Goal: Task Accomplishment & Management: Manage account settings

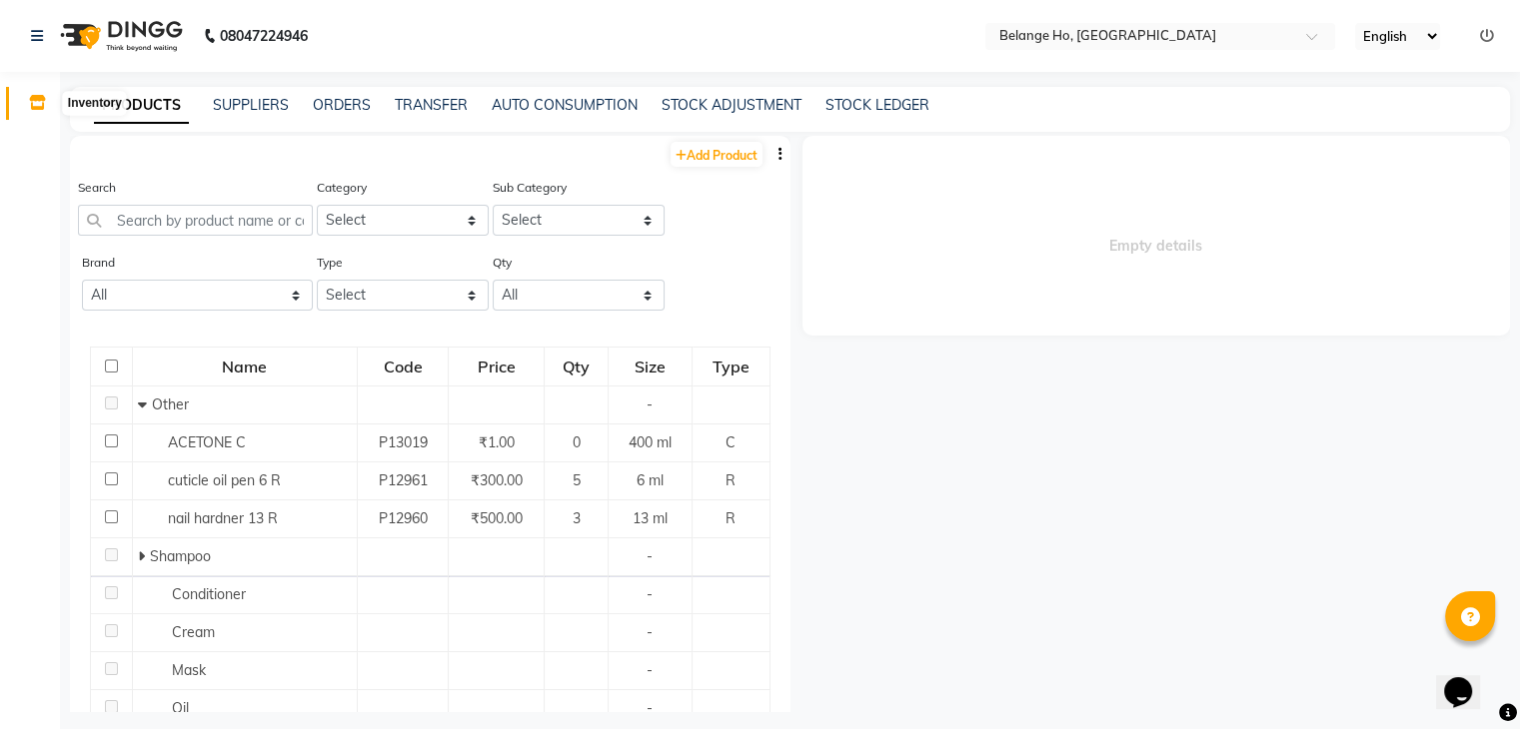
click at [36, 101] on icon at bounding box center [37, 102] width 17 height 15
click at [770, 153] on button "button" at bounding box center [780, 154] width 20 height 21
click at [719, 144] on div "IMPORT" at bounding box center [701, 142] width 65 height 25
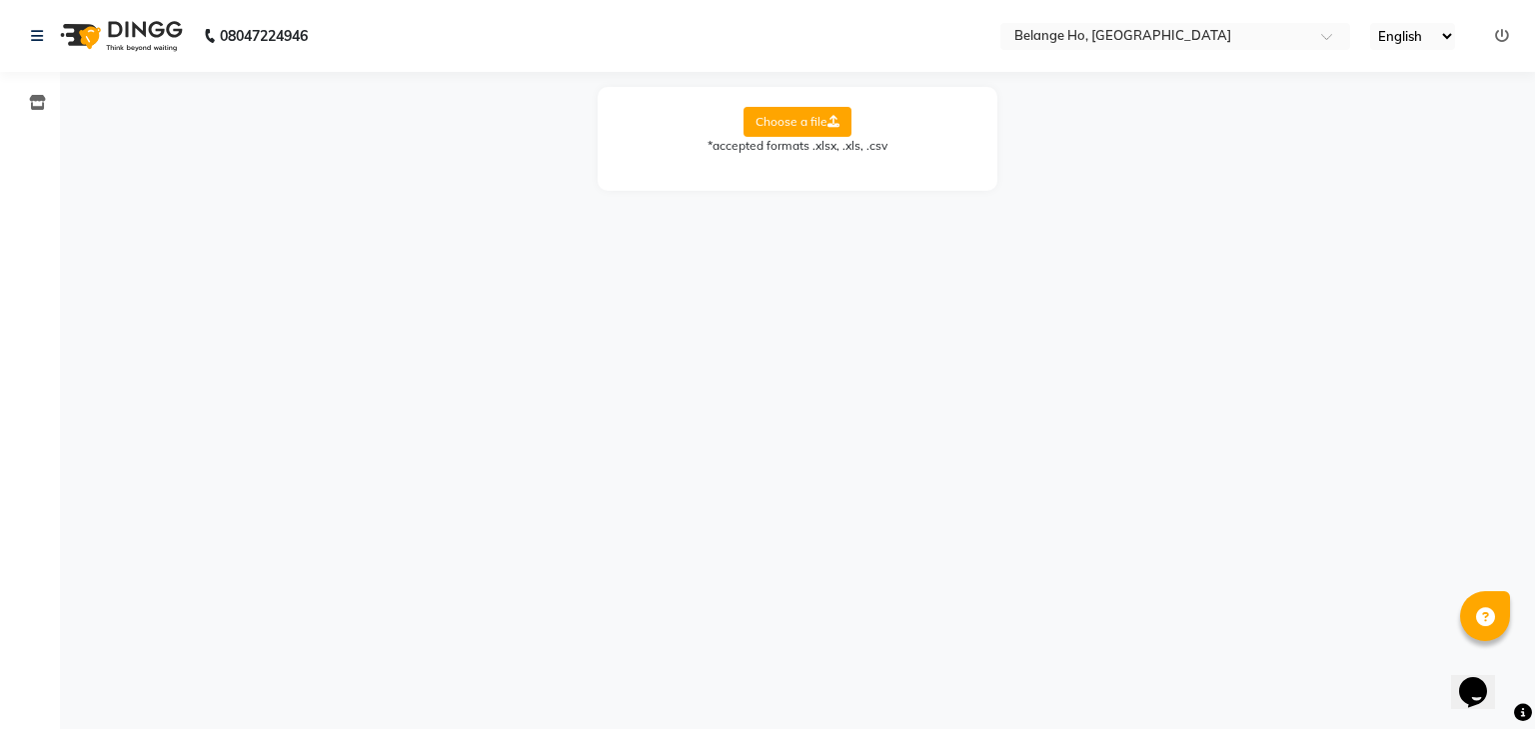
click at [787, 116] on label "Choose a file" at bounding box center [797, 122] width 108 height 30
click at [0, 0] on input "Choose a file" at bounding box center [0, 0] width 0 height 0
click at [836, 183] on select "Select Sheet Sheet1" at bounding box center [887, 186] width 150 height 31
select select "Sheet1"
click at [812, 171] on select "Select Sheet Sheet1" at bounding box center [887, 186] width 150 height 31
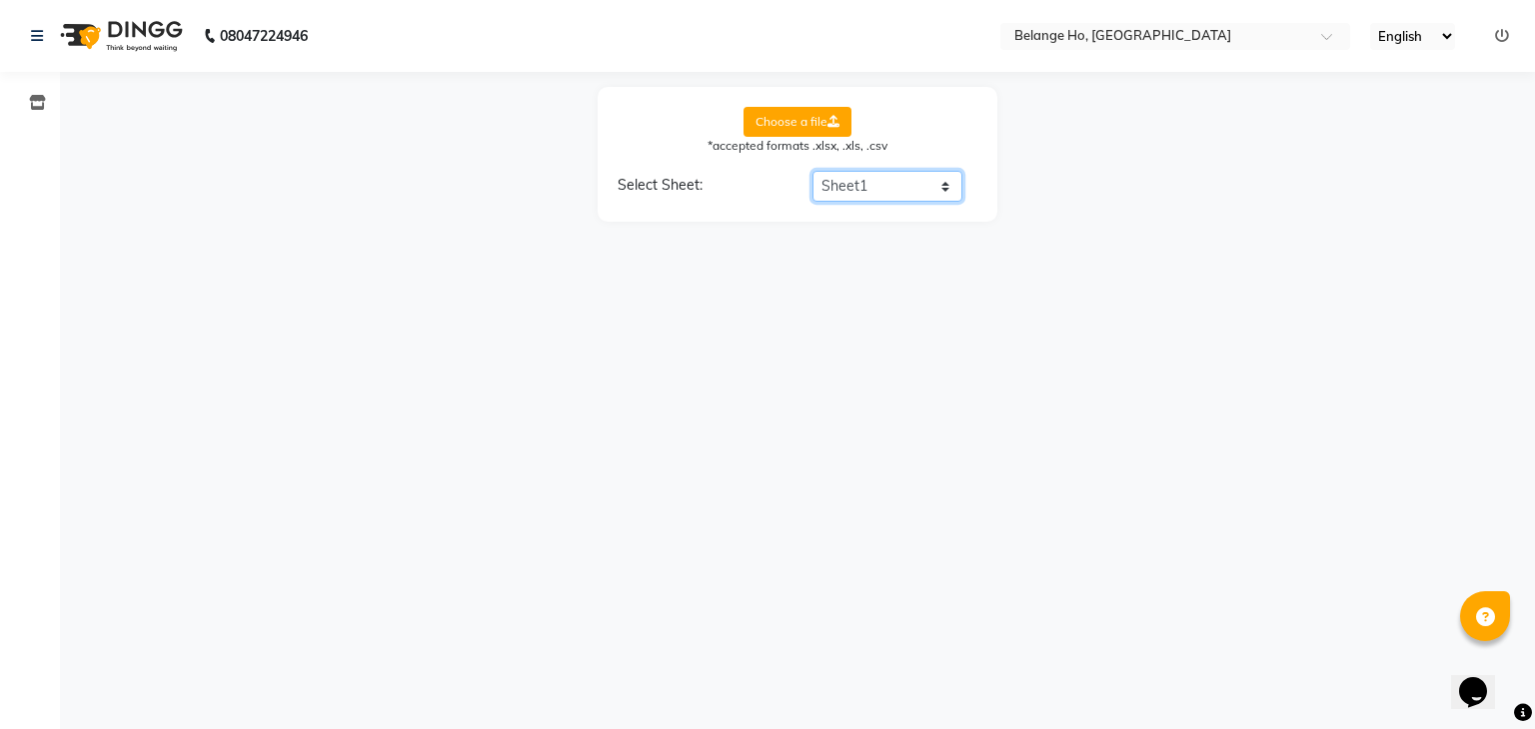
select select "product name"
select select "product code"
select select "product category"
select select "product sub-category"
select select "quantity"
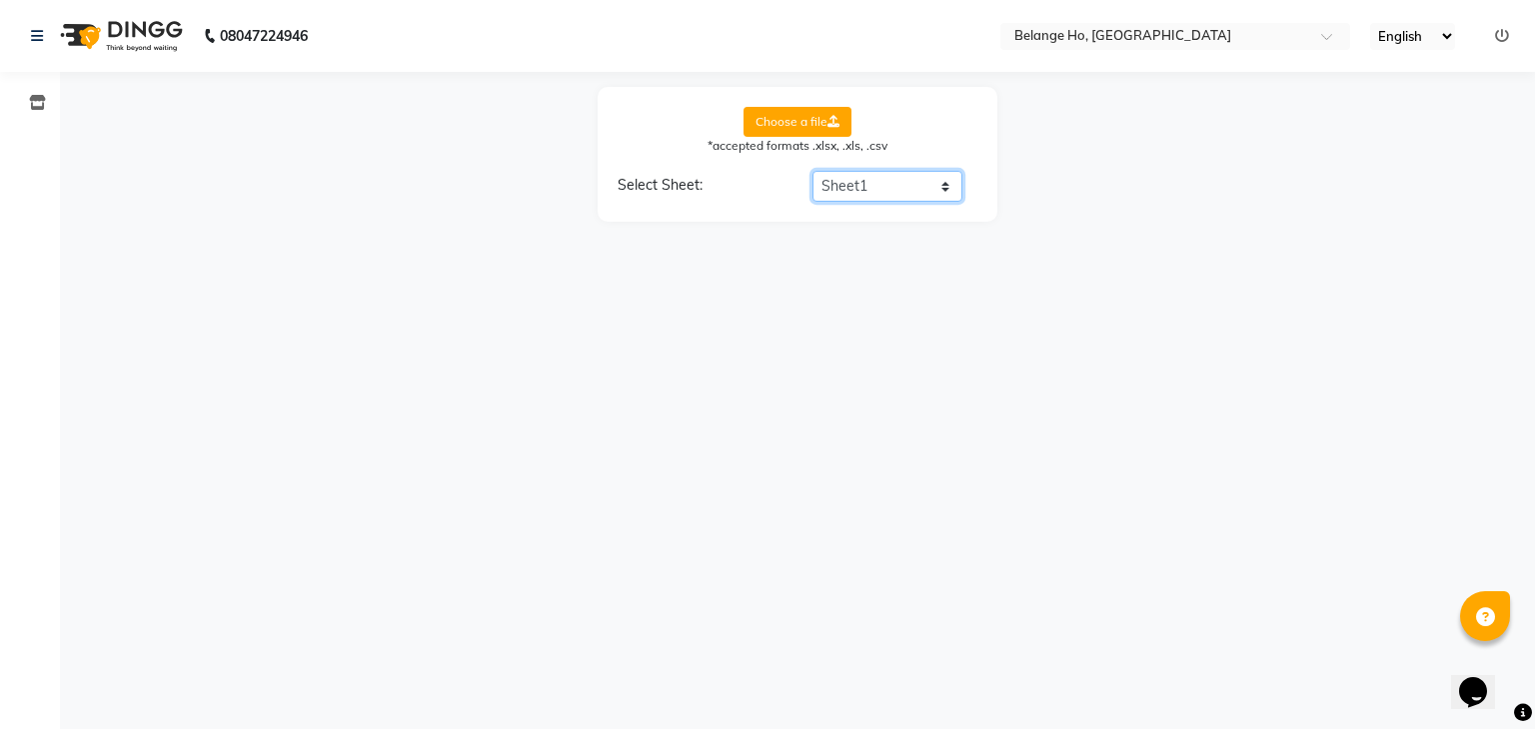
select select "price"
select select "cost"
select select "tax group"
select select "tax inclusive"
select select "size"
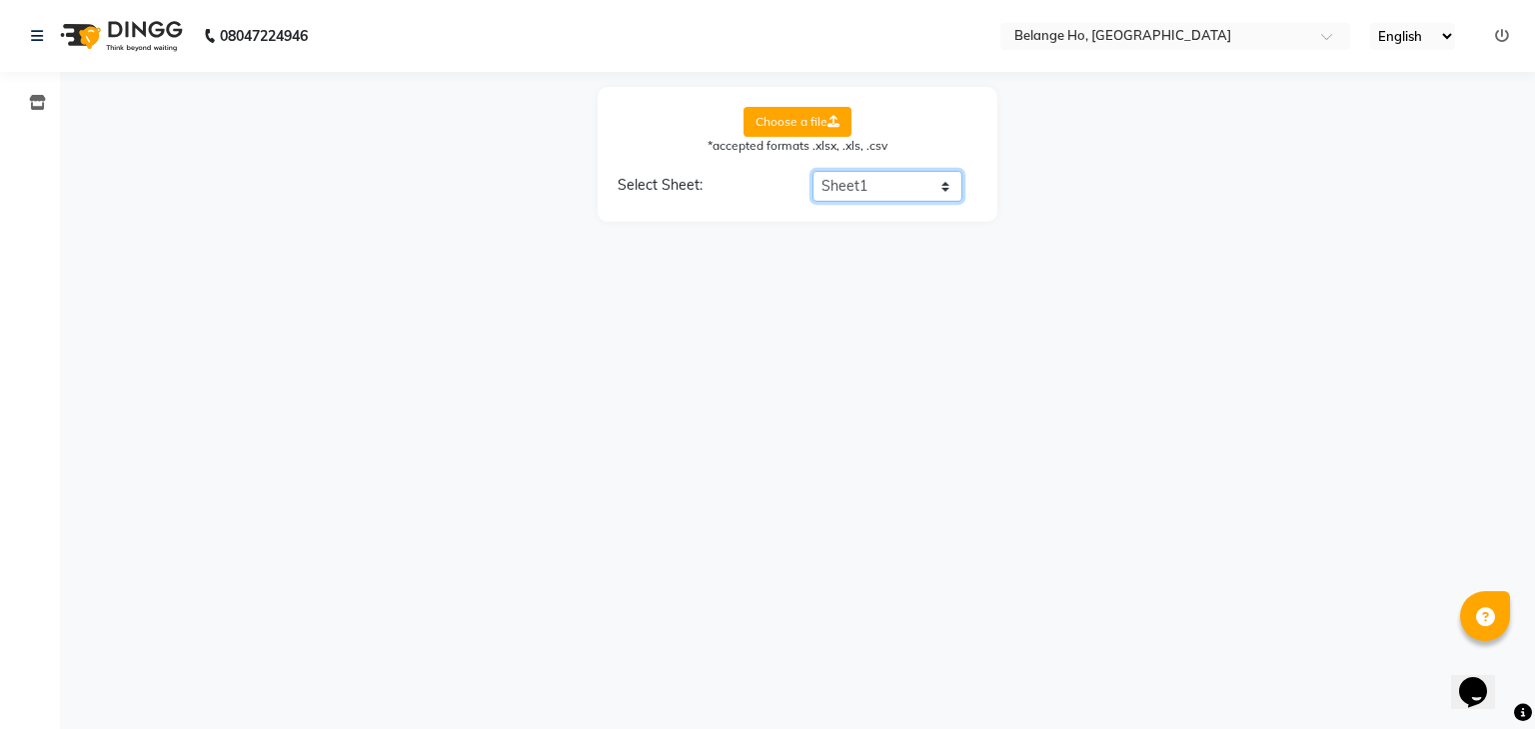
select select "unit"
select select "sku"
select select "brand"
select select "sac code"
select select "description"
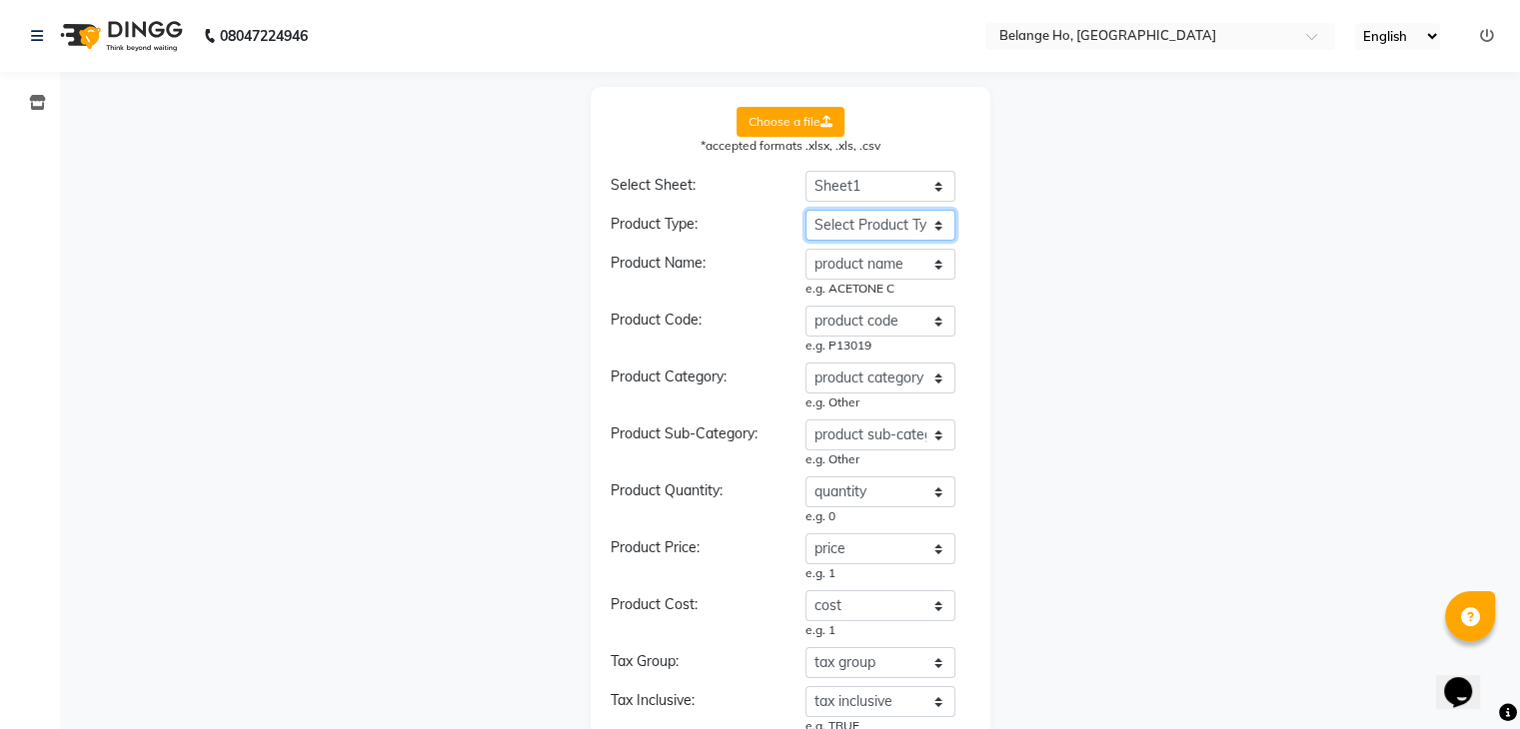
click at [838, 223] on select "Select Product Type product name product code product category product sub-cate…" at bounding box center [880, 225] width 150 height 31
select select "type"
click at [805, 210] on select "Select Product Type product name product code product category product sub-cate…" at bounding box center [880, 225] width 150 height 31
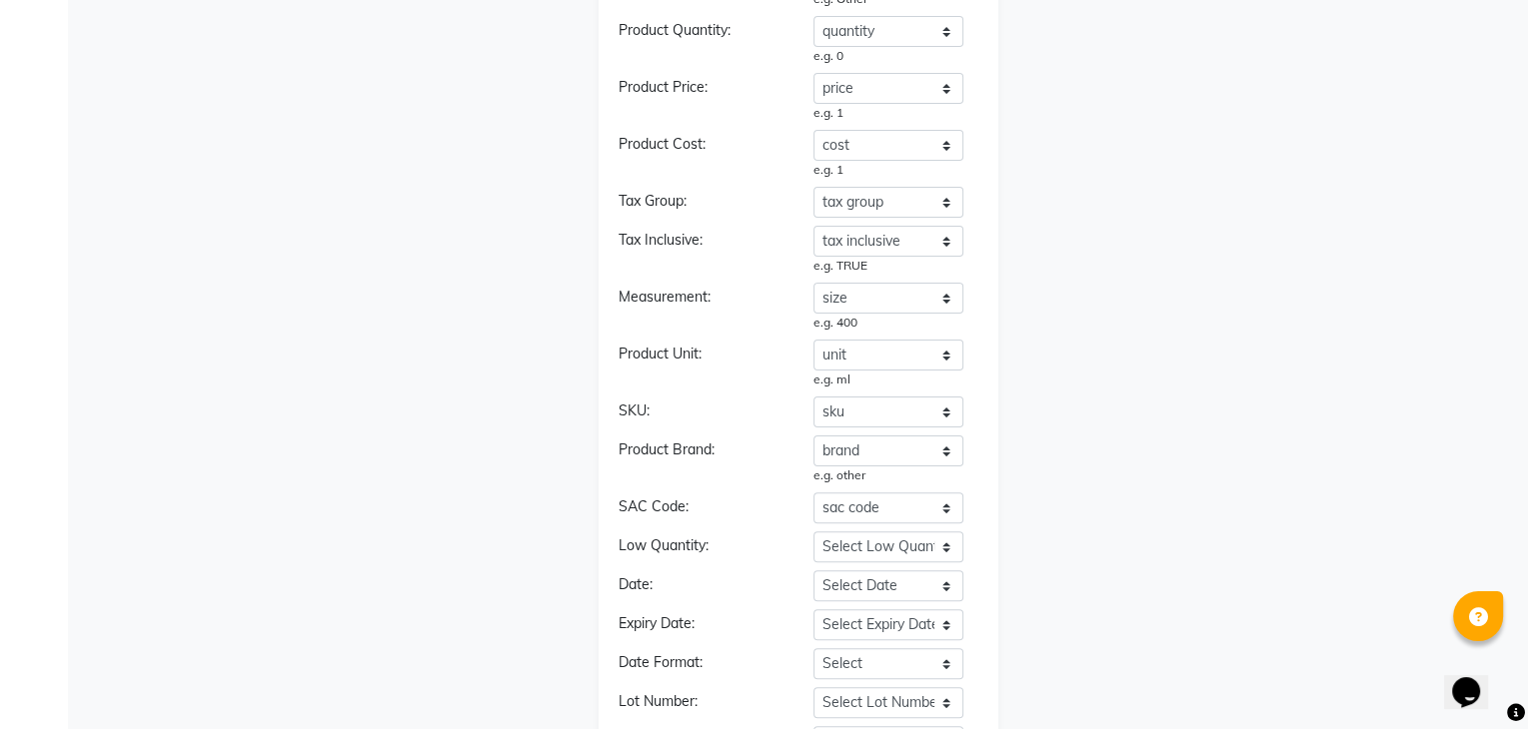
scroll to position [642, 0]
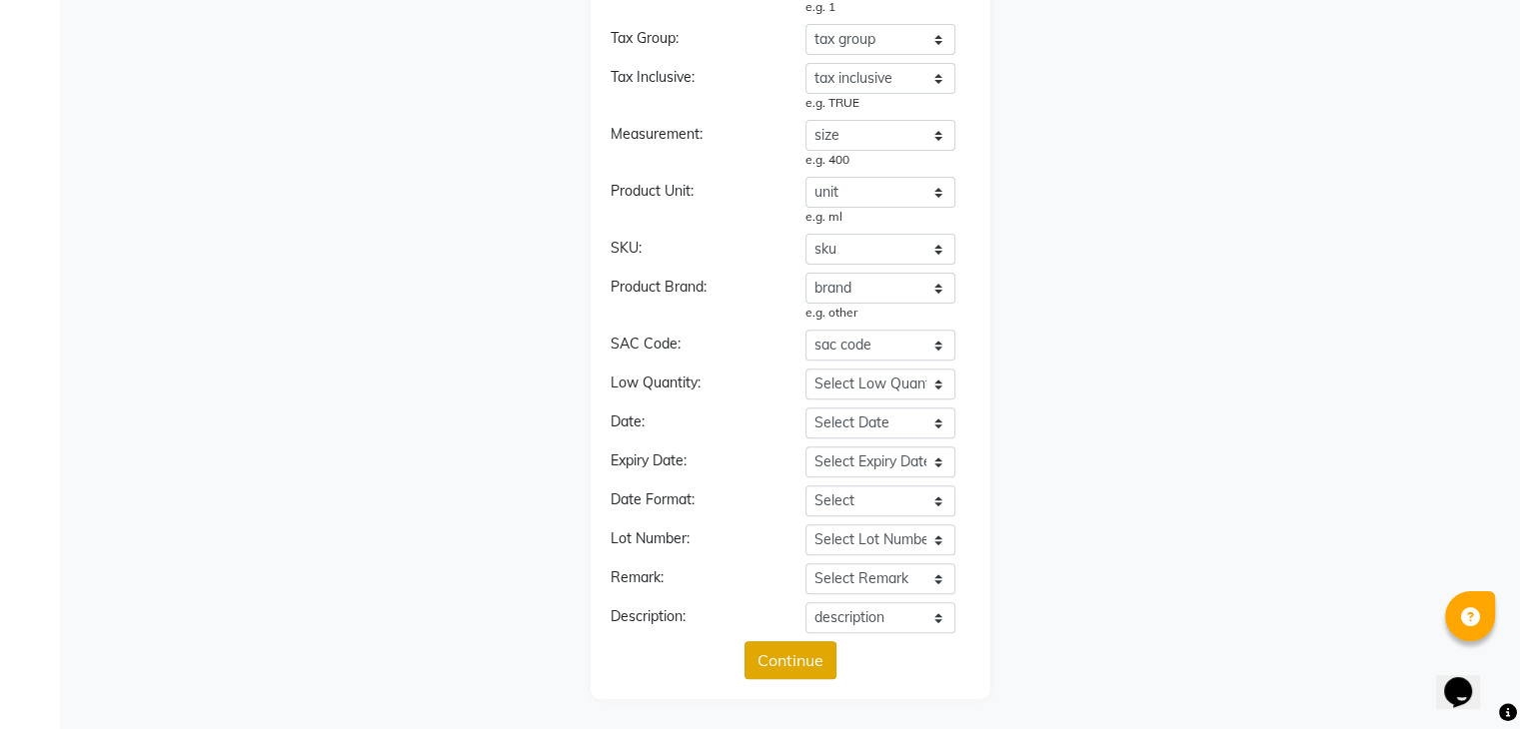
click at [798, 663] on button "Continue" at bounding box center [790, 661] width 92 height 38
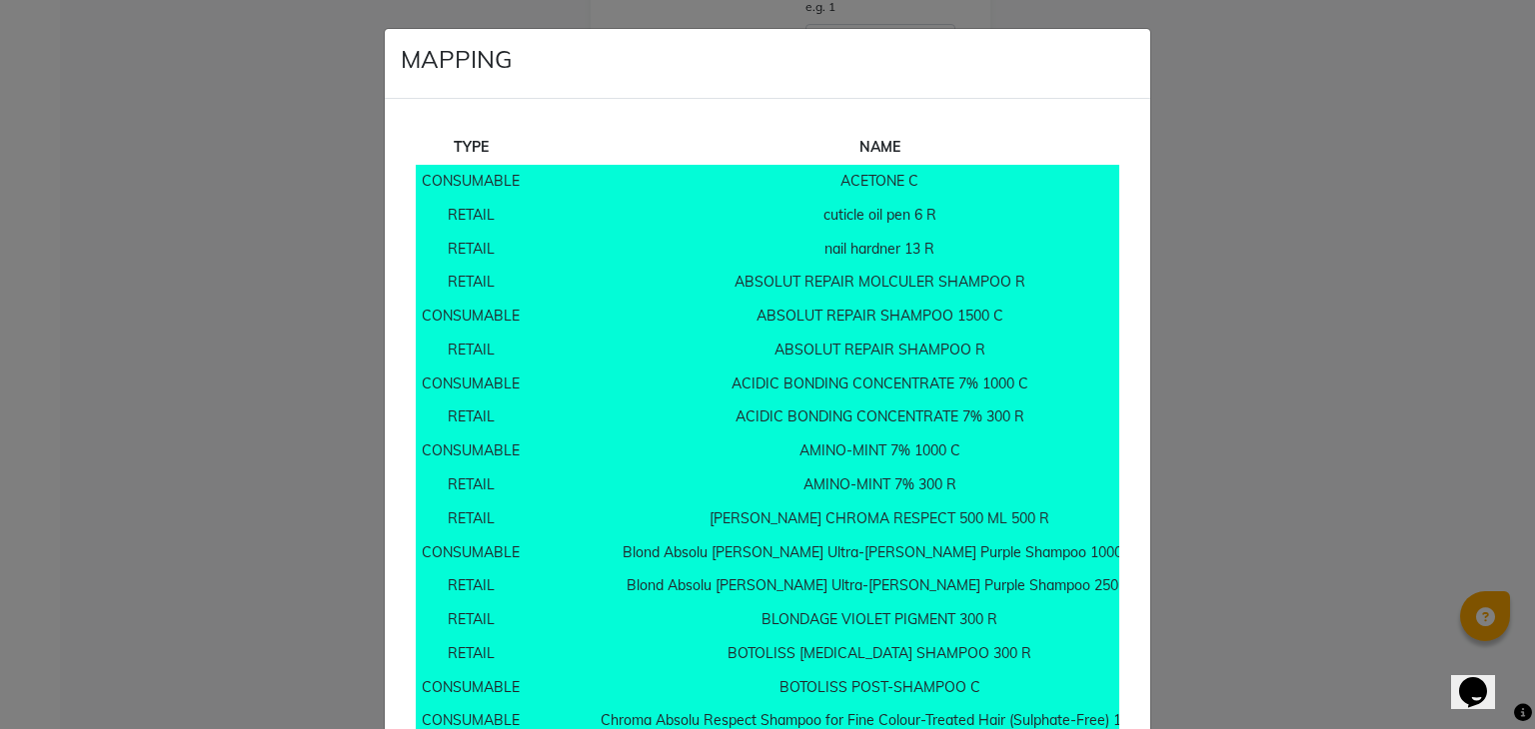
scroll to position [16206, 0]
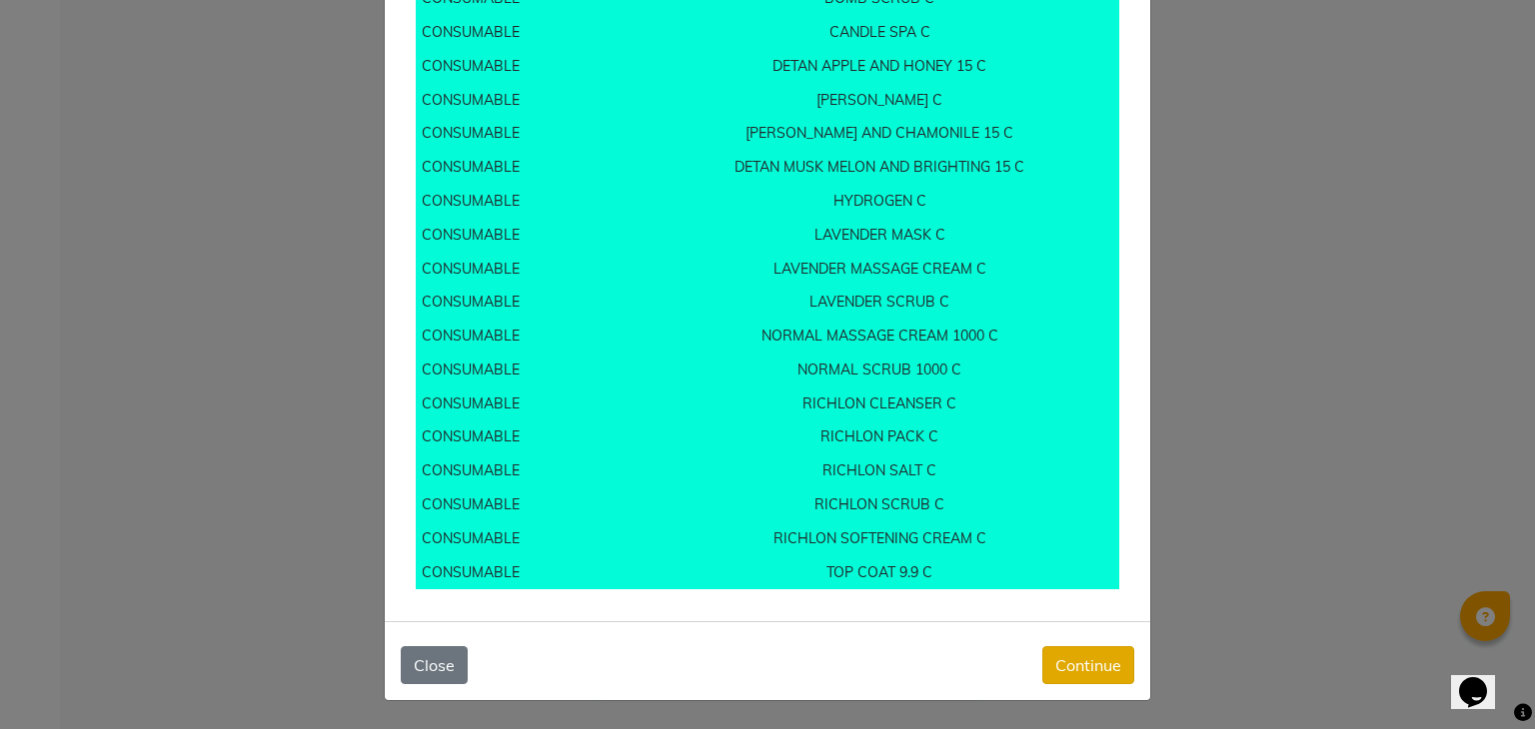
click at [1052, 664] on button "Continue" at bounding box center [1088, 666] width 92 height 38
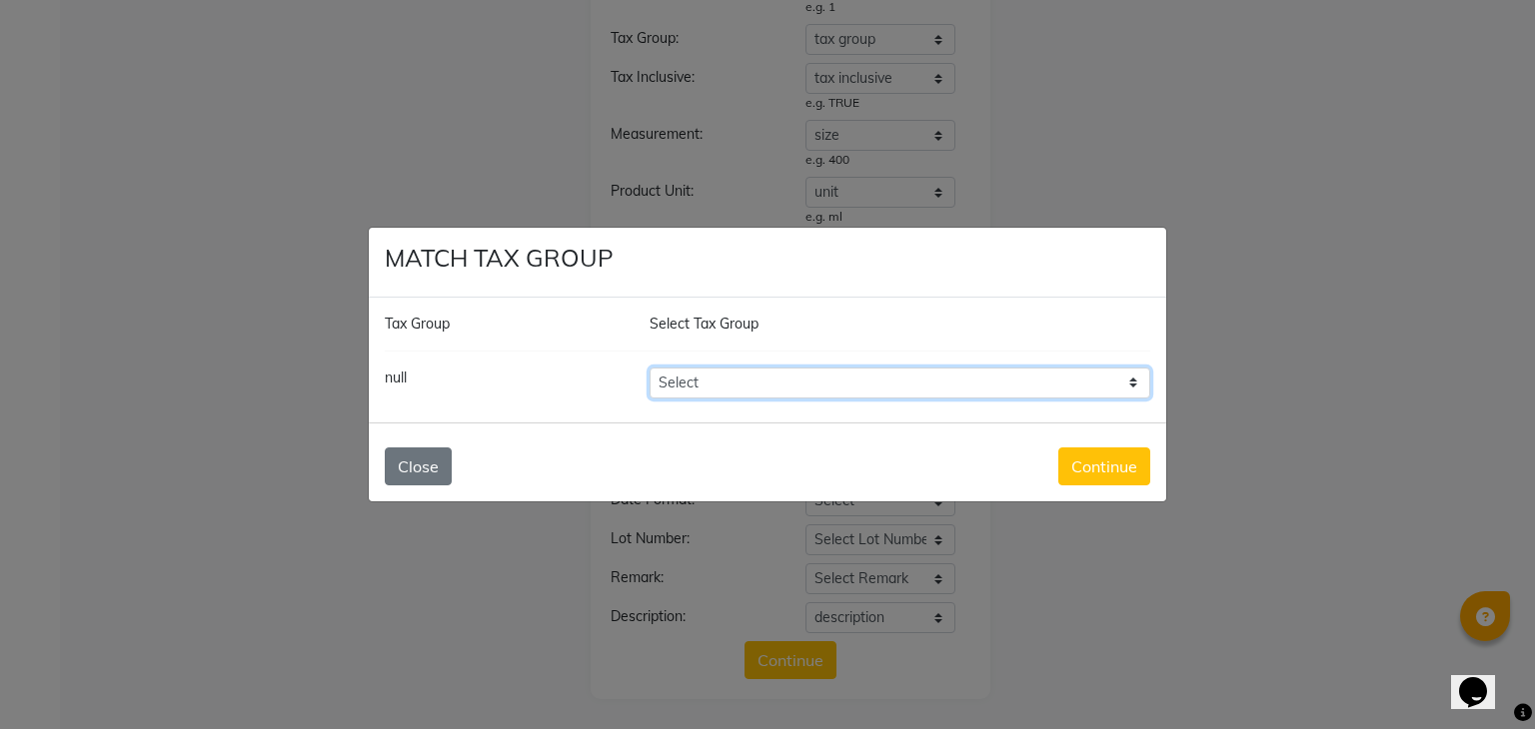
click at [881, 387] on select "Select GST 5% GST" at bounding box center [900, 383] width 501 height 31
select select "4441"
click at [650, 368] on select "Select GST 5% GST" at bounding box center [900, 383] width 501 height 31
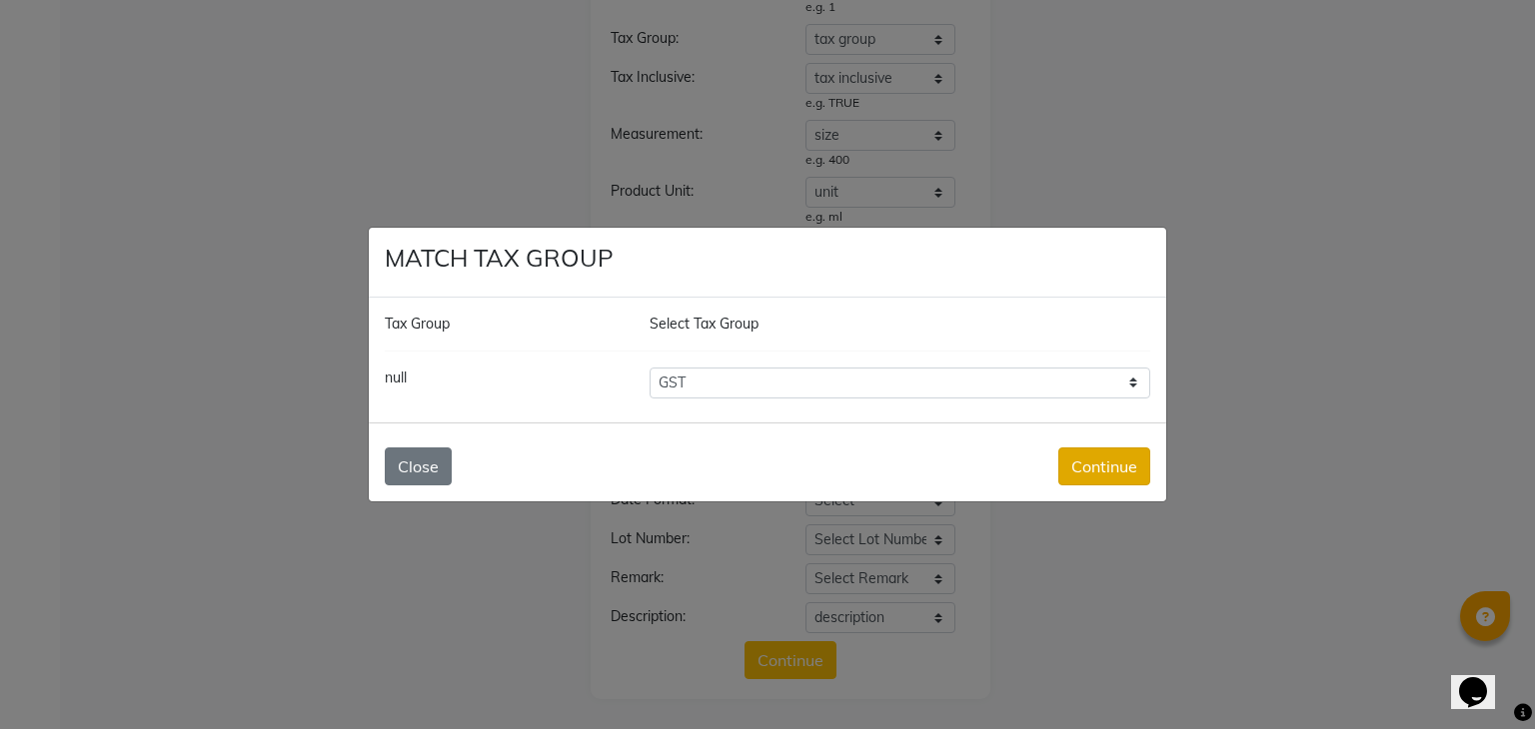
click at [1089, 451] on button "Continue" at bounding box center [1104, 467] width 92 height 38
click at [1083, 469] on button "Continue" at bounding box center [1104, 467] width 92 height 38
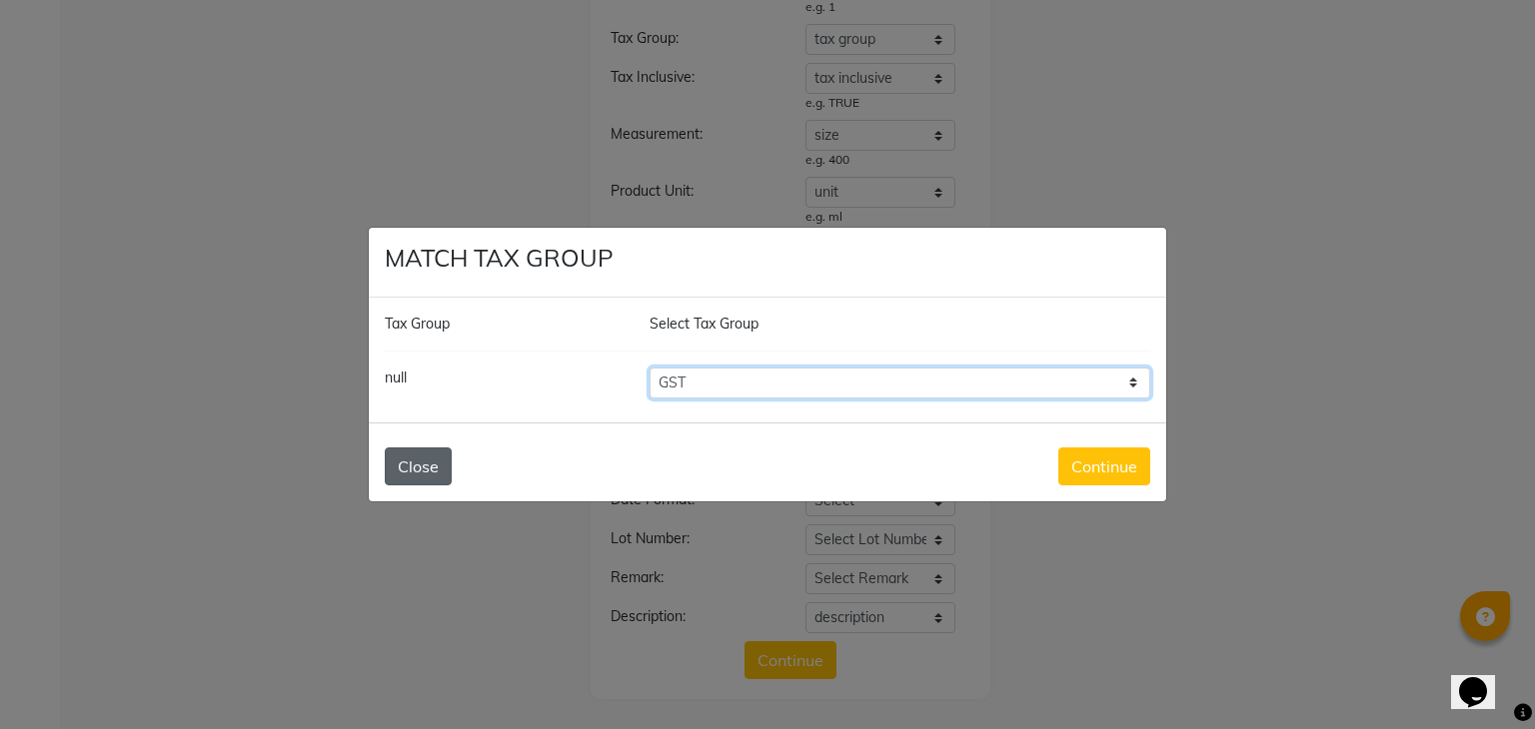
click at [903, 386] on select "Select GST 5% GST" at bounding box center [900, 383] width 501 height 31
click at [400, 476] on button "Close" at bounding box center [418, 467] width 67 height 38
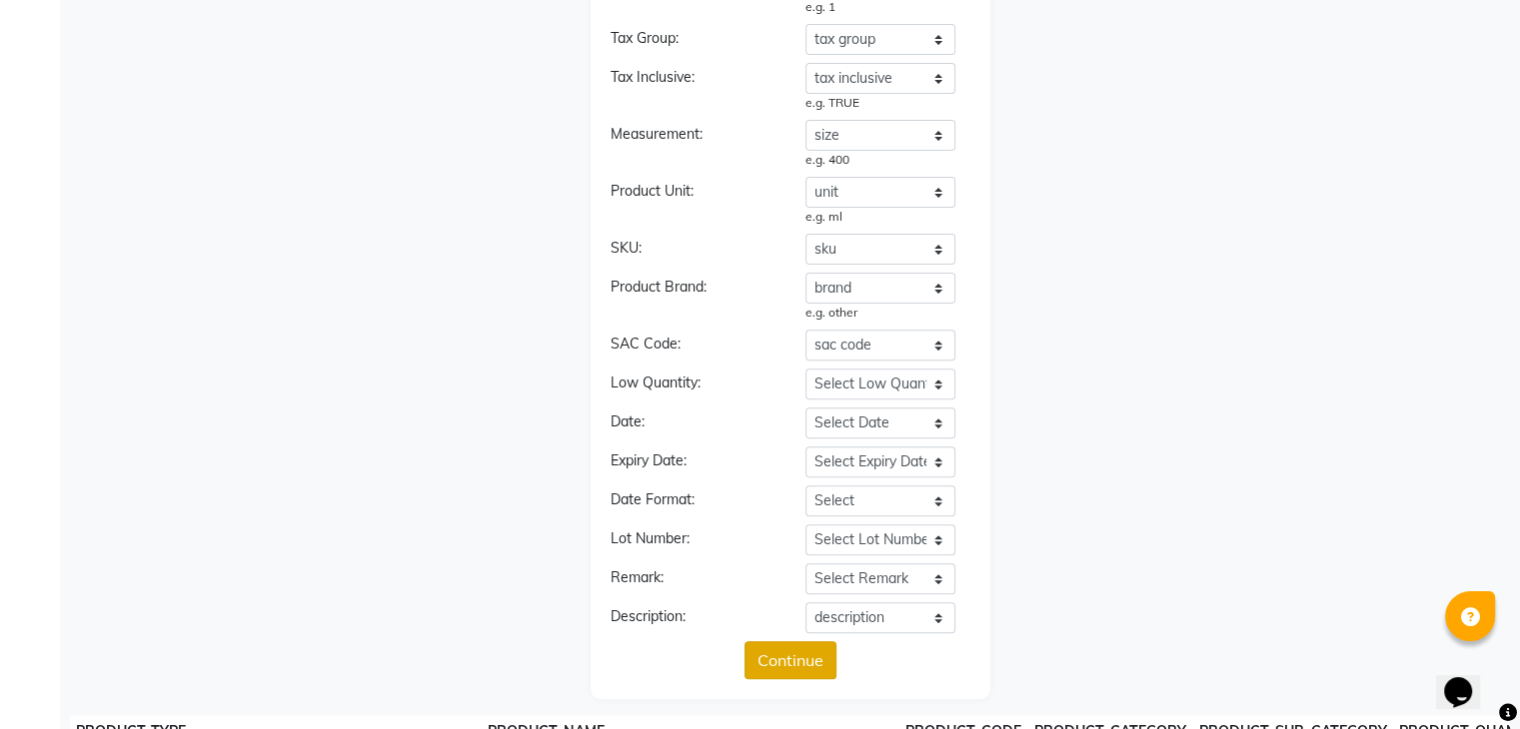
click at [803, 661] on button "Continue" at bounding box center [790, 661] width 92 height 38
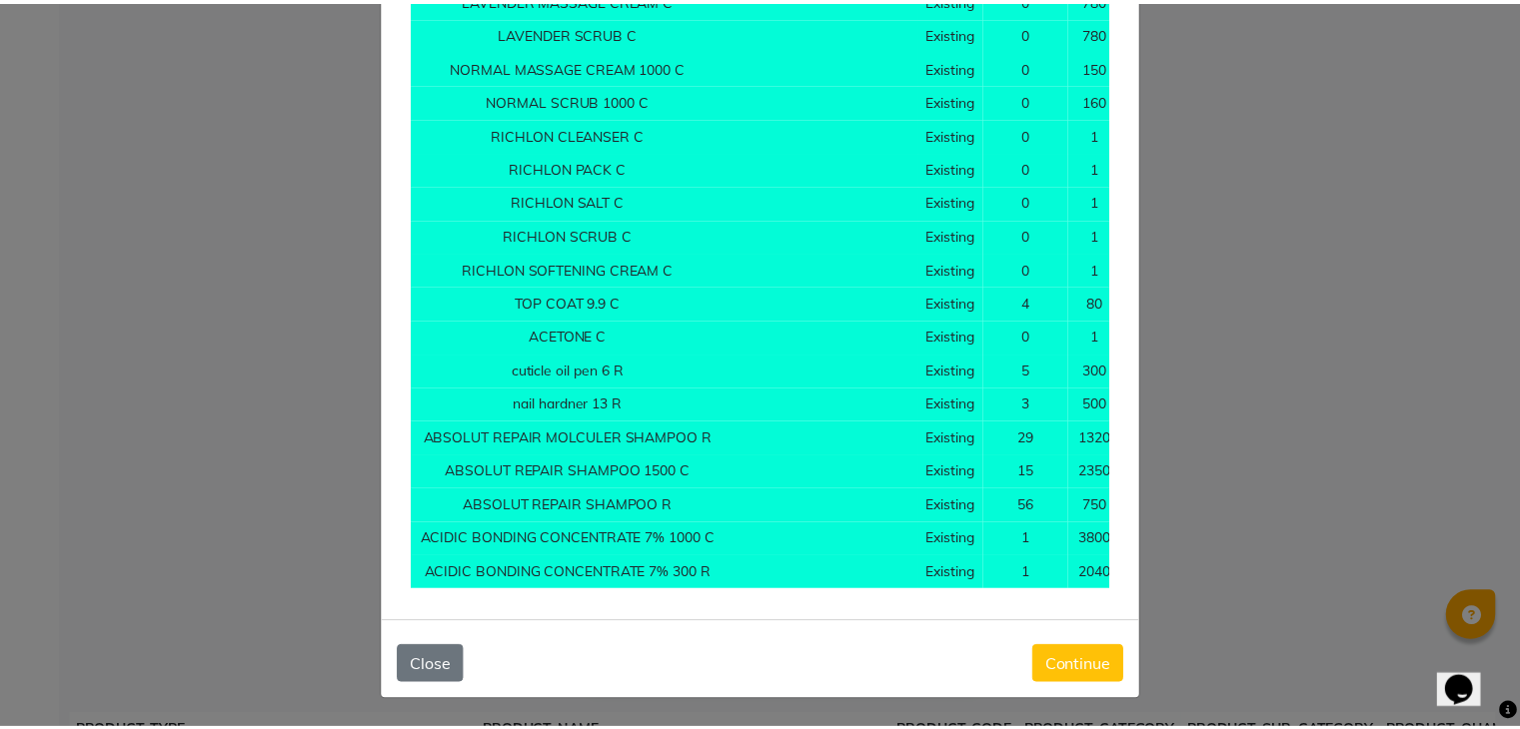
scroll to position [0, 308]
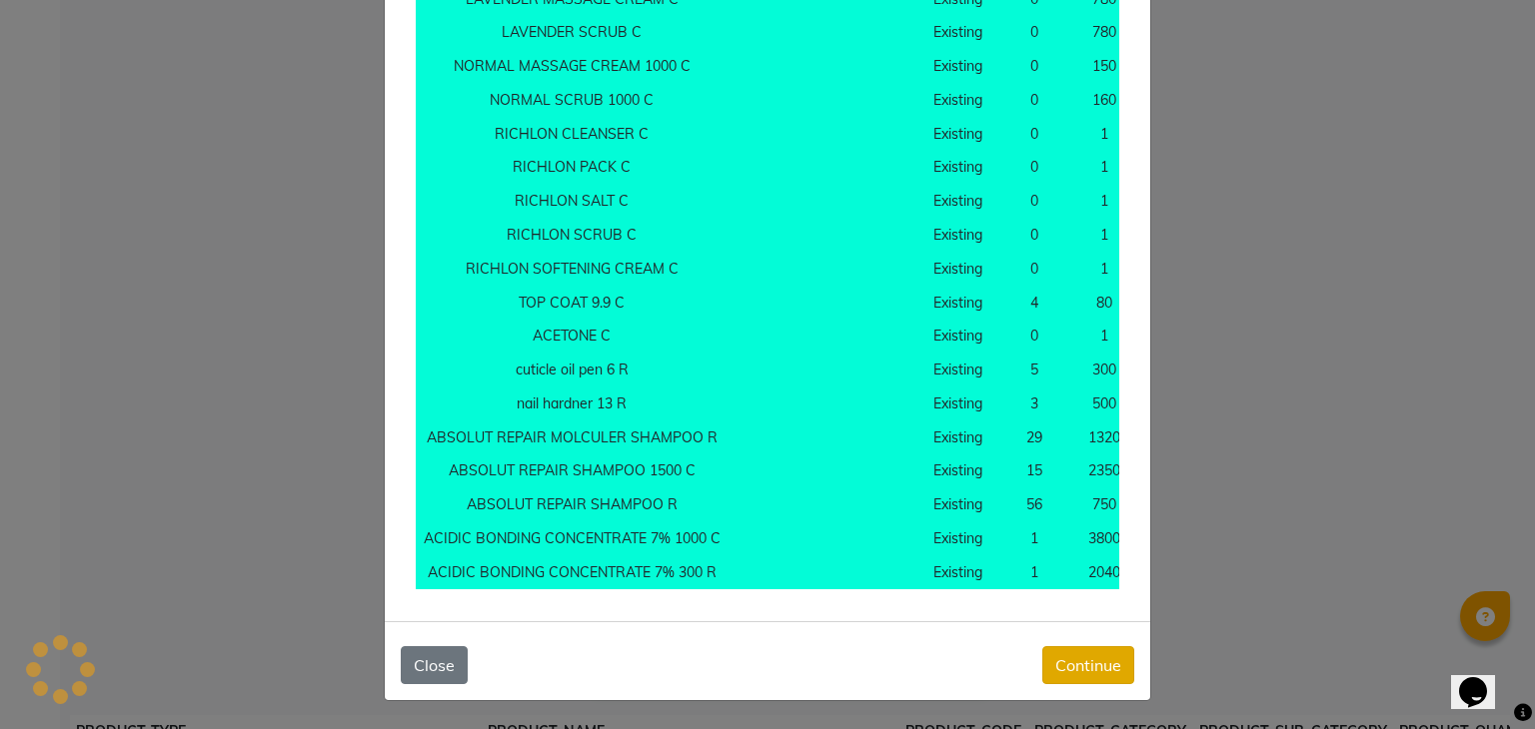
click at [1094, 669] on button "Continue" at bounding box center [1088, 666] width 92 height 38
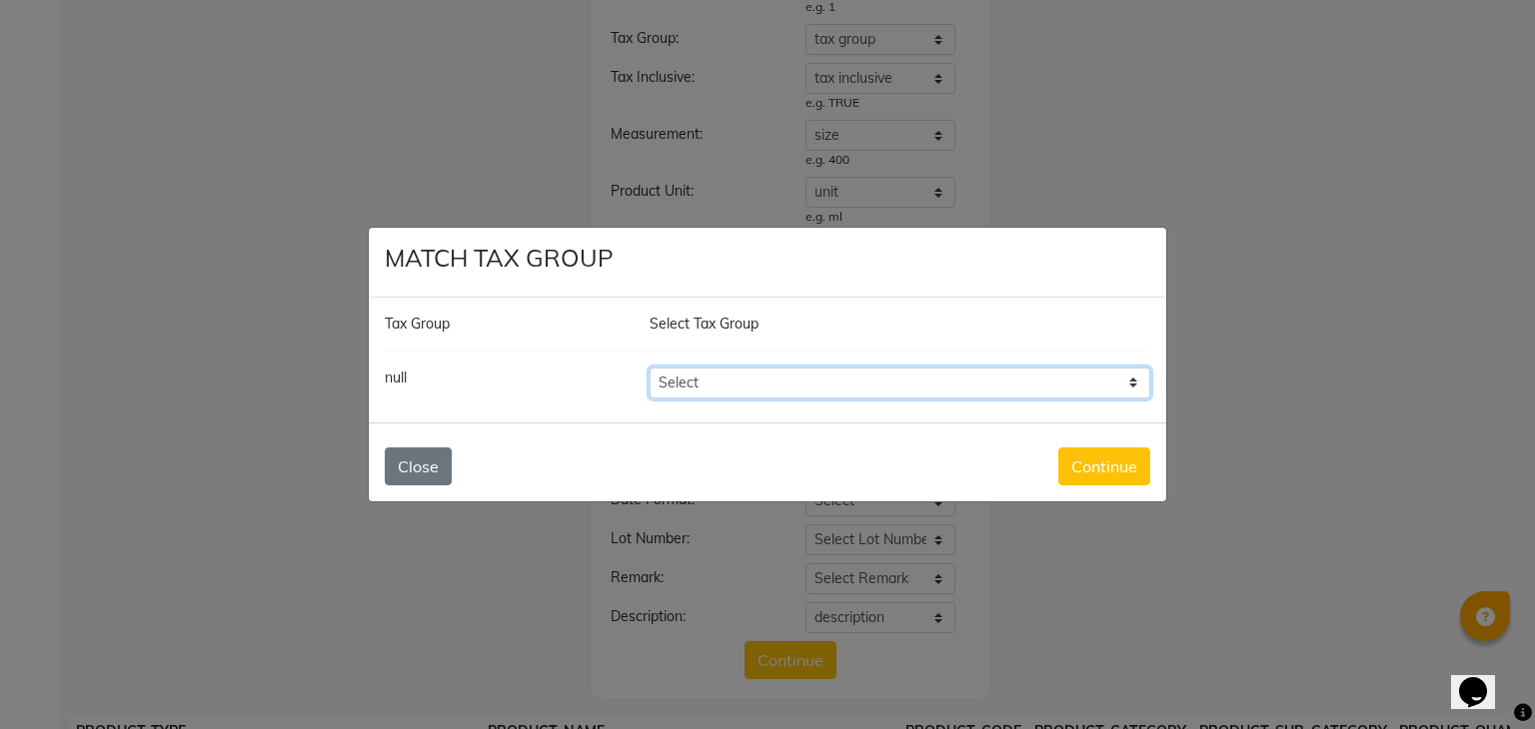
click at [779, 378] on select "Select GST 5% GST" at bounding box center [900, 383] width 501 height 31
select select "7093"
click at [650, 368] on select "Select GST 5% GST" at bounding box center [900, 383] width 501 height 31
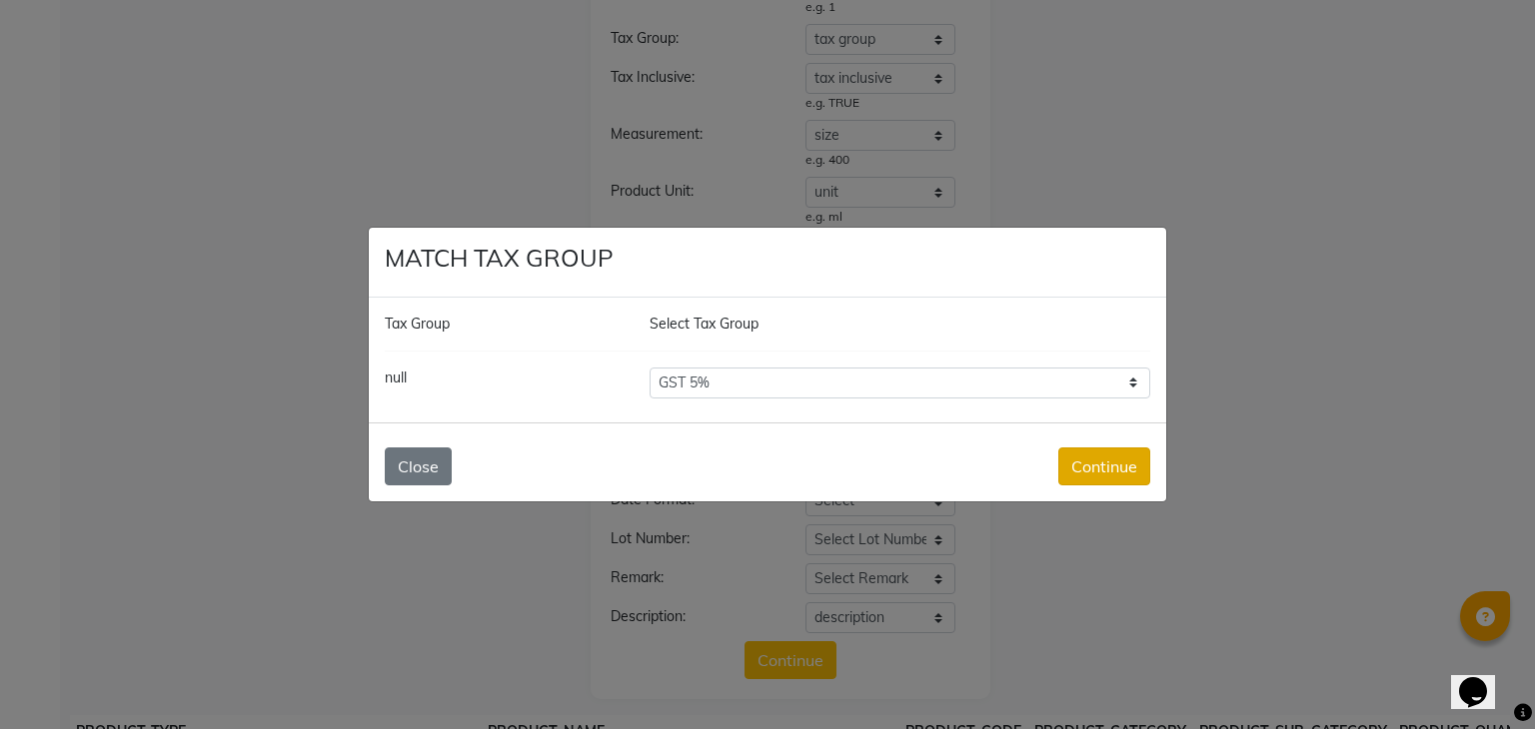
click at [1135, 456] on button "Continue" at bounding box center [1104, 467] width 92 height 38
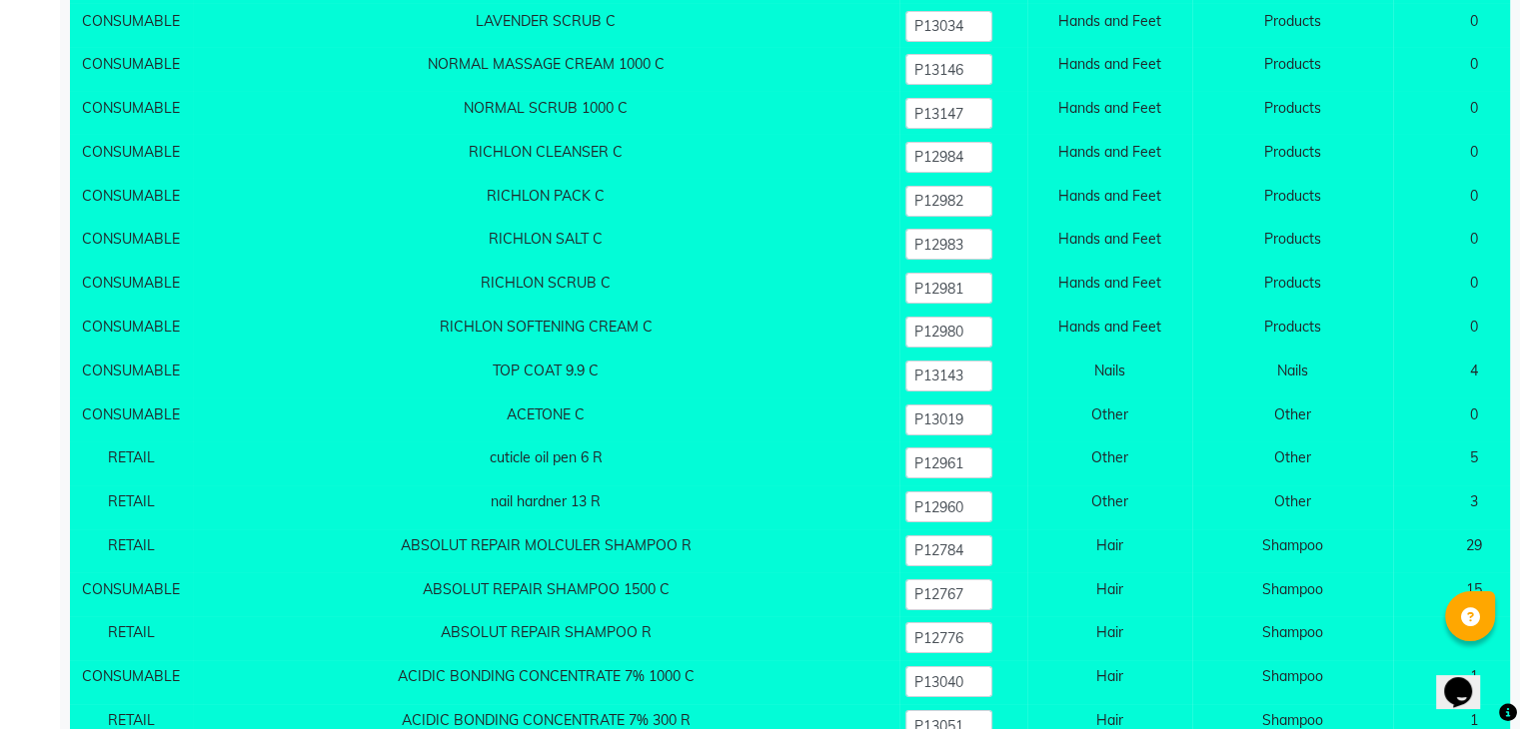
scroll to position [22653, 0]
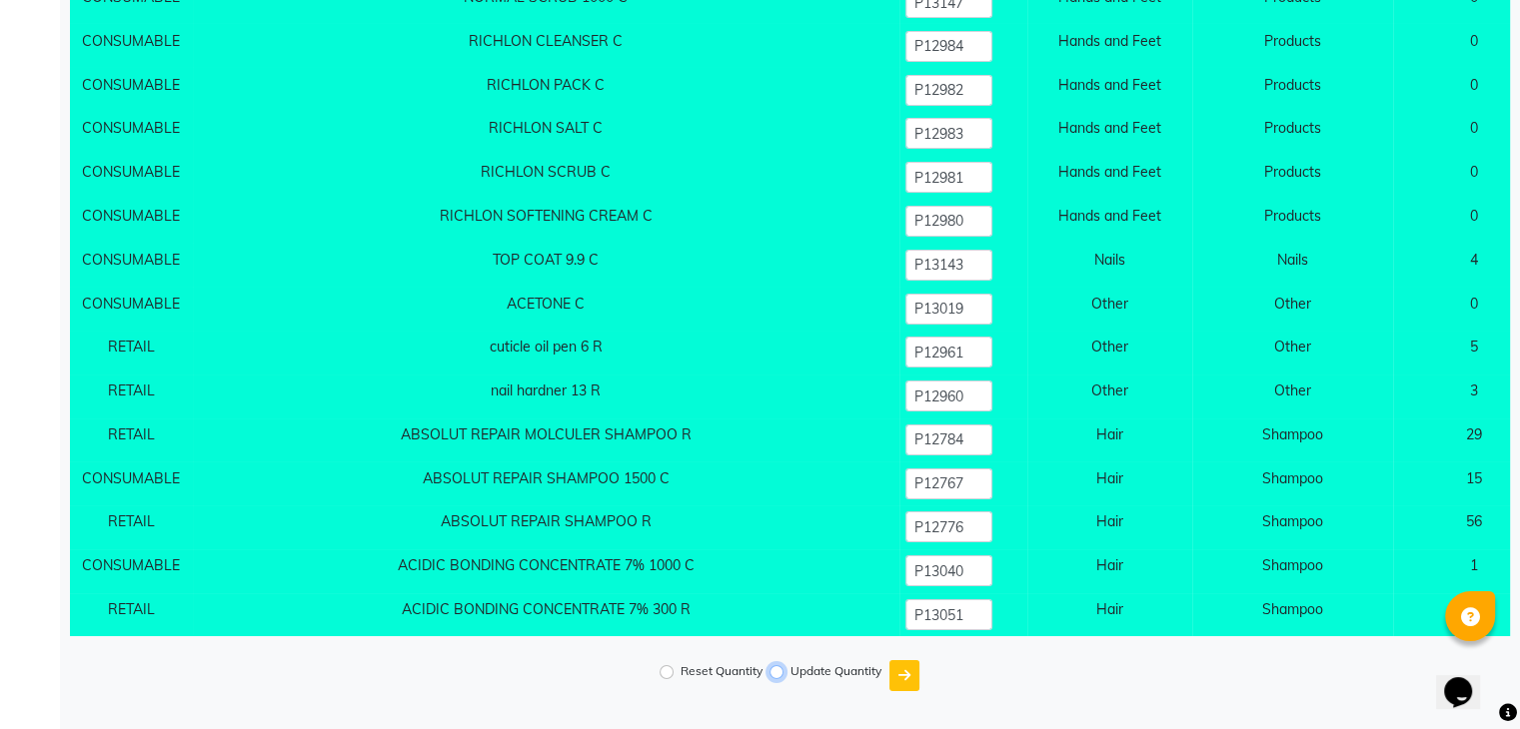
click at [777, 670] on input "Update Quantity" at bounding box center [776, 673] width 14 height 14
radio input "true"
click at [910, 669] on icon "submit" at bounding box center [904, 676] width 12 height 14
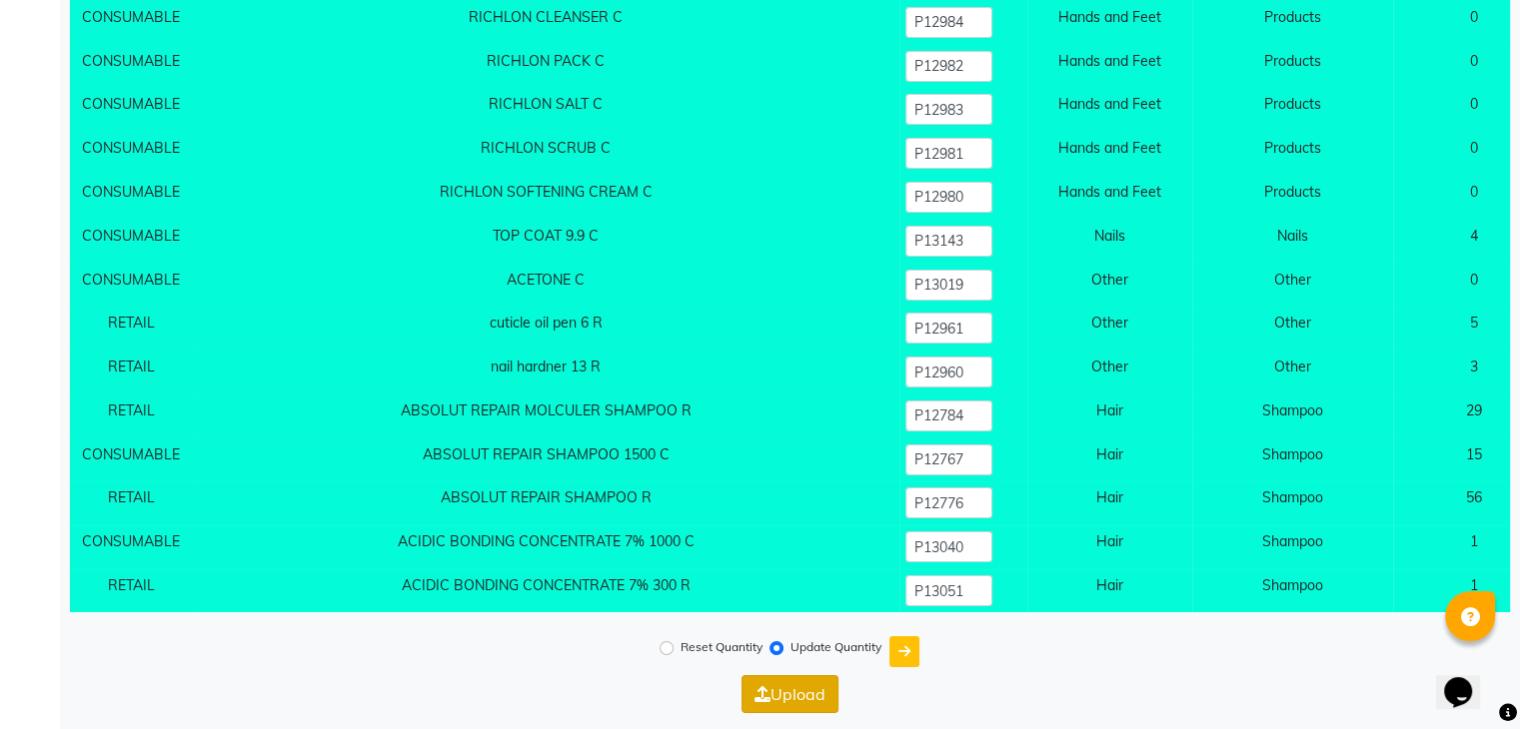
click at [810, 713] on button "Upload" at bounding box center [789, 695] width 97 height 38
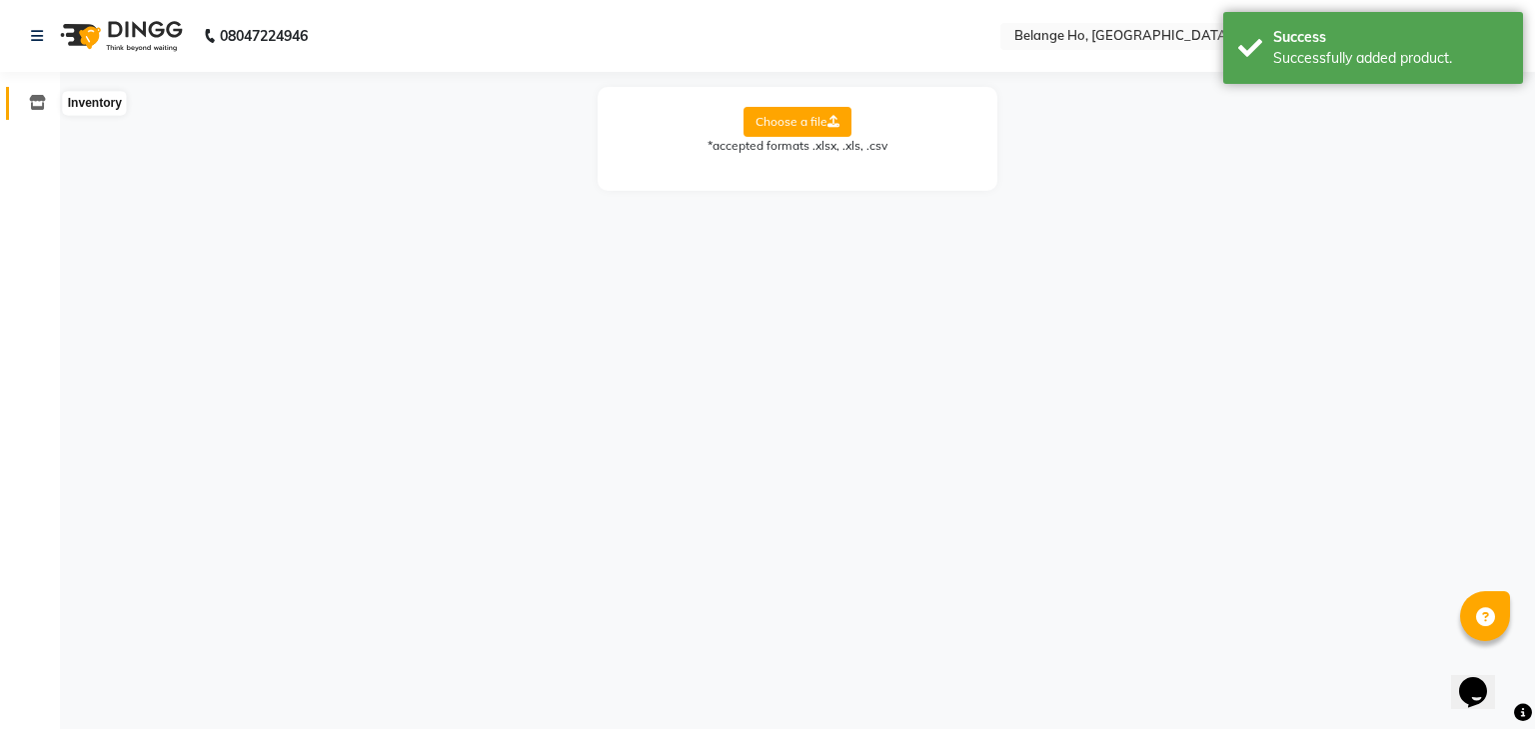
click at [35, 108] on icon at bounding box center [37, 102] width 17 height 15
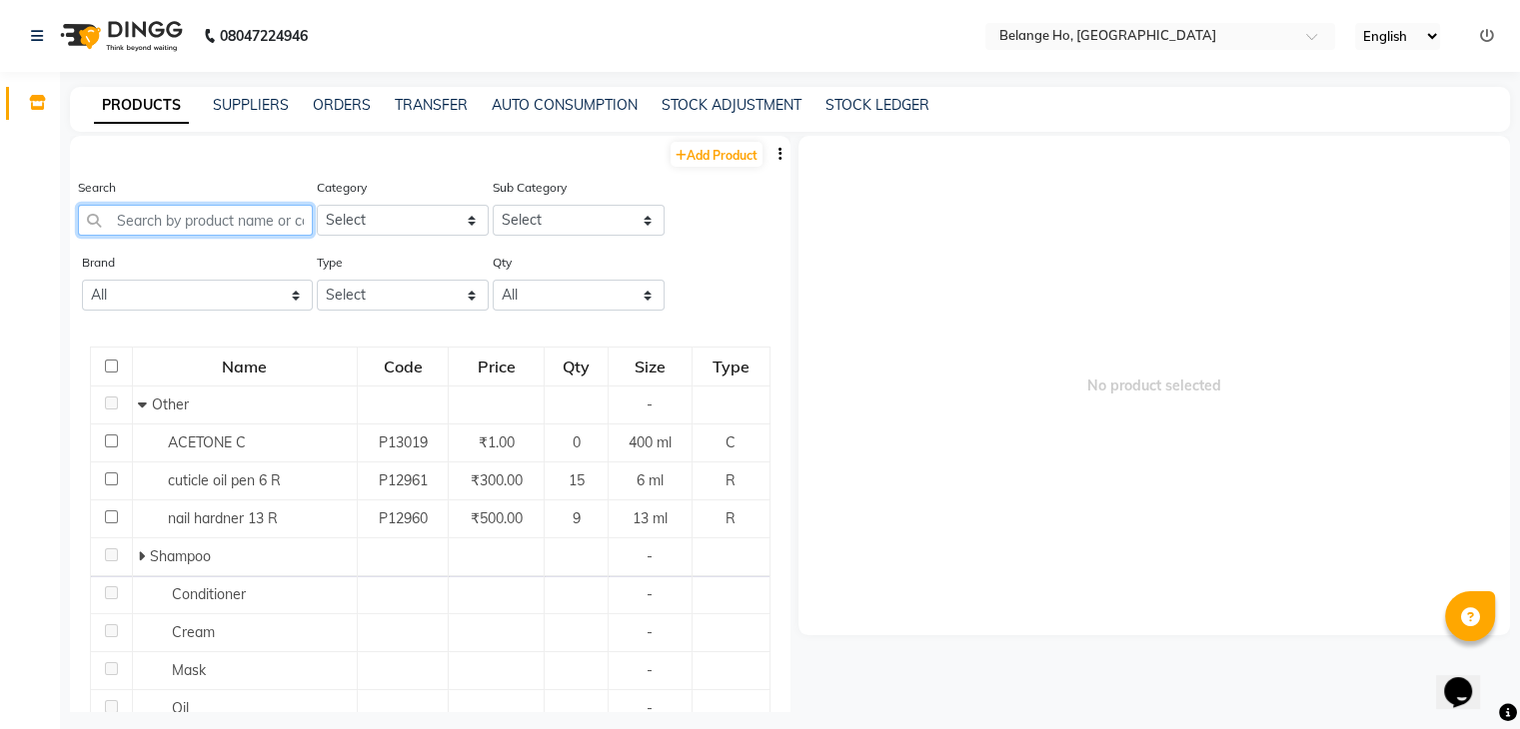
click at [143, 229] on input "text" at bounding box center [195, 220] width 235 height 31
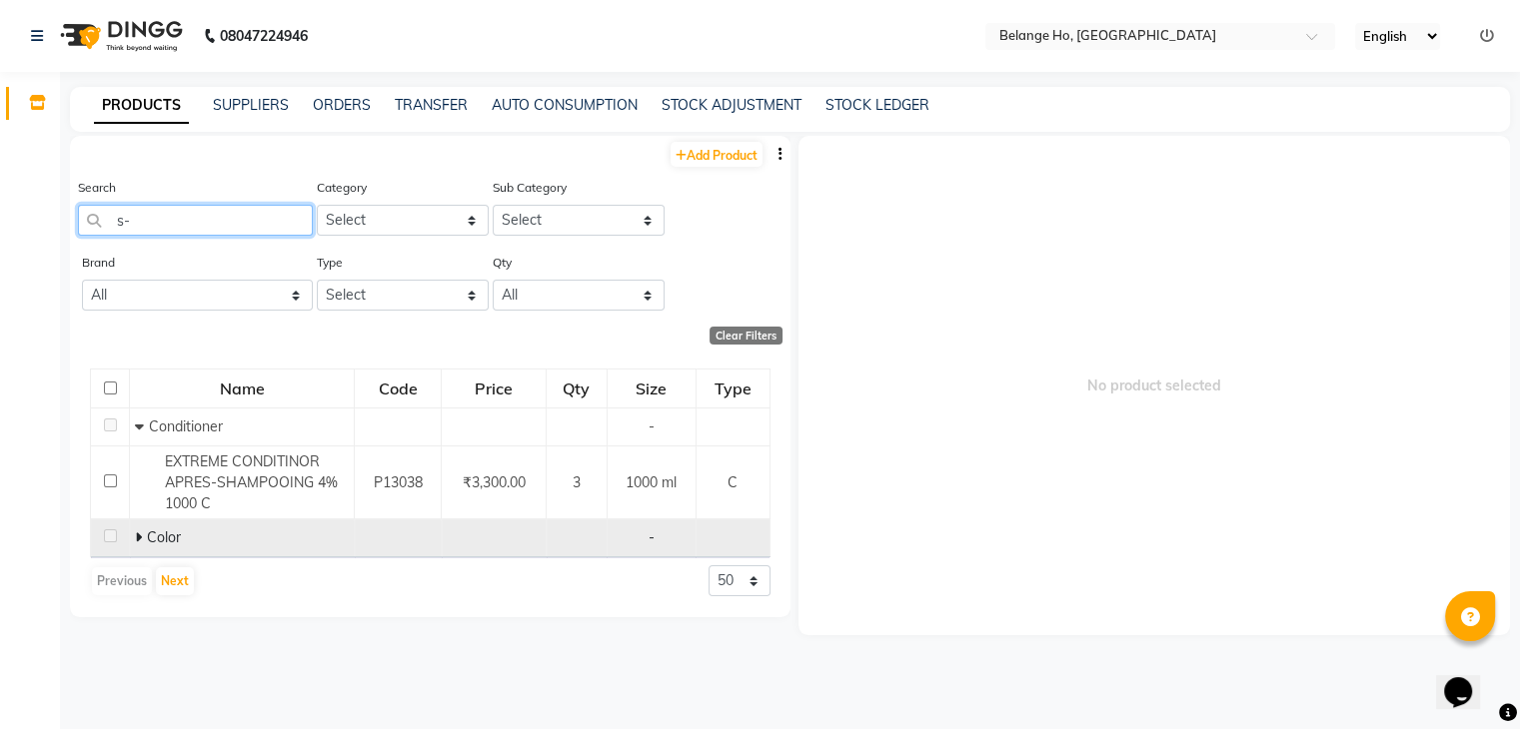
type input "s-"
click at [139, 540] on icon at bounding box center [138, 538] width 7 height 14
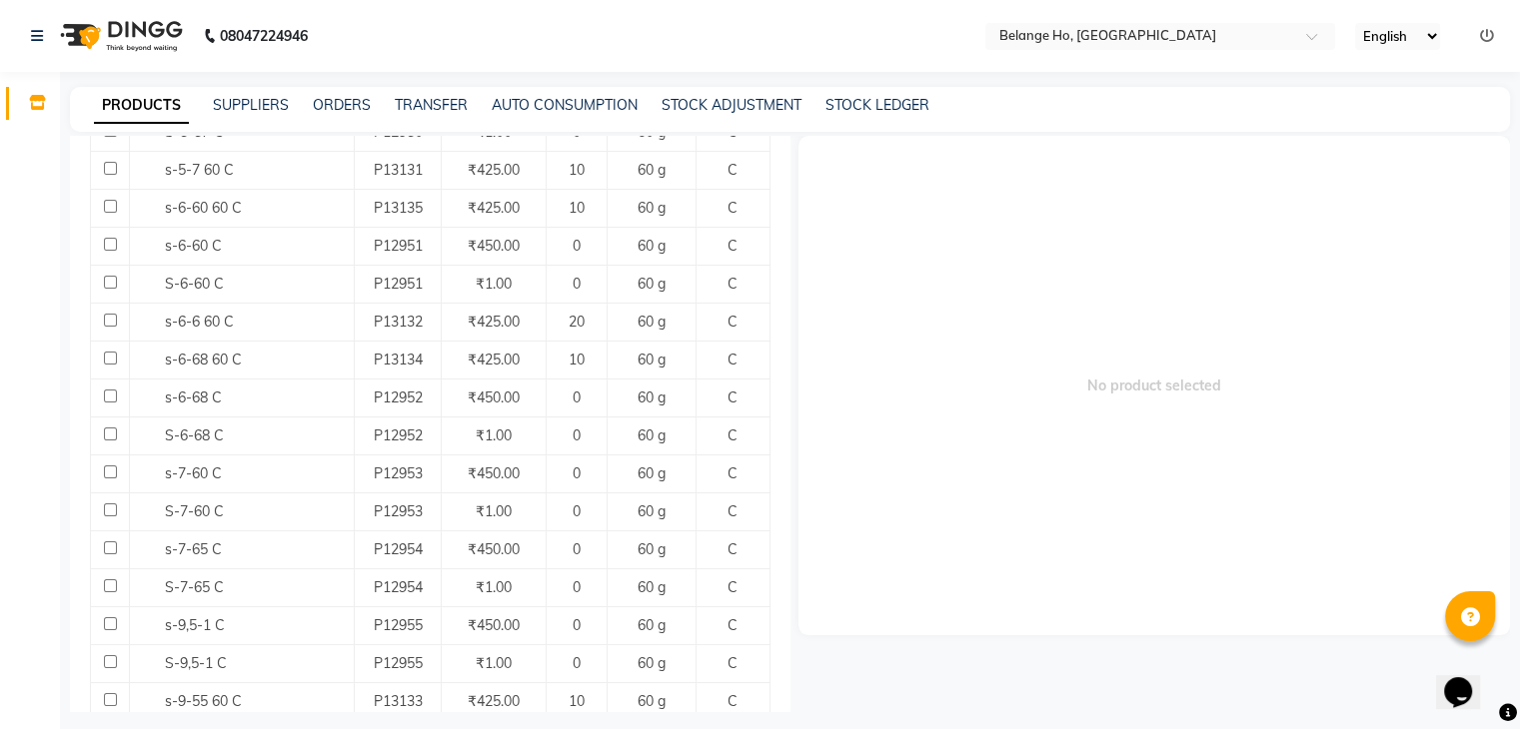
scroll to position [1543, 0]
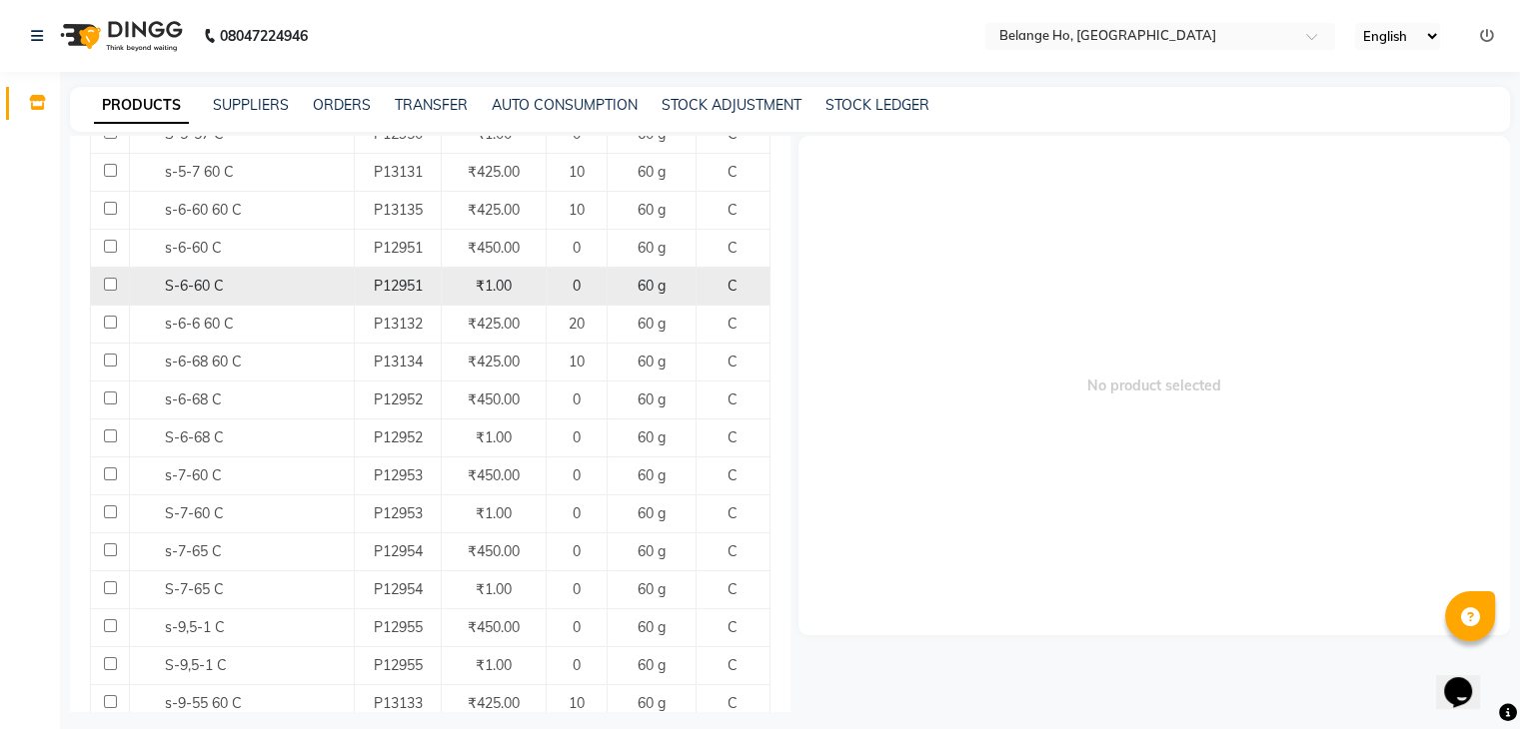
click at [108, 279] on input "checkbox" at bounding box center [110, 284] width 13 height 13
checkbox input "true"
select select
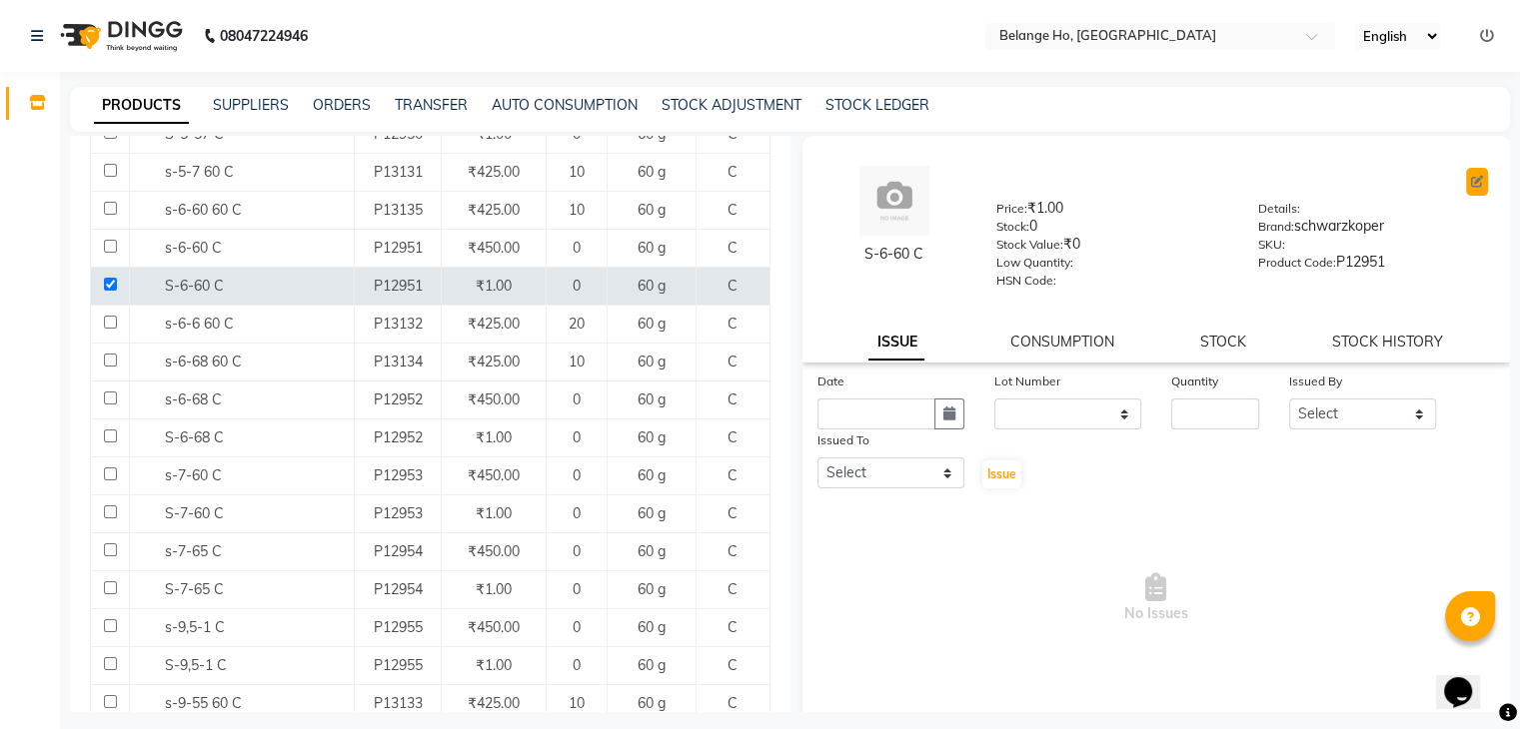
click at [1468, 173] on button at bounding box center [1477, 182] width 22 height 28
select select "C"
select select "335501100"
select select "335501107"
select select "true"
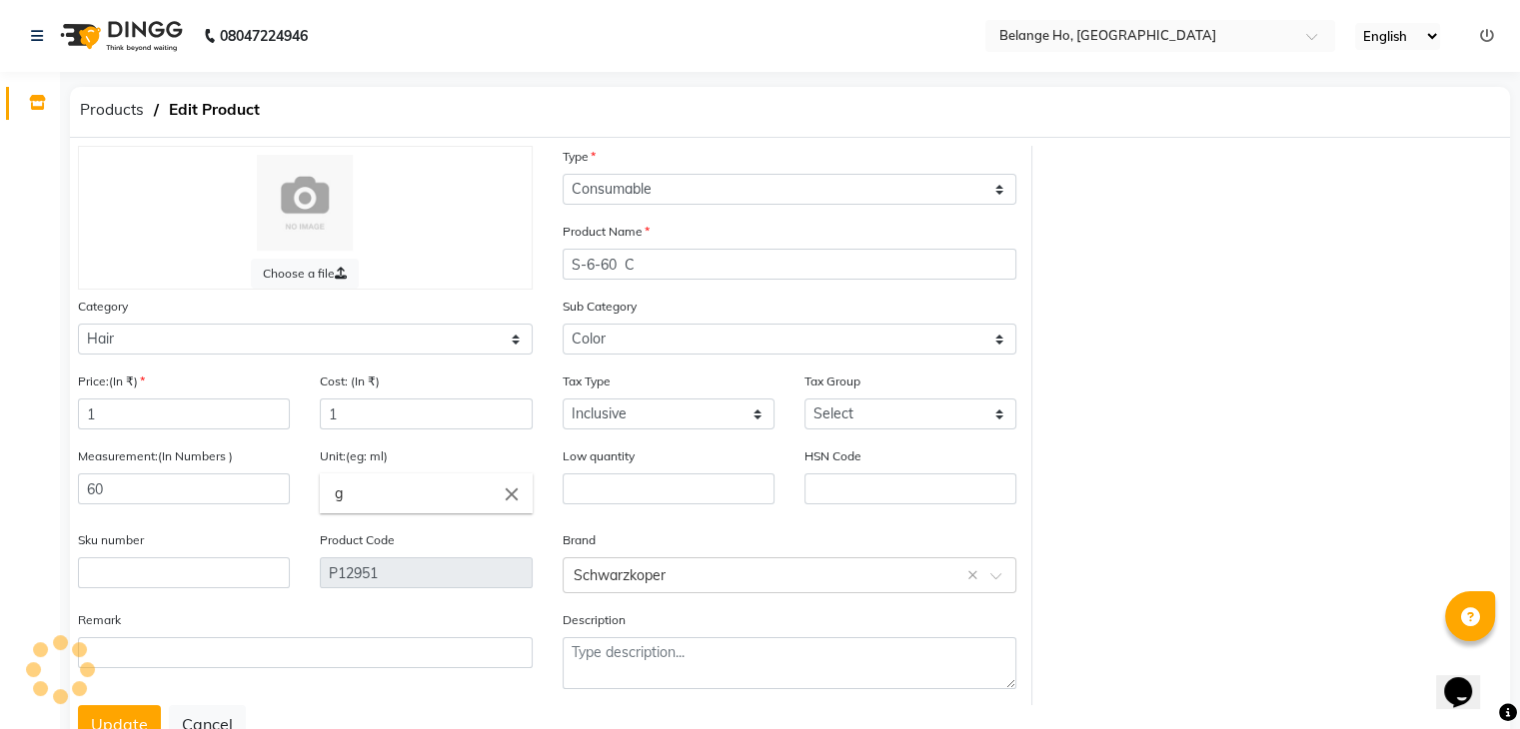
click at [1468, 173] on div "Choose a file Type Select Type Both Retail Consumable Product Name S-6-60 C Cat…" at bounding box center [790, 426] width 1454 height 560
click at [29, 108] on icon at bounding box center [37, 102] width 17 height 15
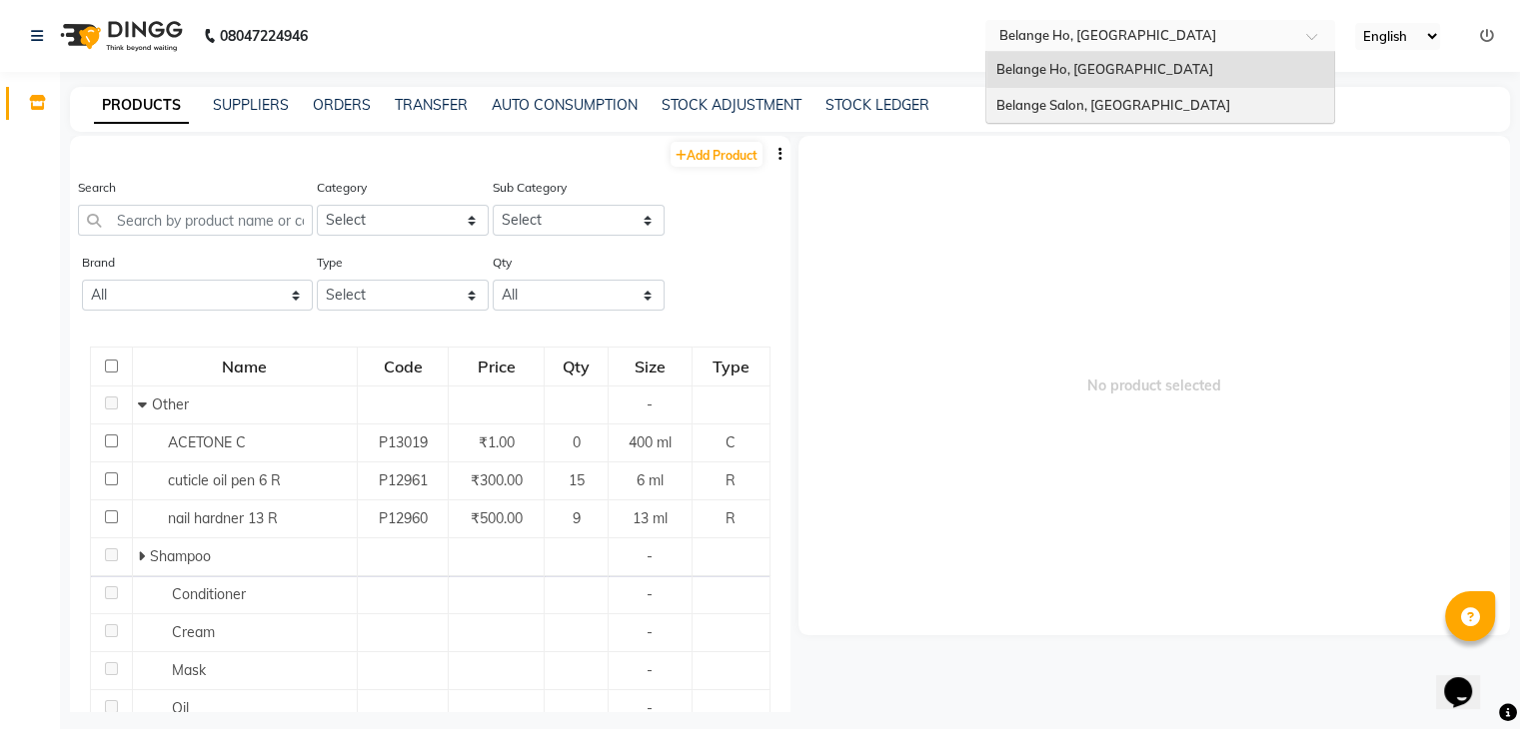
drag, startPoint x: 1223, startPoint y: 36, endPoint x: 1138, endPoint y: 106, distance: 110.0
click at [1138, 52] on ng-select "Select Location × Belange Ho, Wadala East Belange Ho, Wadala East Belange Salon…" at bounding box center [1160, 36] width 350 height 32
click at [1138, 106] on span "Belange Salon, Wadala East" at bounding box center [1113, 105] width 234 height 16
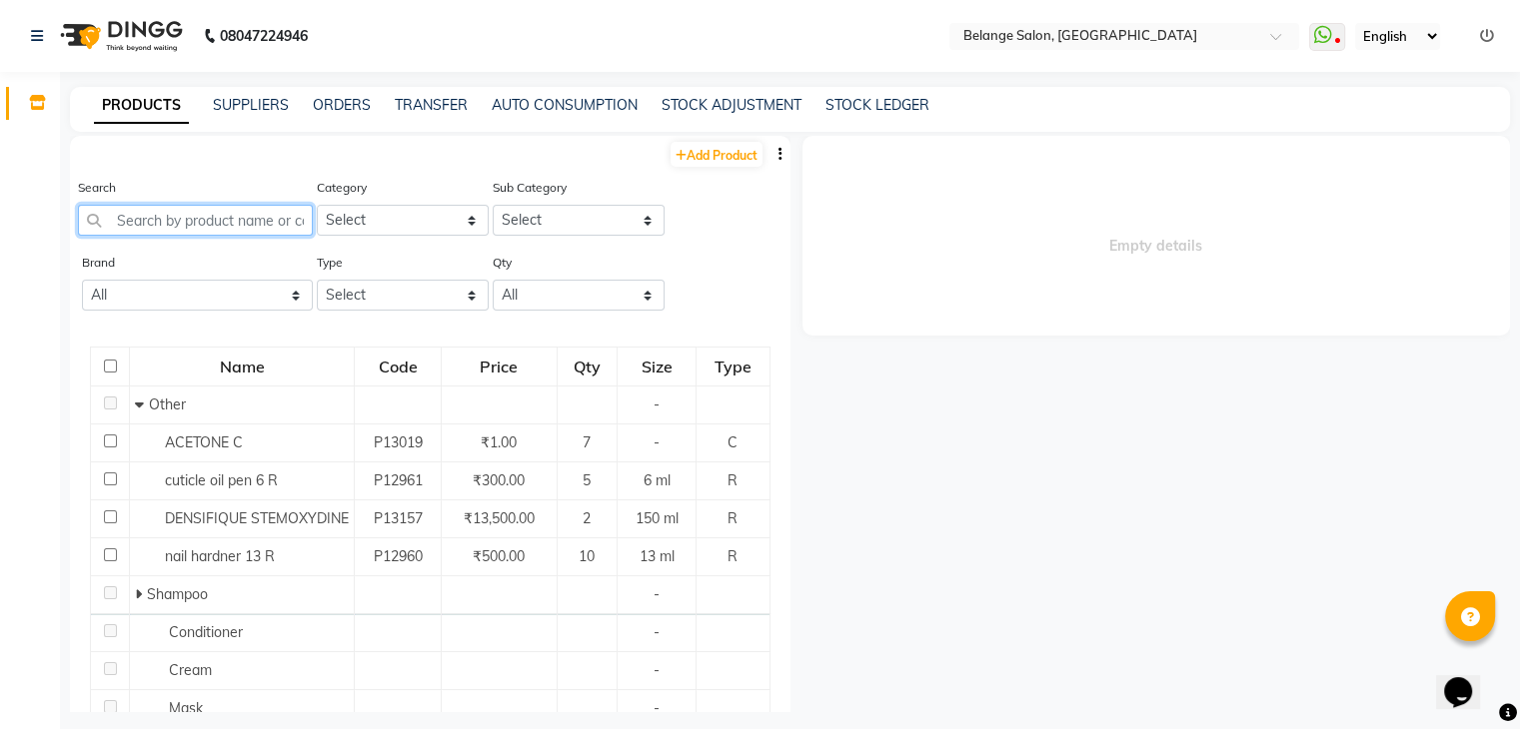
click at [258, 219] on input "text" at bounding box center [195, 220] width 235 height 31
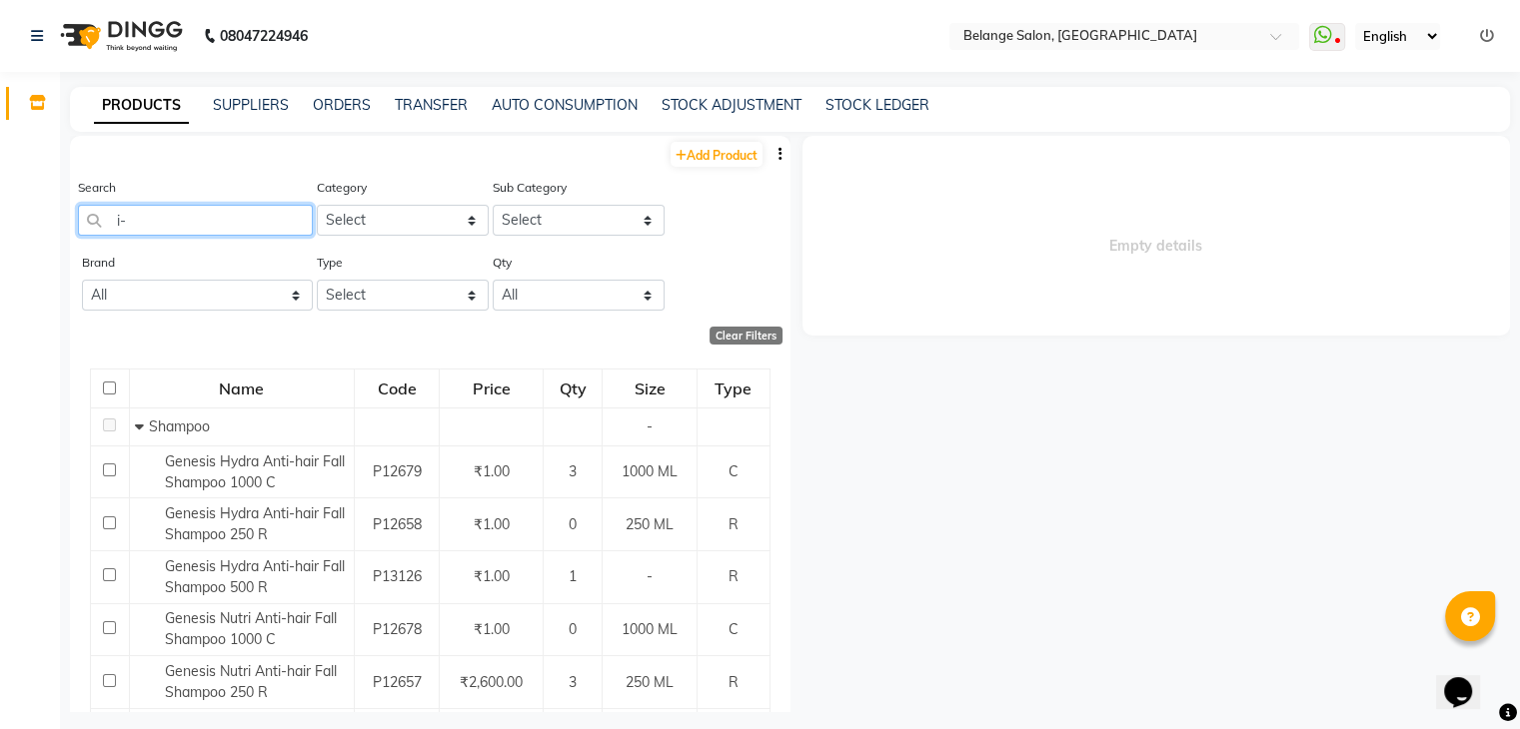
type input "i"
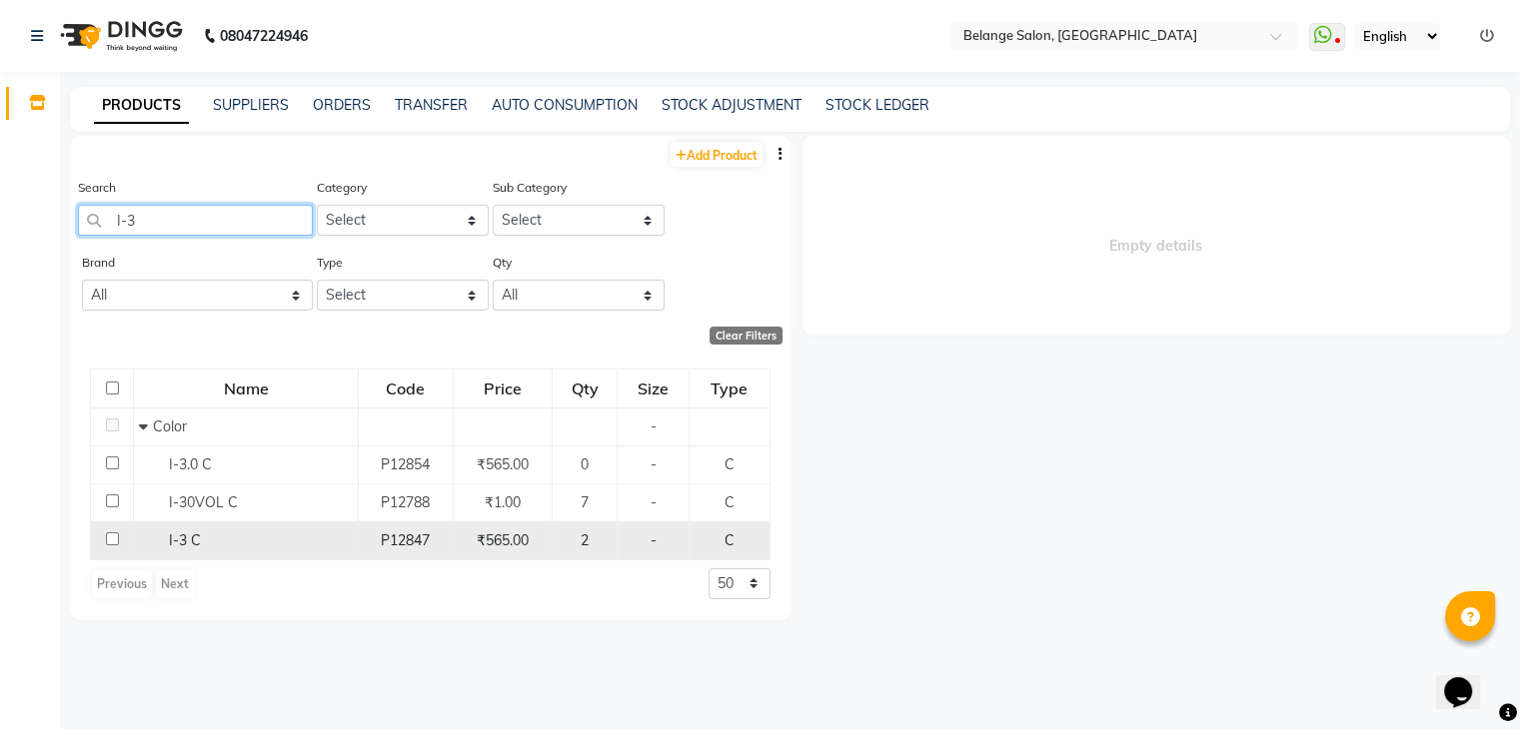
type input "I-3"
click at [176, 544] on span "I-3 C" at bounding box center [185, 541] width 32 height 18
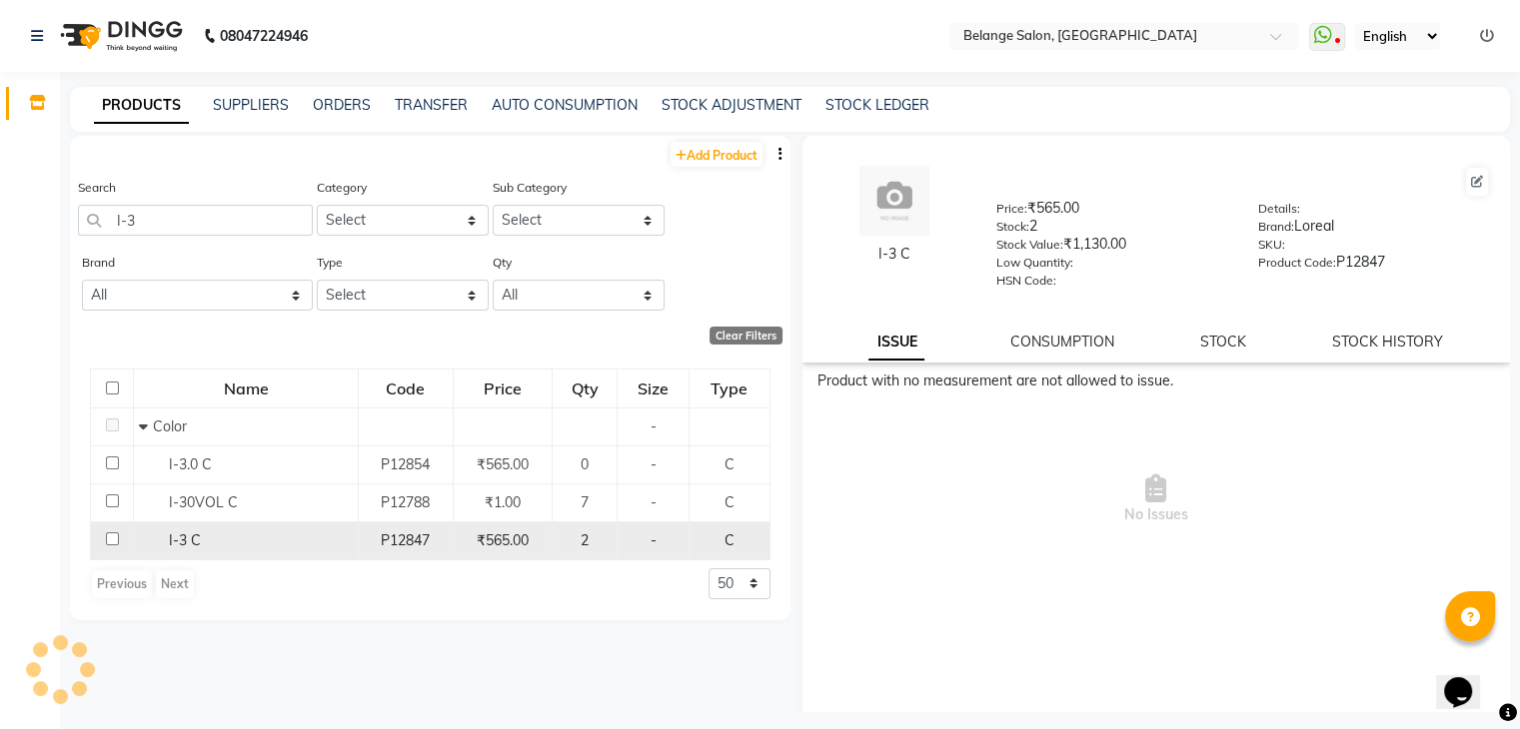
click at [552, 545] on td "₹565.00" at bounding box center [502, 541] width 99 height 38
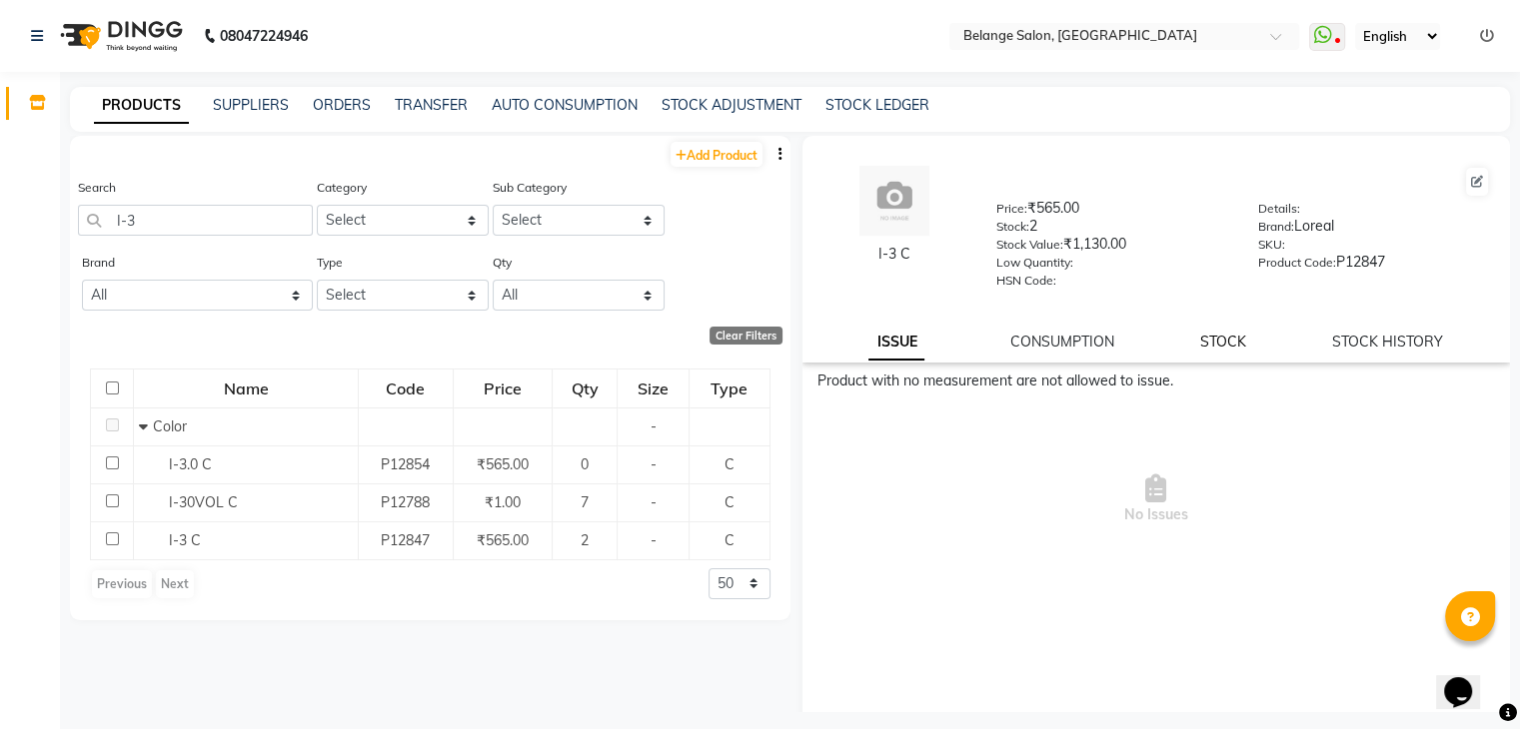
click at [1205, 349] on link "STOCK" at bounding box center [1223, 342] width 46 height 18
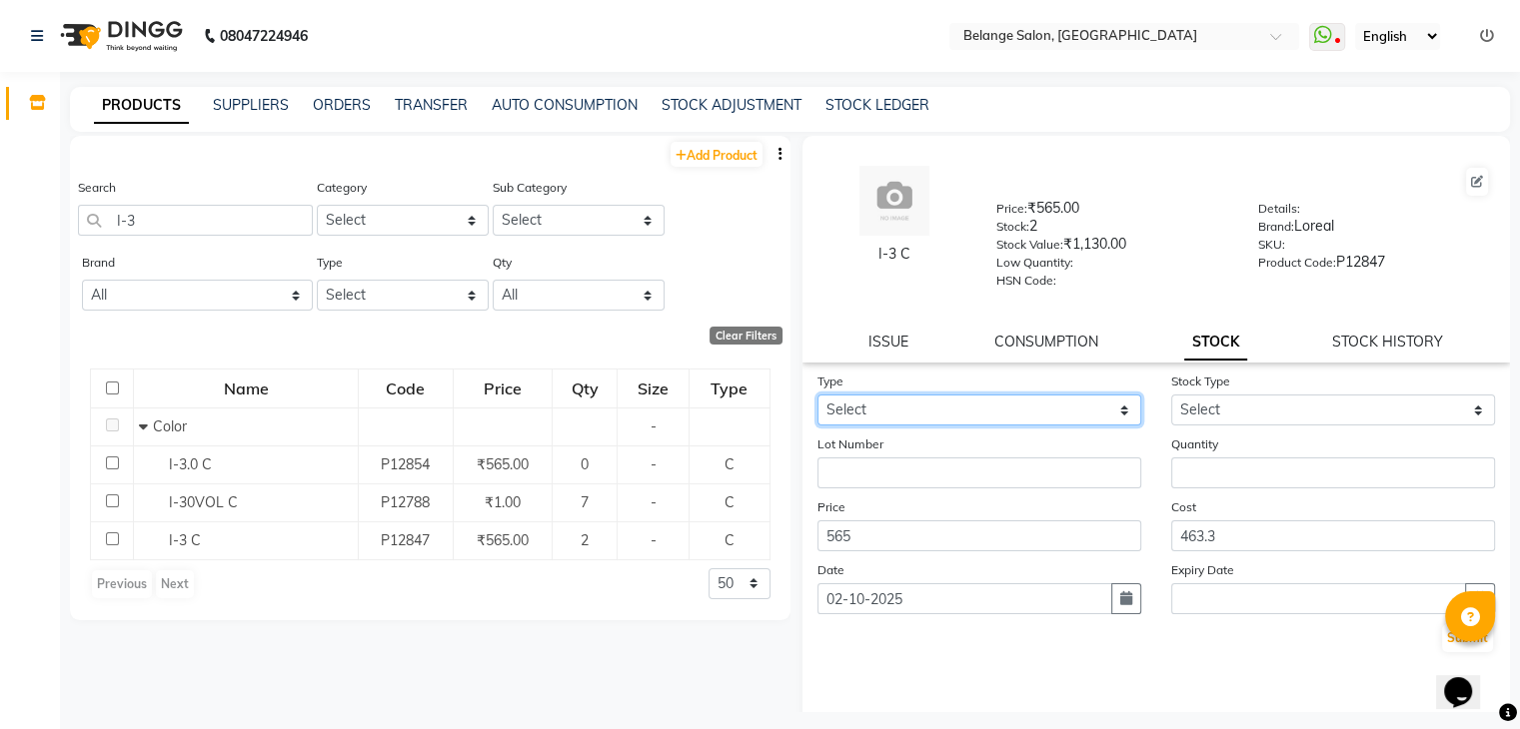
click at [929, 422] on select "Select In Out" at bounding box center [979, 410] width 324 height 31
select select "out"
click at [817, 402] on select "Select In Out" at bounding box center [979, 410] width 324 height 31
select select
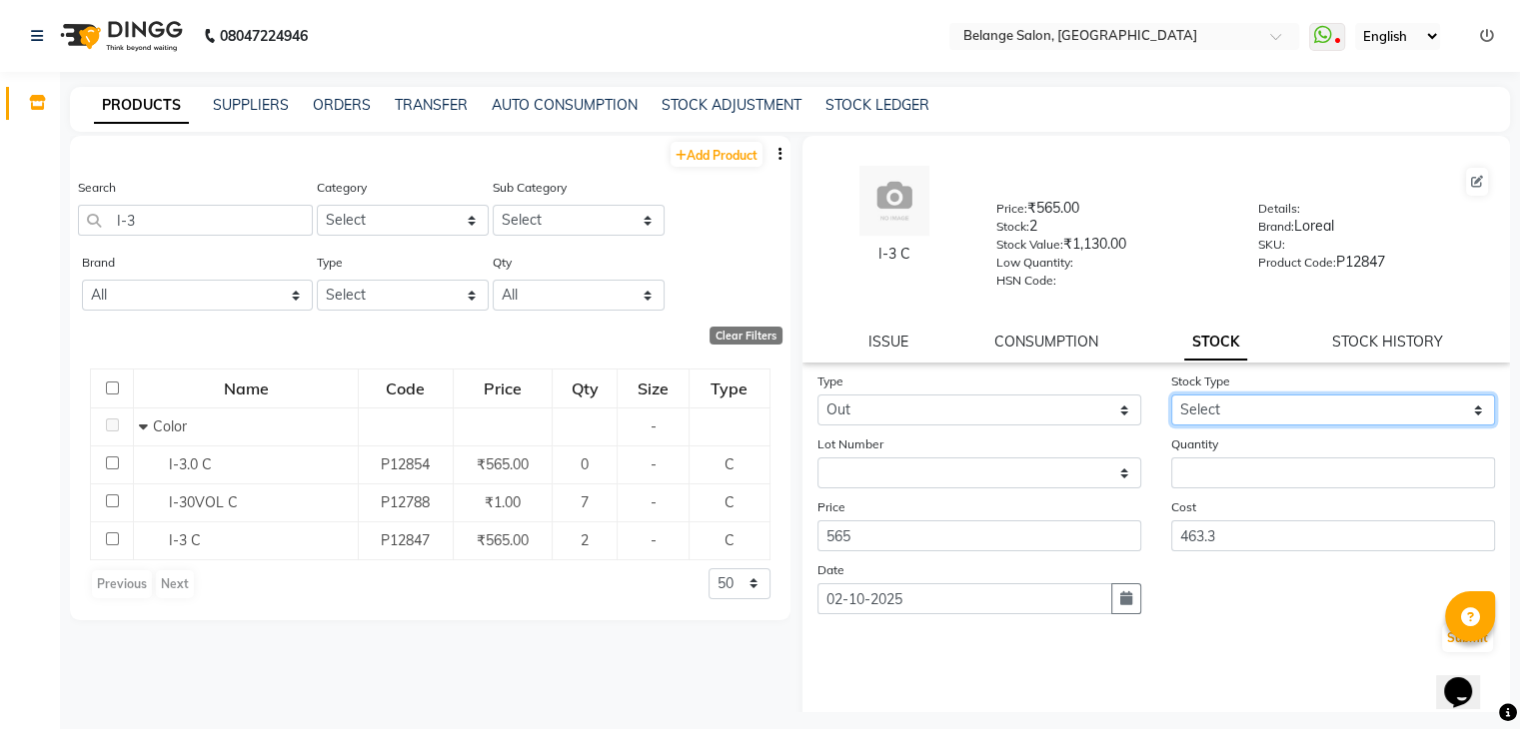
drag, startPoint x: 1193, startPoint y: 423, endPoint x: 1189, endPoint y: 476, distance: 53.1
click at [1189, 476] on form "Type Select In Out Stock Type Select Internal Use Damaged Expired Adjustment Re…" at bounding box center [1156, 513] width 679 height 284
select select "internal use"
click at [1171, 402] on select "Select Internal Use Damaged Expired Adjustment Return Other" at bounding box center [1333, 410] width 324 height 31
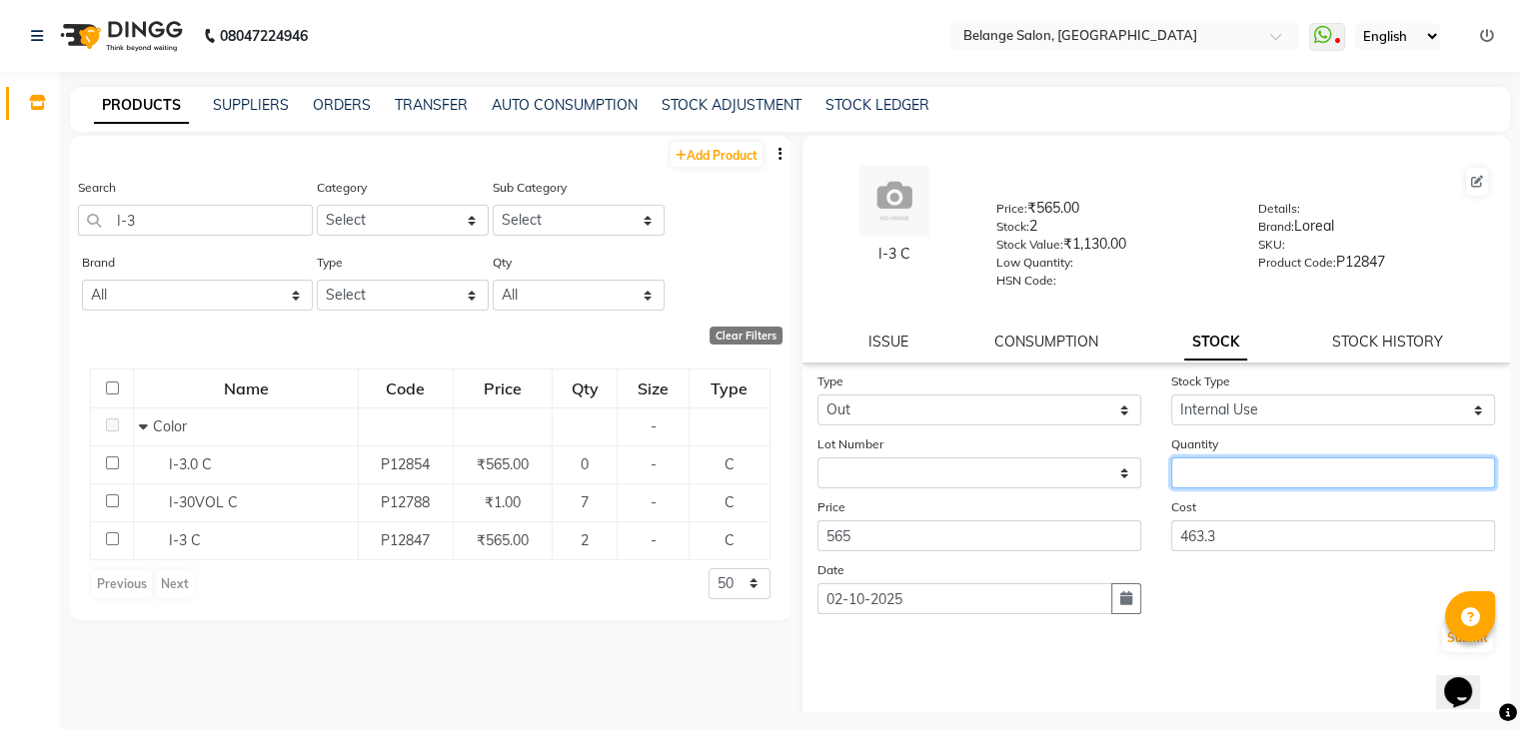
click at [1187, 481] on input "number" at bounding box center [1333, 473] width 324 height 31
type input "2"
click at [1443, 640] on button "Submit" at bounding box center [1467, 639] width 51 height 28
select select
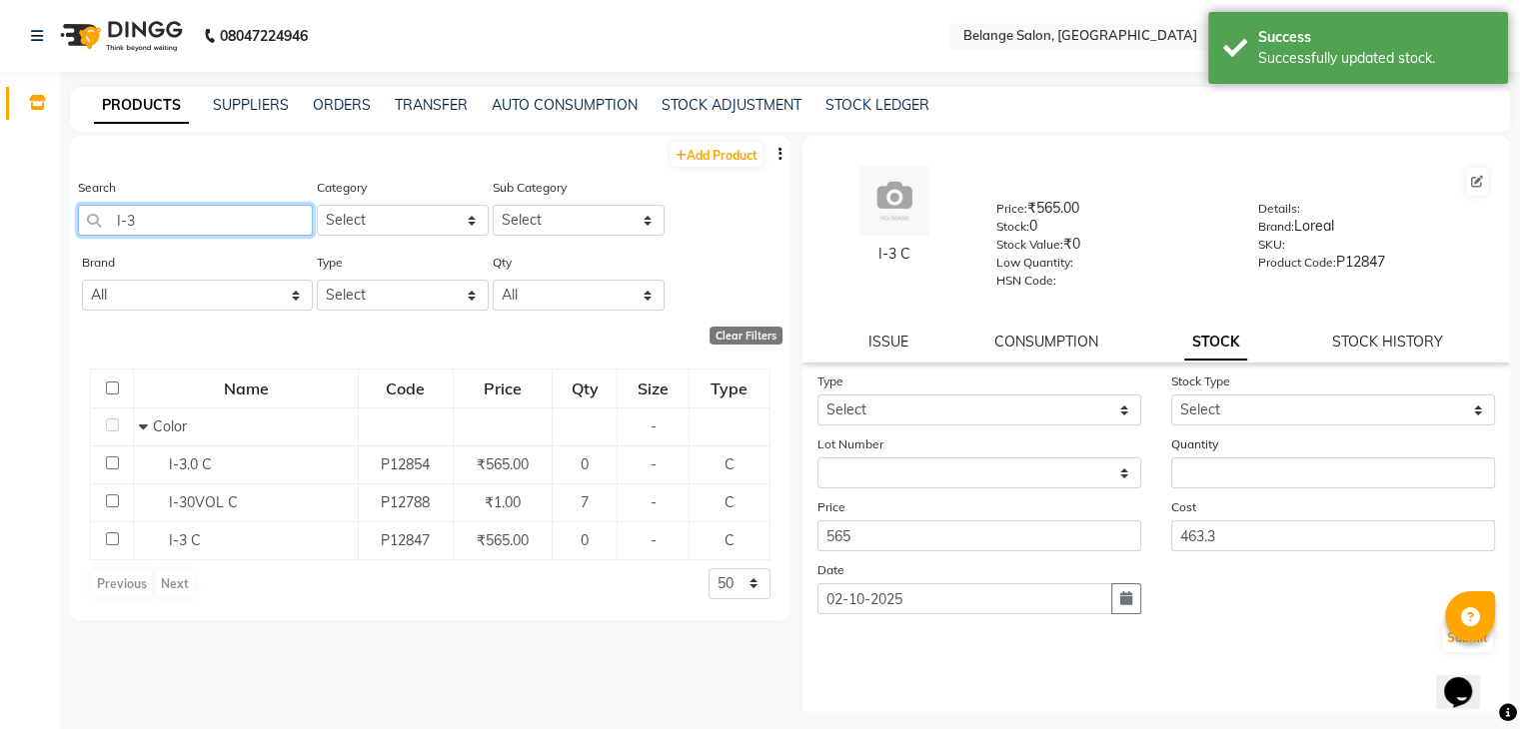
drag, startPoint x: 195, startPoint y: 223, endPoint x: 0, endPoint y: 328, distance: 221.3
click at [0, 328] on app-home "08047224946 Select Location × Belange Salon, Wadala East WhatsApp Status ✕ Stat…" at bounding box center [760, 371] width 1520 height 742
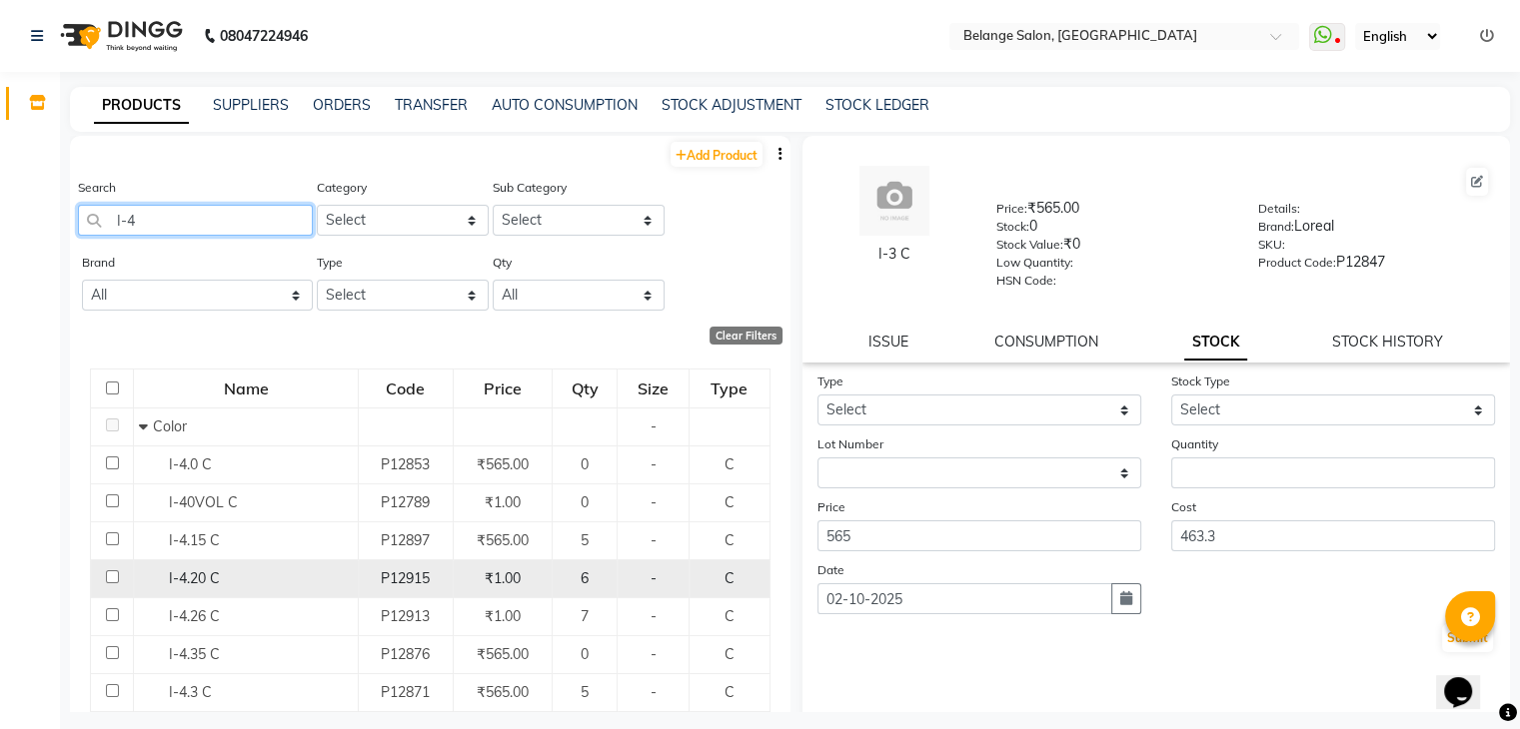
scroll to position [249, 0]
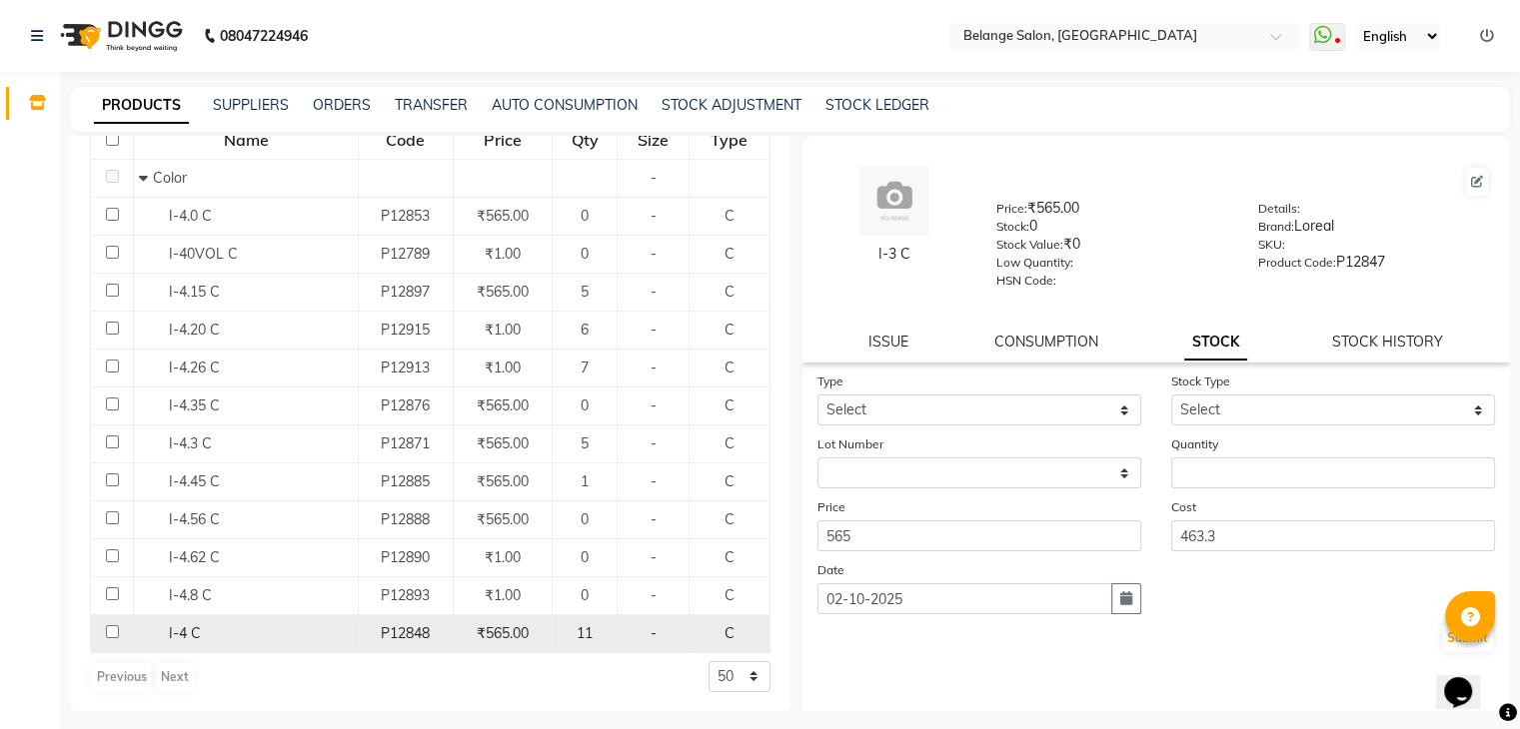
type input "I-4"
click at [184, 624] on div "I-4 C" at bounding box center [246, 634] width 214 height 21
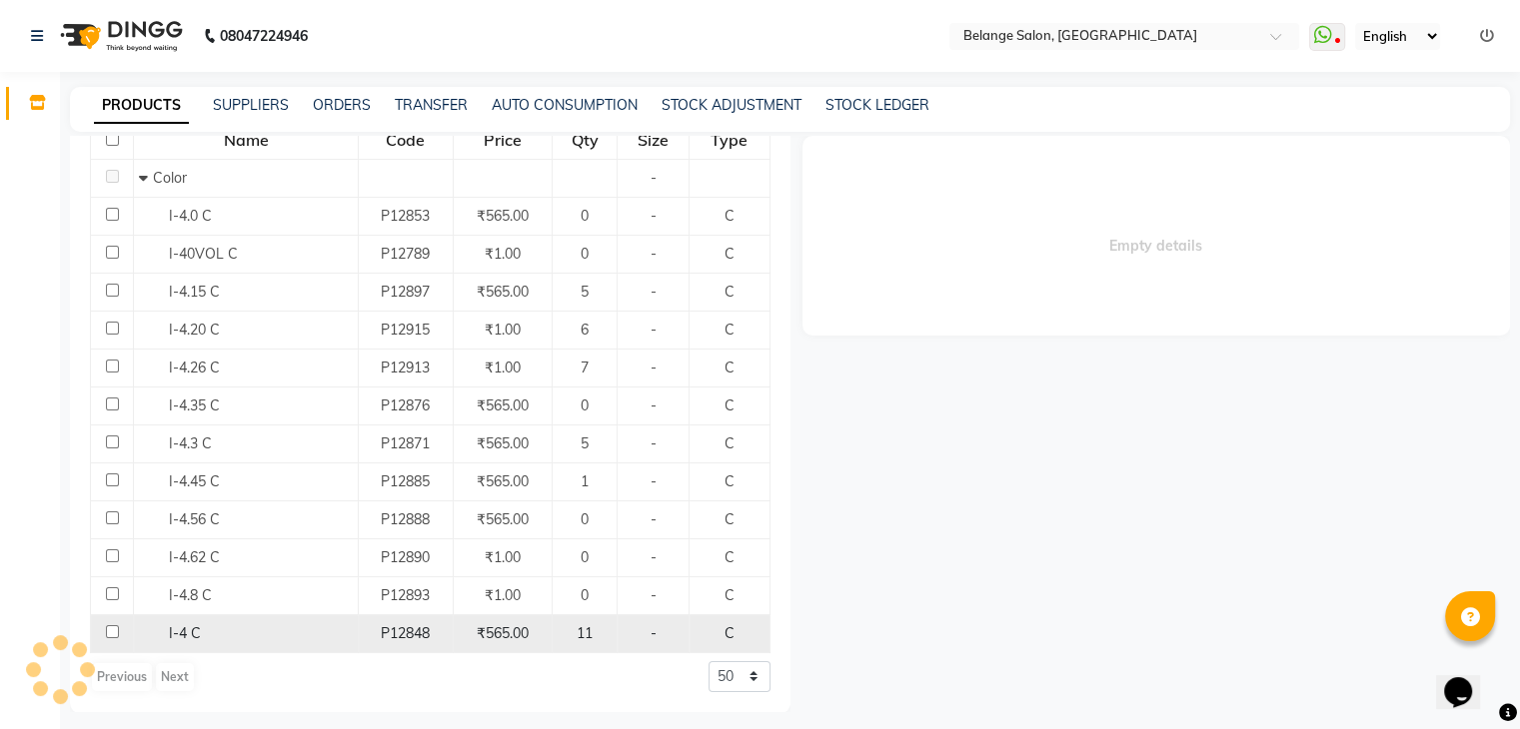
select select
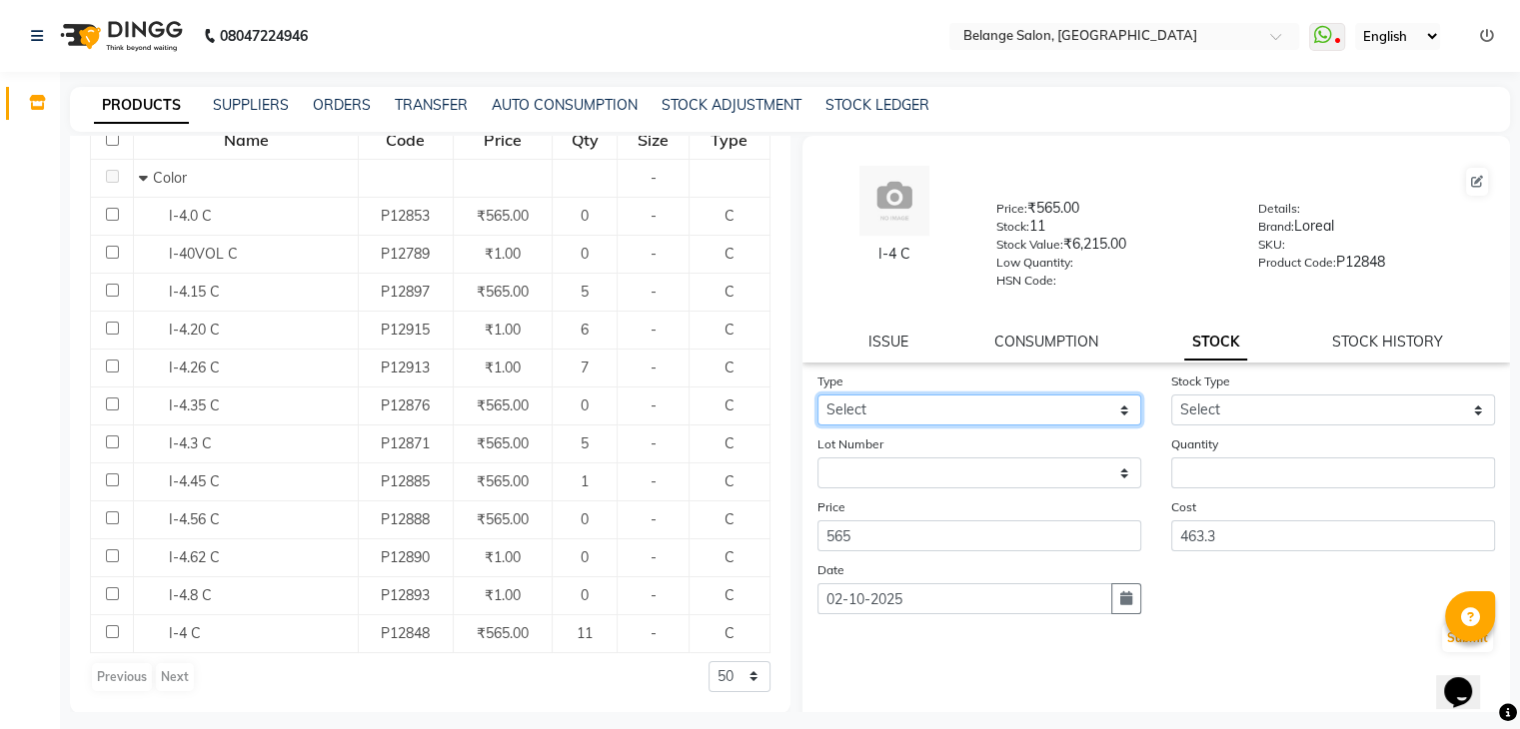
drag, startPoint x: 925, startPoint y: 425, endPoint x: 901, endPoint y: 498, distance: 76.8
click at [901, 498] on form "Type Select In Out Stock Type Select Internal Use Damaged Expired Adjustment Re…" at bounding box center [1156, 513] width 679 height 284
select select "out"
click at [817, 402] on select "Select In Out" at bounding box center [979, 410] width 324 height 31
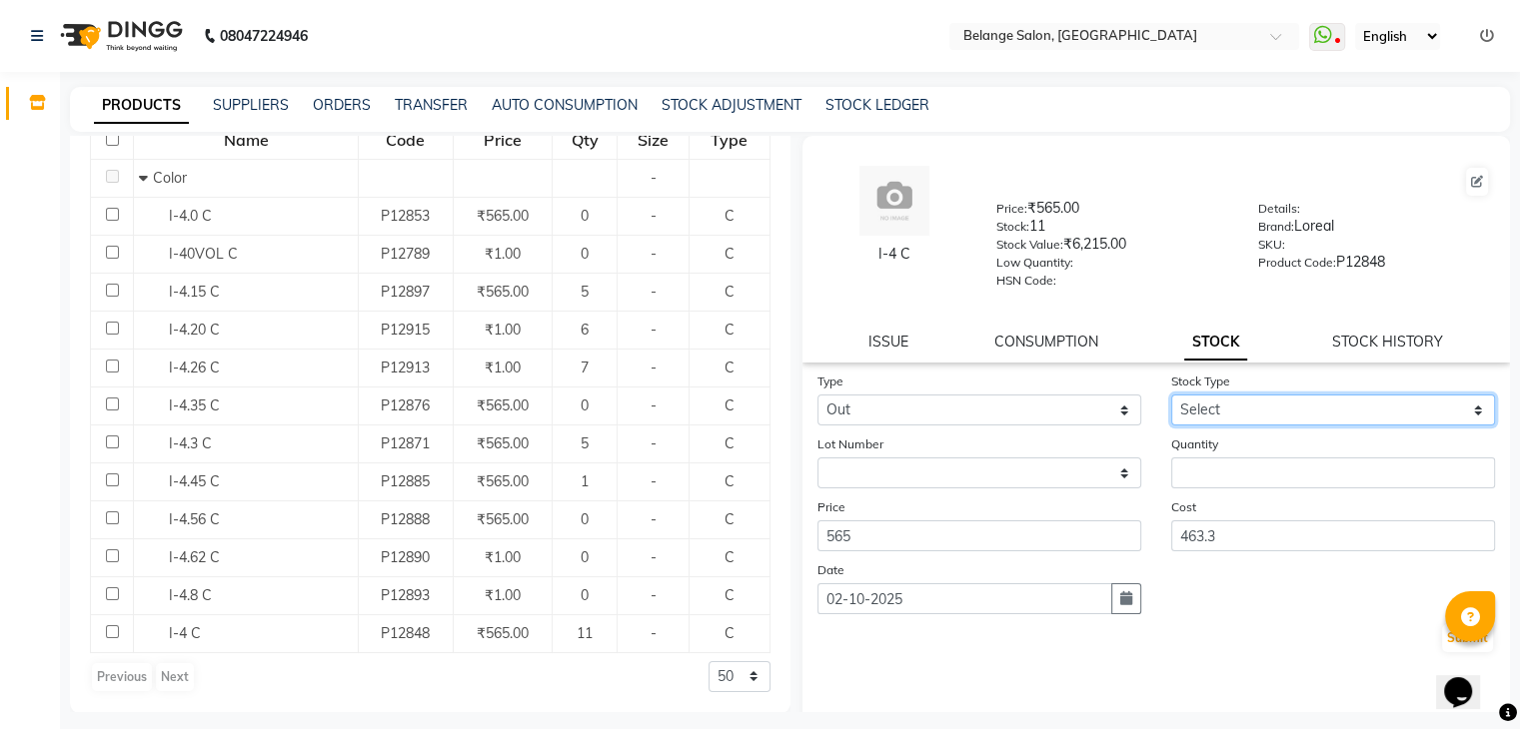
drag, startPoint x: 1200, startPoint y: 418, endPoint x: 1189, endPoint y: 478, distance: 61.0
click at [1189, 478] on form "Type Select In Out Stock Type Select Internal Use Damaged Expired Adjustment Re…" at bounding box center [1156, 513] width 679 height 284
select select "internal use"
click at [1171, 402] on select "Select Internal Use Damaged Expired Adjustment Return Other" at bounding box center [1333, 410] width 324 height 31
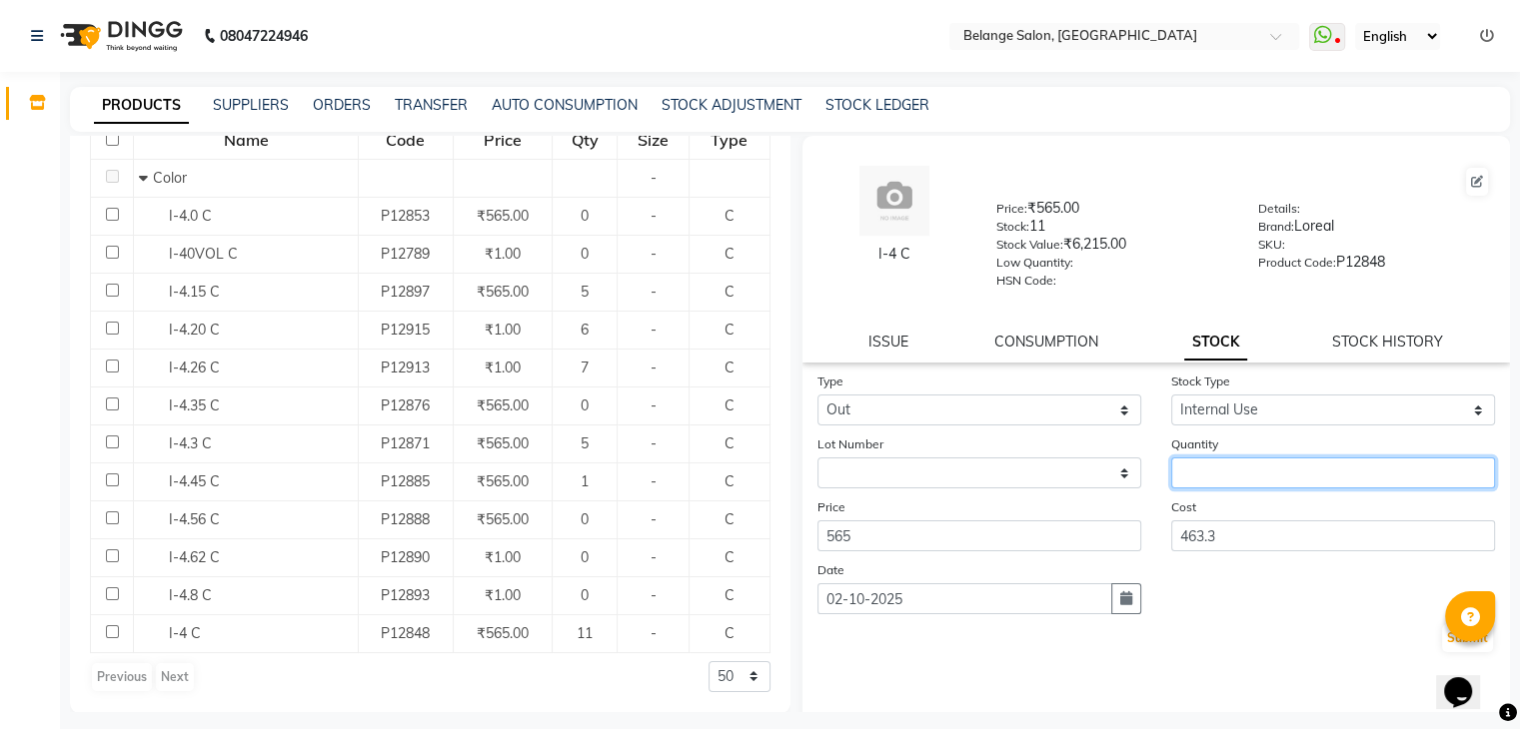
click at [1191, 477] on input "number" at bounding box center [1333, 473] width 324 height 31
type input "3"
click at [1442, 653] on button "Submit" at bounding box center [1467, 639] width 51 height 28
select select
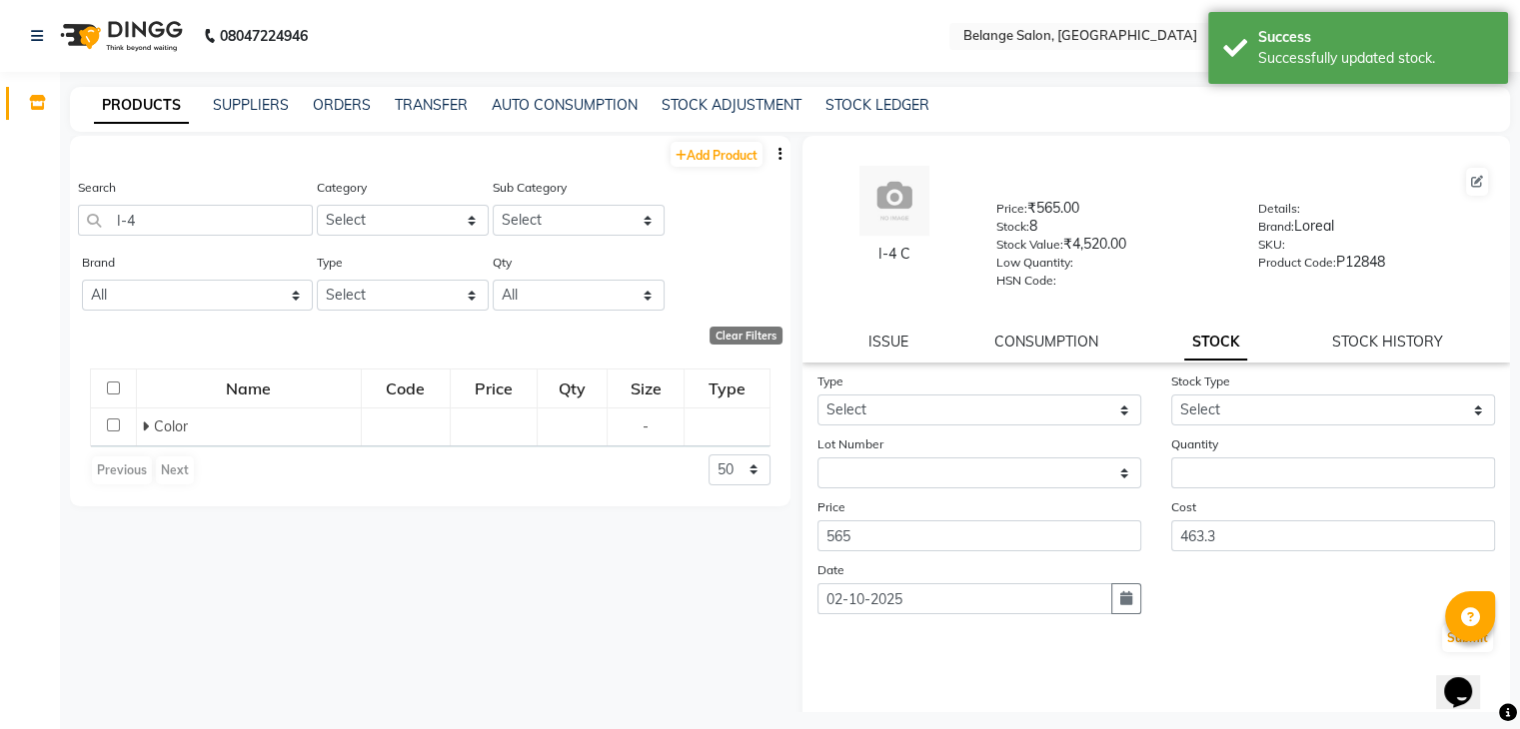
scroll to position [0, 0]
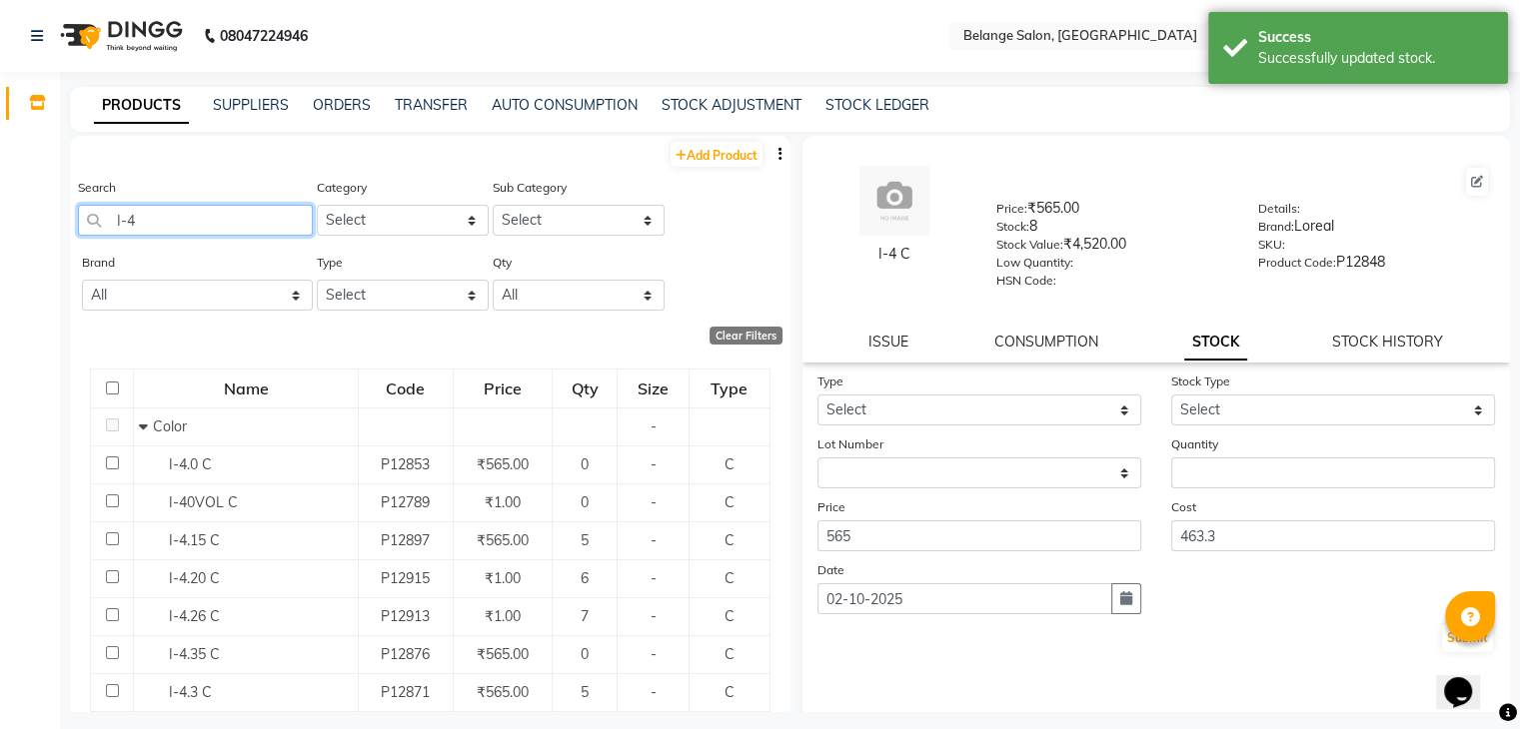
drag, startPoint x: 244, startPoint y: 226, endPoint x: 0, endPoint y: 287, distance: 251.3
click at [0, 287] on app-home "08047224946 Select Location × Belange Salon, Wadala East WhatsApp Status ✕ Stat…" at bounding box center [760, 371] width 1520 height 742
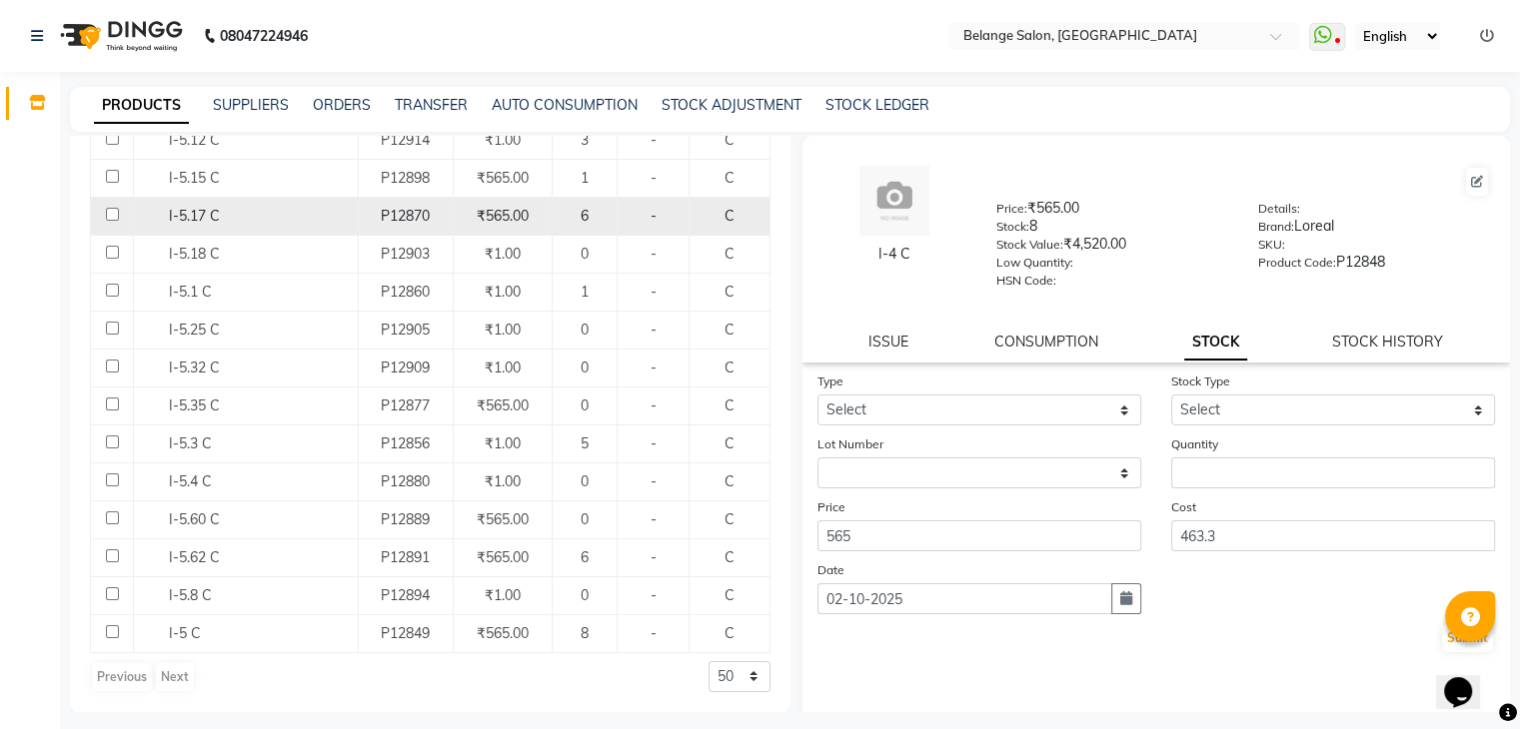
scroll to position [361, 0]
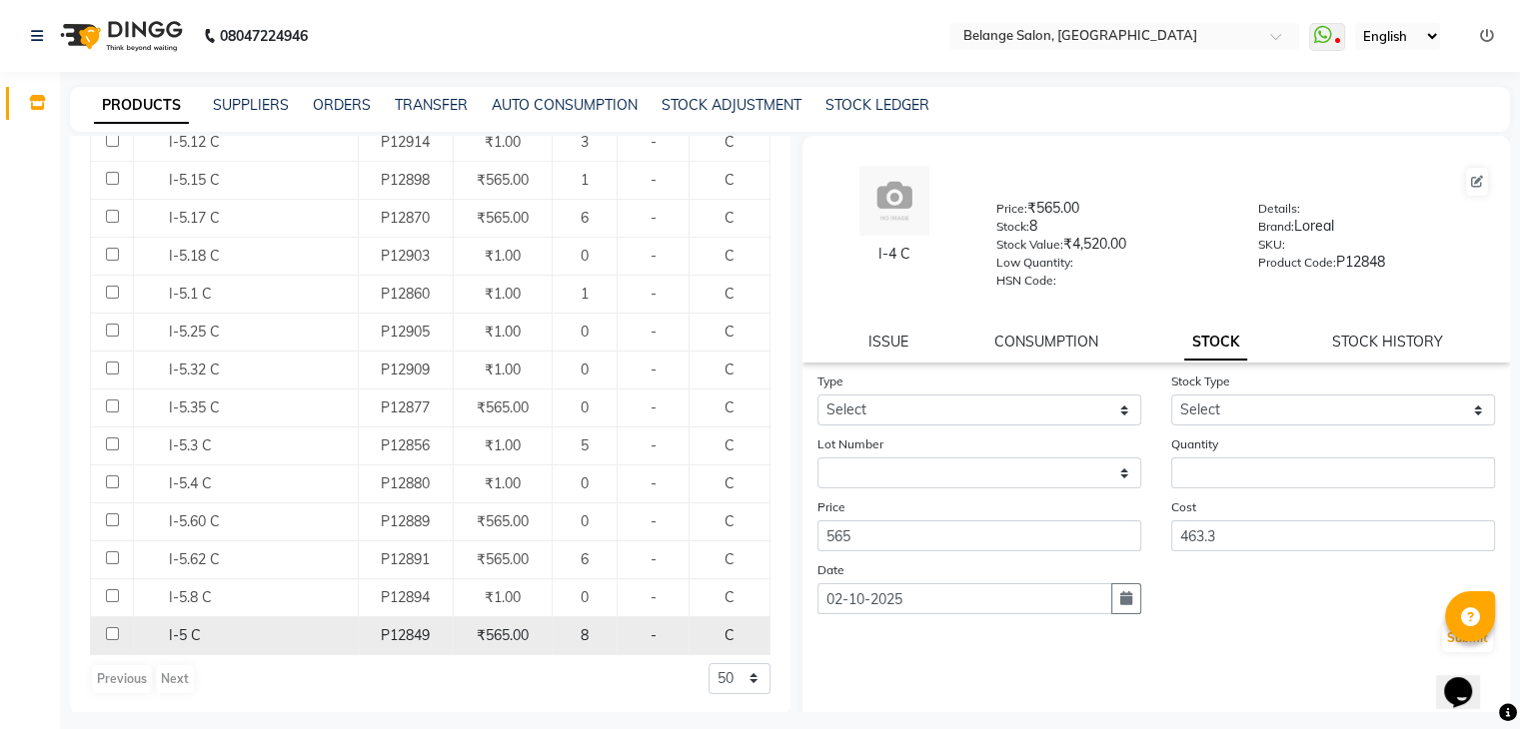
type input "I-5"
click at [174, 636] on span "I-5 C" at bounding box center [185, 636] width 32 height 18
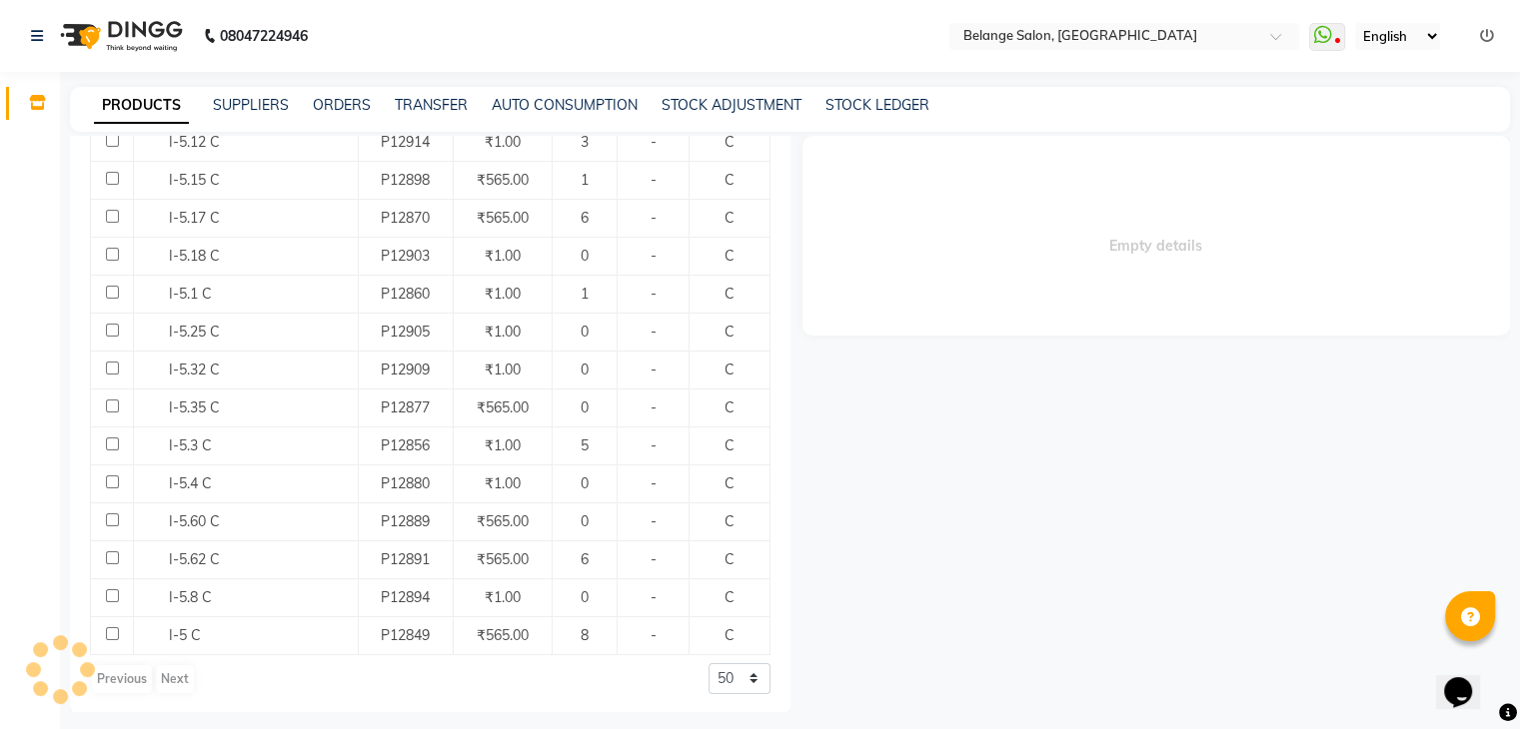
select select
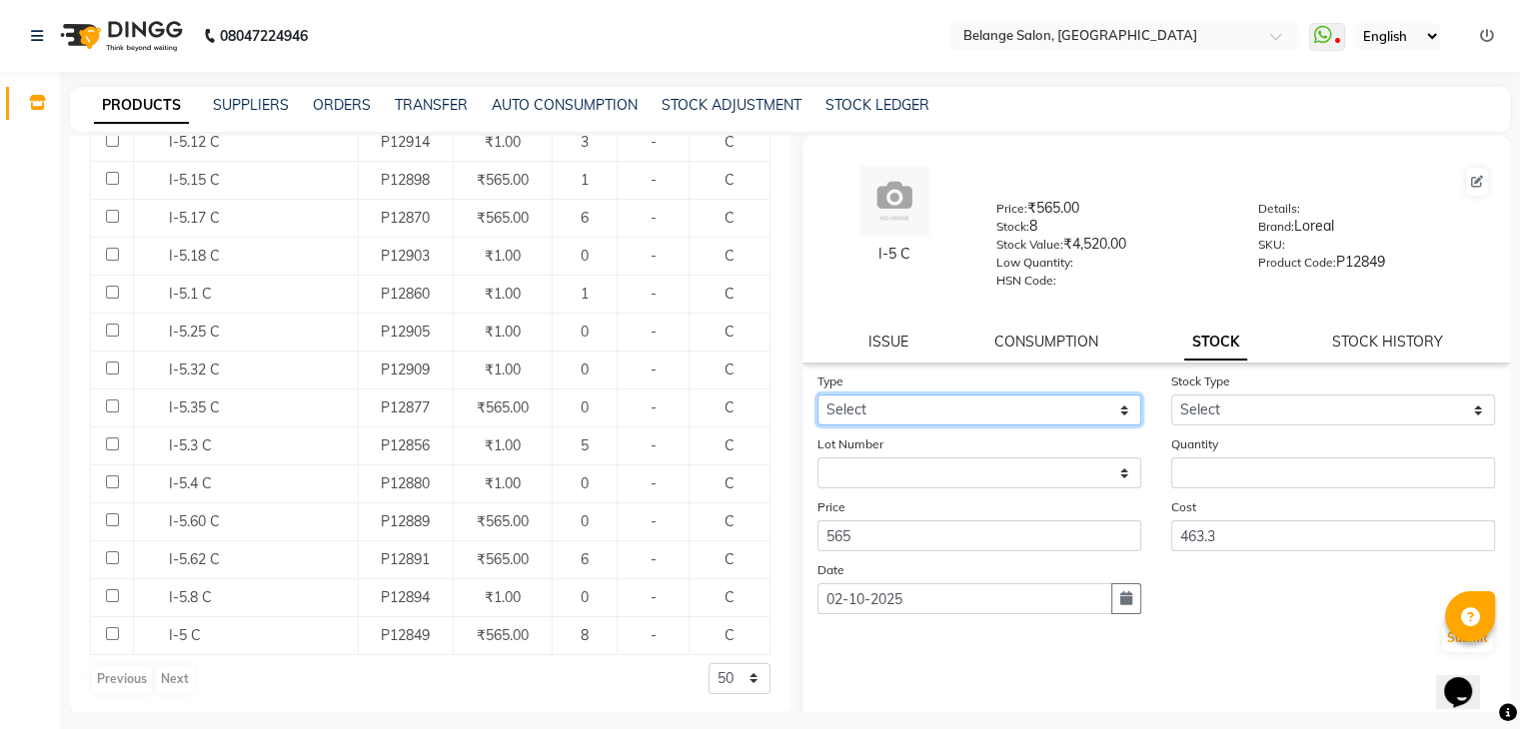
click at [974, 422] on select "Select In Out" at bounding box center [979, 410] width 324 height 31
select select "out"
click at [817, 402] on select "Select In Out" at bounding box center [979, 410] width 324 height 31
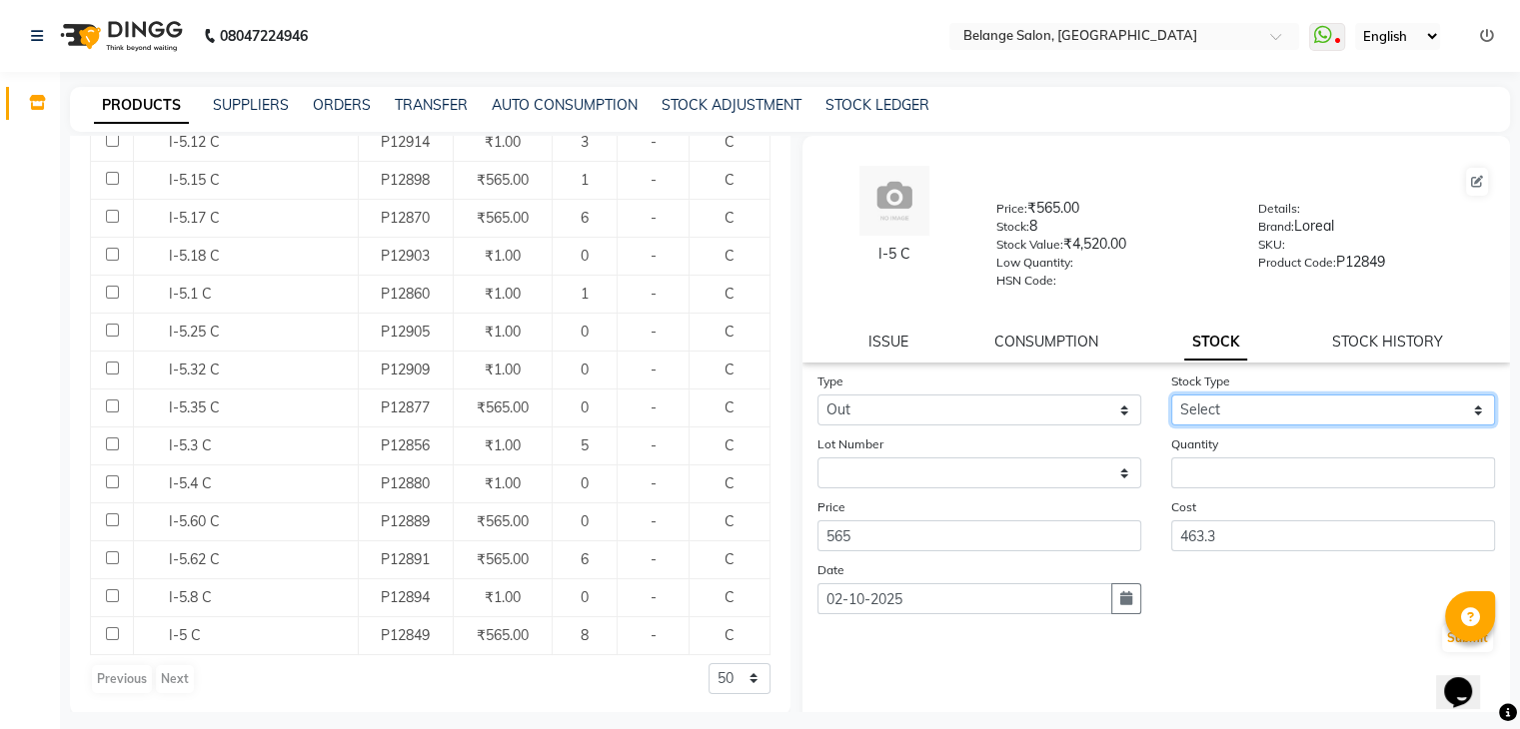
click at [1203, 415] on select "Select Internal Use Damaged Expired Adjustment Return Other" at bounding box center [1333, 410] width 324 height 31
select select "internal use"
click at [1171, 402] on select "Select Internal Use Damaged Expired Adjustment Return Other" at bounding box center [1333, 410] width 324 height 31
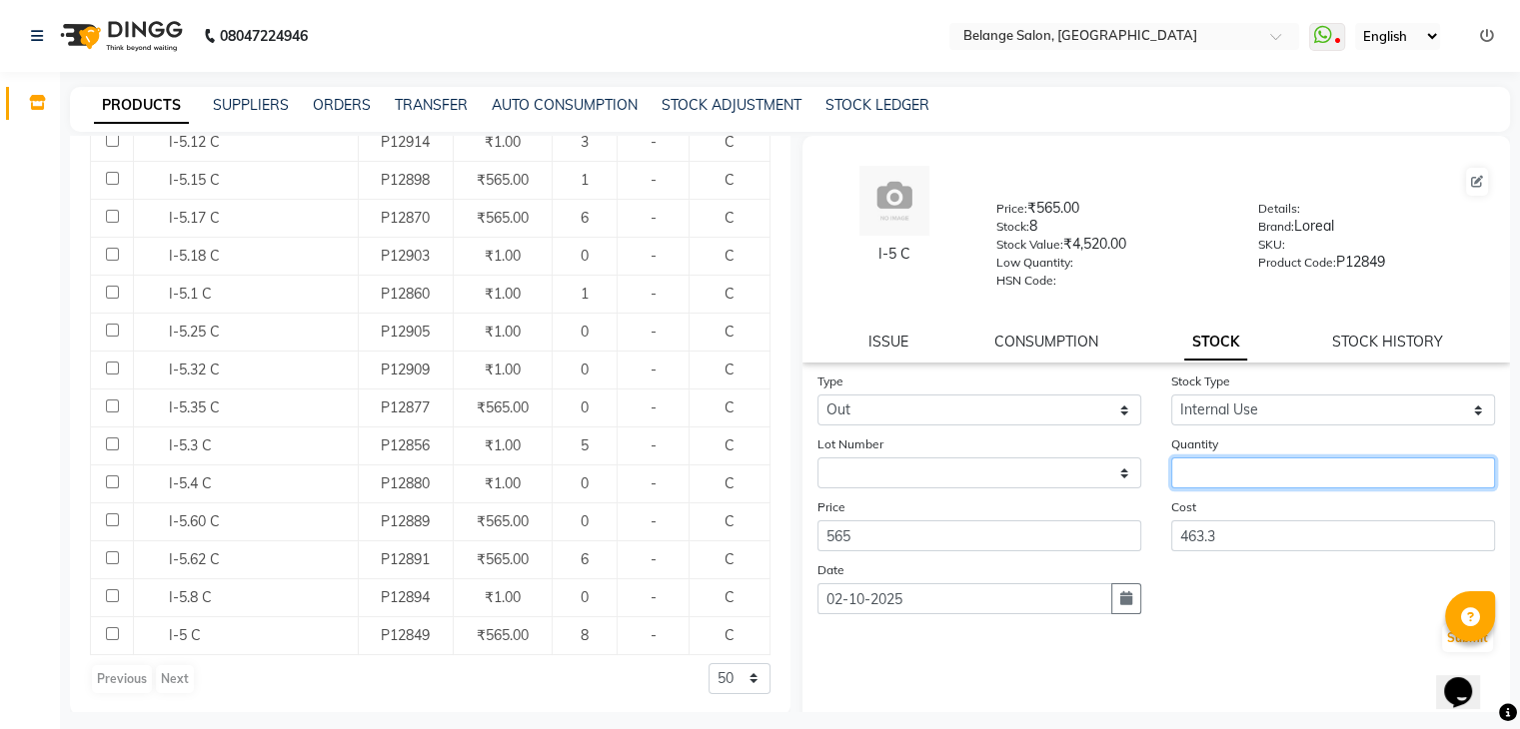
click at [1200, 475] on input "number" at bounding box center [1333, 473] width 324 height 31
type input "1"
click at [1447, 648] on button "Submit" at bounding box center [1467, 639] width 51 height 28
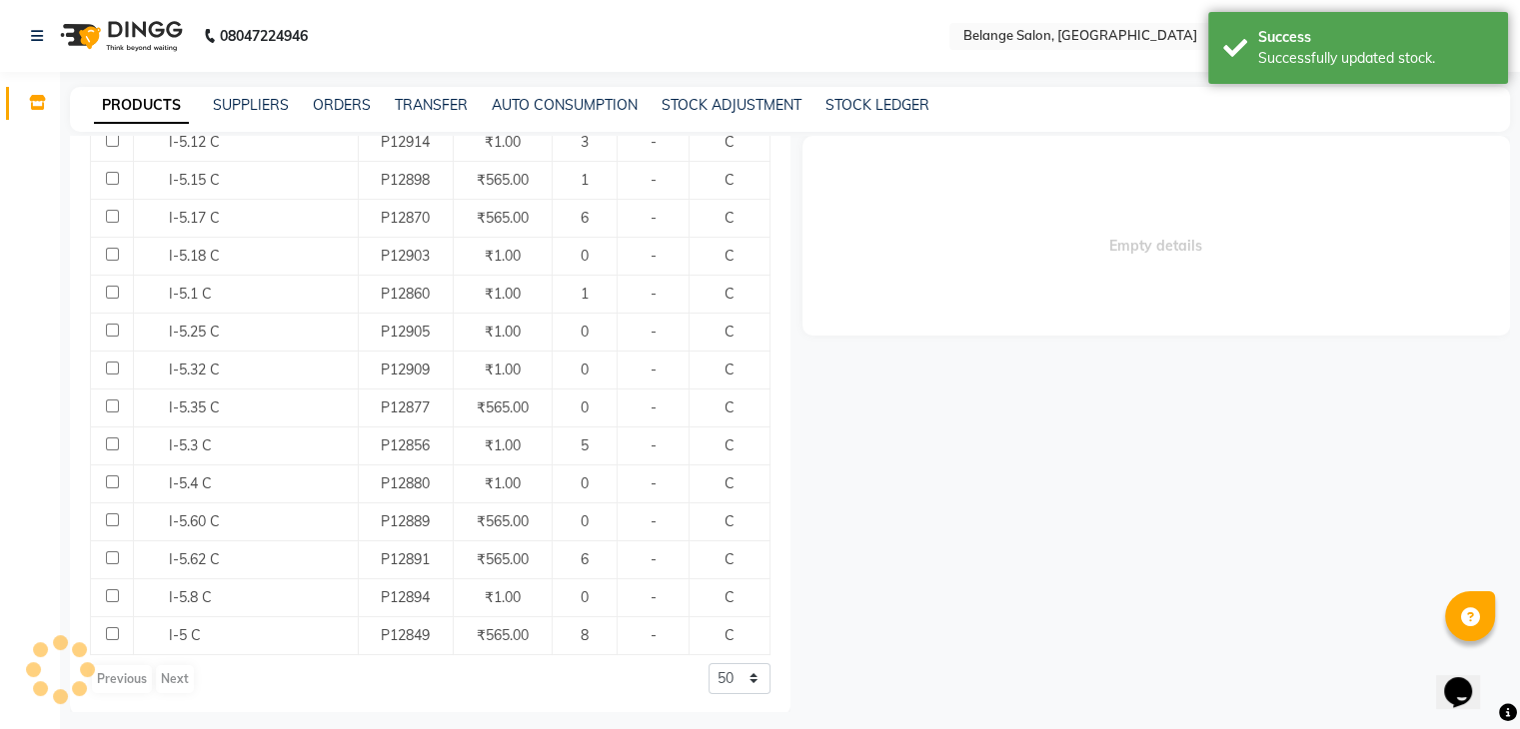
select select
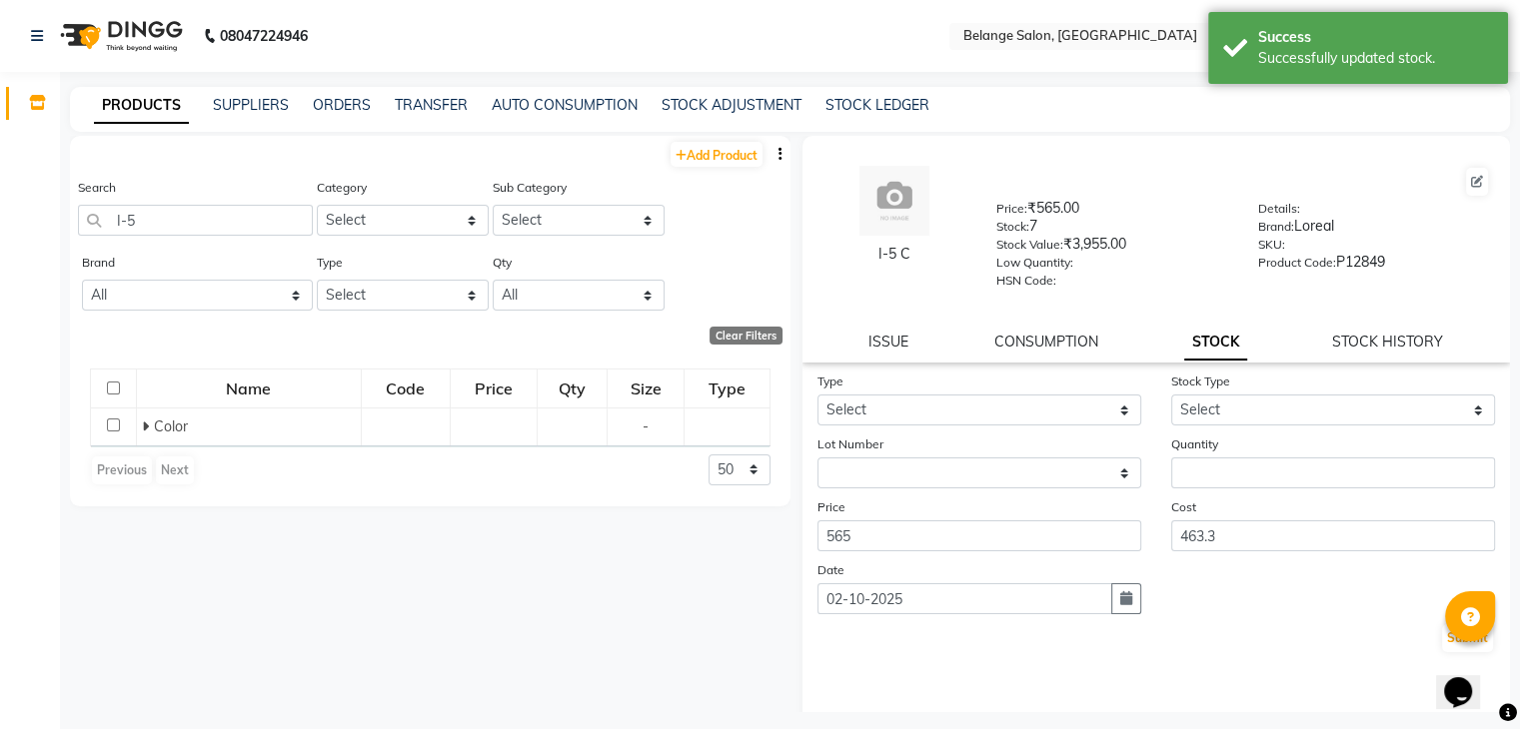
scroll to position [0, 0]
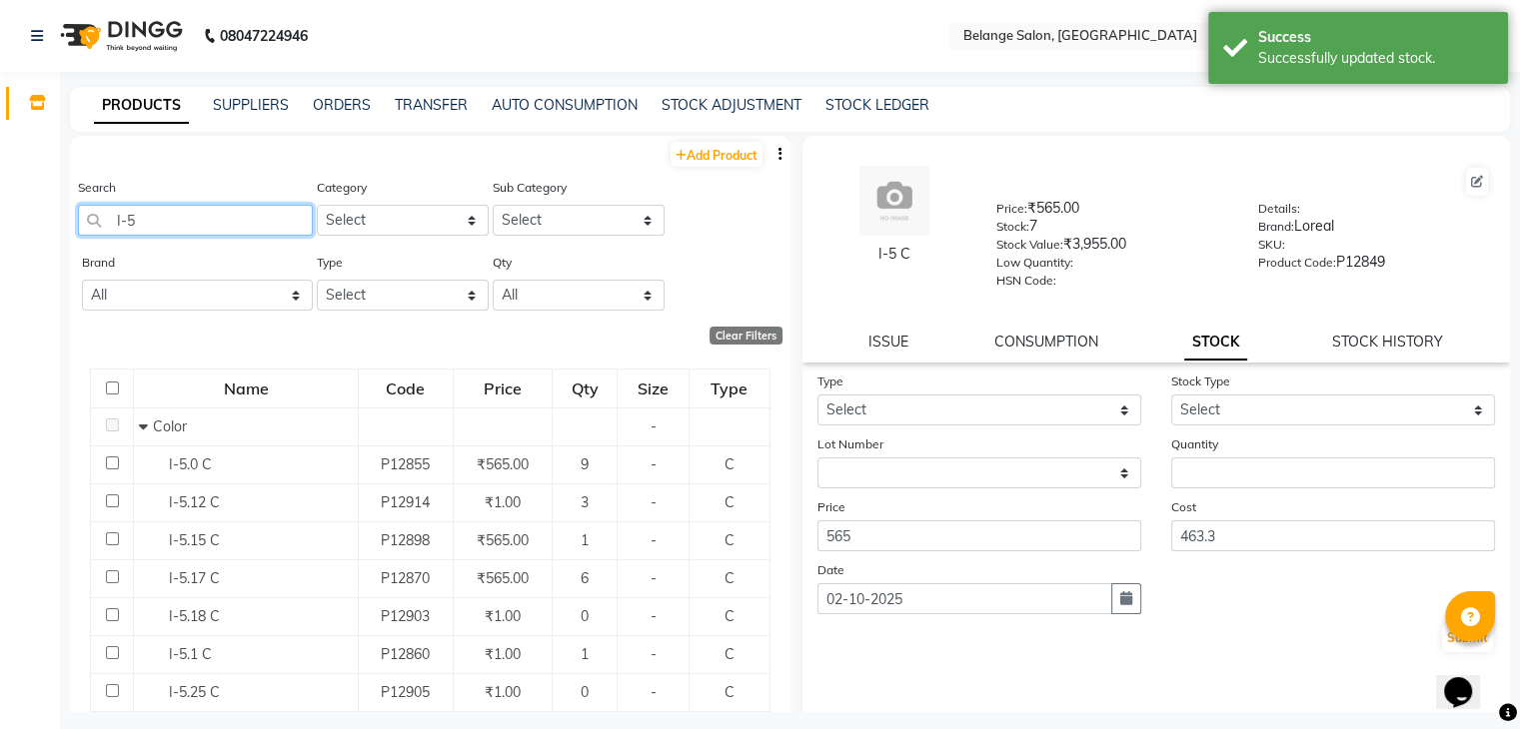
drag, startPoint x: 251, startPoint y: 215, endPoint x: 164, endPoint y: 225, distance: 87.5
click at [164, 225] on input "I-5" at bounding box center [195, 220] width 235 height 31
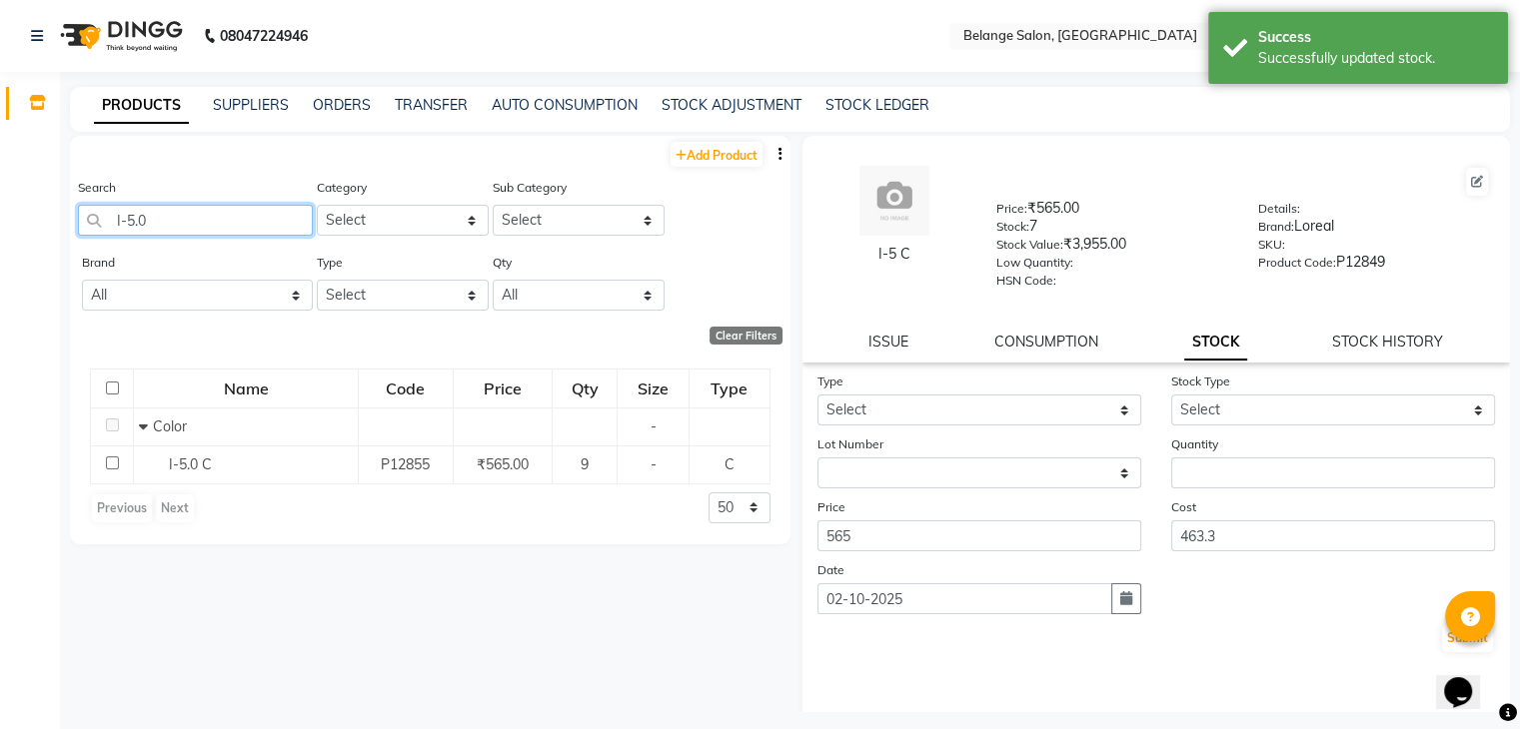
type input "I-5.0"
click at [186, 459] on span "I-5.0 C" at bounding box center [190, 465] width 43 height 18
select select
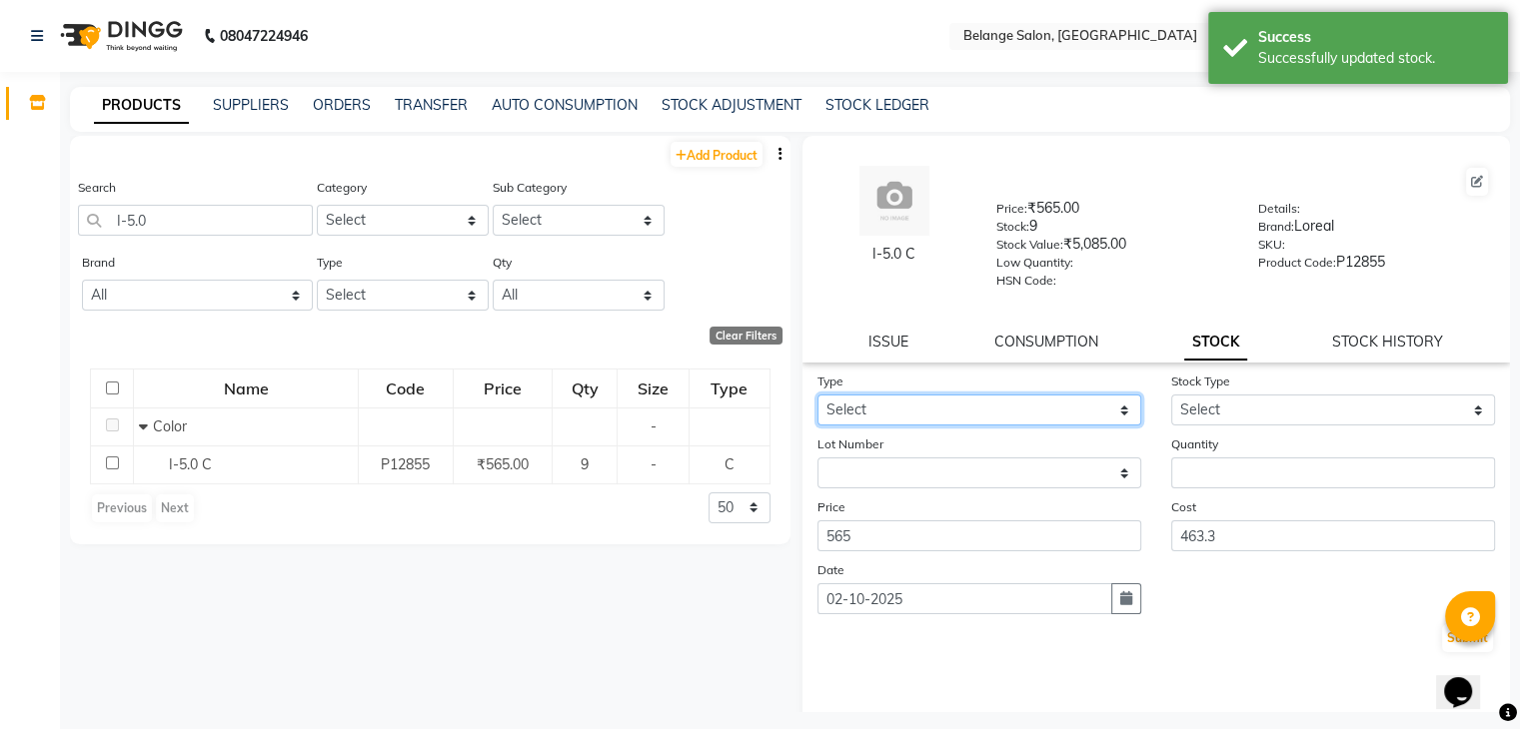
click at [944, 415] on select "Select In Out" at bounding box center [979, 410] width 324 height 31
select select "out"
click at [817, 402] on select "Select In Out" at bounding box center [979, 410] width 324 height 31
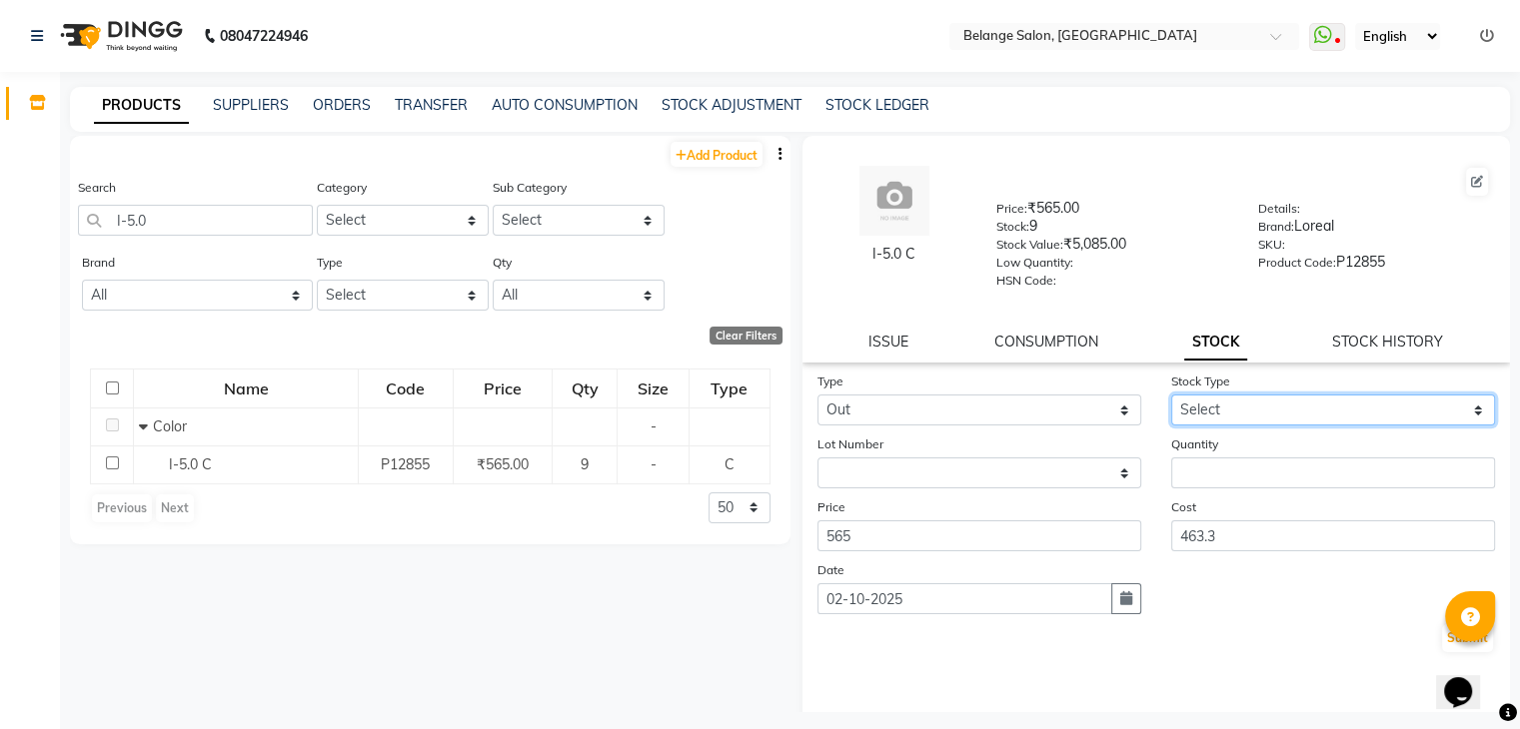
click at [1229, 425] on select "Select Internal Use Damaged Expired Adjustment Return Other" at bounding box center [1333, 410] width 324 height 31
select select "internal use"
click at [1171, 402] on select "Select Internal Use Damaged Expired Adjustment Return Other" at bounding box center [1333, 410] width 324 height 31
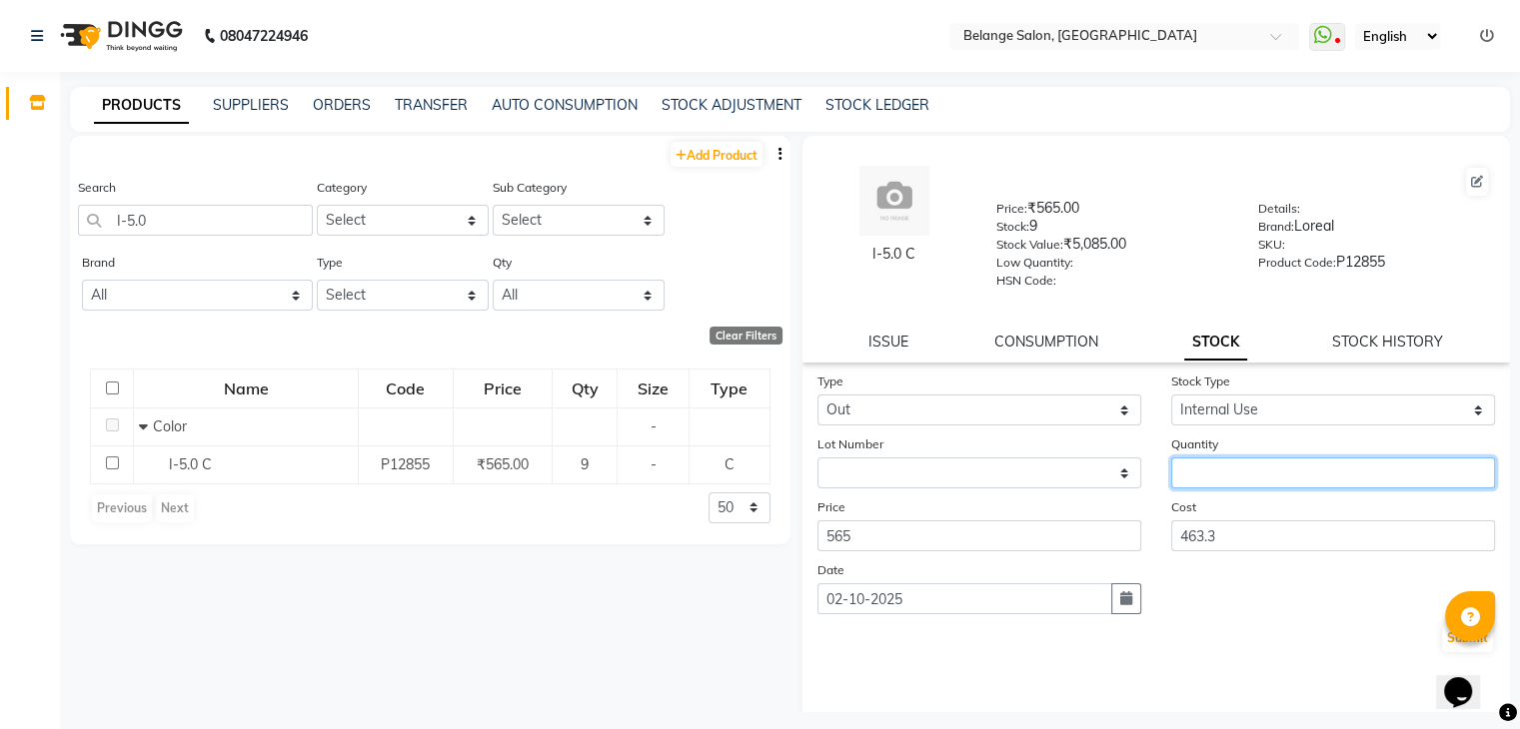
click at [1235, 479] on input "number" at bounding box center [1333, 473] width 324 height 31
type input "1"
click at [1442, 646] on button "Submit" at bounding box center [1467, 639] width 51 height 28
select select
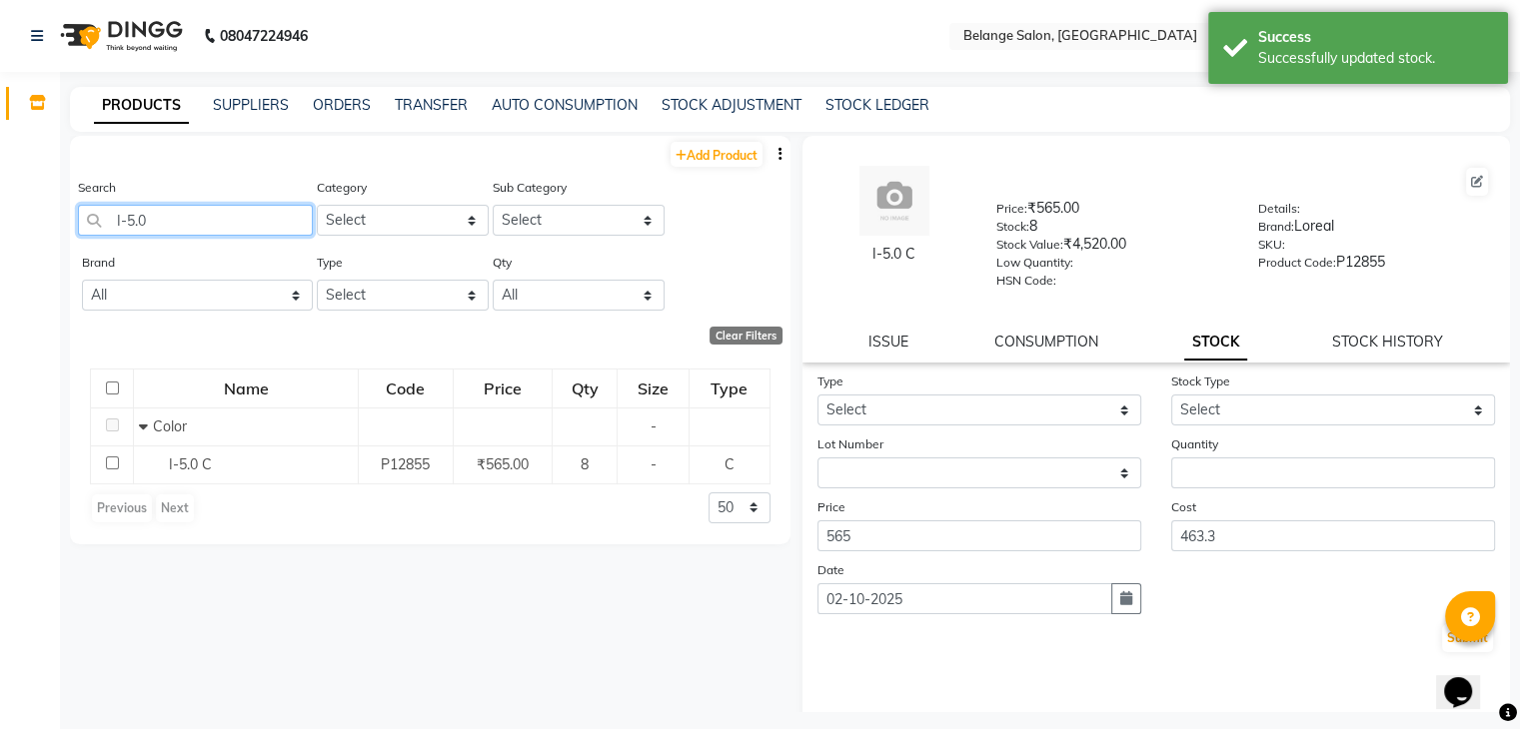
drag, startPoint x: 239, startPoint y: 212, endPoint x: 0, endPoint y: 397, distance: 302.0
click at [0, 397] on app-home "08047224946 Select Location × Belange Salon, Wadala East WhatsApp Status ✕ Stat…" at bounding box center [760, 371] width 1520 height 742
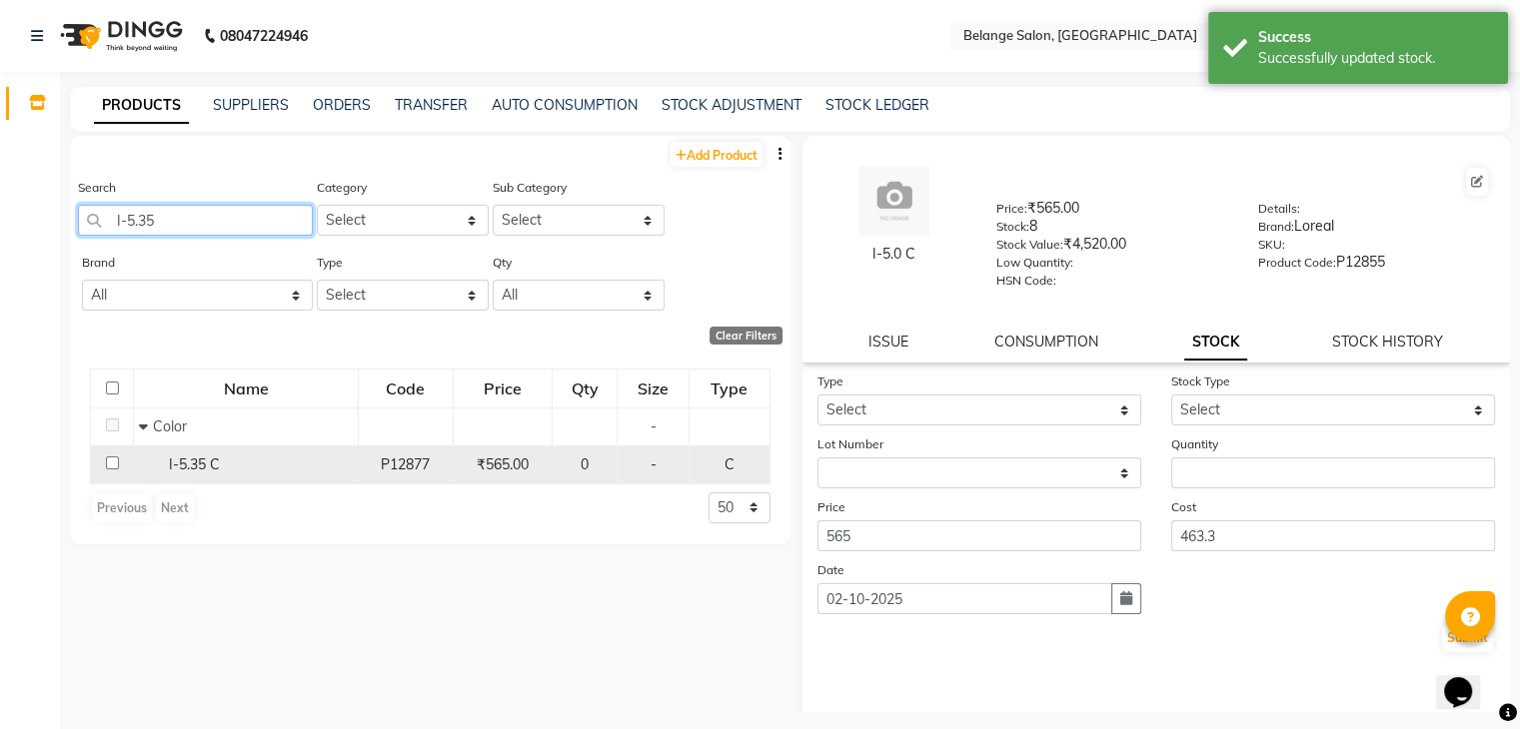
type input "I-5.35"
click at [246, 473] on div "I-5.35 C" at bounding box center [246, 465] width 214 height 21
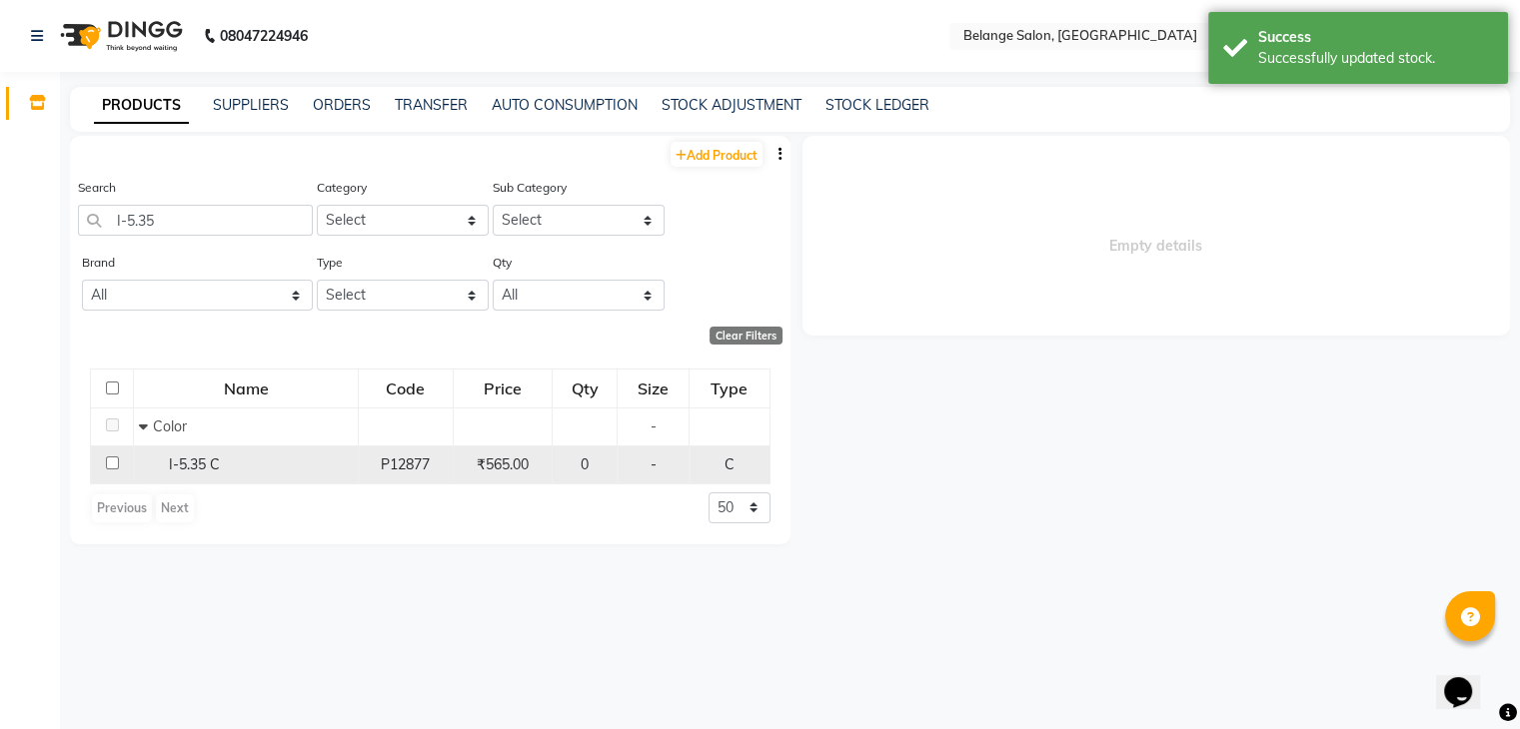
select select
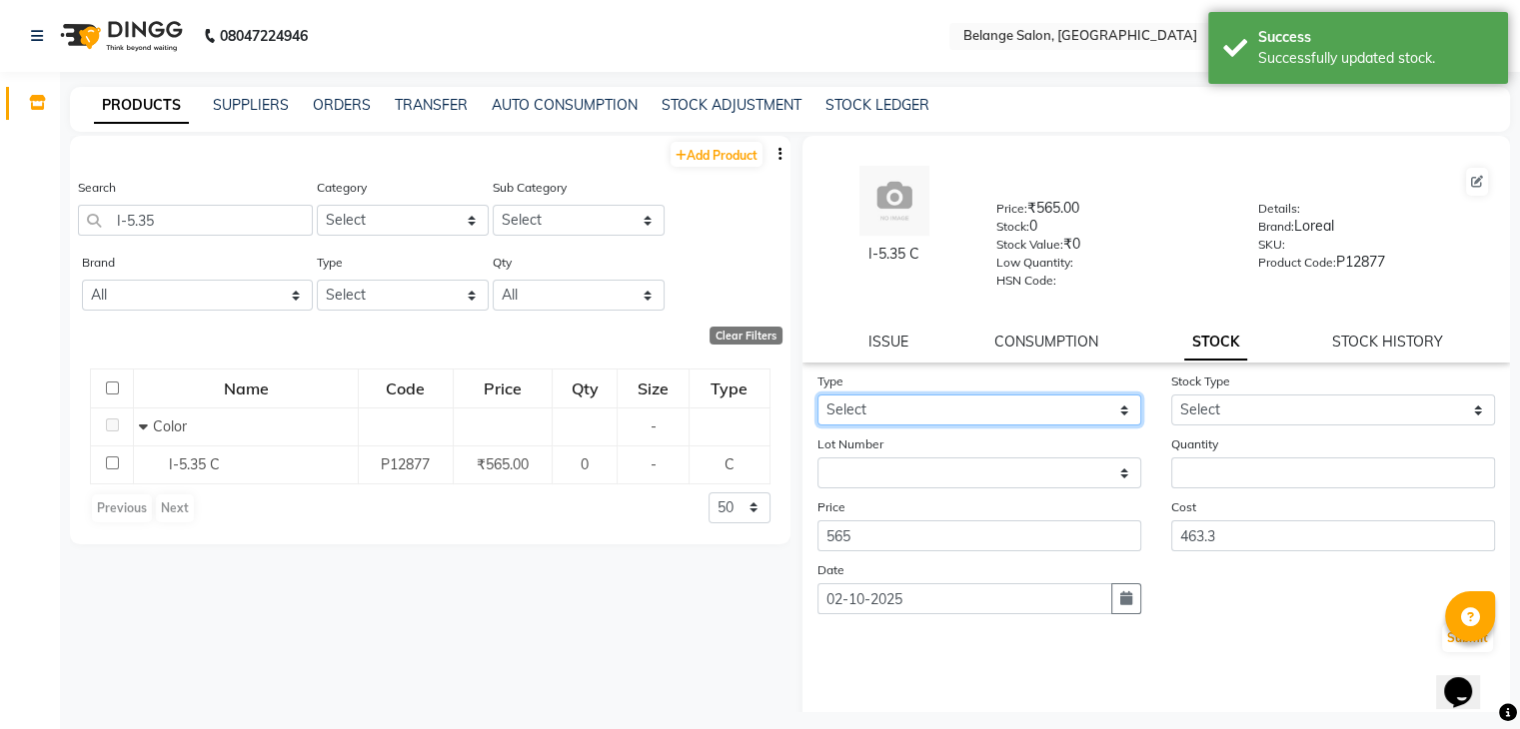
click at [981, 420] on select "Select In Out" at bounding box center [979, 410] width 324 height 31
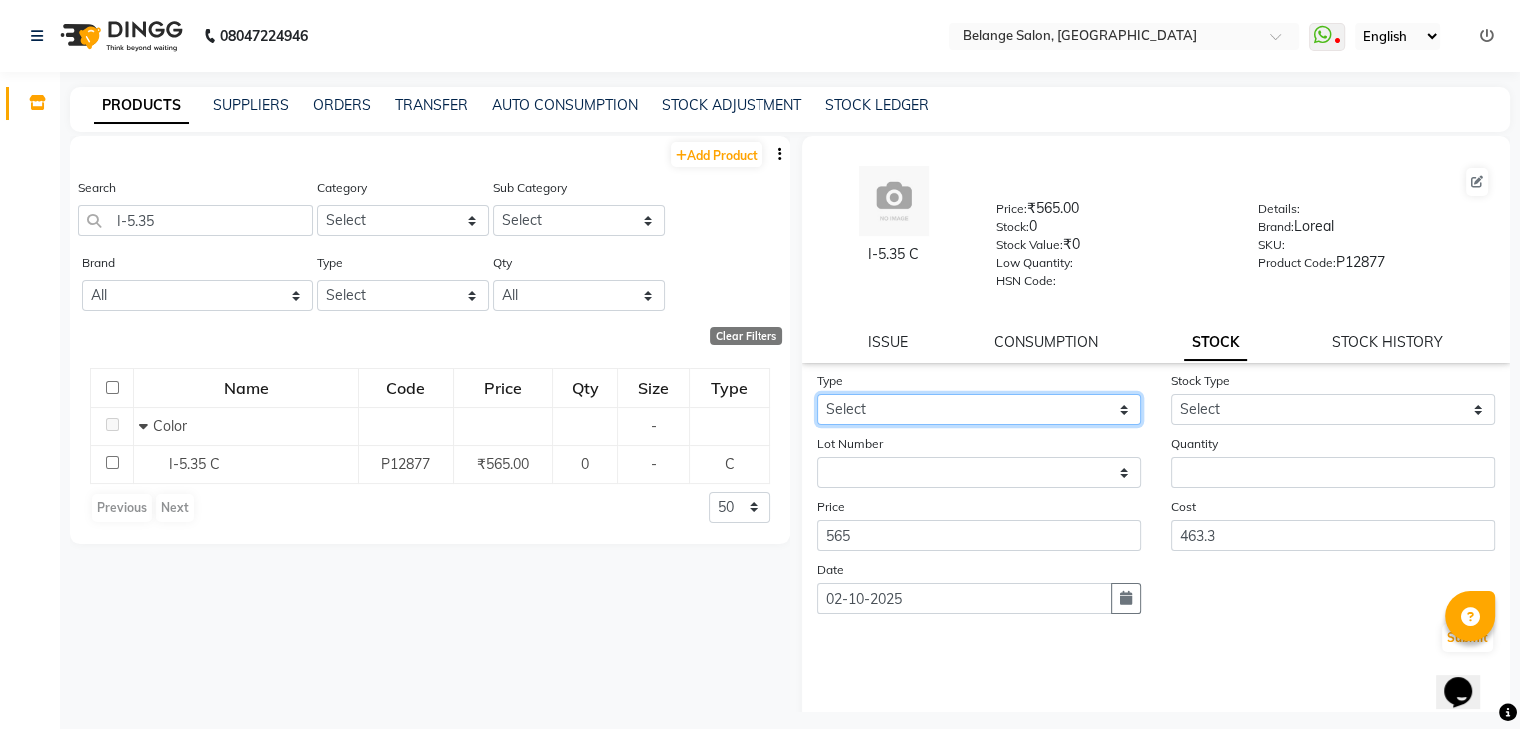
select select "out"
click at [817, 402] on select "Select In Out" at bounding box center [979, 410] width 324 height 31
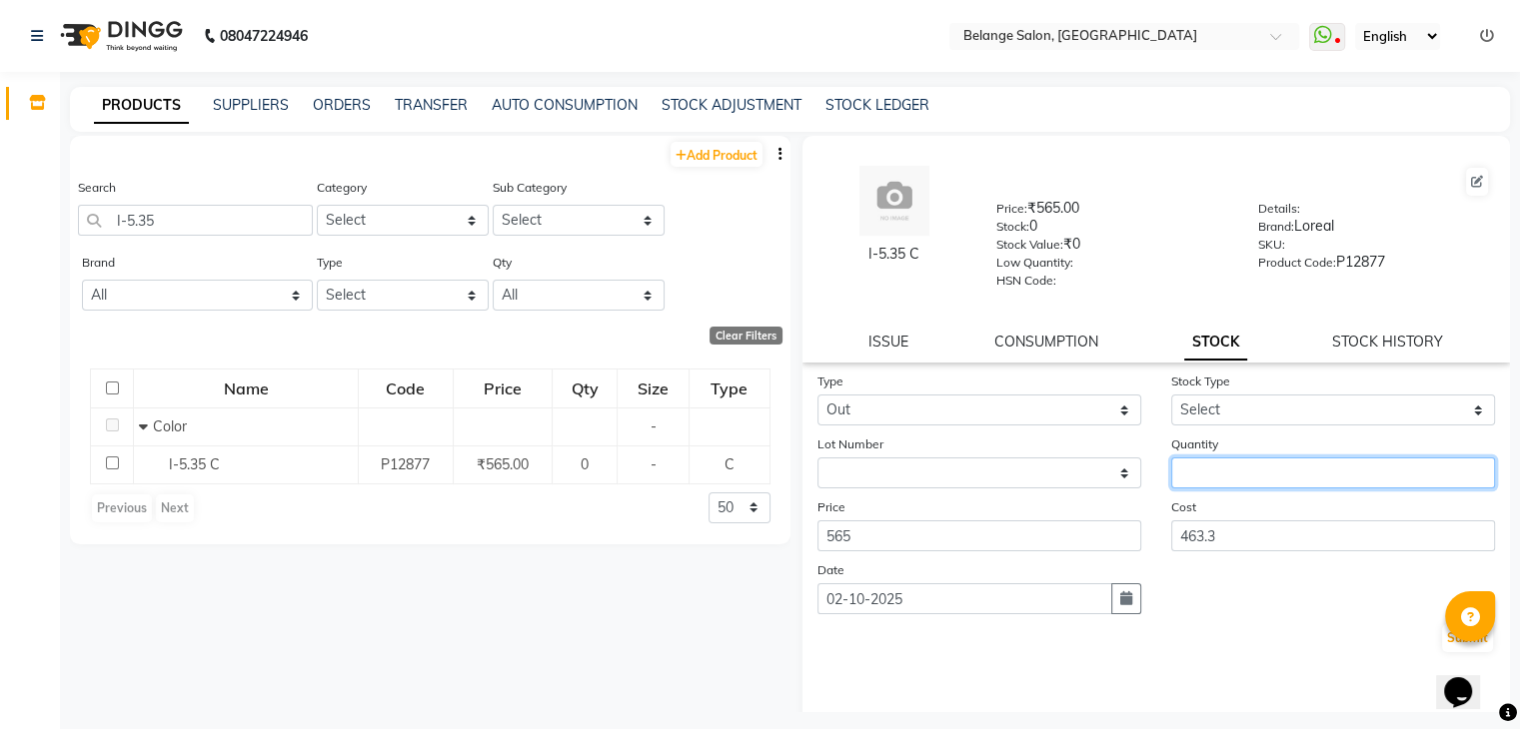
click at [1190, 477] on input "number" at bounding box center [1333, 473] width 324 height 31
type input "1"
click at [1442, 646] on button "Submit" at bounding box center [1467, 639] width 51 height 28
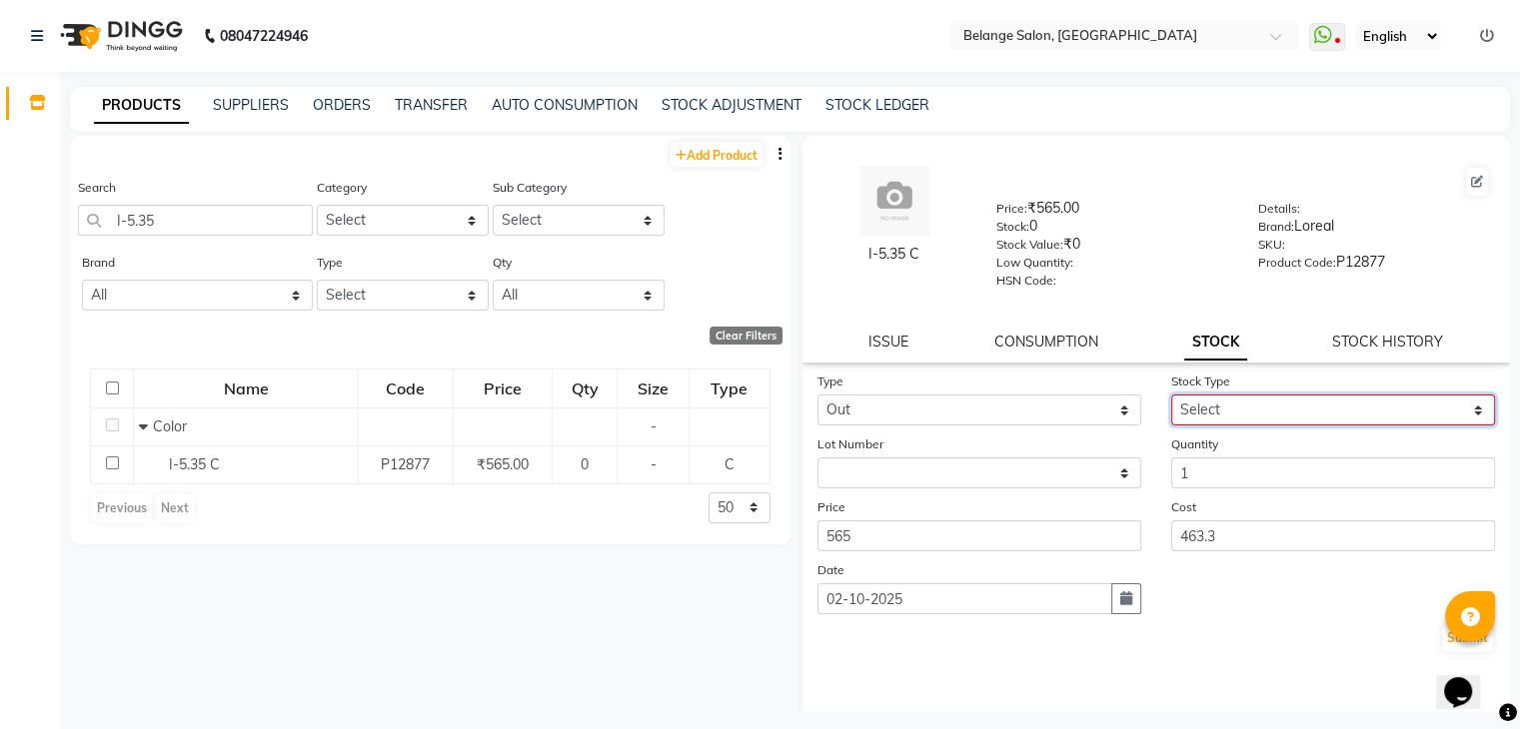
drag, startPoint x: 1347, startPoint y: 428, endPoint x: 1316, endPoint y: 480, distance: 60.5
click at [1316, 480] on form "Type Select In Out Stock Type Select Internal Use Damaged Expired Adjustment Re…" at bounding box center [1156, 513] width 679 height 284
select select "internal use"
click at [1171, 402] on select "Select Internal Use Damaged Expired Adjustment Return Other" at bounding box center [1333, 410] width 324 height 31
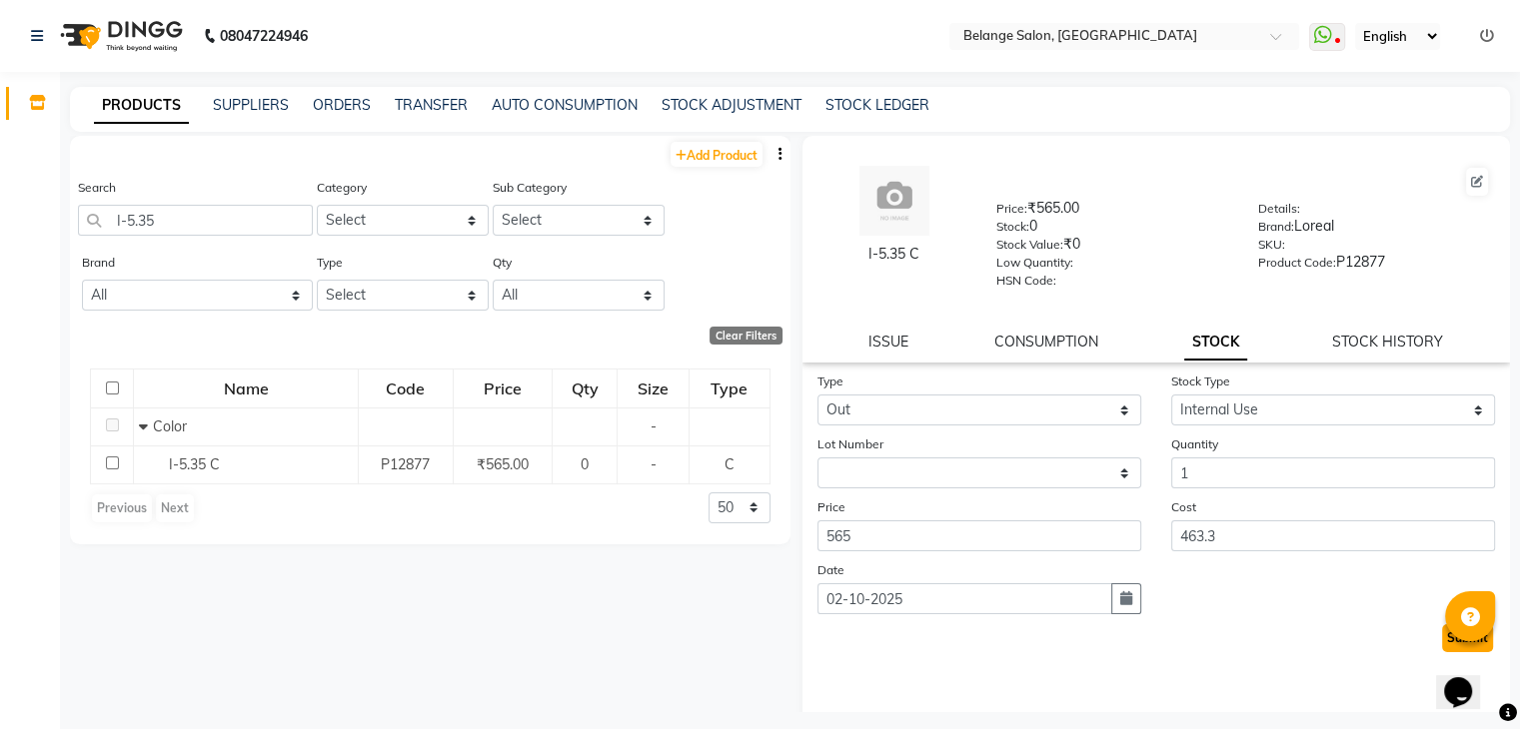
click at [1442, 645] on button "Submit" at bounding box center [1467, 639] width 51 height 28
select select
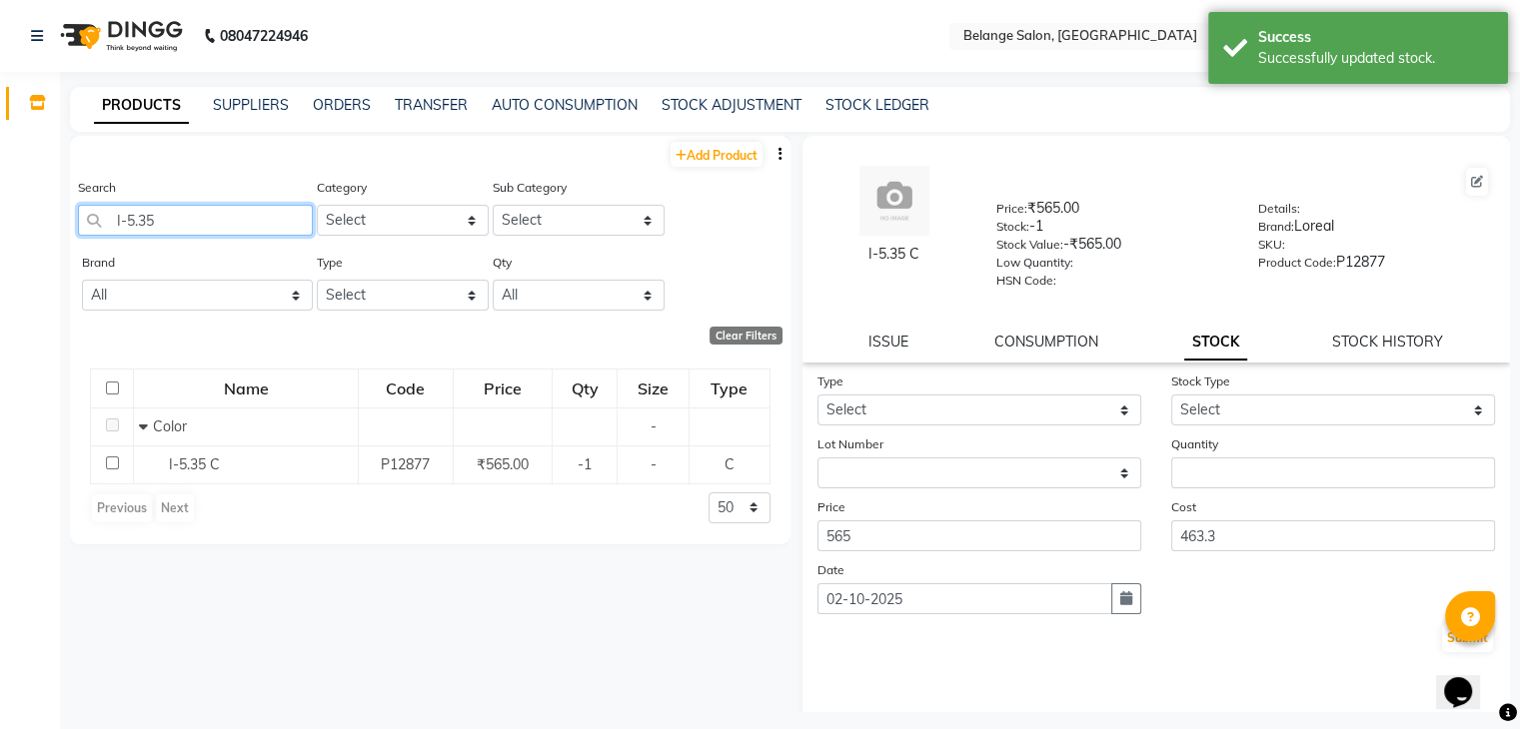
drag, startPoint x: 178, startPoint y: 231, endPoint x: 0, endPoint y: 345, distance: 211.2
click at [0, 345] on app-home "08047224946 Select Location × Belange Salon, Wadala East WhatsApp Status ✕ Stat…" at bounding box center [760, 371] width 1520 height 742
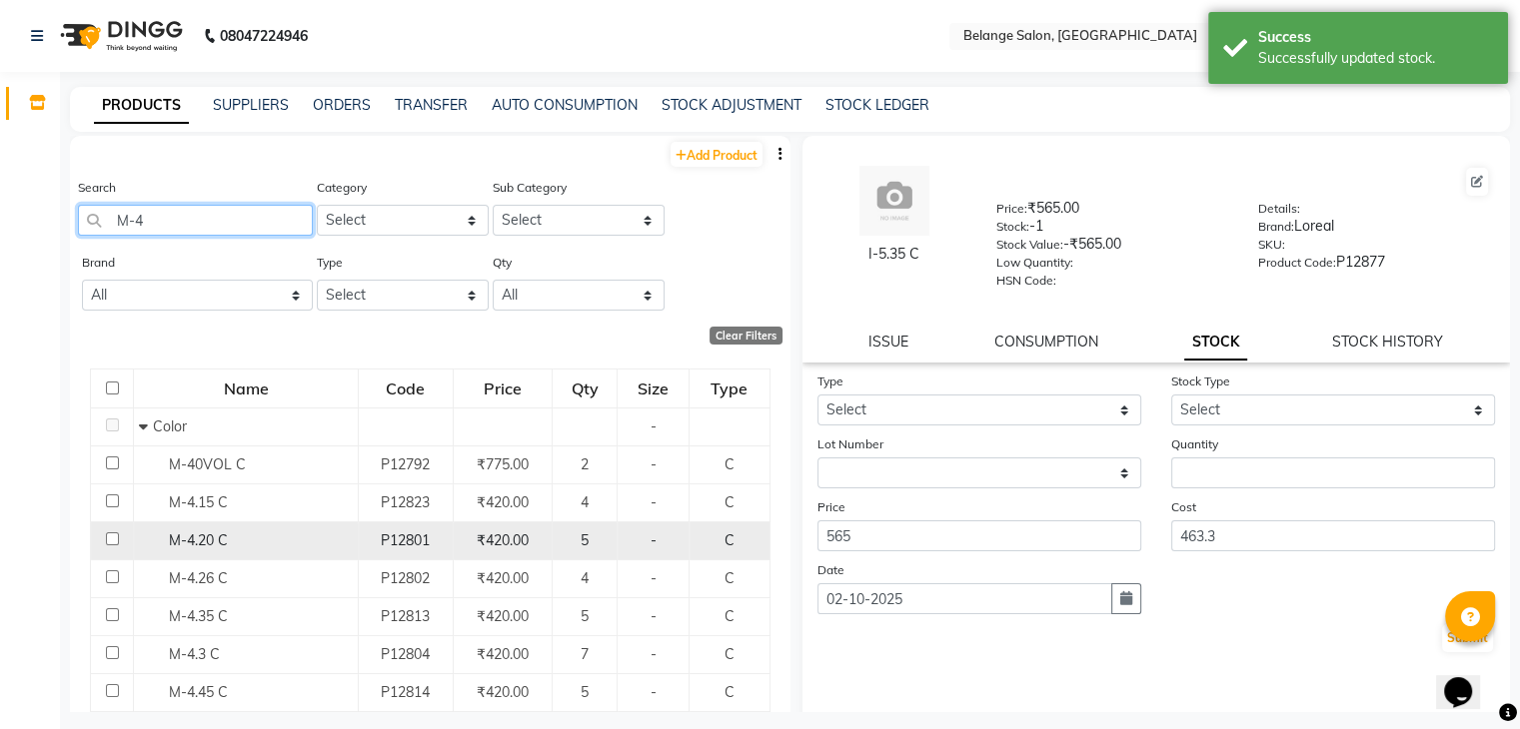
scroll to position [136, 0]
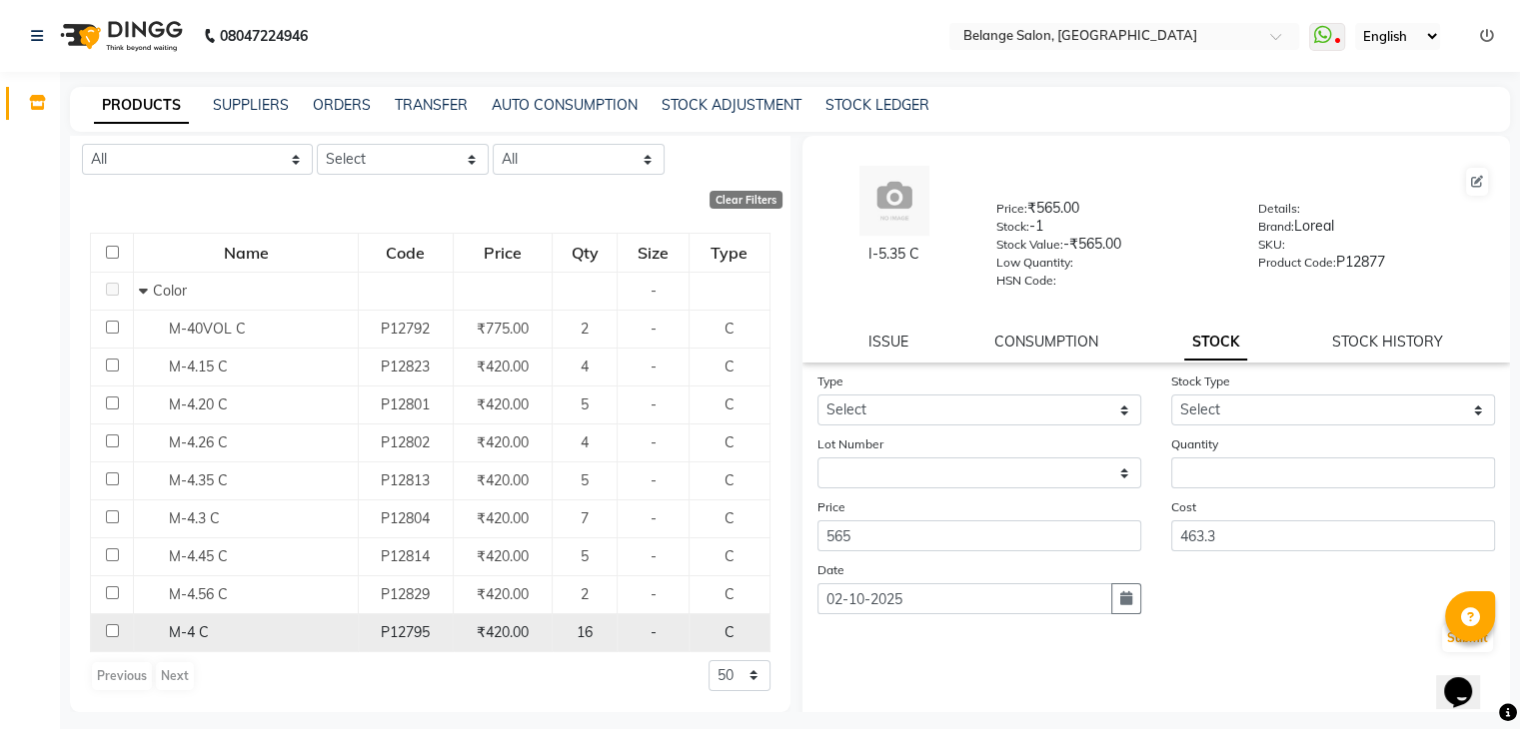
type input "M-4"
click at [192, 625] on span "M-4 C" at bounding box center [189, 633] width 40 height 18
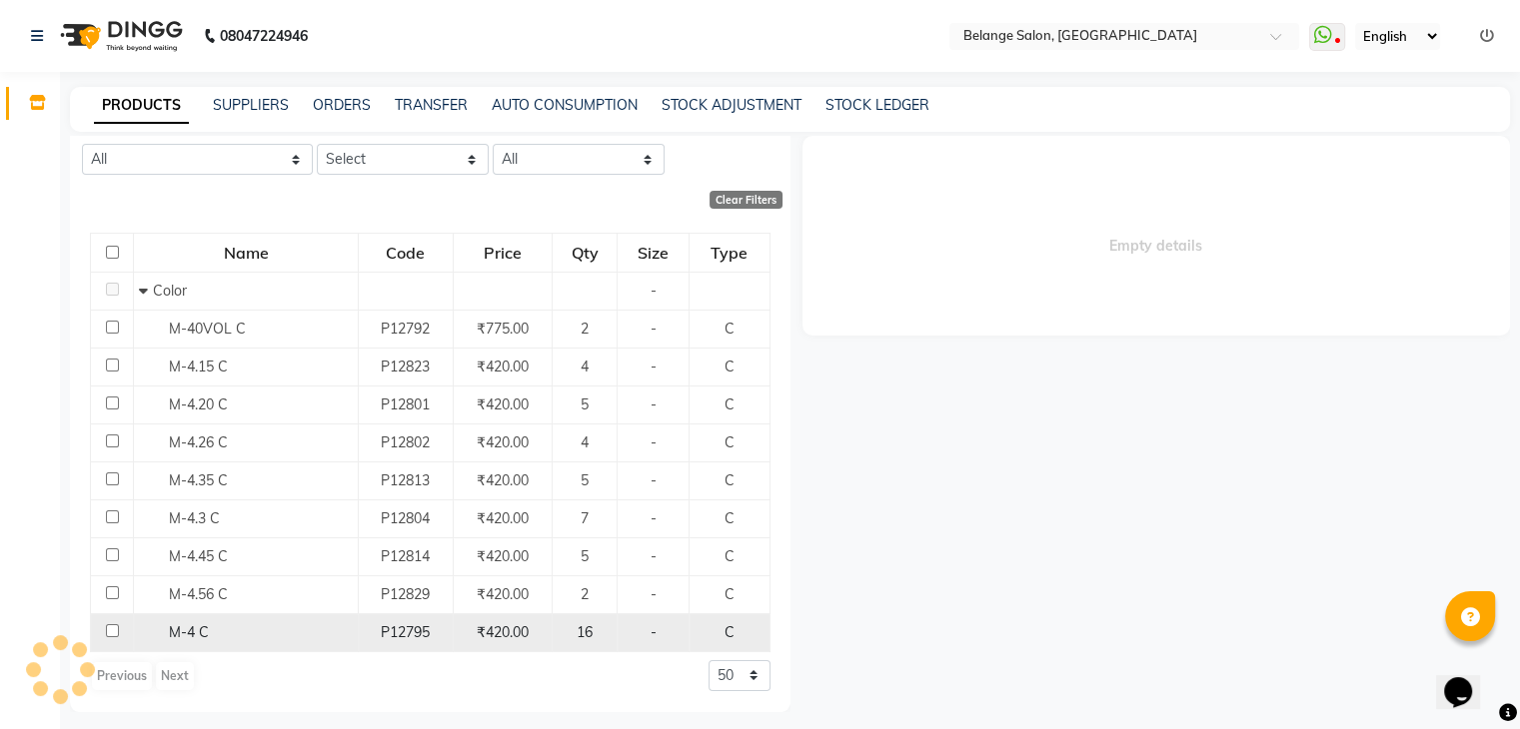
select select
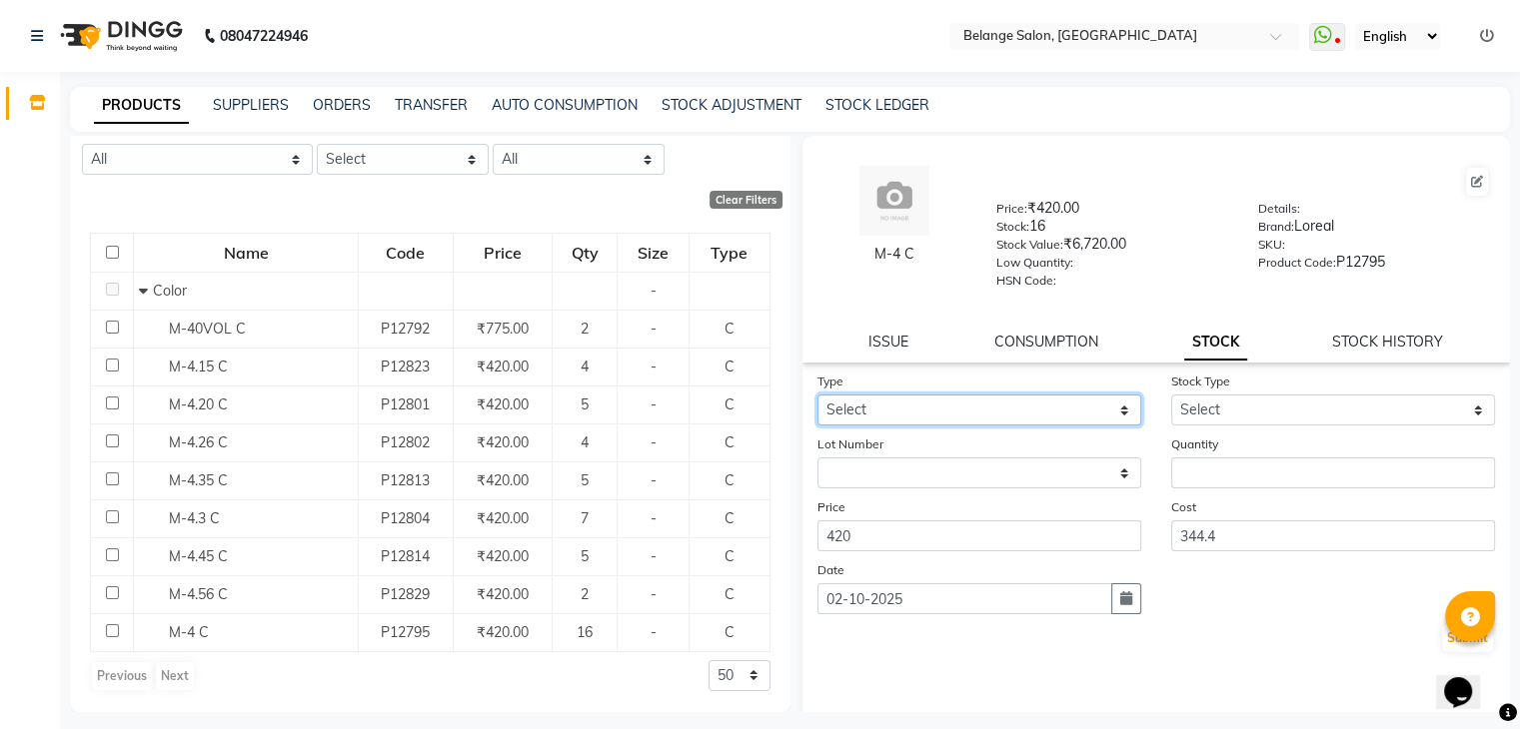
drag, startPoint x: 1005, startPoint y: 421, endPoint x: 945, endPoint y: 501, distance: 99.9
click at [945, 501] on form "Type Select In Out Stock Type Select Internal Use Damaged Expired Adjustment Re…" at bounding box center [1156, 513] width 679 height 284
select select "out"
click at [817, 402] on select "Select In Out" at bounding box center [979, 410] width 324 height 31
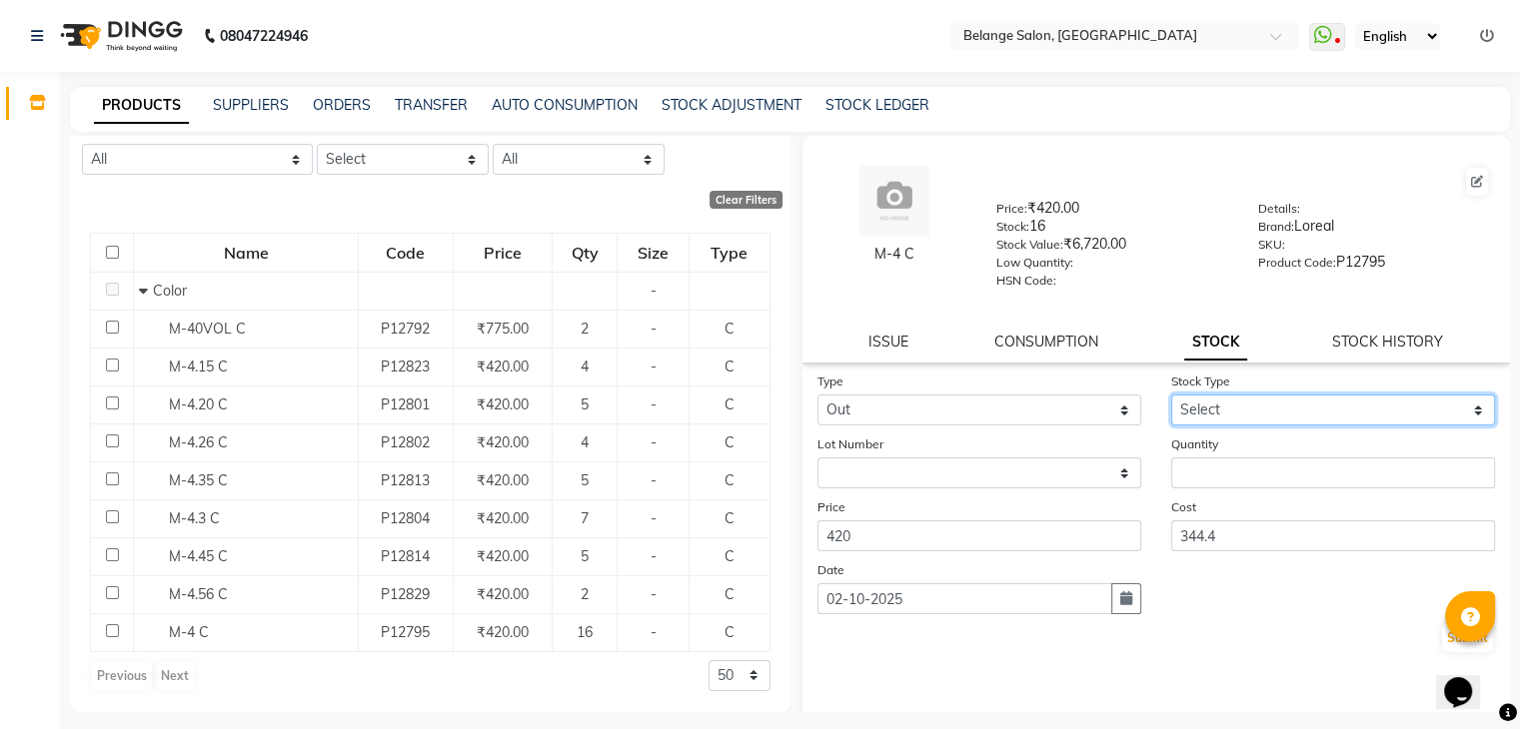
drag, startPoint x: 1235, startPoint y: 423, endPoint x: 1219, endPoint y: 475, distance: 54.4
click at [1219, 475] on form "Type Select In Out Stock Type Select Internal Use Damaged Expired Adjustment Re…" at bounding box center [1156, 513] width 679 height 284
select select "internal use"
click at [1171, 402] on select "Select Internal Use Damaged Expired Adjustment Return Other" at bounding box center [1333, 410] width 324 height 31
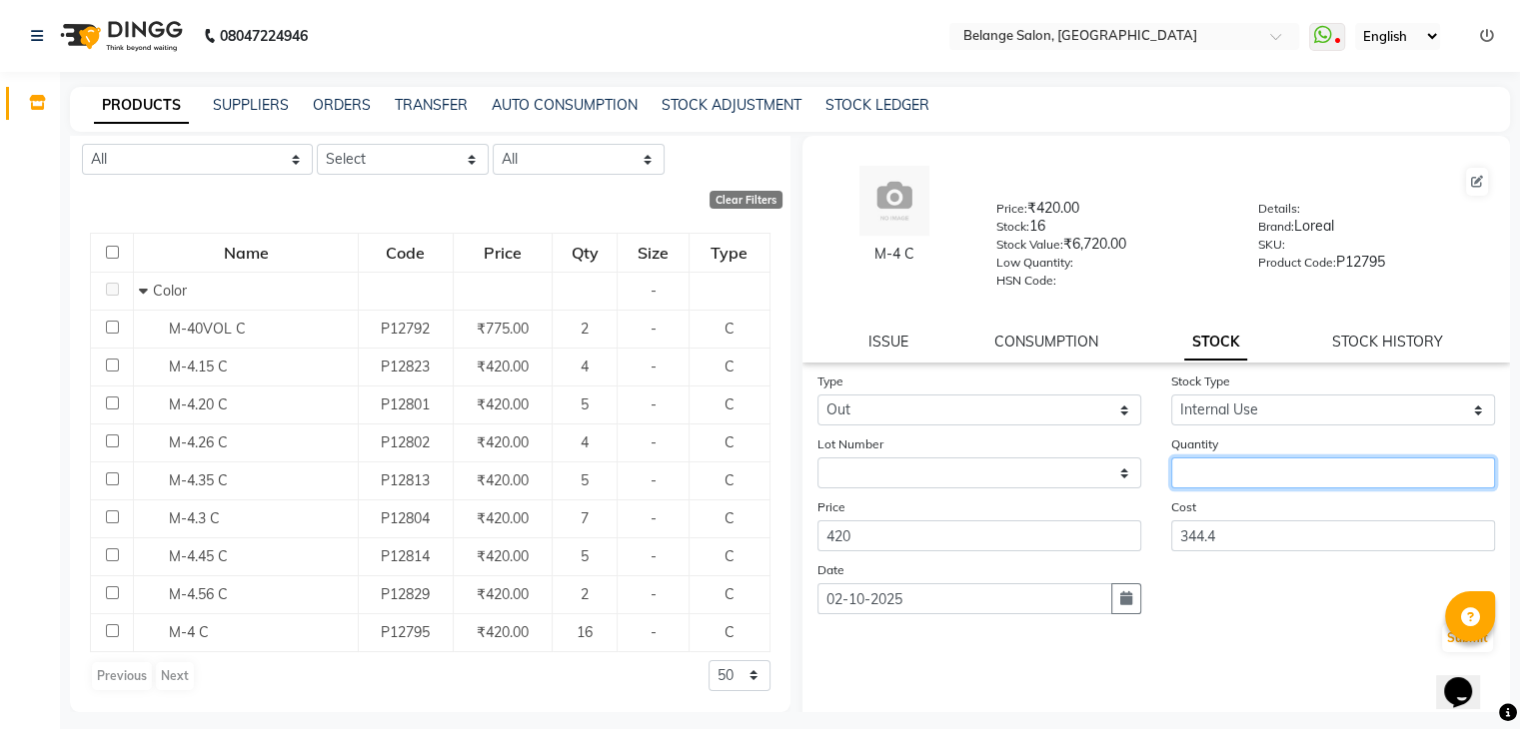
click at [1215, 480] on input "number" at bounding box center [1333, 473] width 324 height 31
type input "3"
click at [1444, 658] on div "Opens Chat This icon Opens the chat window." at bounding box center [1468, 658] width 48 height 0
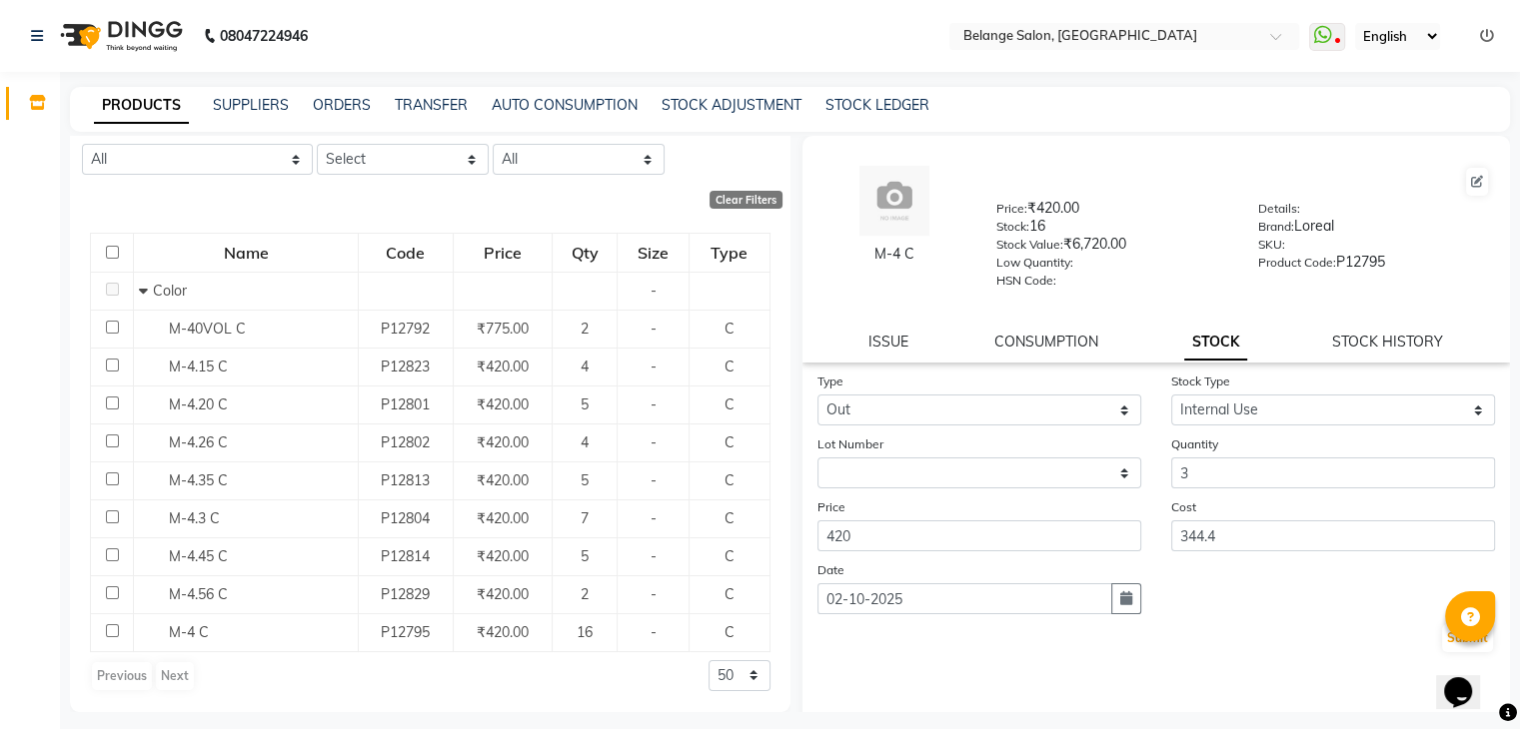
click at [1444, 658] on div "Opens Chat This icon Opens the chat window." at bounding box center [1468, 658] width 48 height 0
click at [1436, 650] on html "Opens Chat This icon Opens the chat window." at bounding box center [1468, 680] width 64 height 60
click at [1442, 643] on button "Submit" at bounding box center [1467, 639] width 51 height 28
click at [1433, 643] on div "Submit" at bounding box center [1156, 639] width 679 height 32
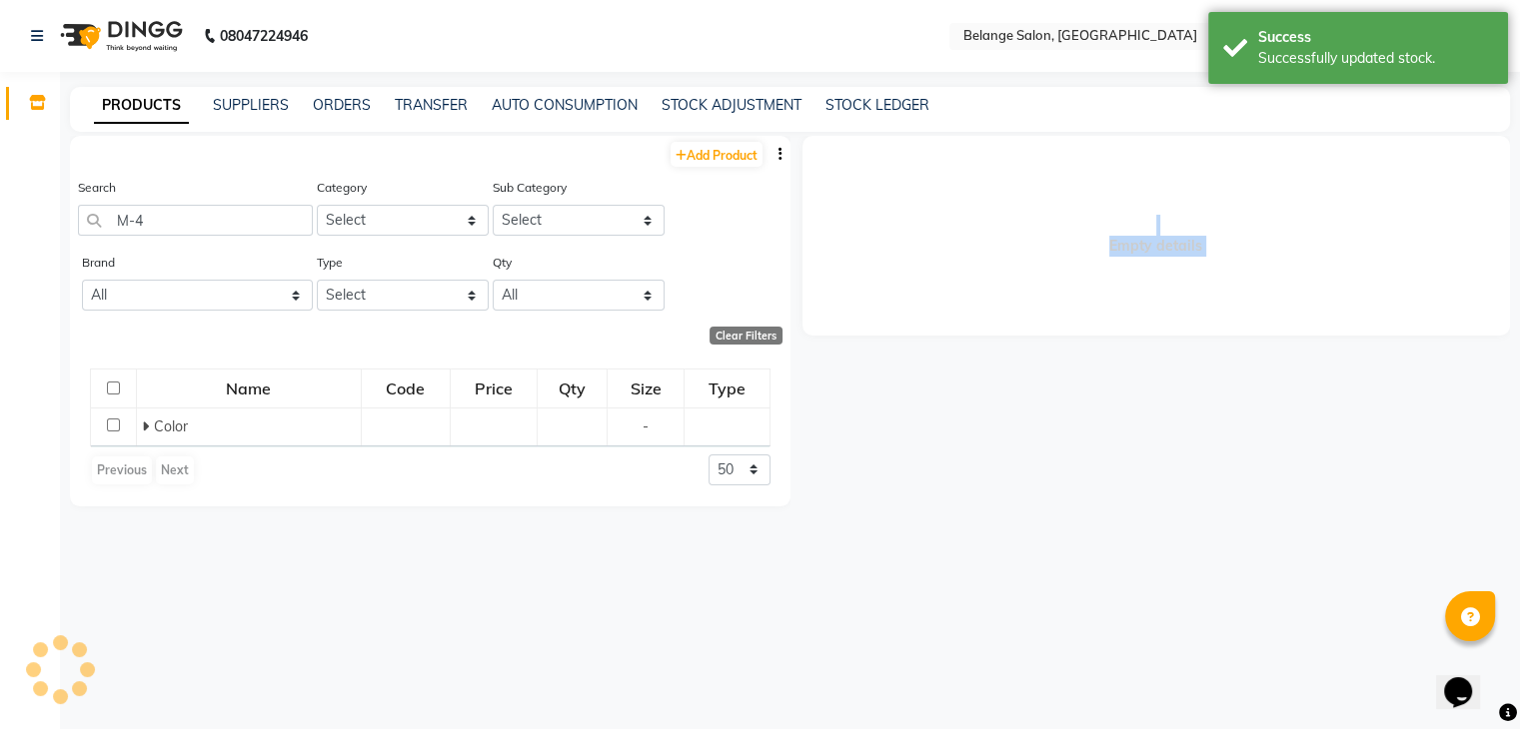
click at [1433, 643] on div "Empty details" at bounding box center [1150, 424] width 720 height 577
select select
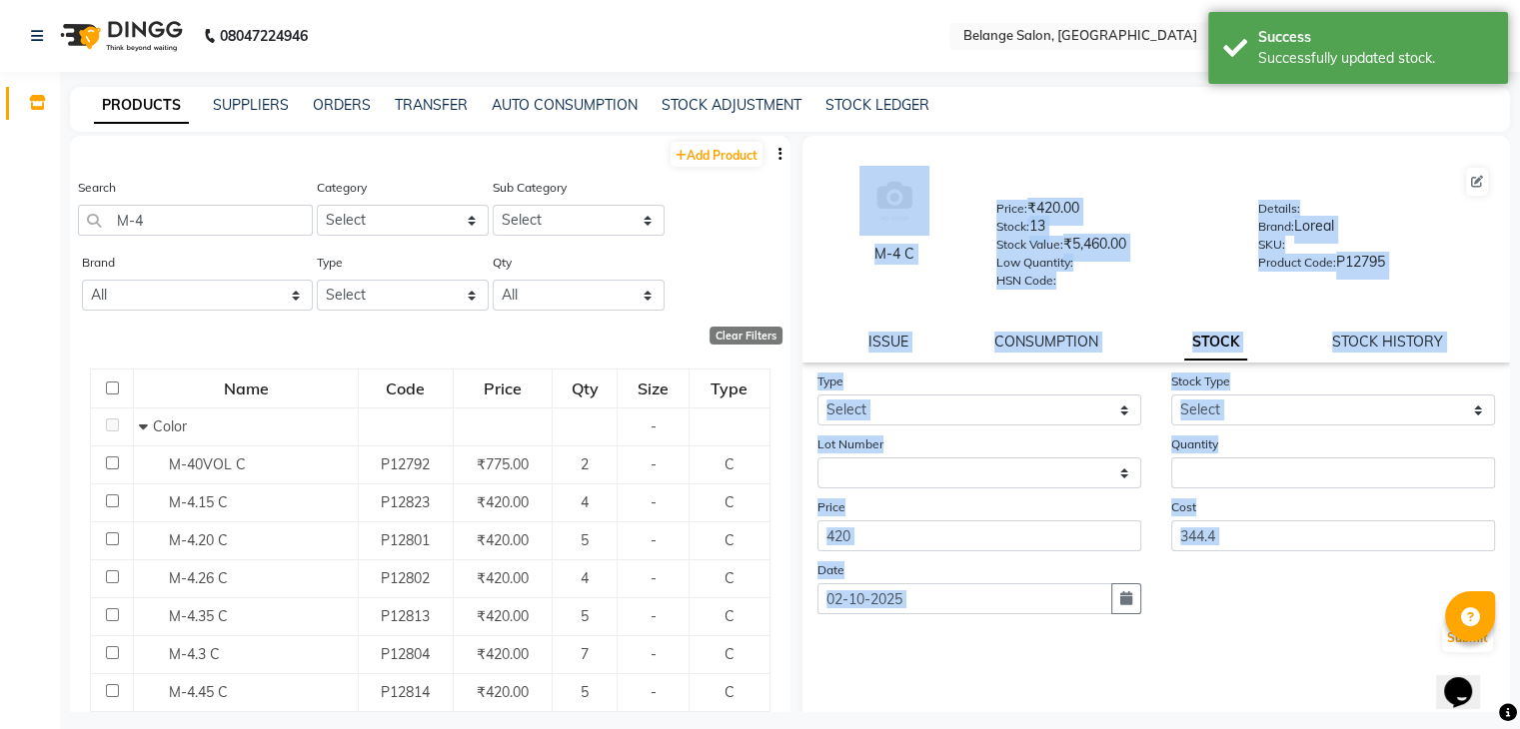
click at [1442, 643] on button "Submit" at bounding box center [1467, 639] width 51 height 28
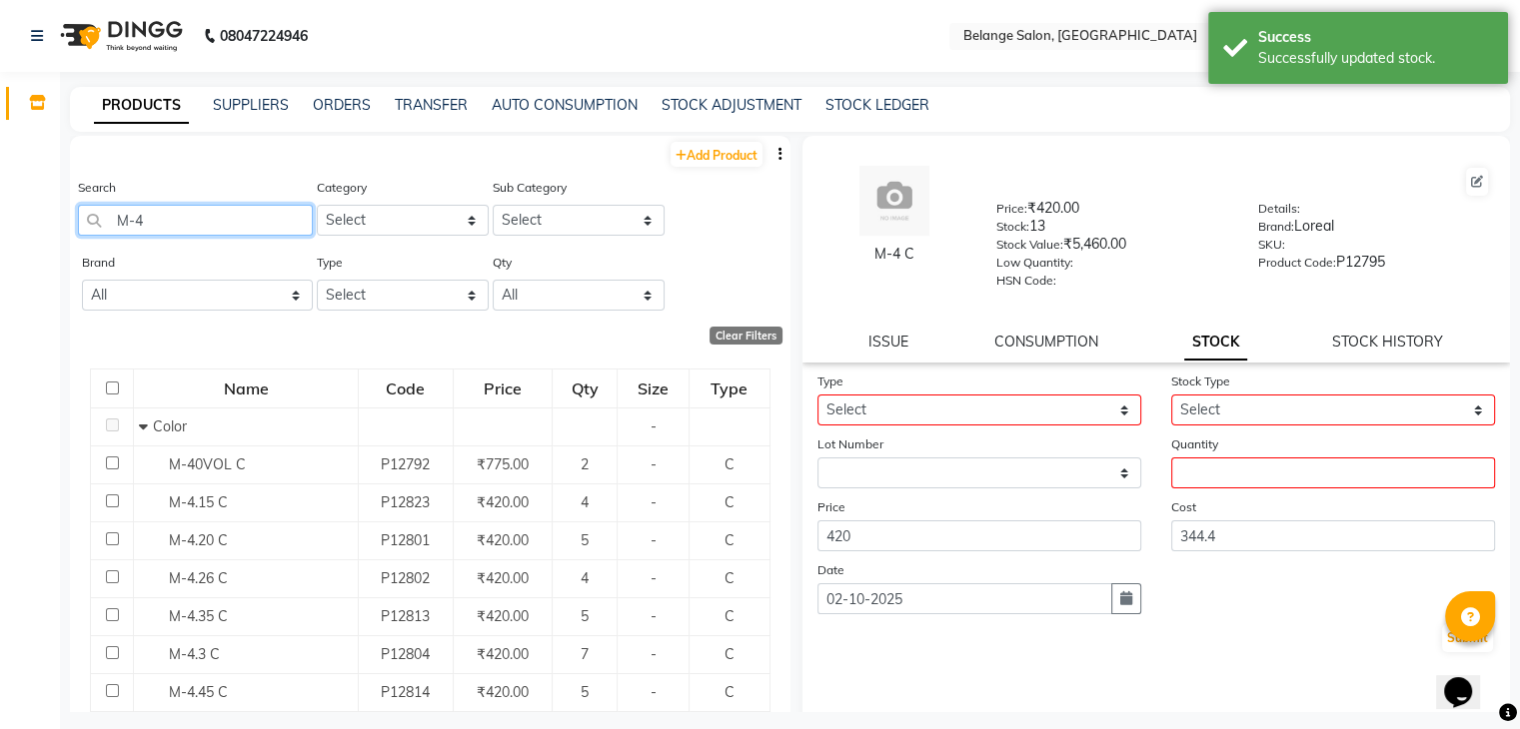
click at [236, 227] on input "M-4" at bounding box center [195, 220] width 235 height 31
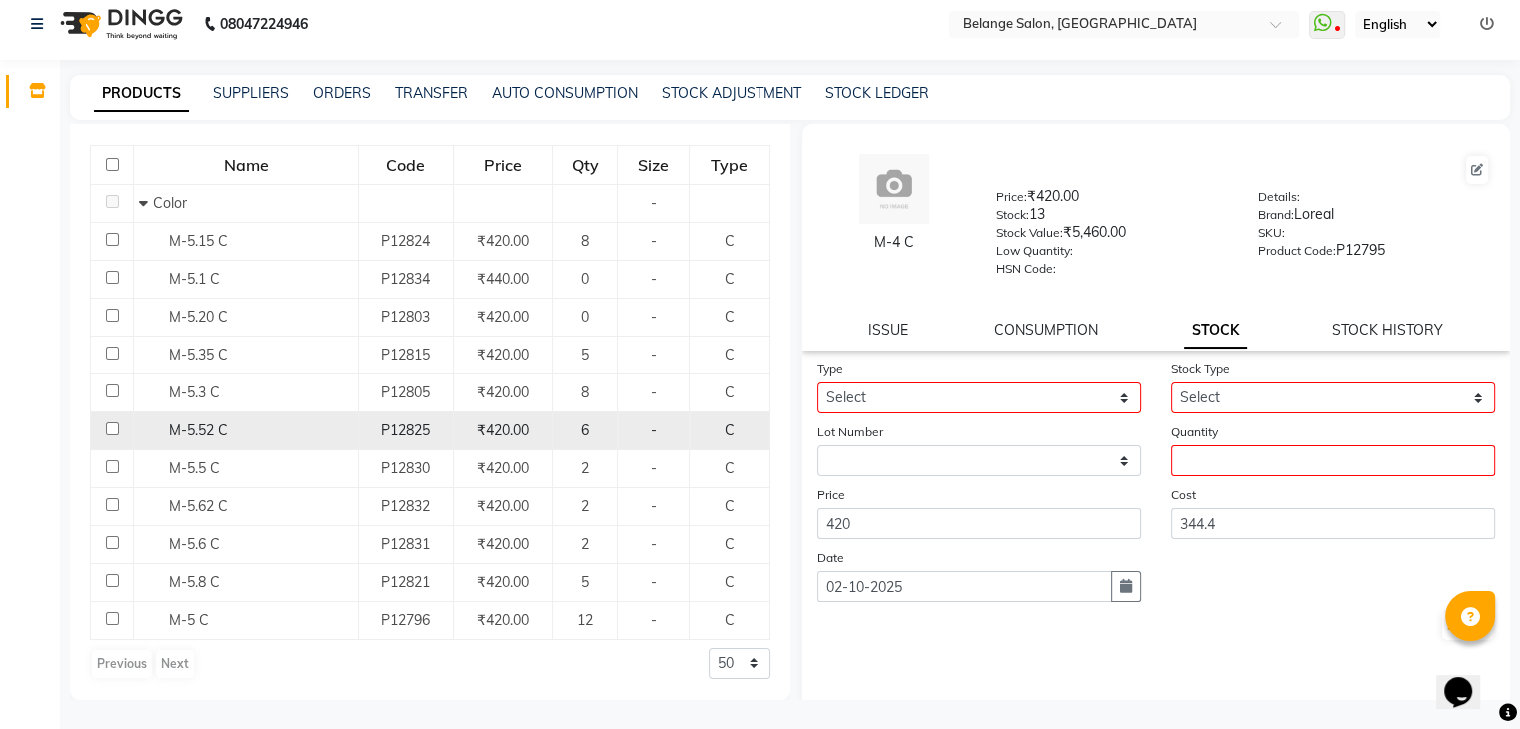
scroll to position [212, 0]
type input "M-5"
click at [244, 625] on div "M-5 C" at bounding box center [246, 621] width 214 height 21
select select
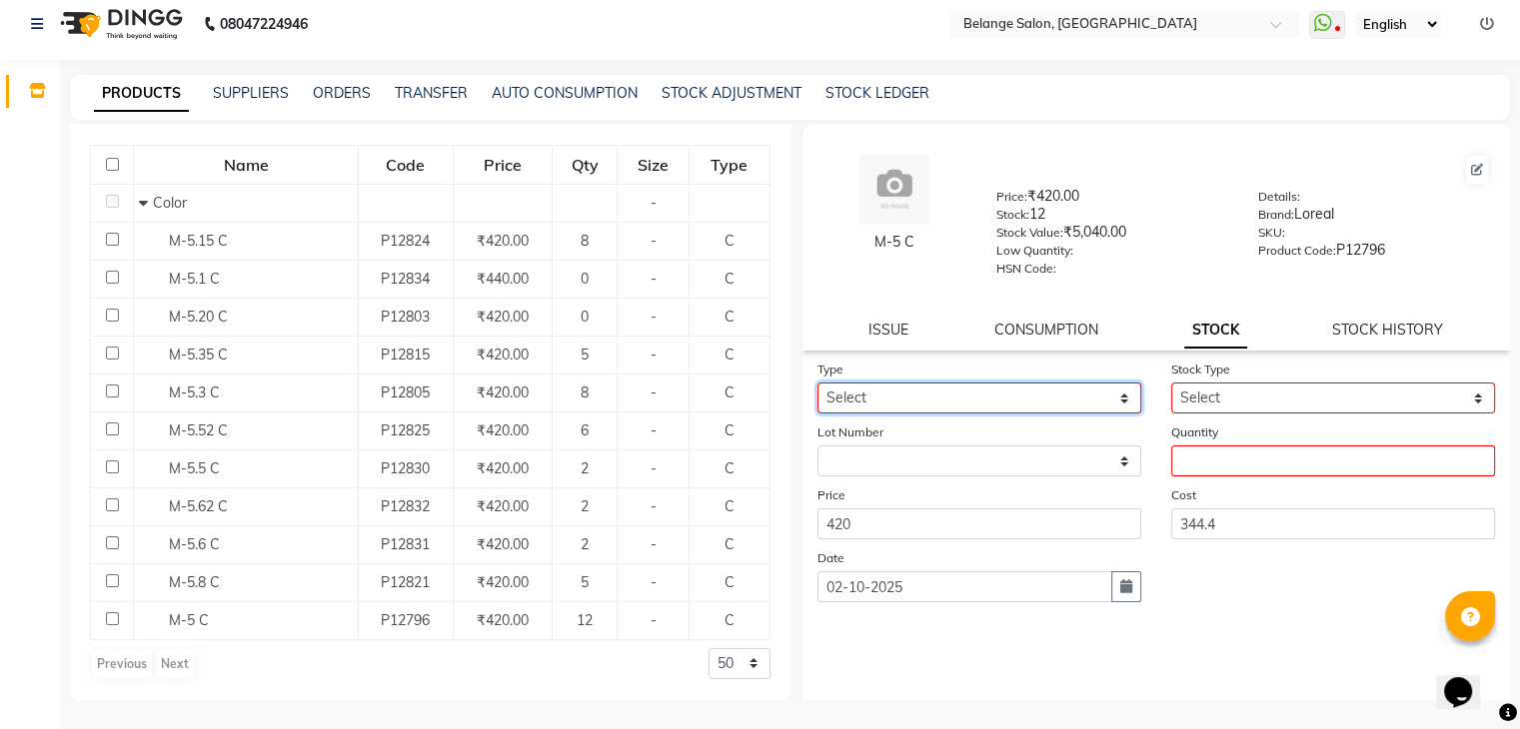
click at [985, 401] on select "Select In Out" at bounding box center [979, 398] width 324 height 31
select select "out"
click at [817, 390] on select "Select In Out" at bounding box center [979, 398] width 324 height 31
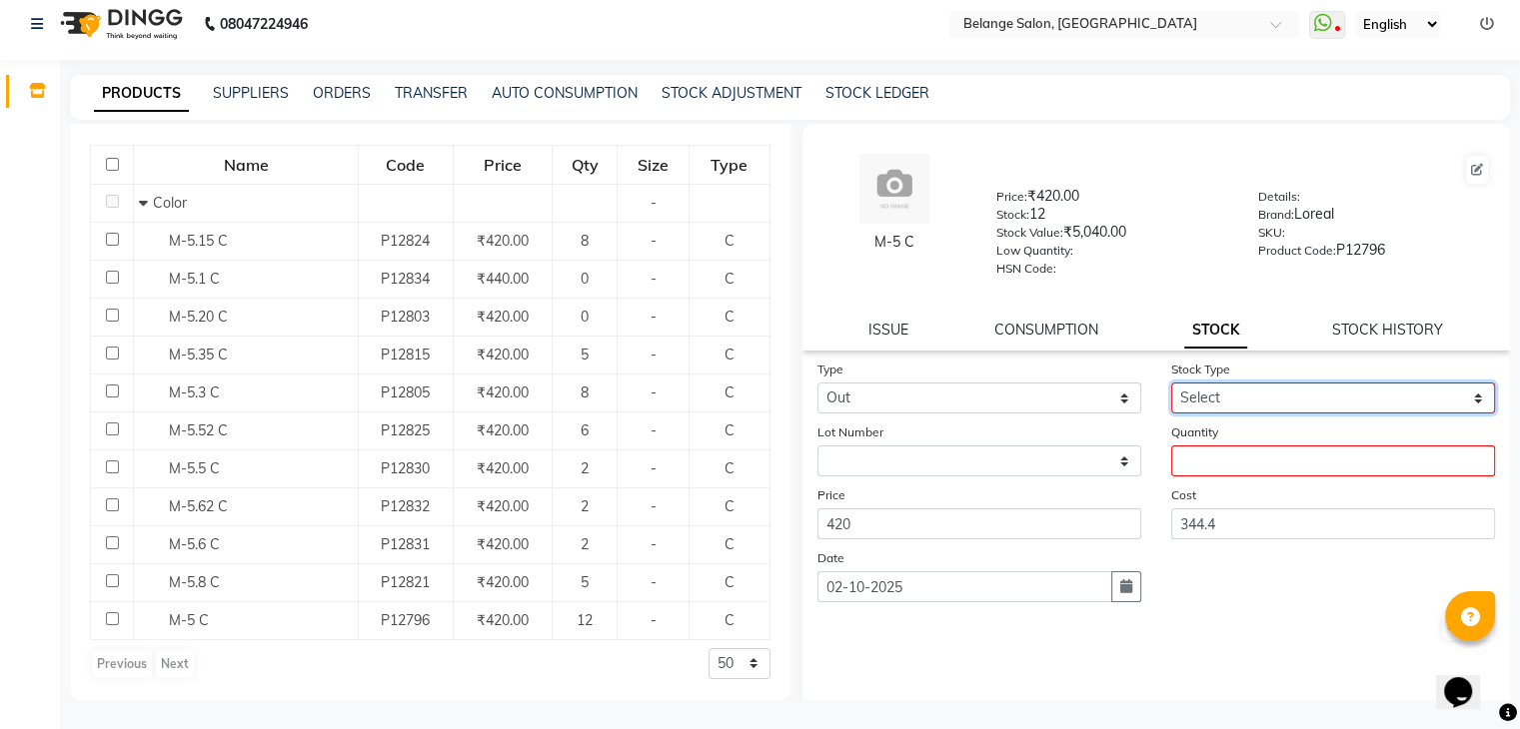
drag, startPoint x: 1199, startPoint y: 397, endPoint x: 1183, endPoint y: 463, distance: 67.9
click at [1183, 463] on form "Type Select In Out Stock Type Select Internal Use Damaged Expired Adjustment Re…" at bounding box center [1156, 501] width 679 height 284
select select "internal use"
click at [1171, 390] on select "Select Internal Use Damaged Expired Adjustment Return Other" at bounding box center [1333, 398] width 324 height 31
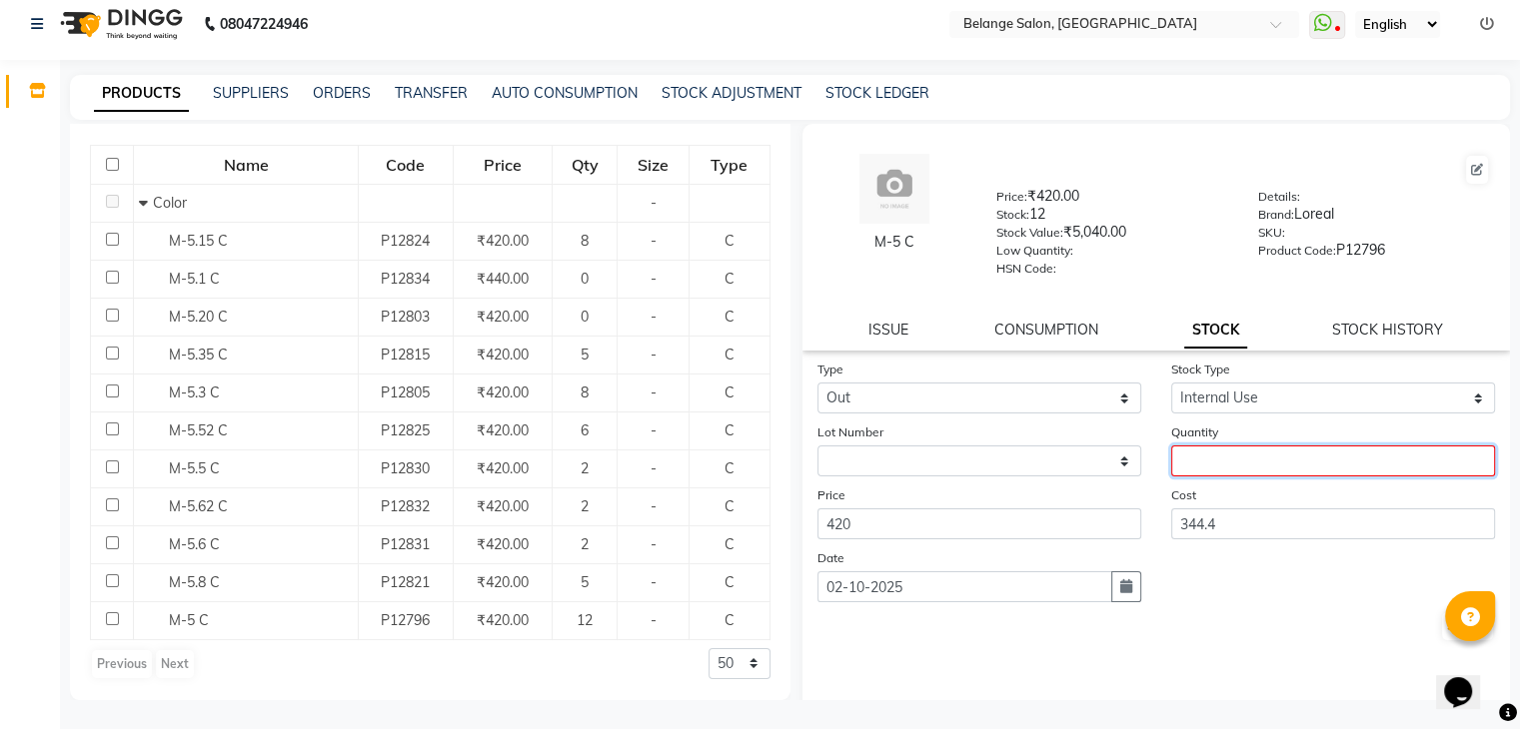
click at [1184, 463] on input "number" at bounding box center [1333, 461] width 324 height 31
type input "1"
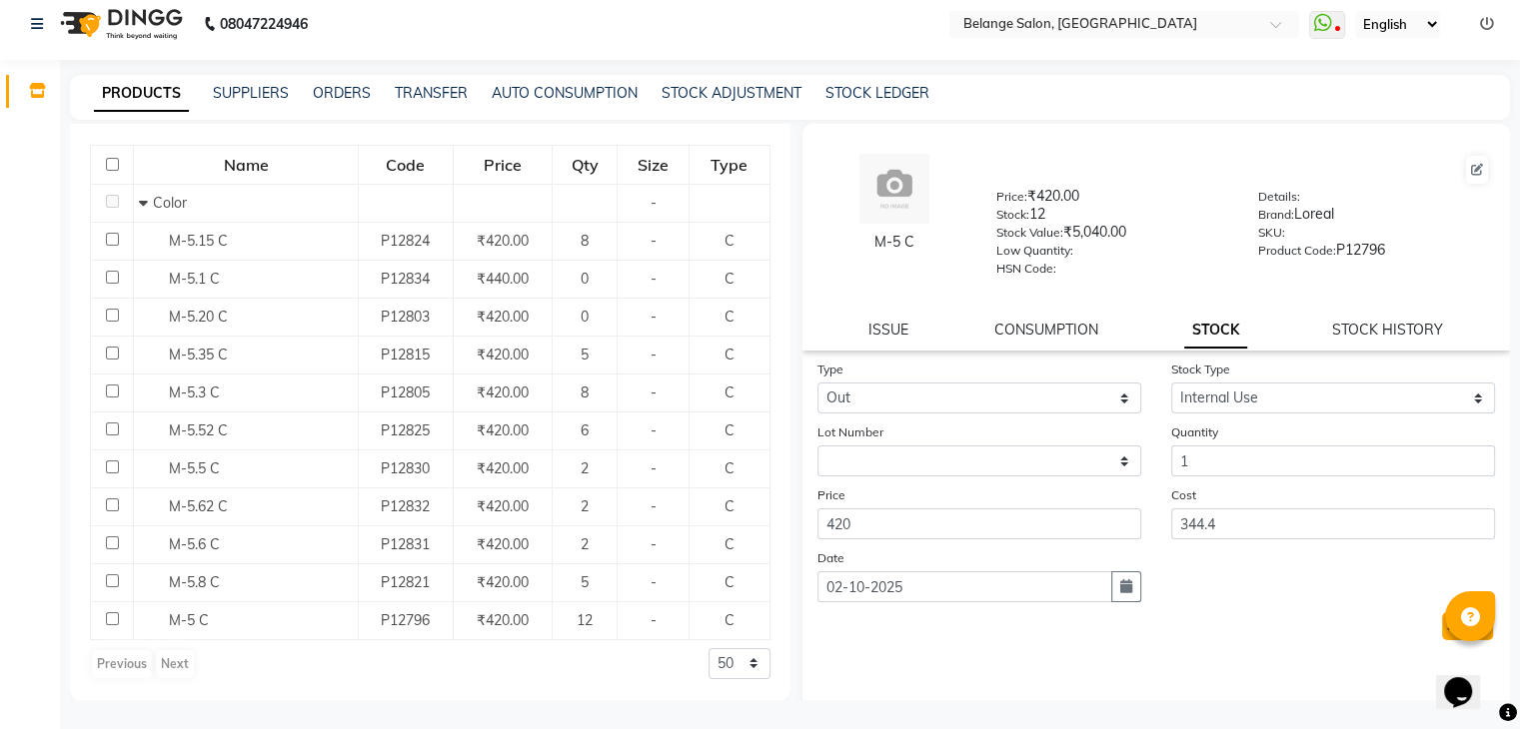
click at [1442, 641] on button "Submit" at bounding box center [1467, 627] width 51 height 28
select select
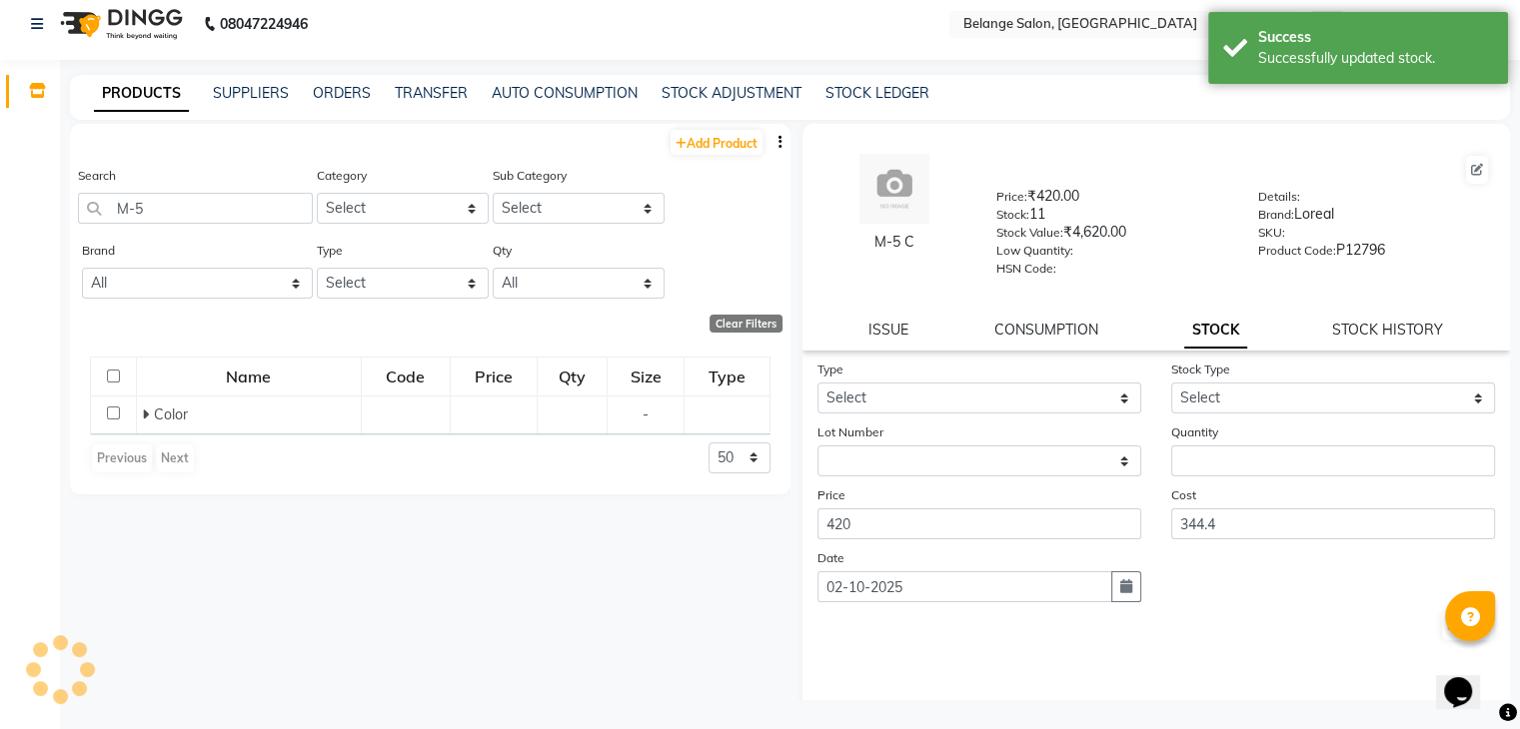
scroll to position [0, 0]
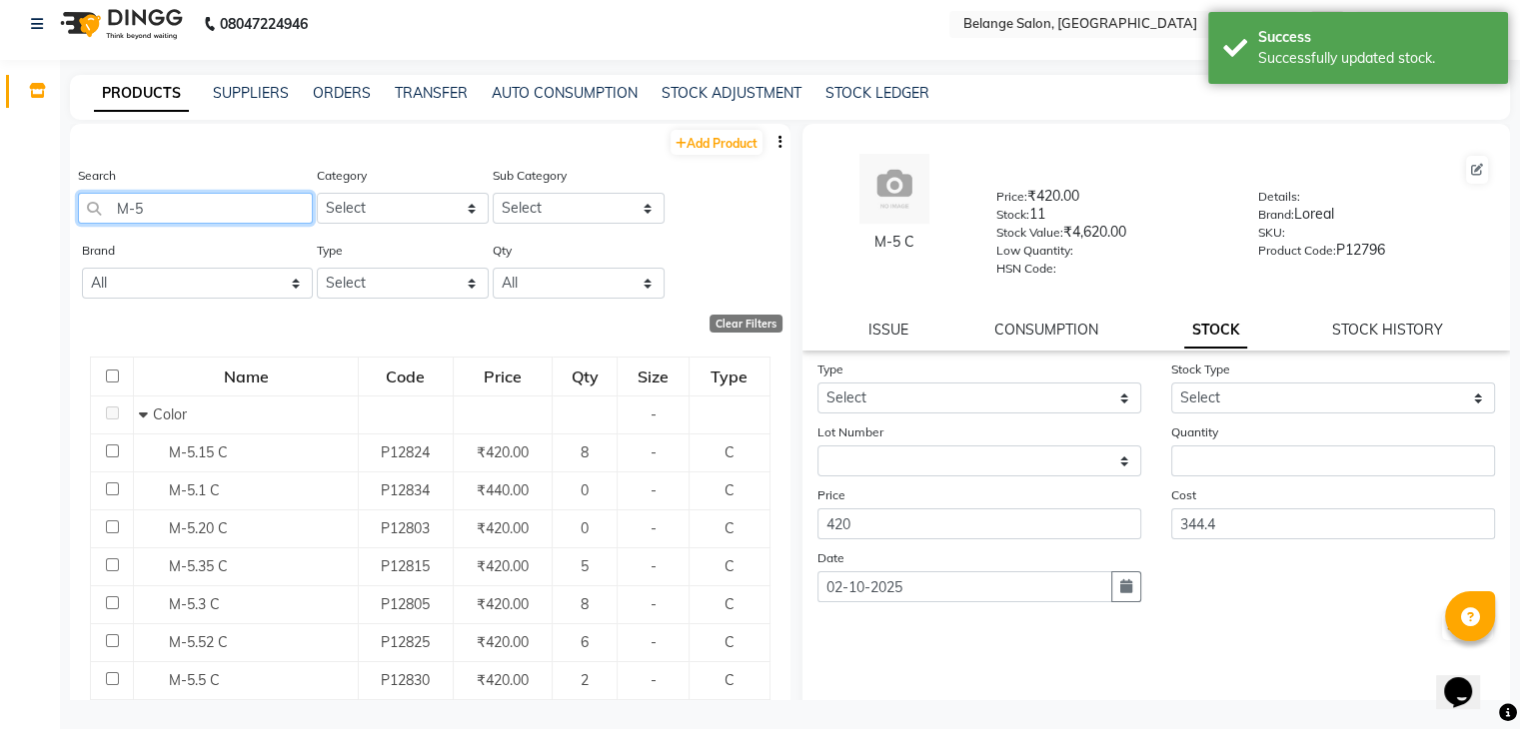
click at [280, 201] on input "M-5" at bounding box center [195, 208] width 235 height 31
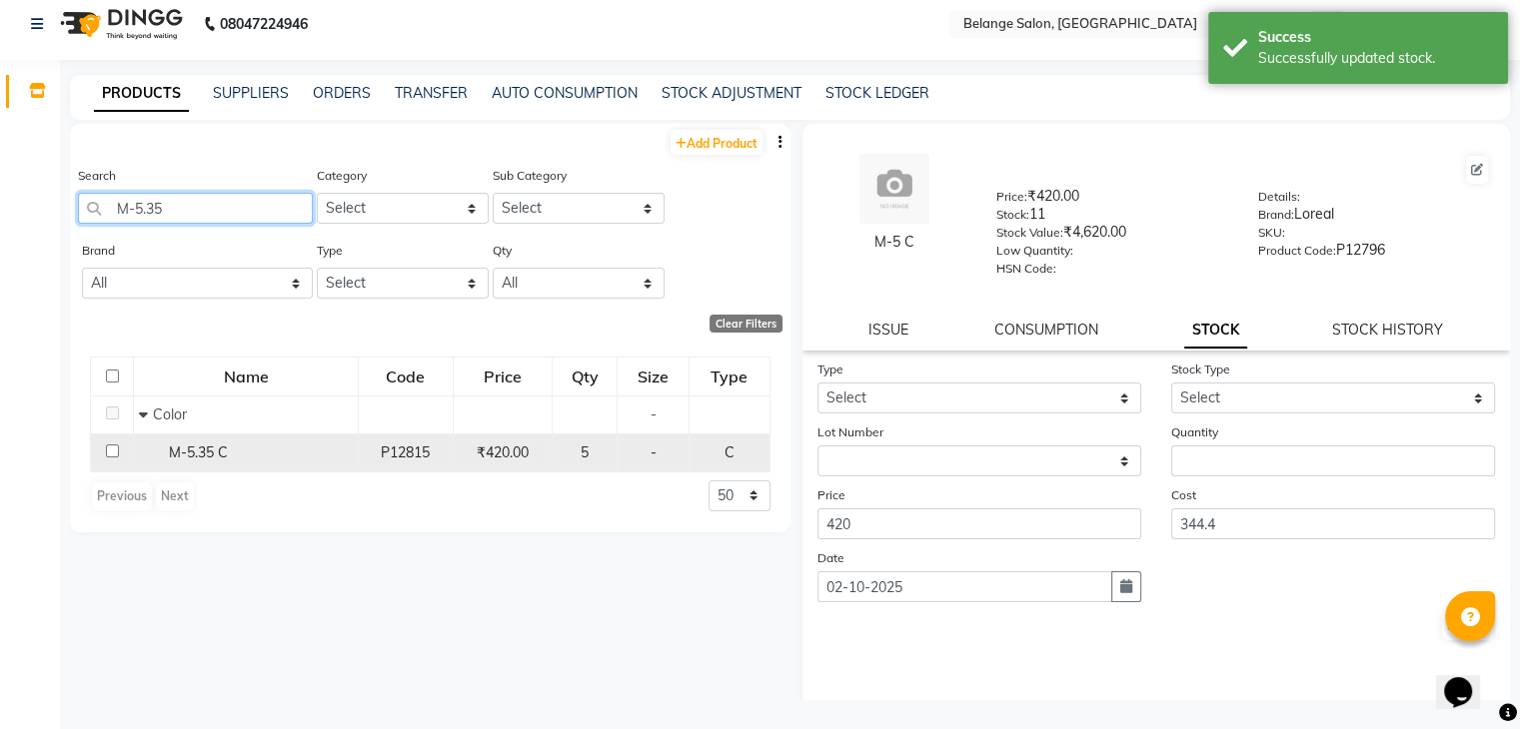
type input "M-5.35"
click at [237, 454] on div "M-5.35 C" at bounding box center [246, 453] width 214 height 21
select select
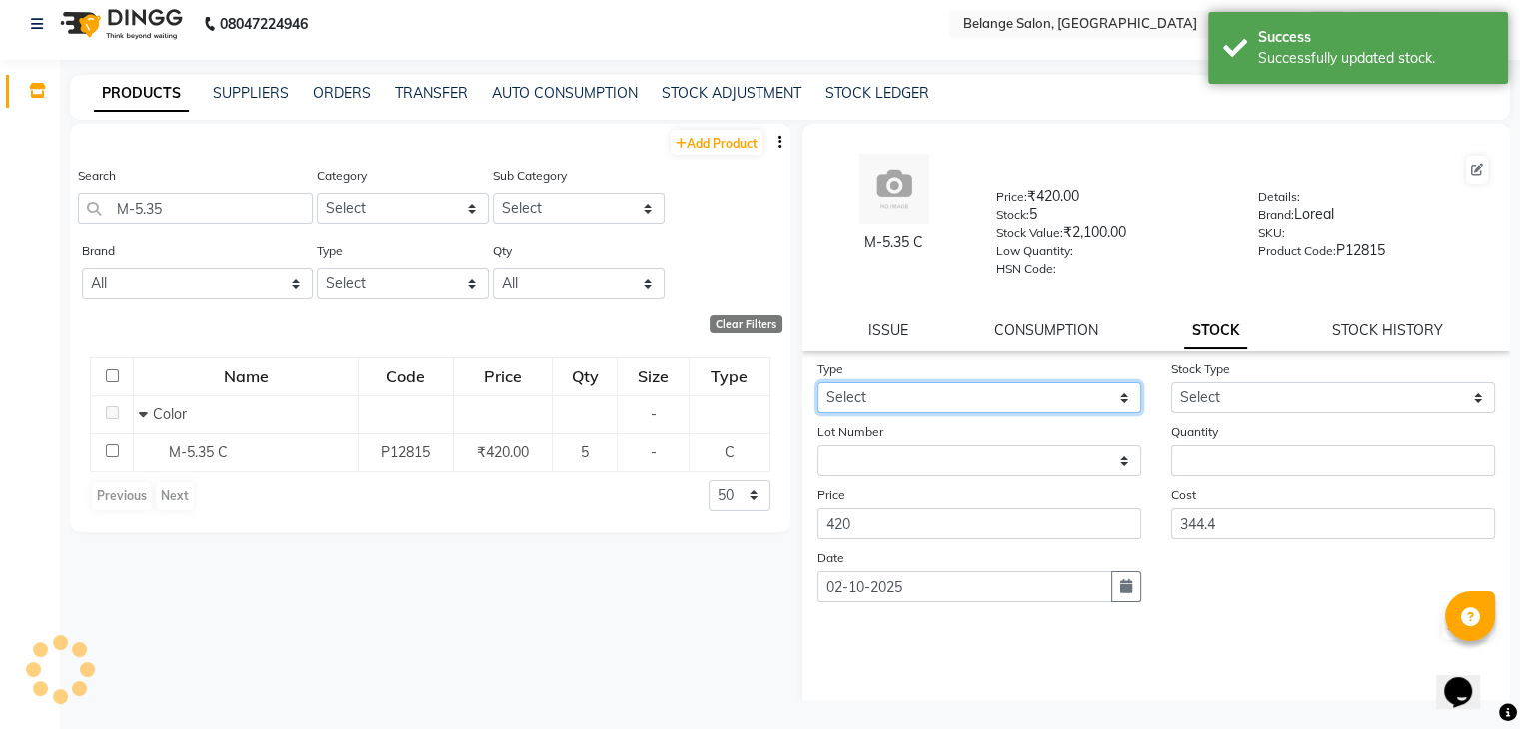
drag, startPoint x: 893, startPoint y: 404, endPoint x: 861, endPoint y: 480, distance: 82.4
click at [861, 480] on form "Type Select In Out Stock Type Select Internal Use Damaged Expired Adjustment Re…" at bounding box center [1156, 501] width 679 height 284
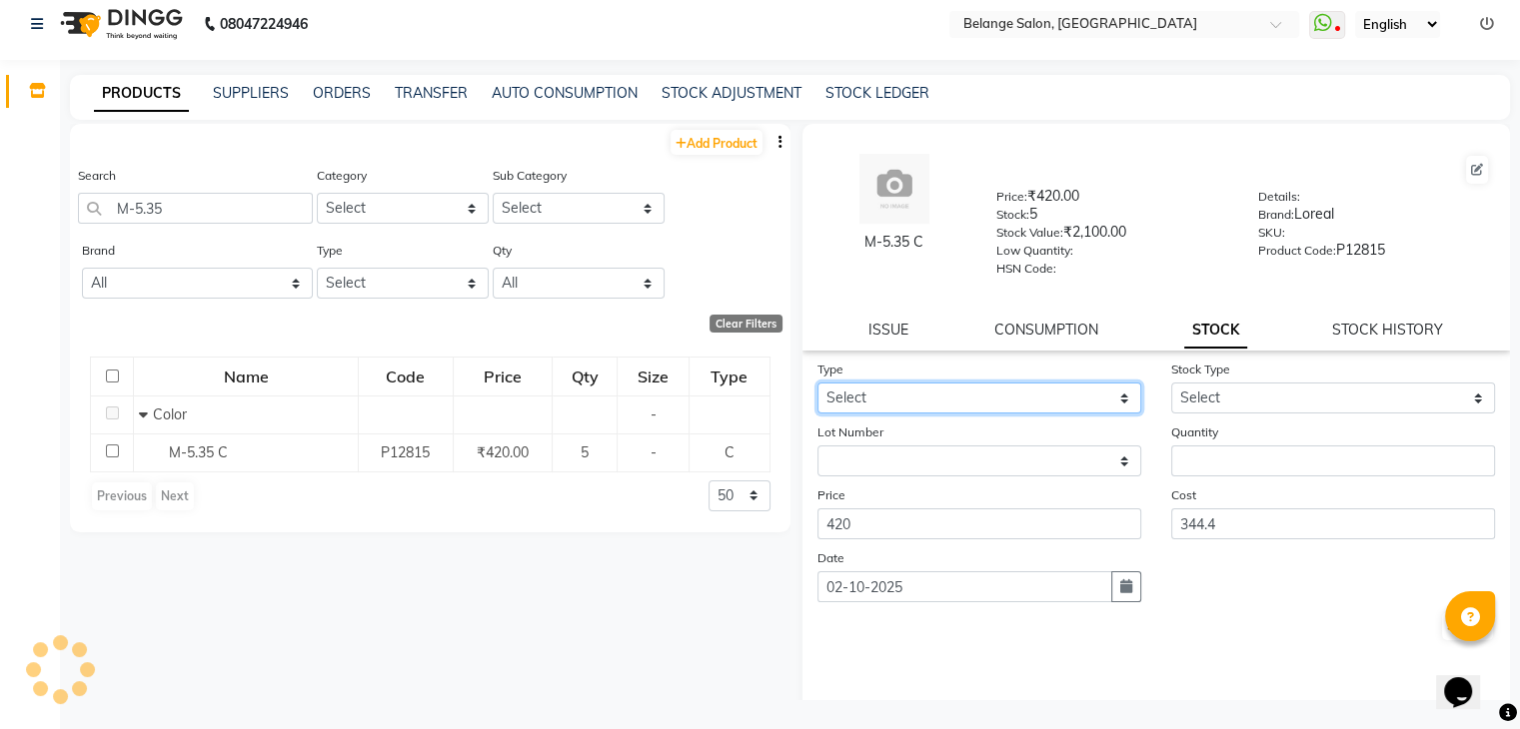
select select "out"
click at [817, 390] on select "Select In Out" at bounding box center [979, 398] width 324 height 31
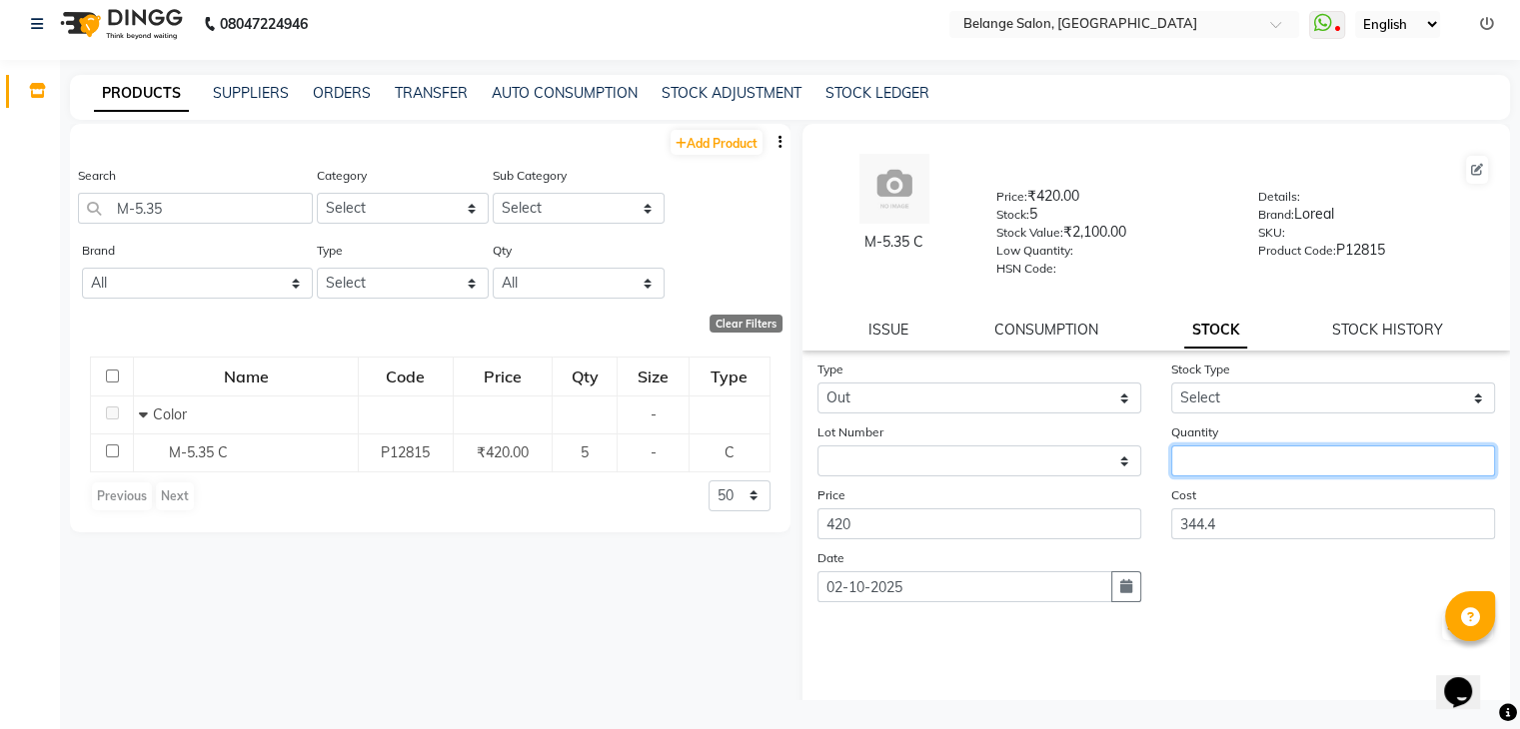
click at [1203, 469] on input "number" at bounding box center [1333, 461] width 324 height 31
type input "1"
click at [1442, 631] on button "Submit" at bounding box center [1467, 627] width 51 height 28
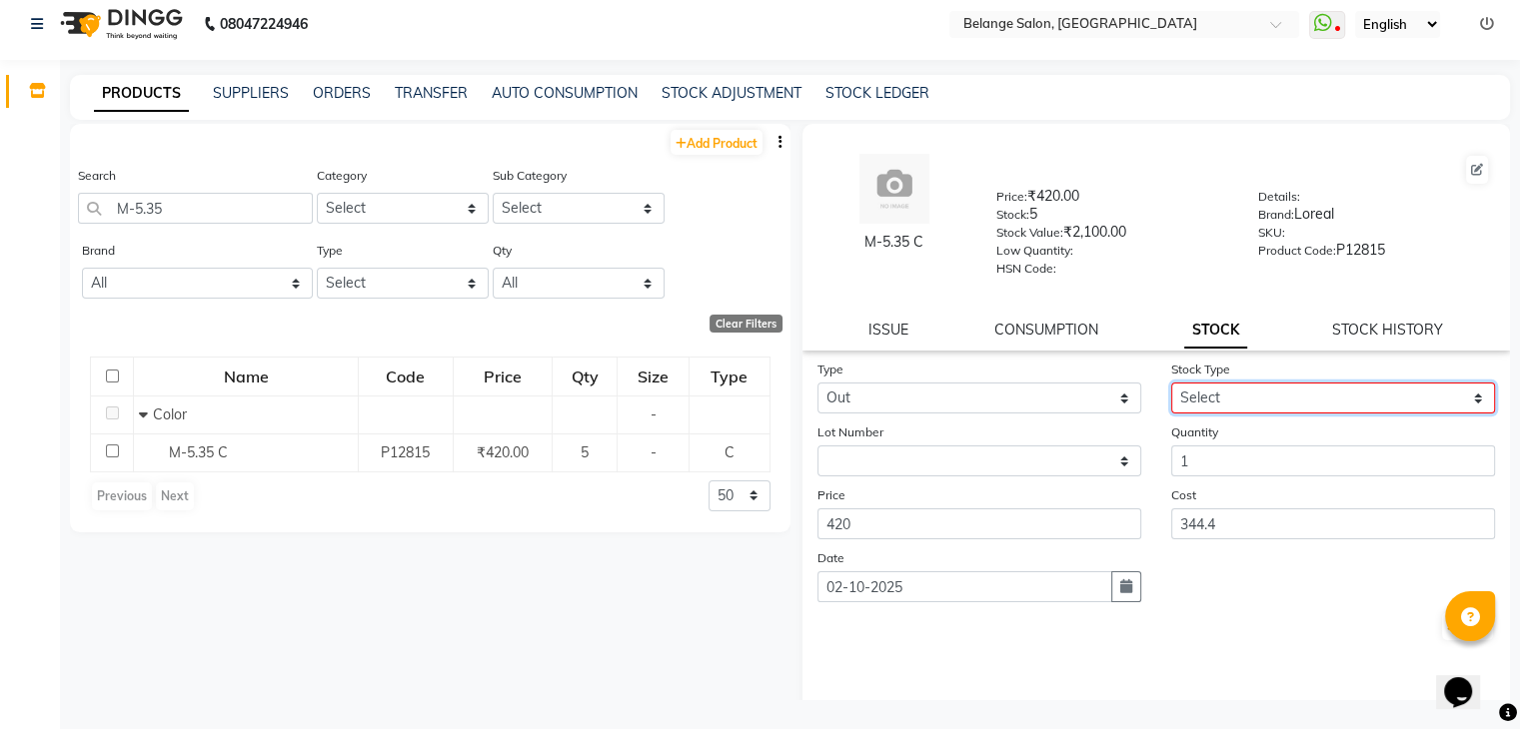
drag, startPoint x: 1329, startPoint y: 415, endPoint x: 1301, endPoint y: 469, distance: 60.8
click at [1301, 469] on form "Type Select In Out Stock Type Select Internal Use Damaged Expired Adjustment Re…" at bounding box center [1156, 501] width 679 height 284
select select "internal use"
click at [1171, 390] on select "Select Internal Use Damaged Expired Adjustment Return Other" at bounding box center [1333, 398] width 324 height 31
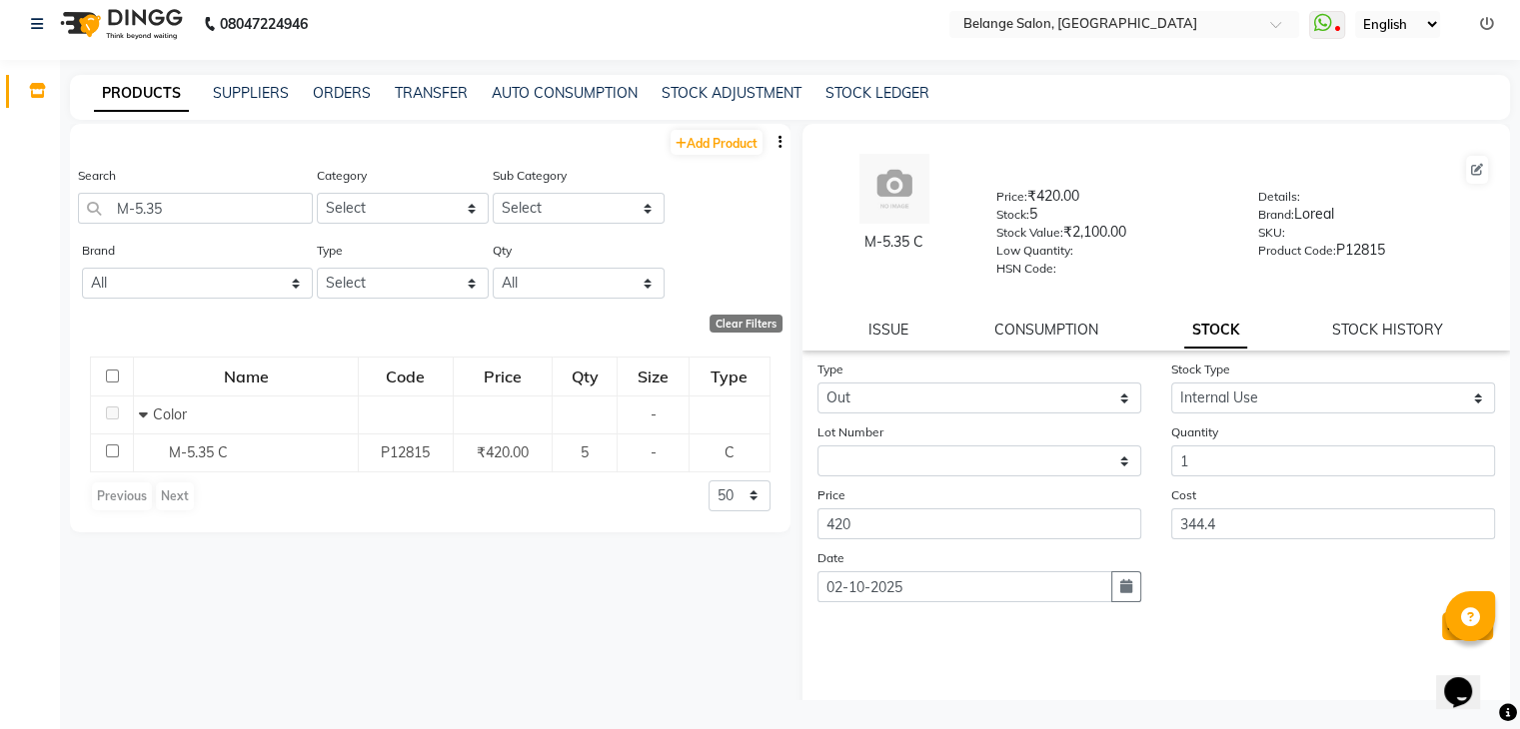
click at [1442, 637] on button "Submit" at bounding box center [1467, 627] width 51 height 28
select select
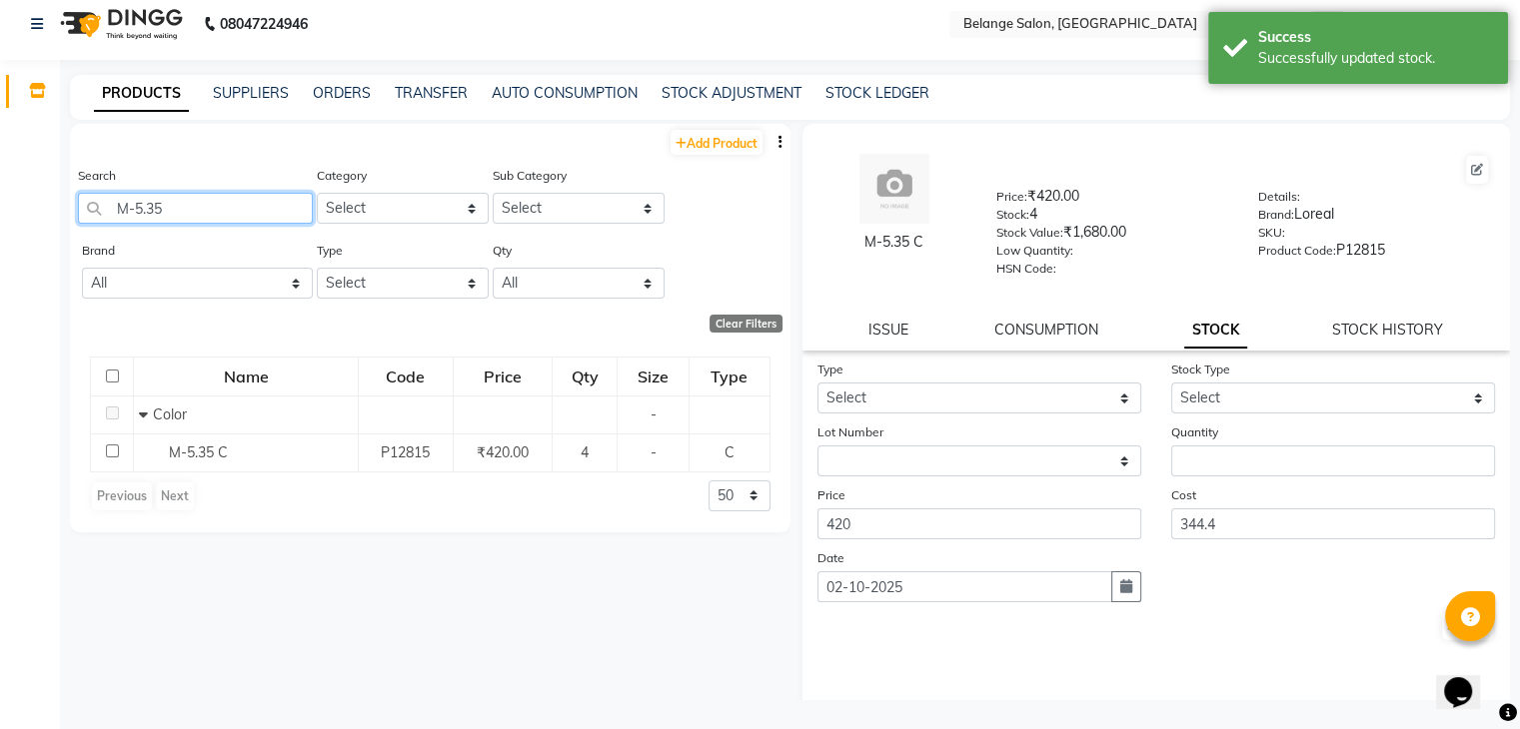
click at [202, 193] on input "M-5.35" at bounding box center [195, 208] width 235 height 31
drag, startPoint x: 202, startPoint y: 193, endPoint x: 168, endPoint y: 201, distance: 34.9
click at [168, 201] on input "M-5.35" at bounding box center [195, 208] width 235 height 31
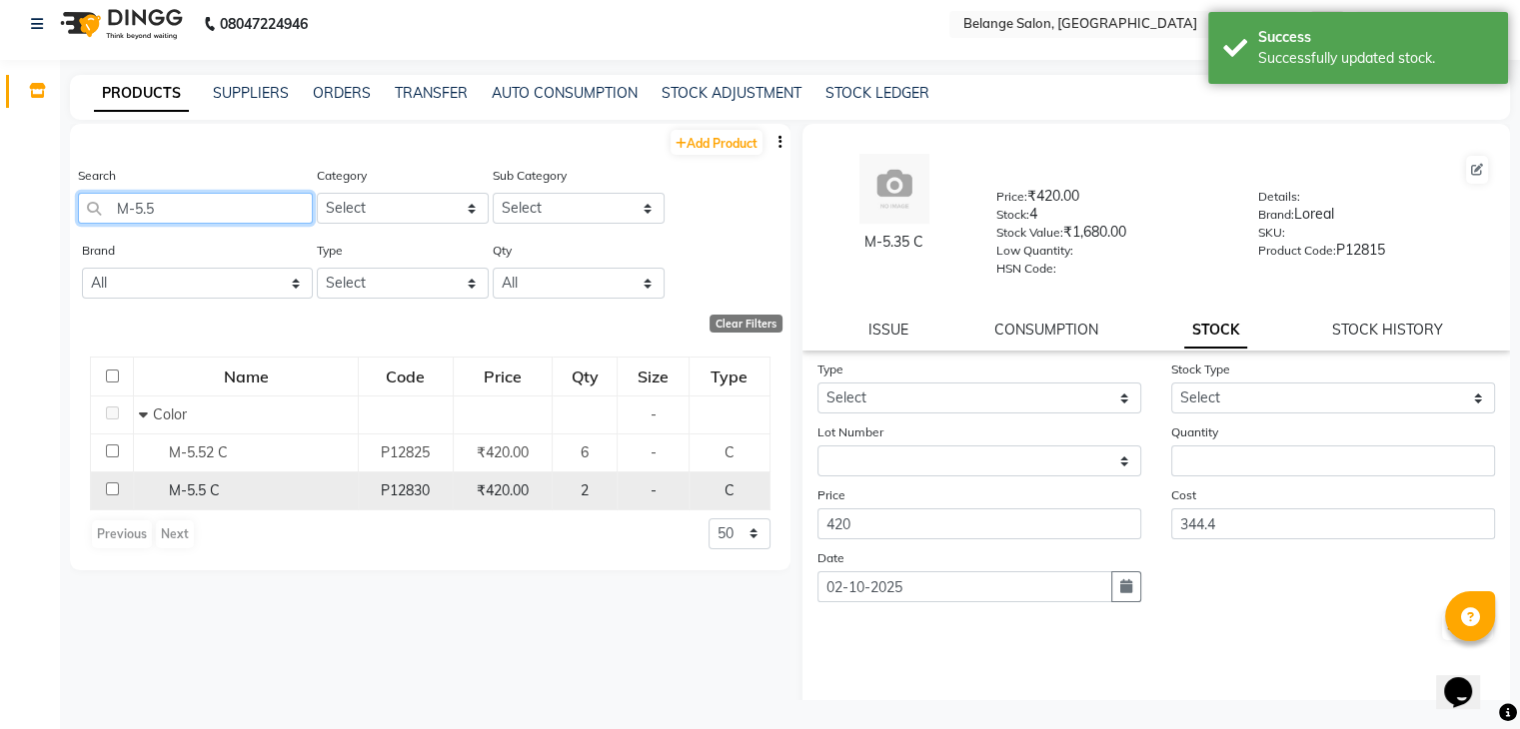
type input "M-5.5"
click at [194, 492] on span "M-5.5 C" at bounding box center [194, 491] width 51 height 18
select select
click at [187, 491] on span "M-5.5 C" at bounding box center [194, 491] width 51 height 18
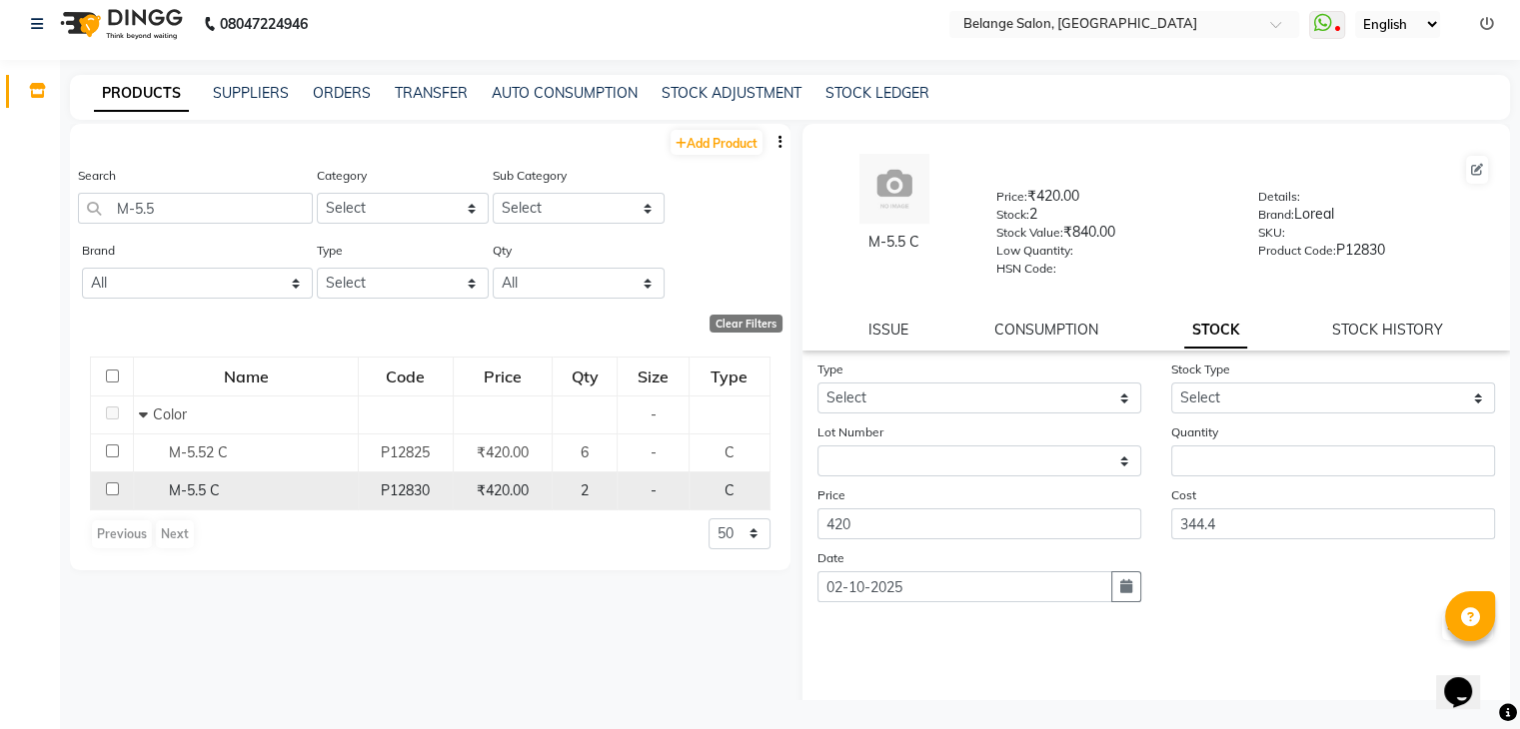
click at [278, 494] on div "M-5.5 C" at bounding box center [246, 491] width 214 height 21
click at [182, 488] on span "M-5.5 C" at bounding box center [194, 491] width 51 height 18
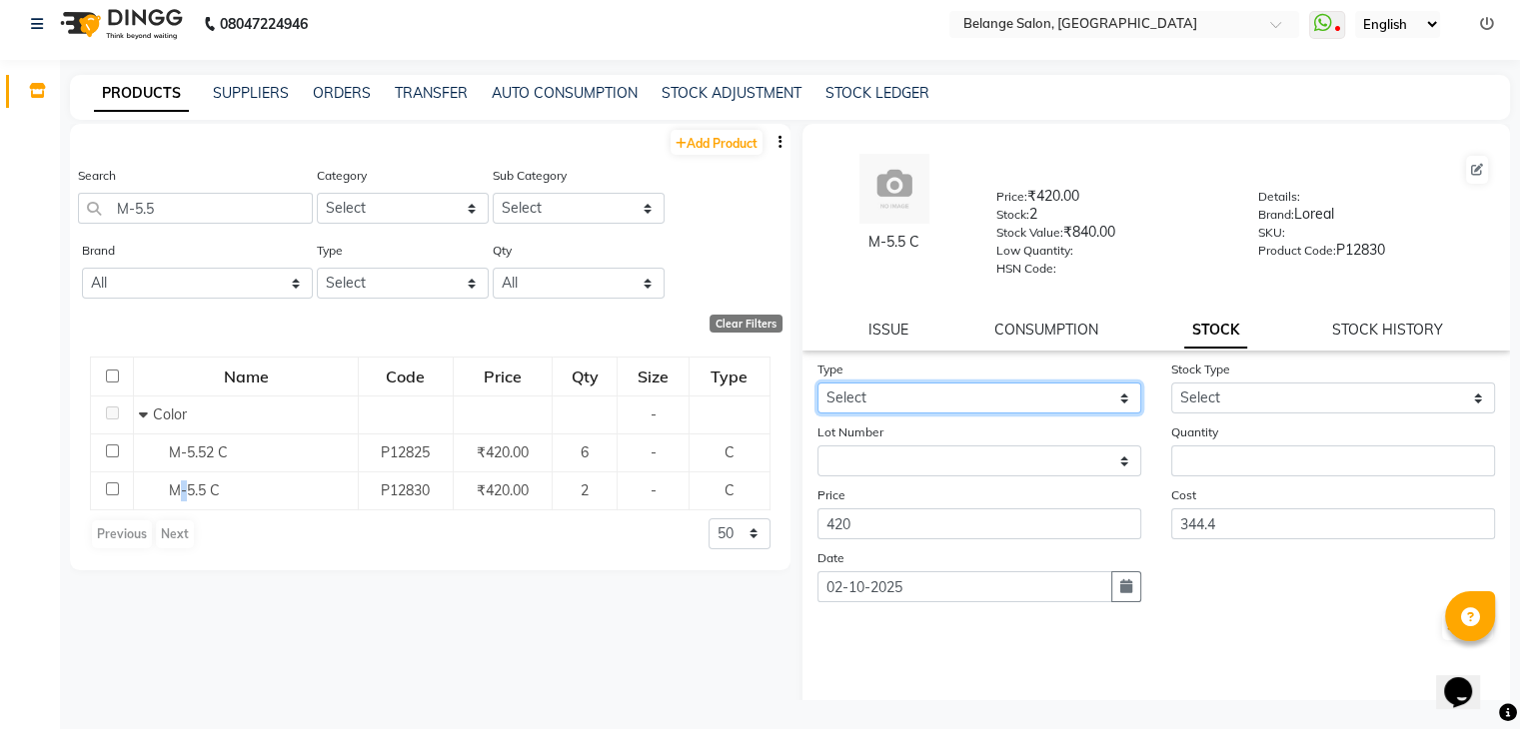
drag, startPoint x: 919, startPoint y: 405, endPoint x: 883, endPoint y: 487, distance: 89.5
click at [883, 487] on form "Type Select In Out Stock Type Select Internal Use Damaged Expired Adjustment Re…" at bounding box center [1156, 501] width 679 height 284
select select "out"
click at [817, 390] on select "Select In Out" at bounding box center [979, 398] width 324 height 31
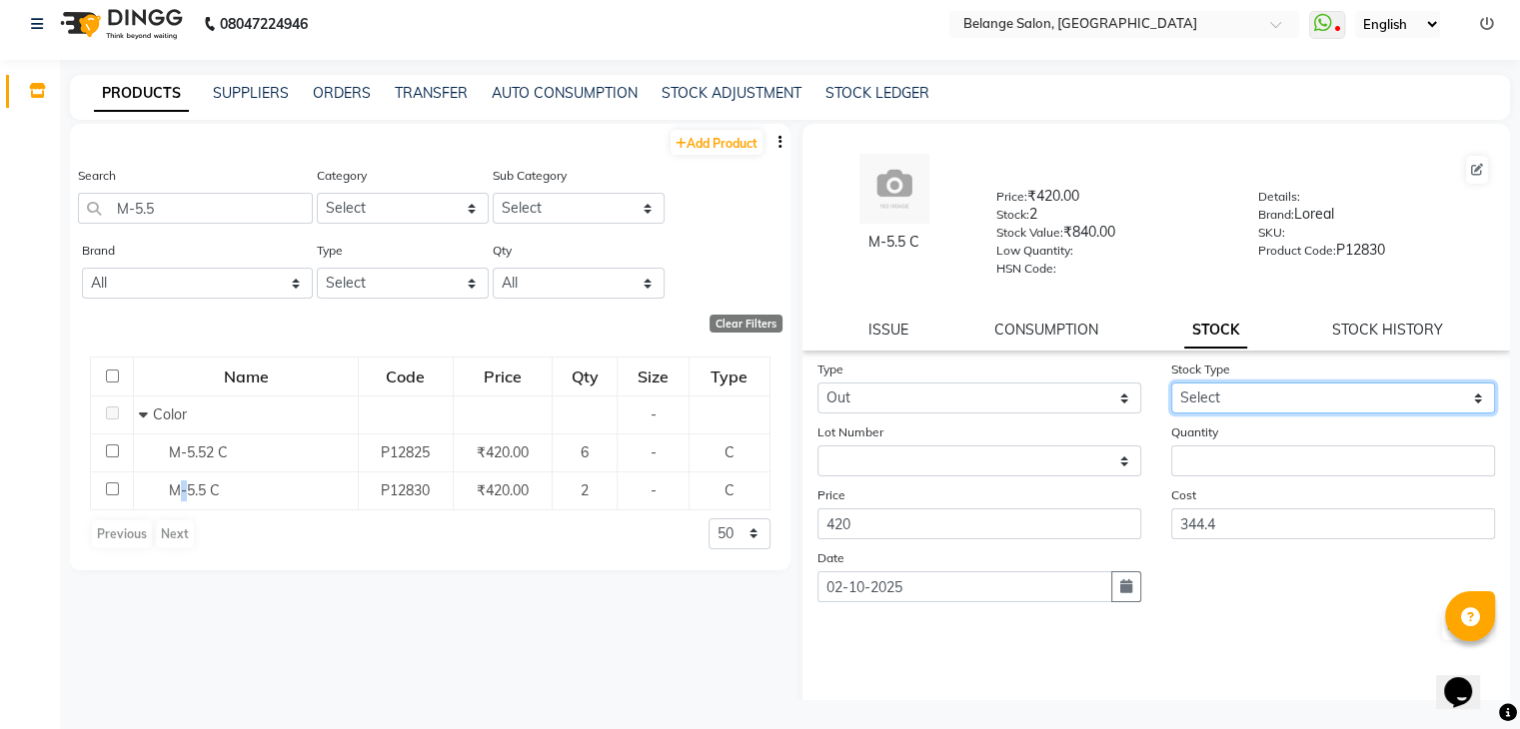
drag, startPoint x: 1319, startPoint y: 408, endPoint x: 1286, endPoint y: 457, distance: 59.0
click at [1286, 457] on form "Type Select In Out Stock Type Select Internal Use Damaged Expired Adjustment Re…" at bounding box center [1156, 501] width 679 height 284
select select "internal use"
click at [1171, 390] on select "Select Internal Use Damaged Expired Adjustment Return Other" at bounding box center [1333, 398] width 324 height 31
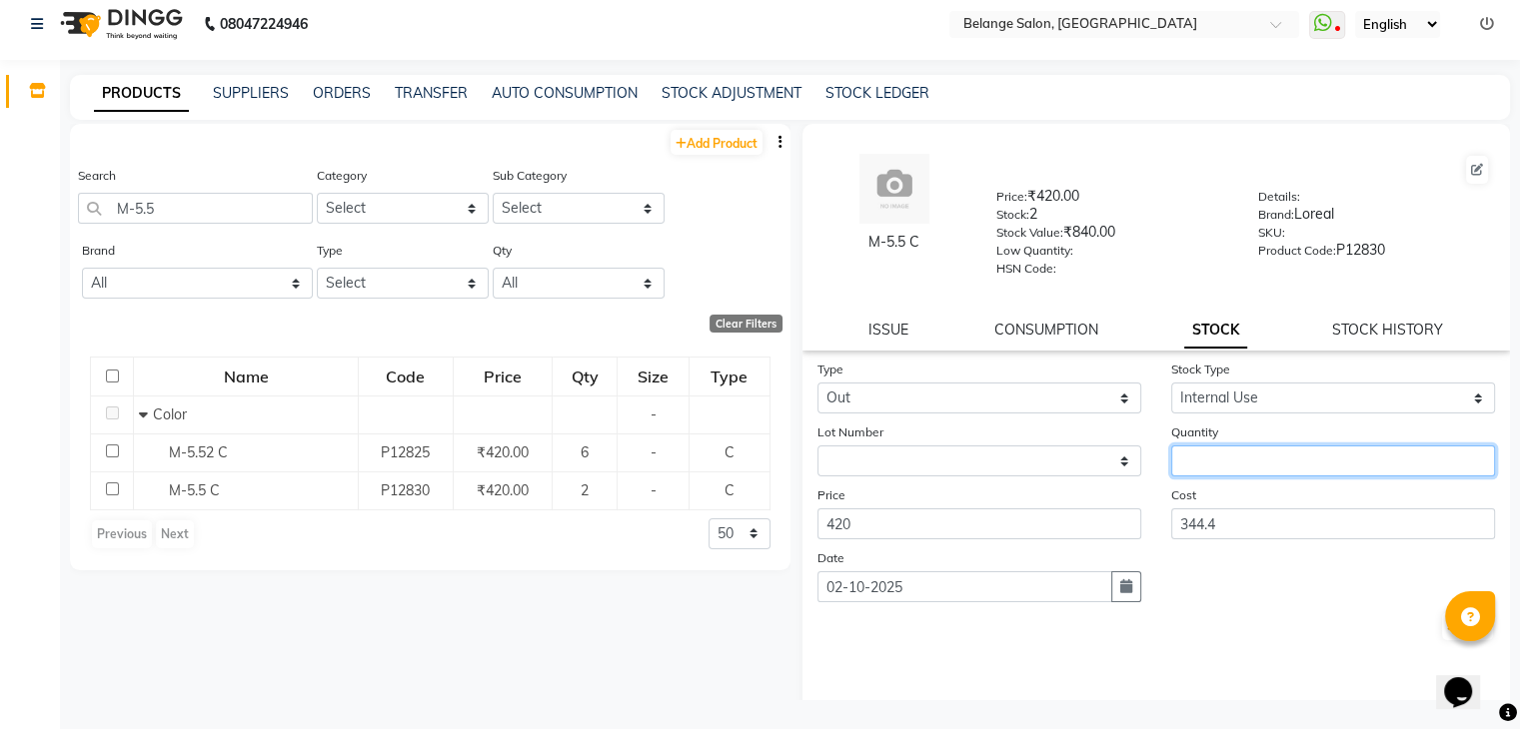
click at [1206, 458] on input "number" at bounding box center [1333, 461] width 324 height 31
type input "1"
click at [1442, 637] on button "Submit" at bounding box center [1467, 627] width 51 height 28
select select
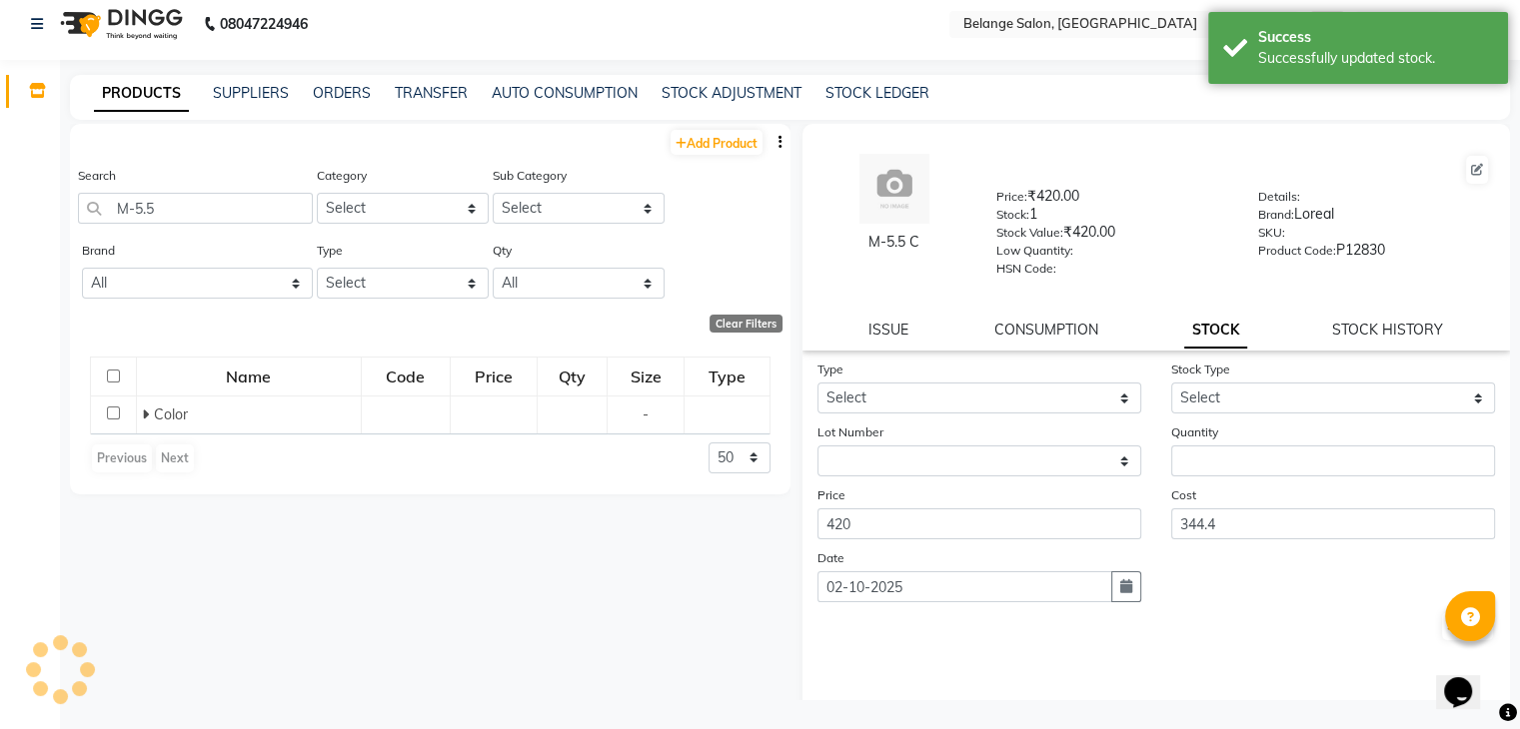
click at [1442, 637] on button "Submit" at bounding box center [1467, 627] width 51 height 28
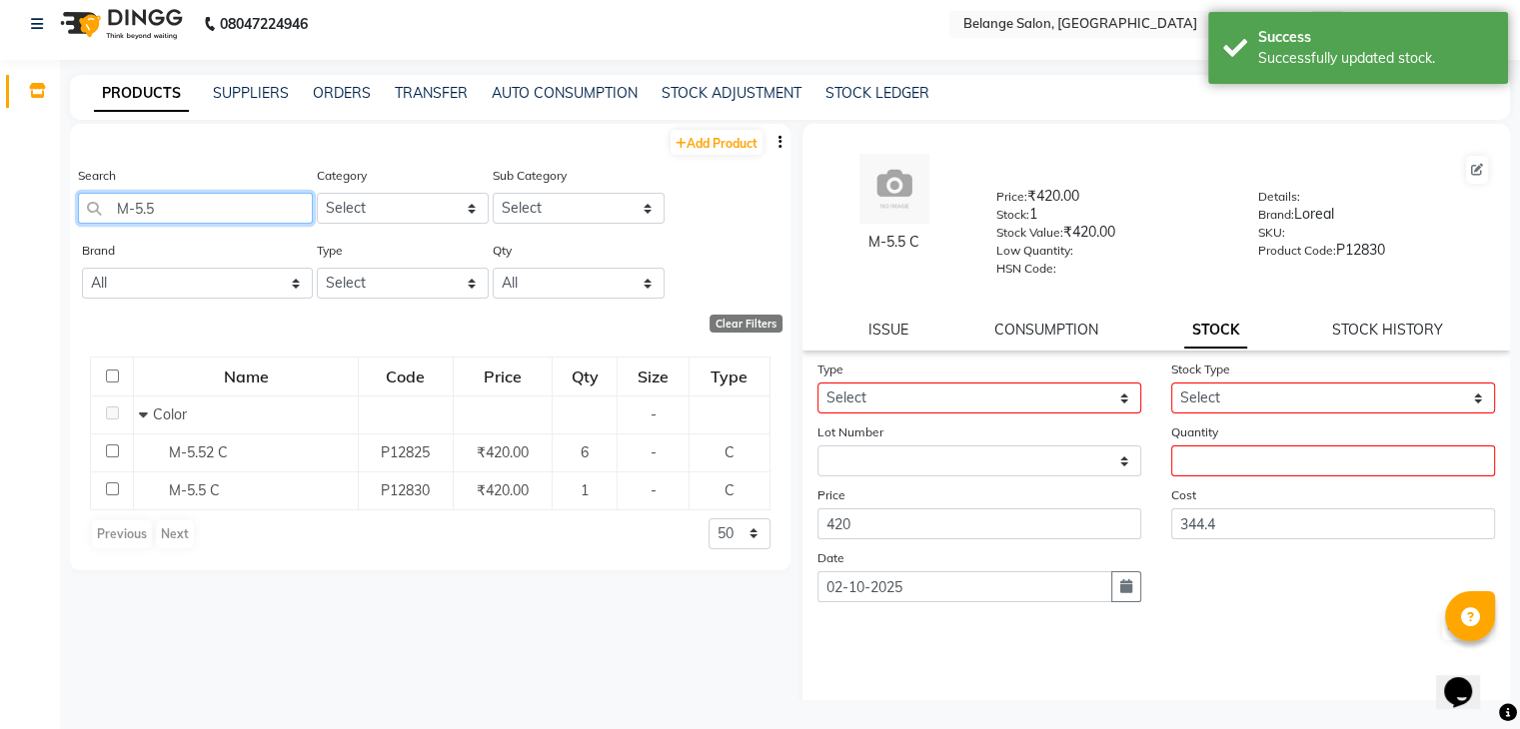
click at [172, 208] on input "M-5.5" at bounding box center [195, 208] width 235 height 31
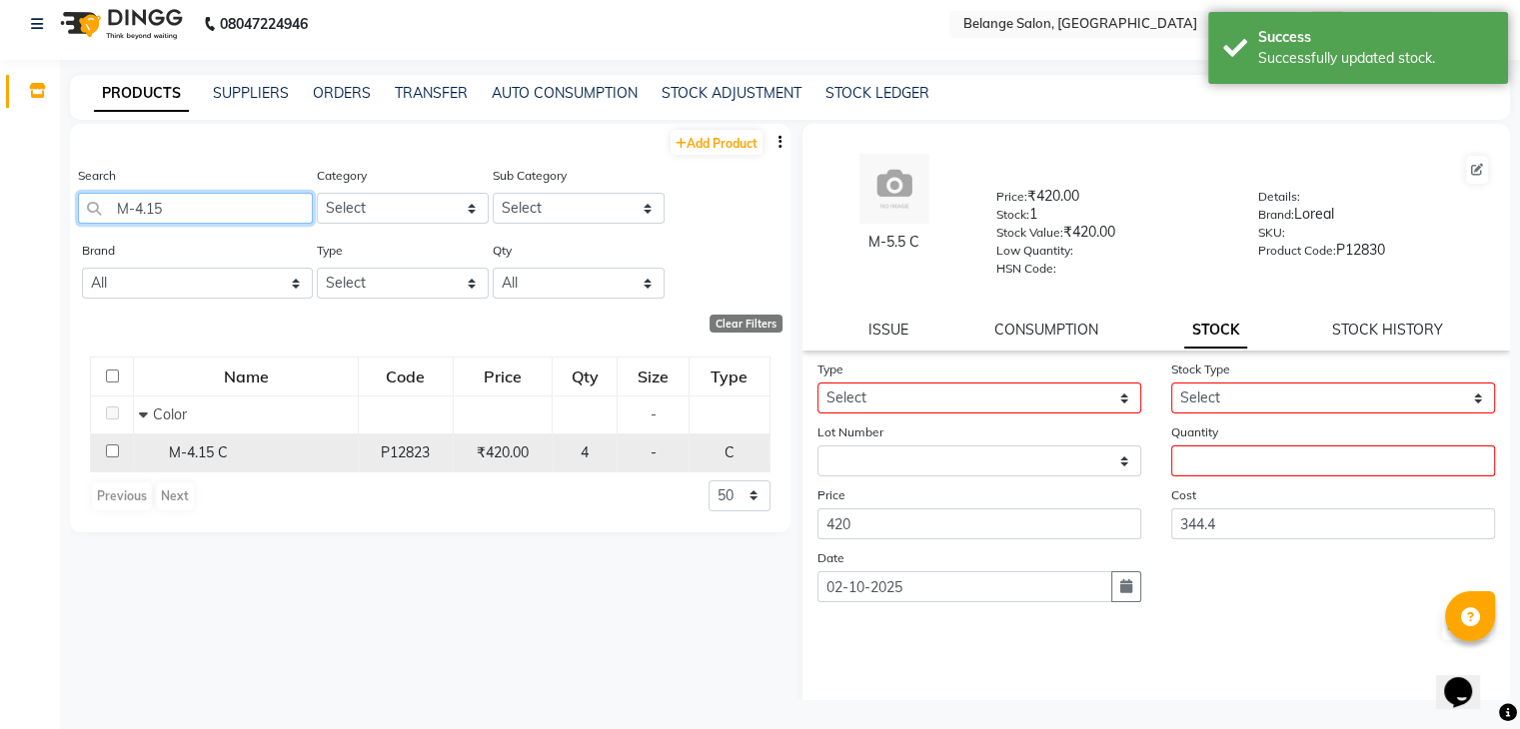
type input "M-4.15"
click at [180, 449] on span "M-4.15 C" at bounding box center [198, 453] width 59 height 18
select select
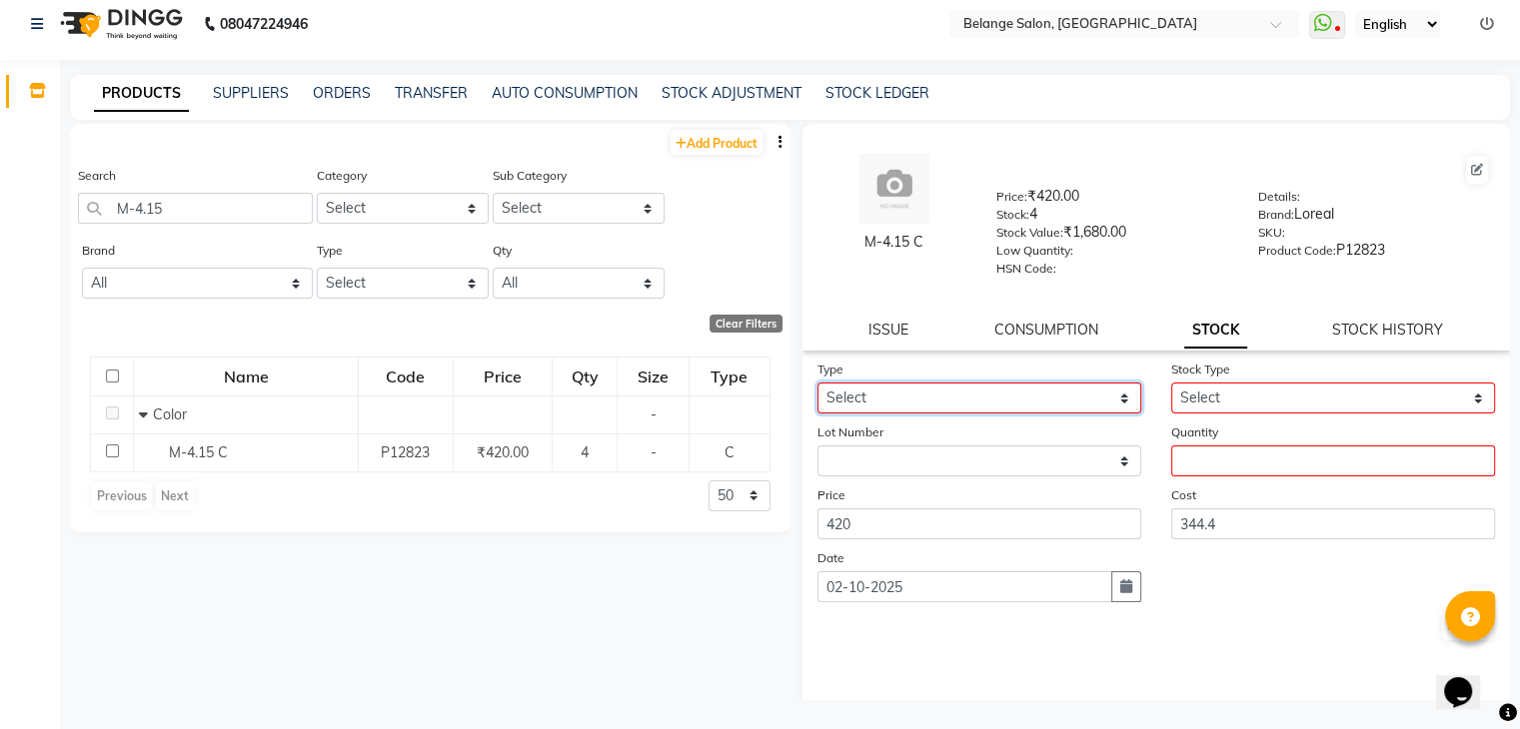
click at [870, 411] on select "Select In Out" at bounding box center [979, 398] width 324 height 31
click at [817, 390] on select "Select In Out" at bounding box center [979, 398] width 324 height 31
drag, startPoint x: 871, startPoint y: 413, endPoint x: 863, endPoint y: 487, distance: 74.4
click at [863, 487] on form "Type Select In Out Stock Type Select New Stock Adjustment Return Other Lot Numb…" at bounding box center [1156, 501] width 679 height 284
select select "out"
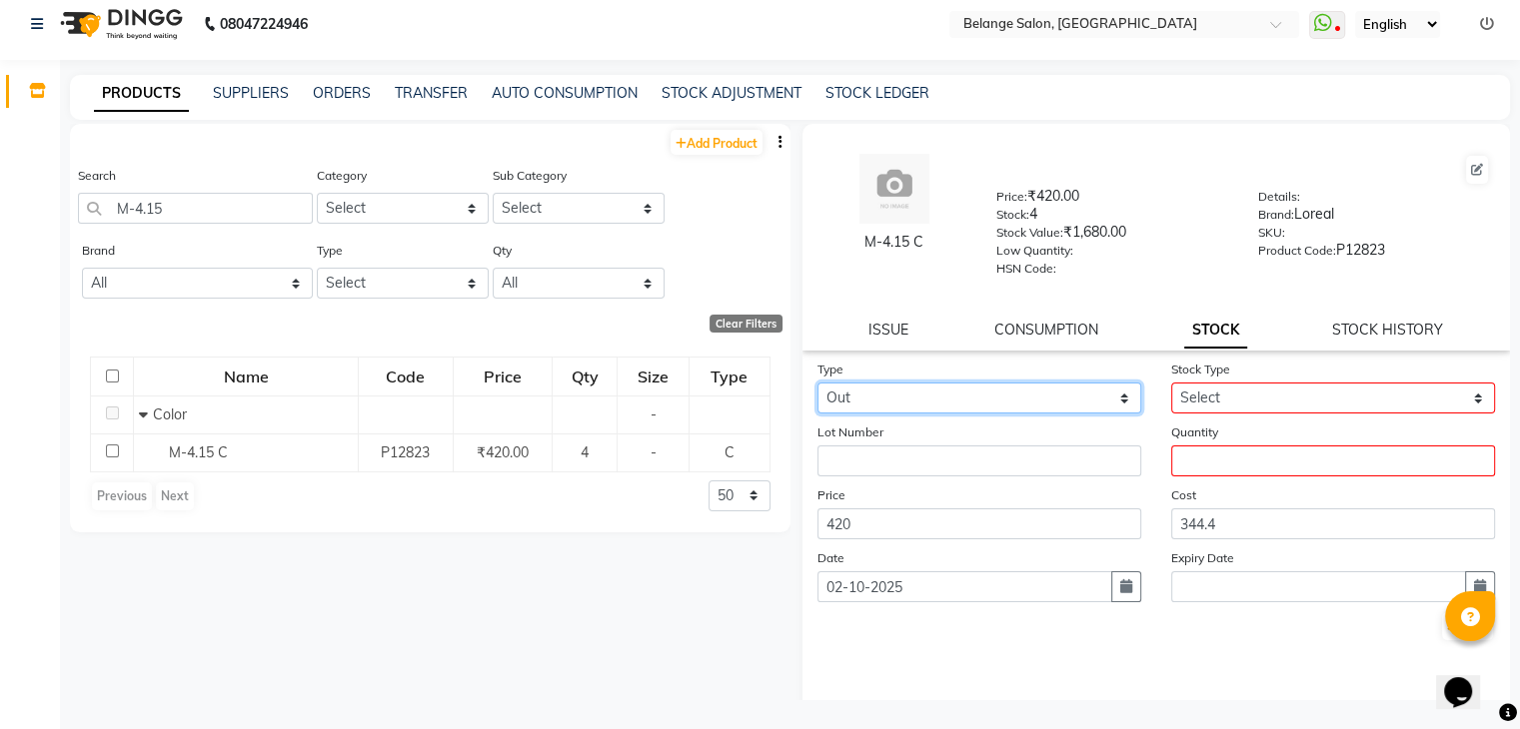
click at [817, 390] on select "Select In Out" at bounding box center [979, 398] width 324 height 31
select select
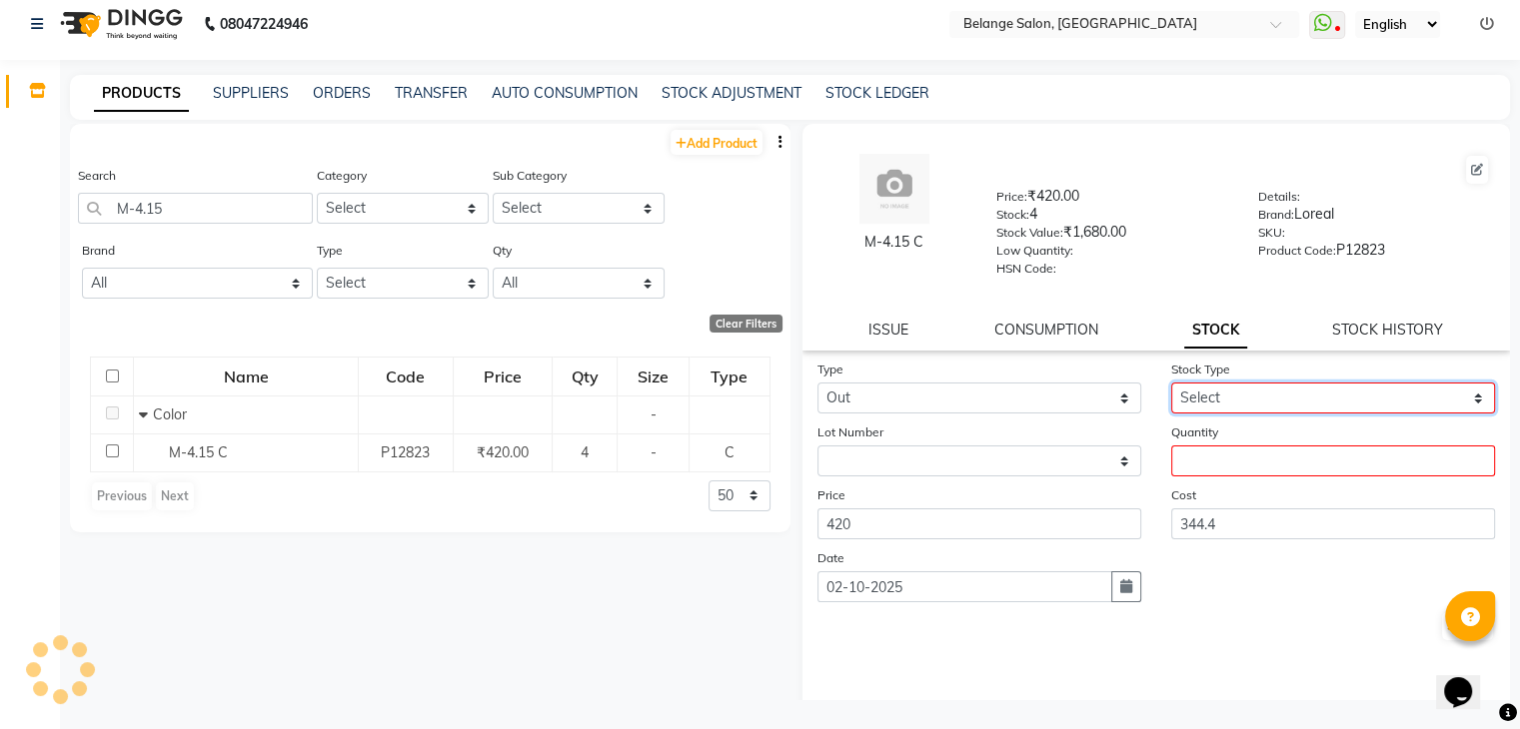
drag, startPoint x: 1207, startPoint y: 397, endPoint x: 1203, endPoint y: 464, distance: 67.1
click at [1203, 464] on form "Type Select In Out Stock Type Select Internal Use Damaged Expired Adjustment Re…" at bounding box center [1156, 501] width 679 height 284
select select "internal use"
click at [1171, 390] on select "Select Internal Use Damaged Expired Adjustment Return Other" at bounding box center [1333, 398] width 324 height 31
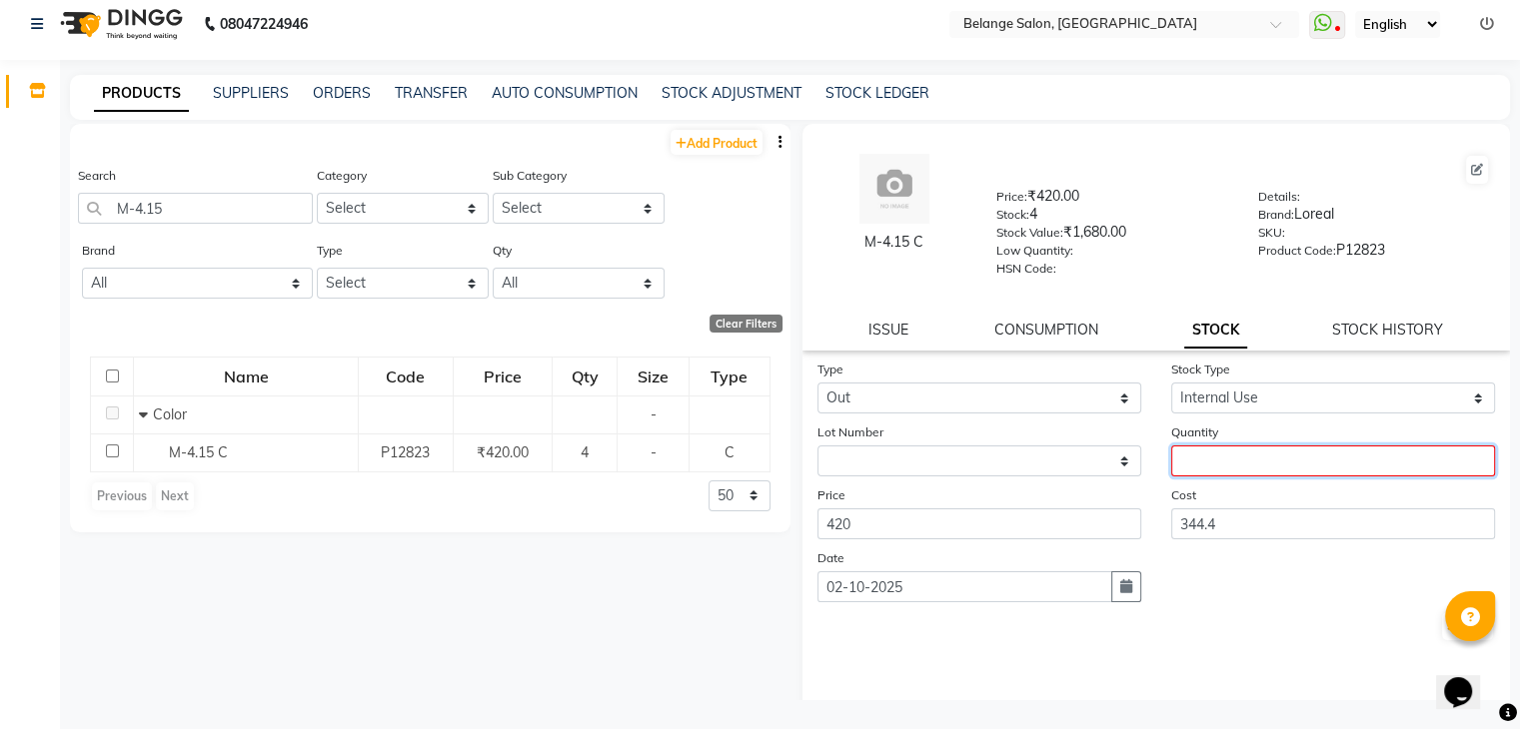
click at [1186, 472] on input "number" at bounding box center [1333, 461] width 324 height 31
type input "1"
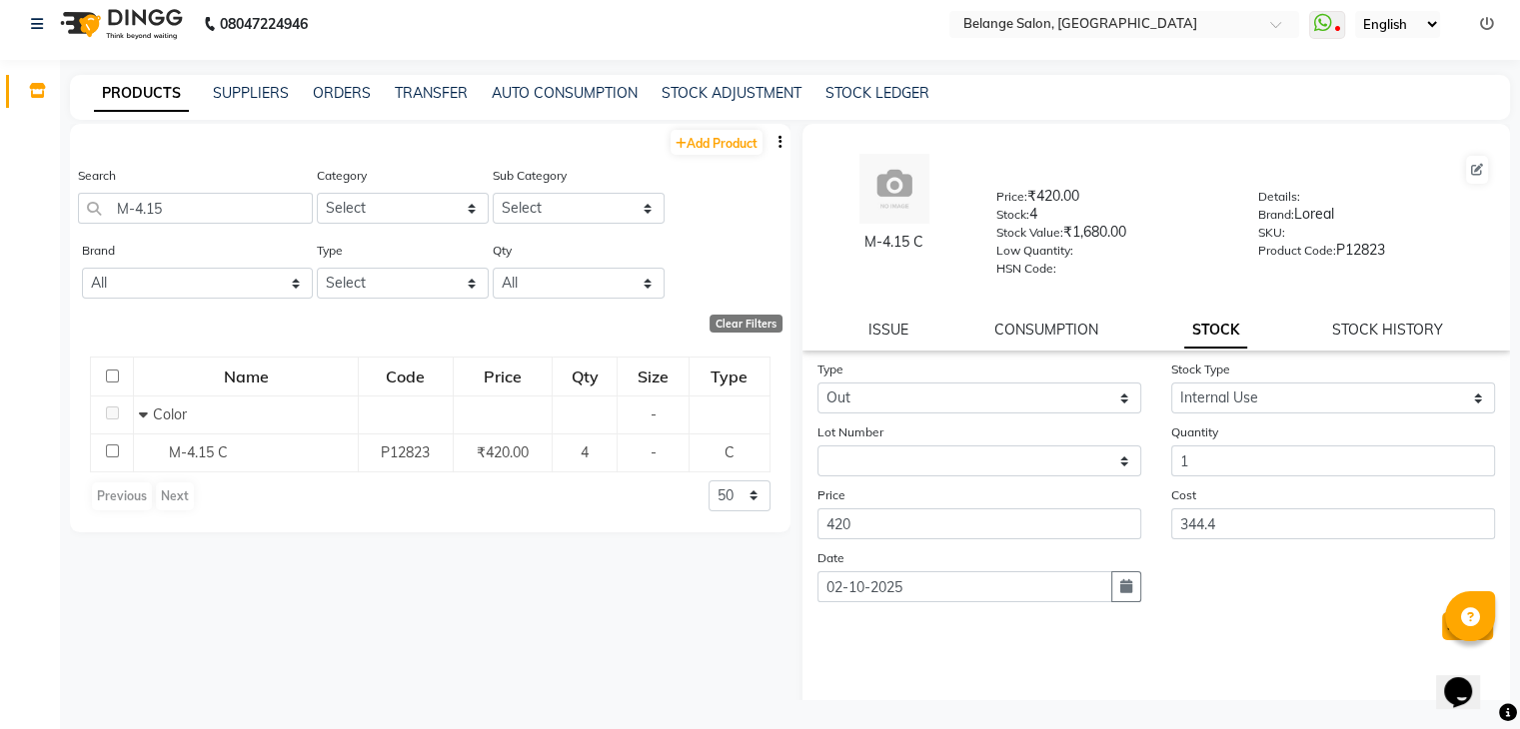
click at [1442, 641] on button "Submit" at bounding box center [1467, 627] width 51 height 28
select select
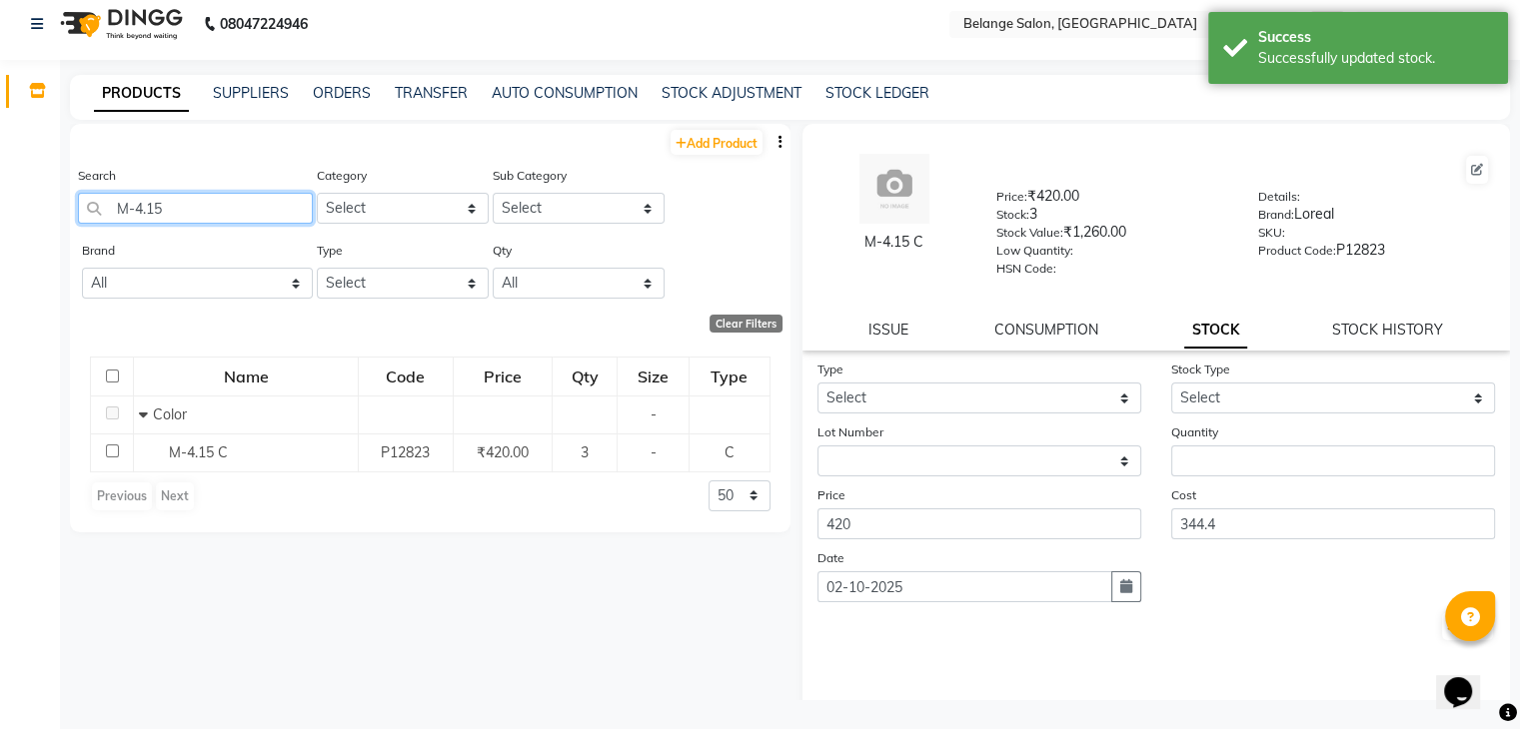
drag, startPoint x: 185, startPoint y: 214, endPoint x: 0, endPoint y: 226, distance: 185.3
click at [0, 226] on app-home "08047224946 Select Location × Belange Salon, Wadala East WhatsApp Status ✕ Stat…" at bounding box center [760, 359] width 1520 height 742
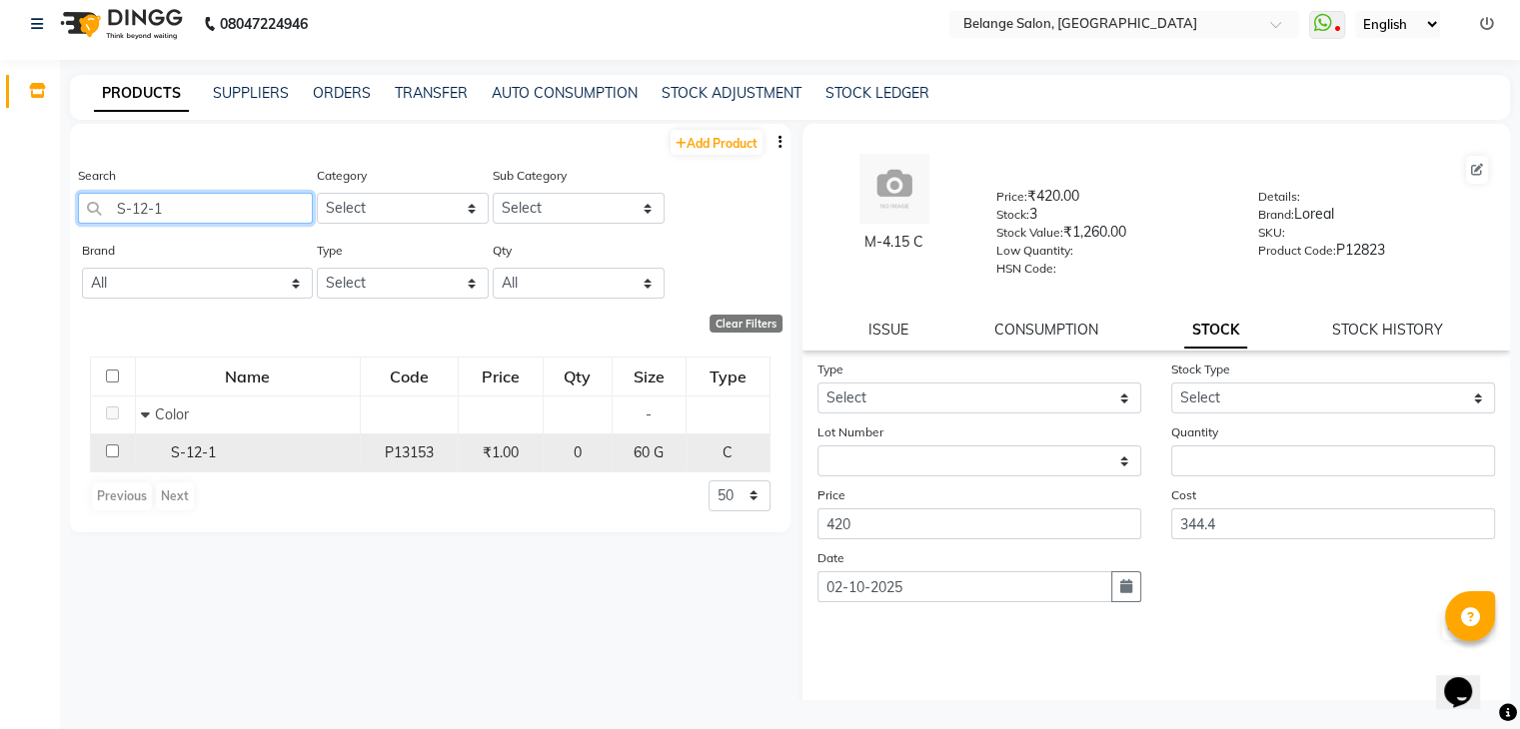
type input "S-12-1"
click at [274, 453] on div "S-12-1" at bounding box center [248, 453] width 214 height 21
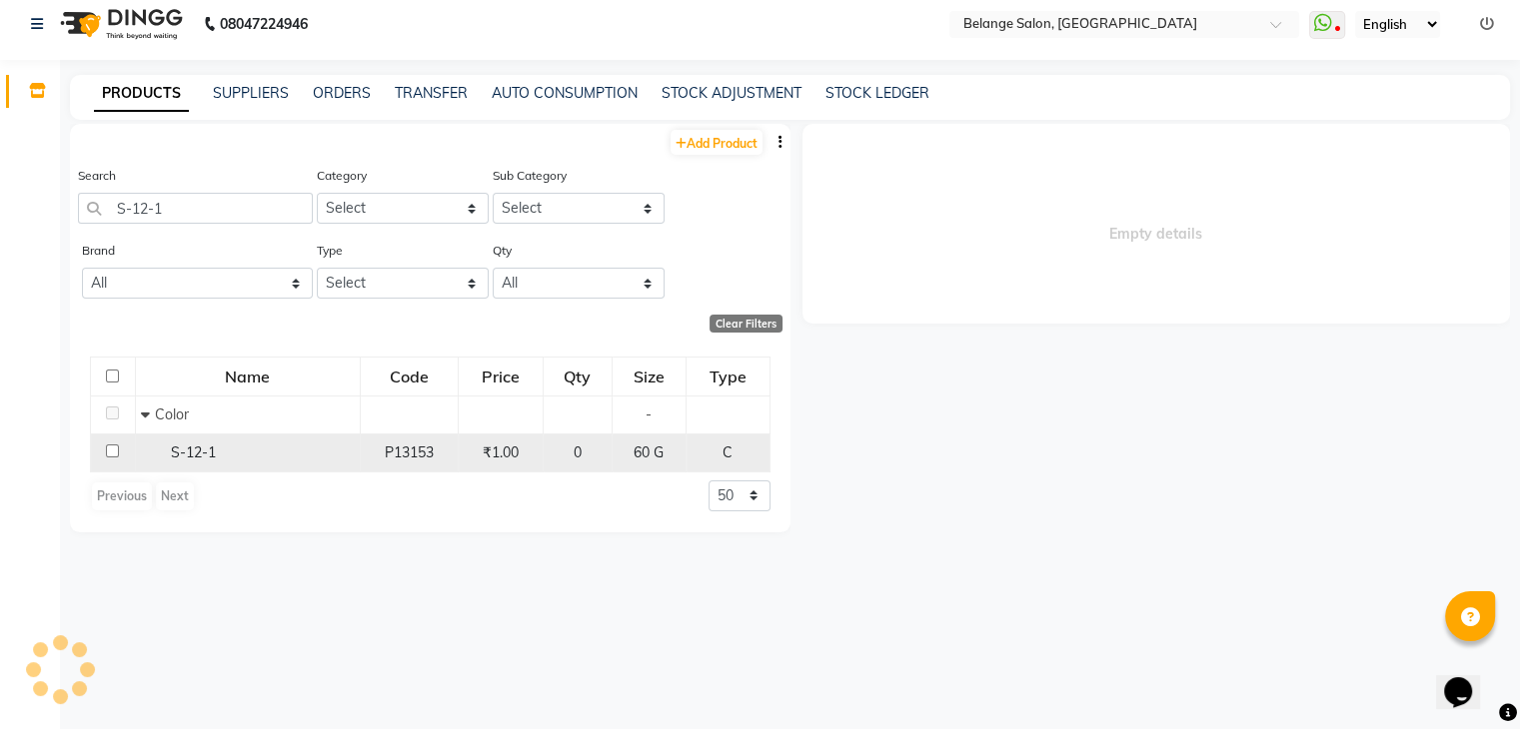
select select
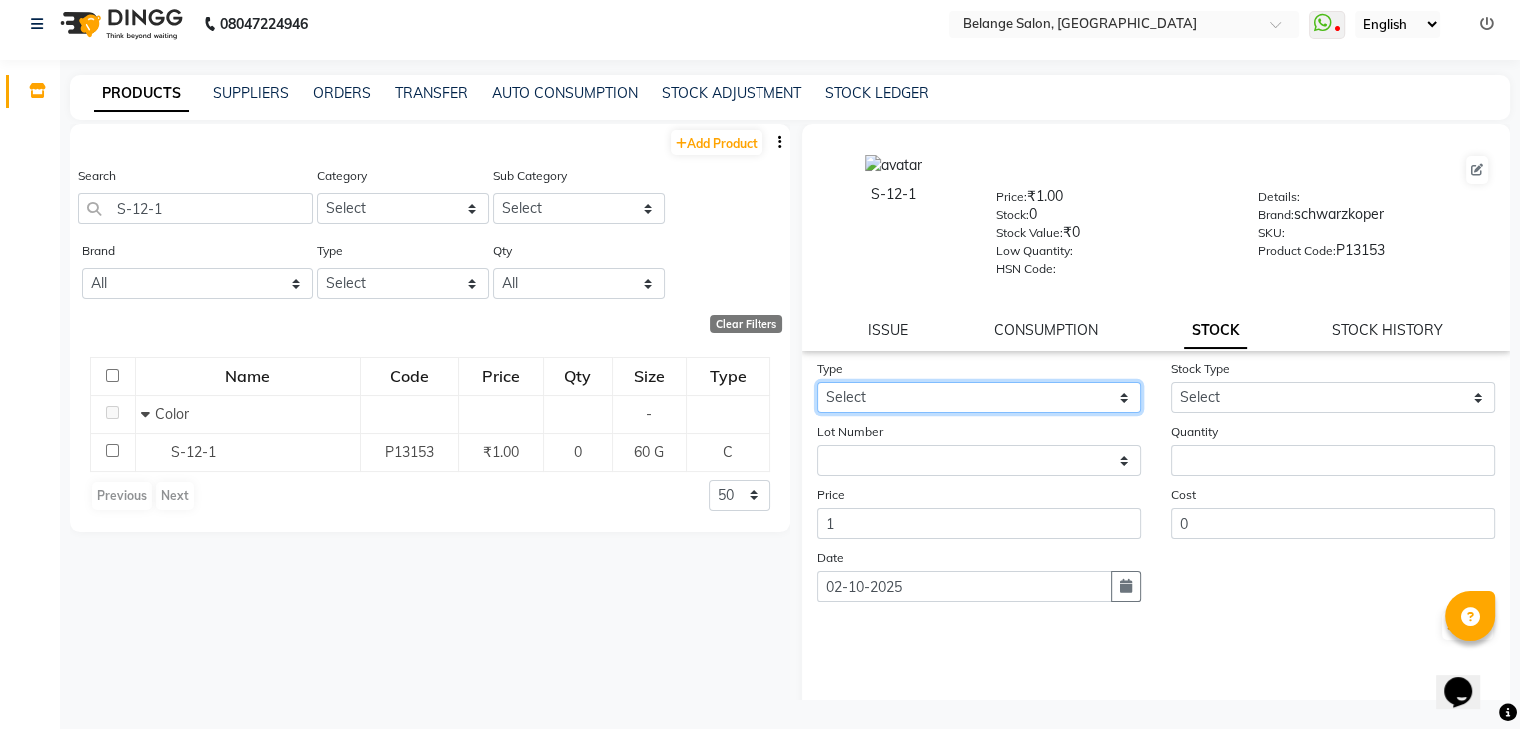
drag, startPoint x: 871, startPoint y: 415, endPoint x: 862, endPoint y: 489, distance: 74.5
click at [862, 489] on form "Type Select In Out Stock Type Select Internal Use Damaged Expired Adjustment Re…" at bounding box center [1156, 501] width 679 height 284
select select "out"
click at [817, 390] on select "Select In Out" at bounding box center [979, 398] width 324 height 31
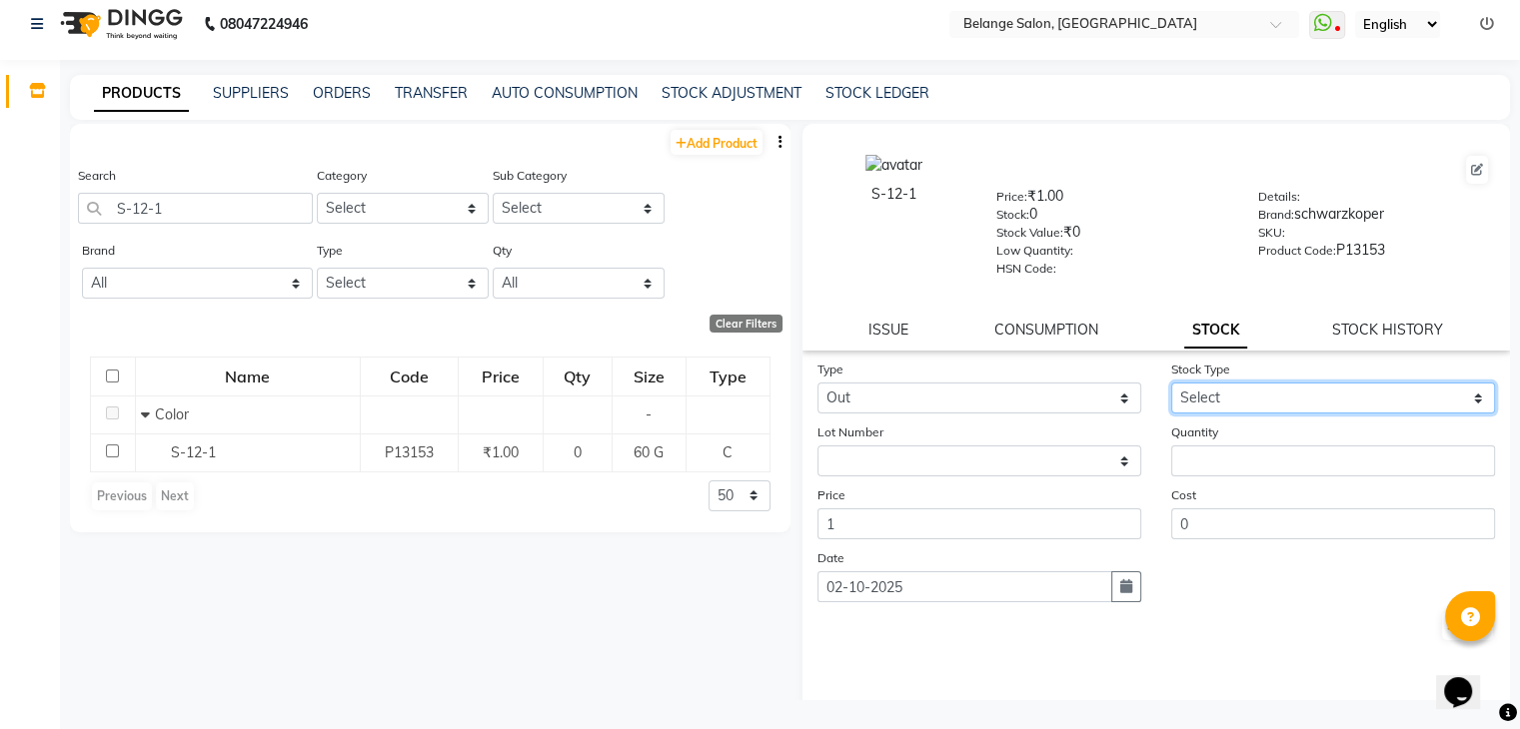
drag, startPoint x: 1188, startPoint y: 408, endPoint x: 1189, endPoint y: 461, distance: 53.0
click at [1189, 461] on form "Type Select In Out Stock Type Select Internal Use Damaged Expired Adjustment Re…" at bounding box center [1156, 501] width 679 height 284
select select "internal use"
click at [1171, 390] on select "Select Internal Use Damaged Expired Adjustment Return Other" at bounding box center [1333, 398] width 324 height 31
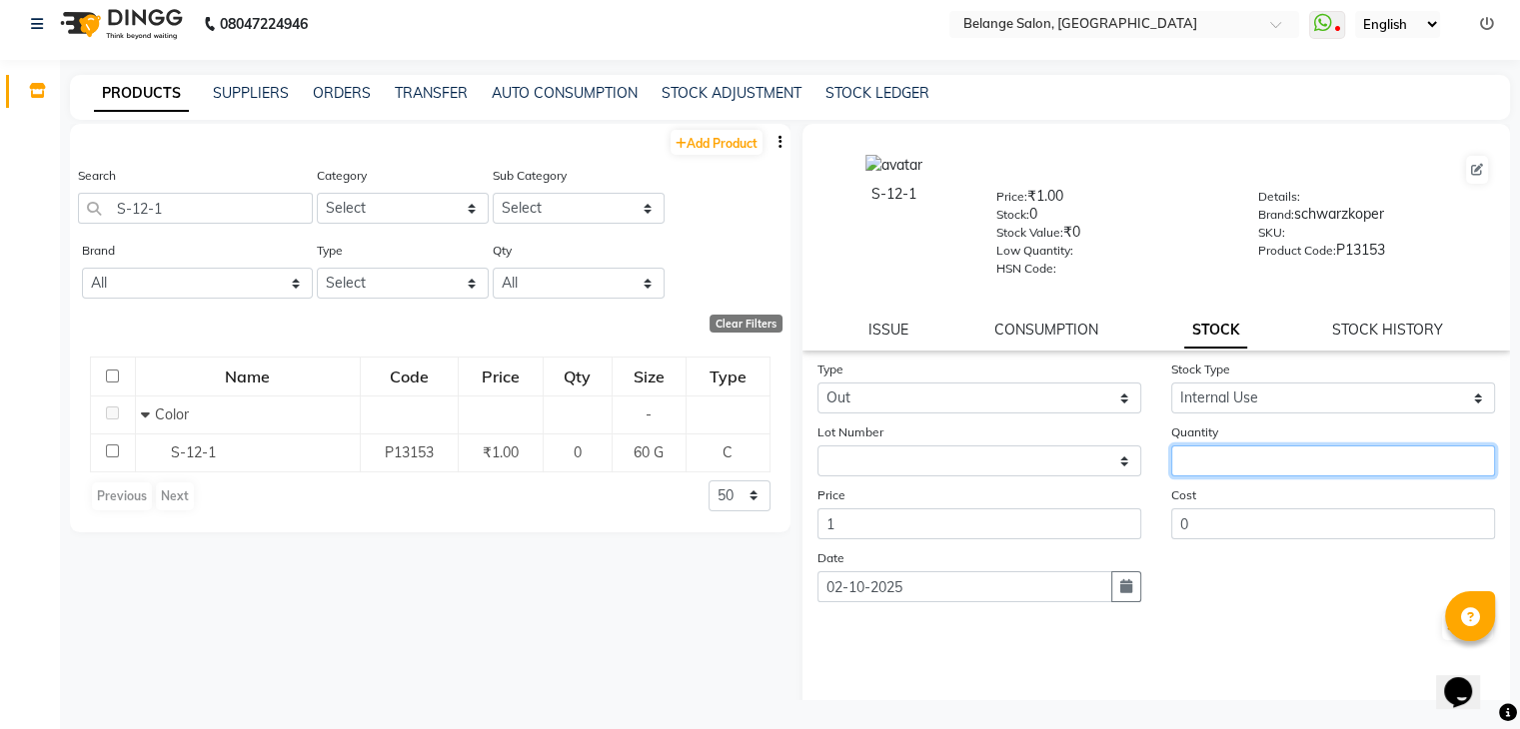
click at [1191, 476] on input "number" at bounding box center [1333, 461] width 324 height 31
type input "2"
click at [1443, 633] on button "Submit" at bounding box center [1467, 627] width 51 height 28
select select
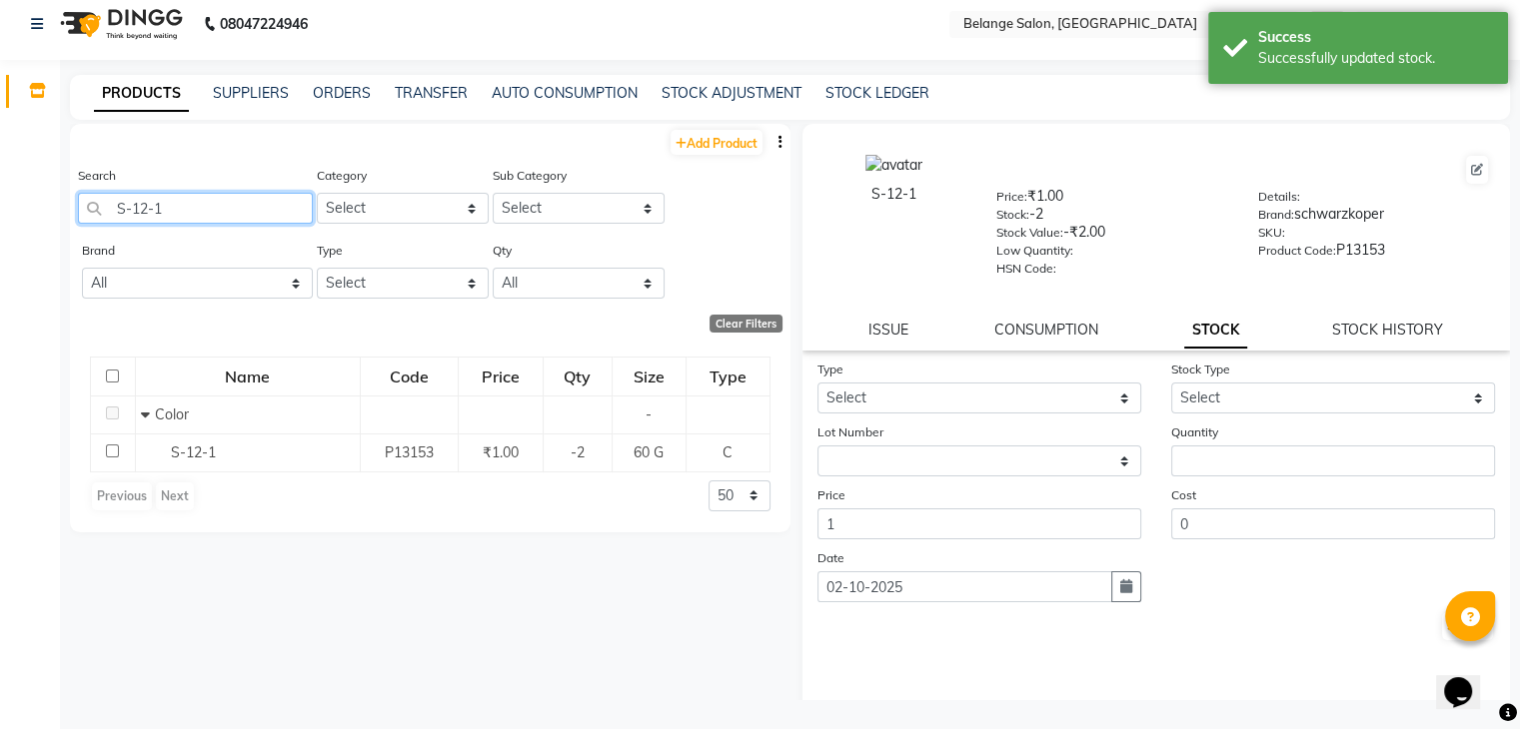
drag, startPoint x: 185, startPoint y: 203, endPoint x: 0, endPoint y: 311, distance: 214.1
click at [0, 311] on app-home "08047224946 Select Location × Belange Salon, Wadala East WhatsApp Status ✕ Stat…" at bounding box center [760, 359] width 1520 height 742
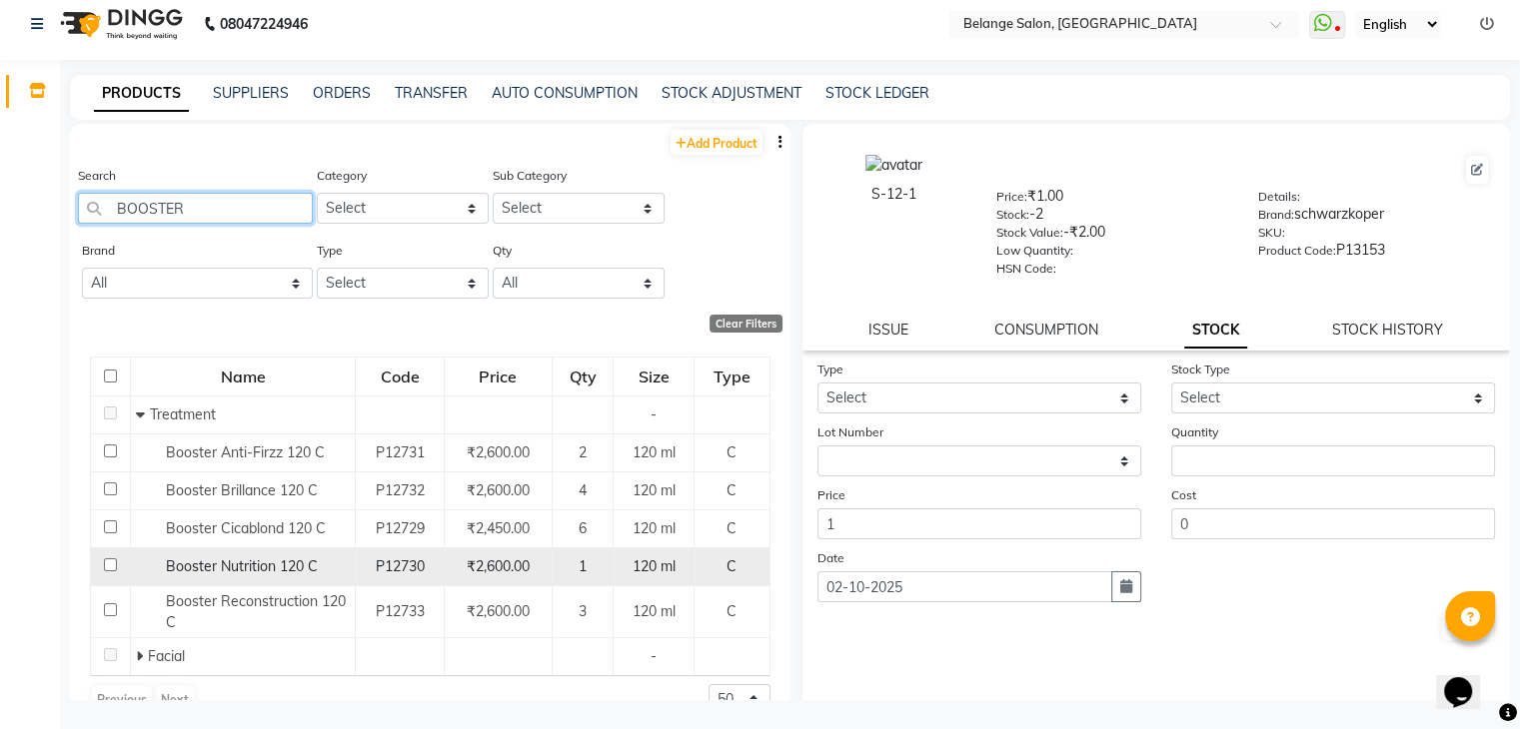
type input "BOOSTER"
click at [239, 571] on span "Booster Nutrition 120 C" at bounding box center [242, 567] width 152 height 18
select select
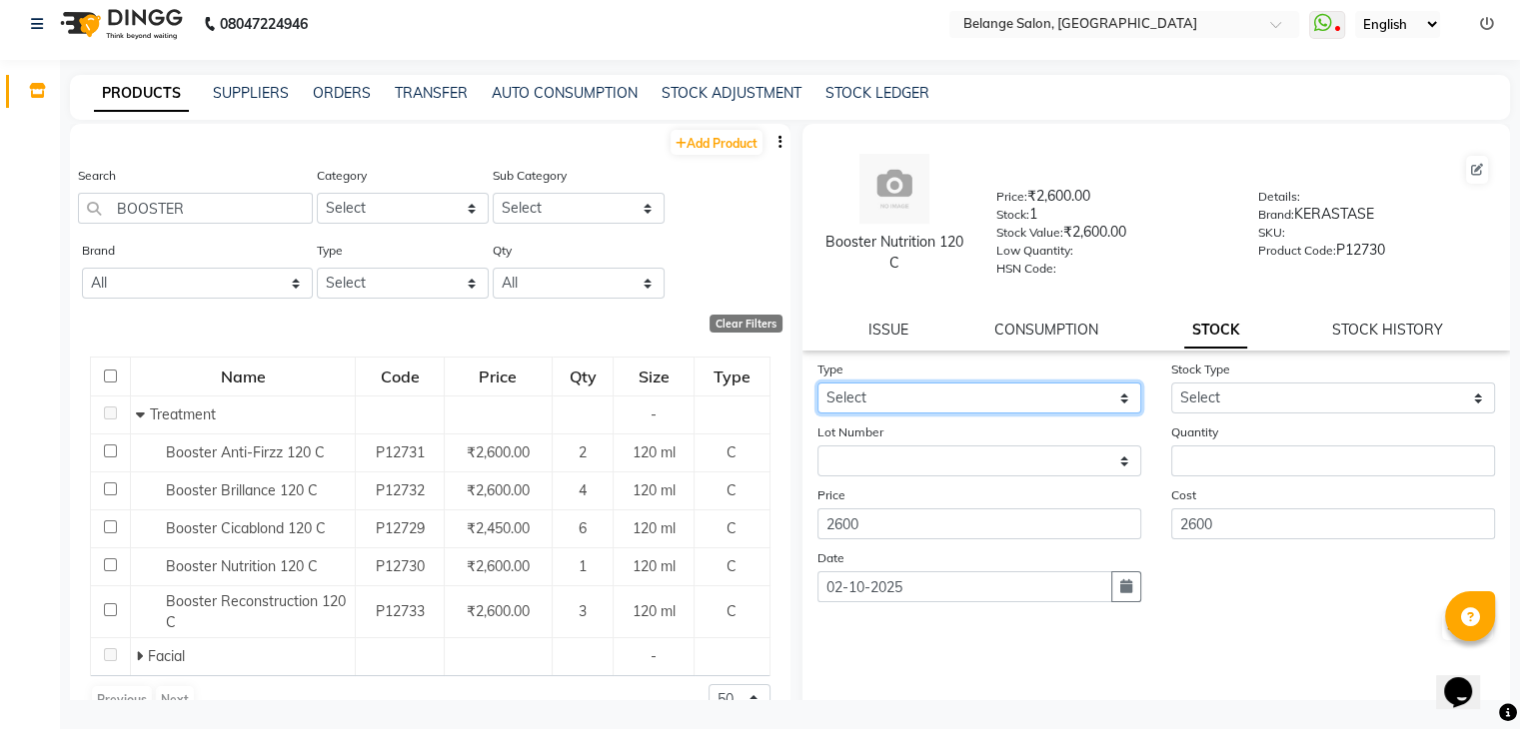
click at [1026, 411] on select "Select In Out" at bounding box center [979, 398] width 324 height 31
select select "out"
click at [817, 390] on select "Select In Out" at bounding box center [979, 398] width 324 height 31
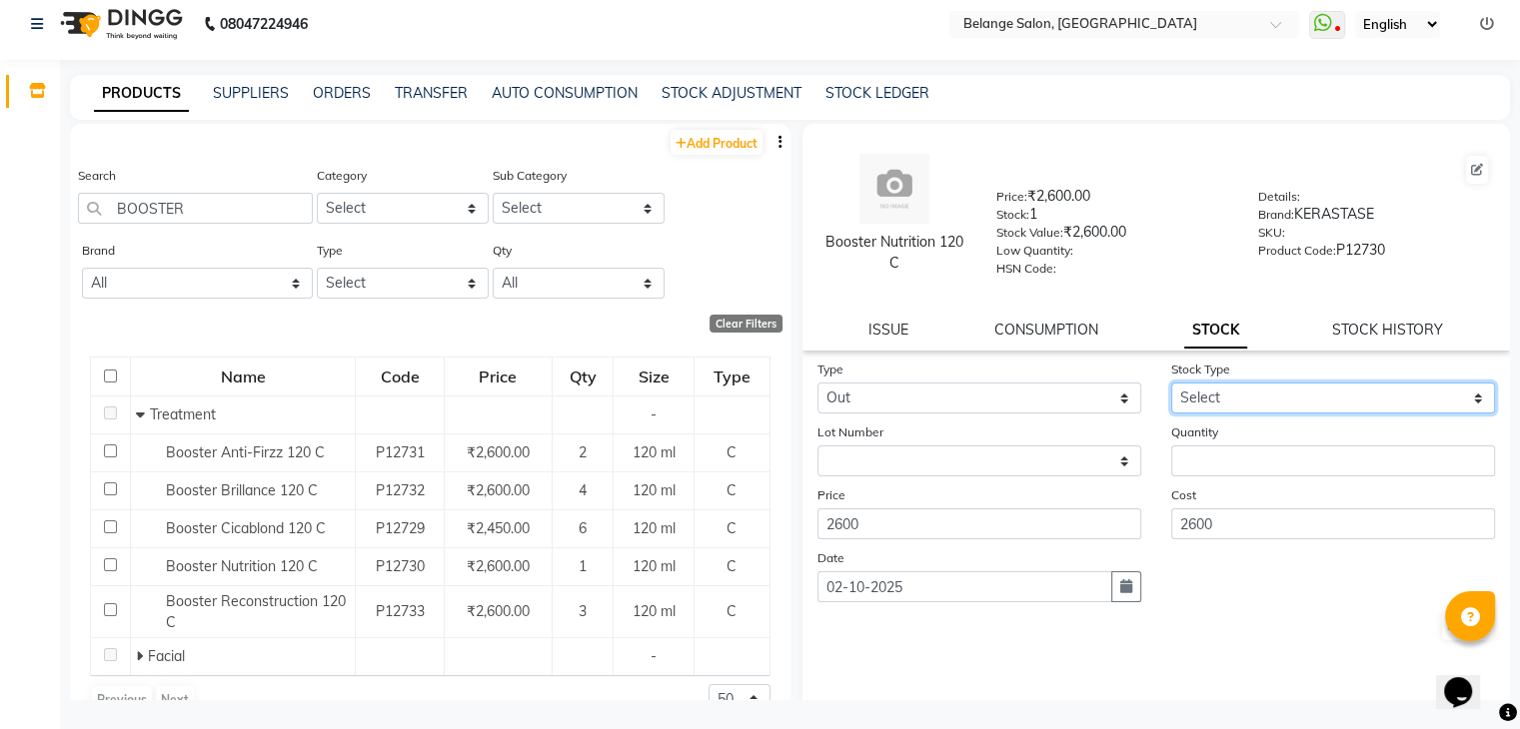
drag, startPoint x: 1246, startPoint y: 405, endPoint x: 1227, endPoint y: 462, distance: 60.0
click at [1227, 462] on form "Type Select In Out Stock Type Select Internal Use Damaged Expired Adjustment Re…" at bounding box center [1156, 501] width 679 height 284
select select "internal use"
click at [1171, 390] on select "Select Internal Use Damaged Expired Adjustment Return Other" at bounding box center [1333, 398] width 324 height 31
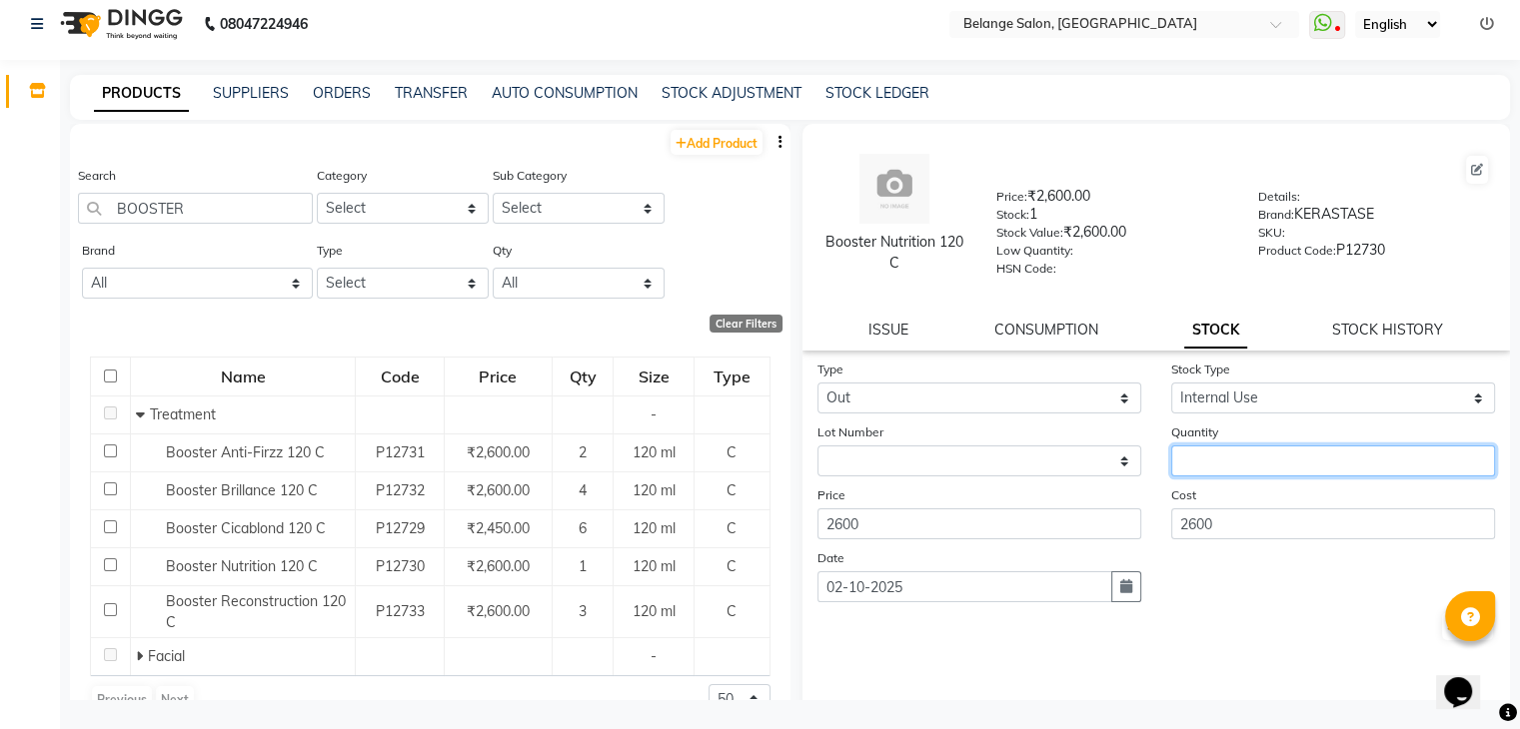
click at [1225, 477] on input "number" at bounding box center [1333, 461] width 324 height 31
type input "1"
click at [1442, 637] on button "Submit" at bounding box center [1467, 627] width 51 height 28
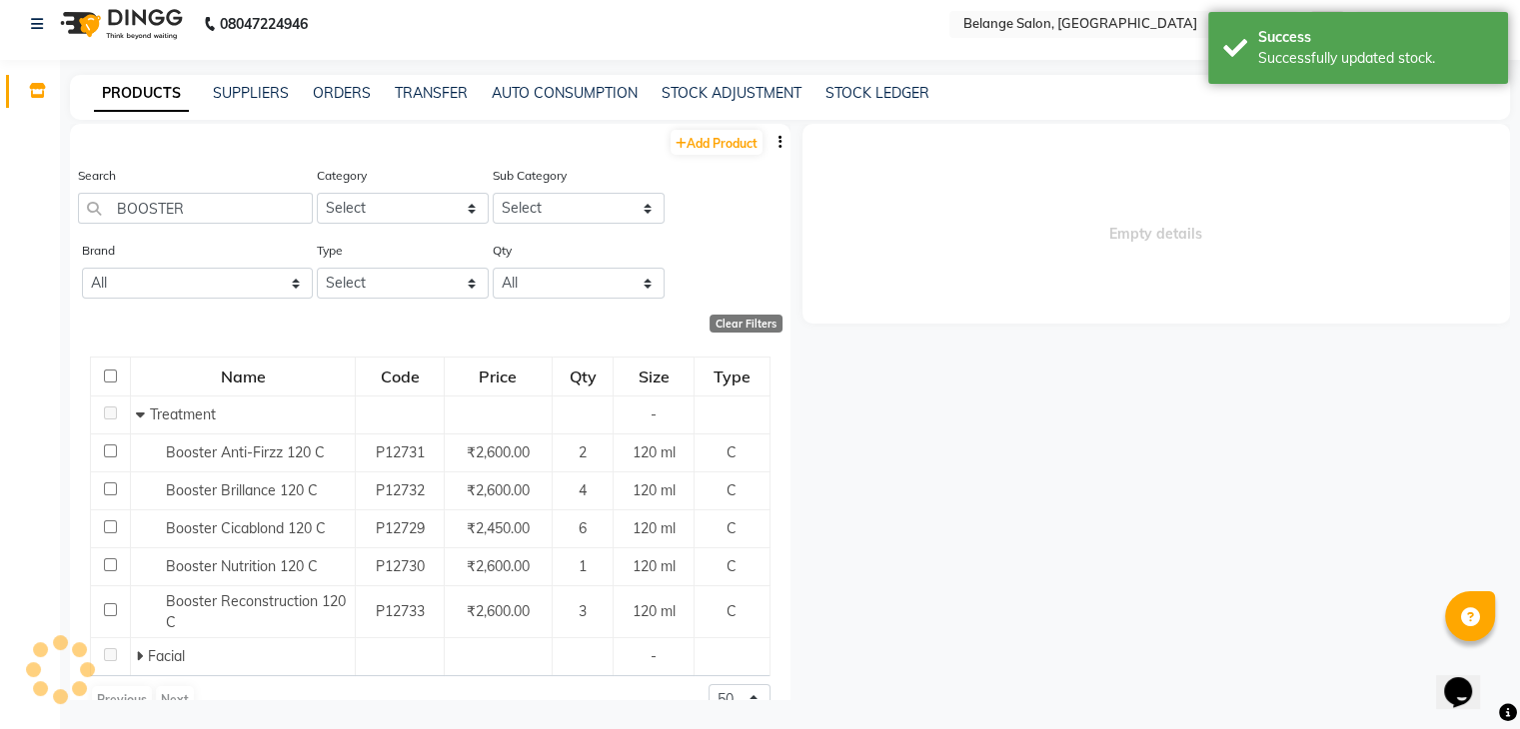
select select
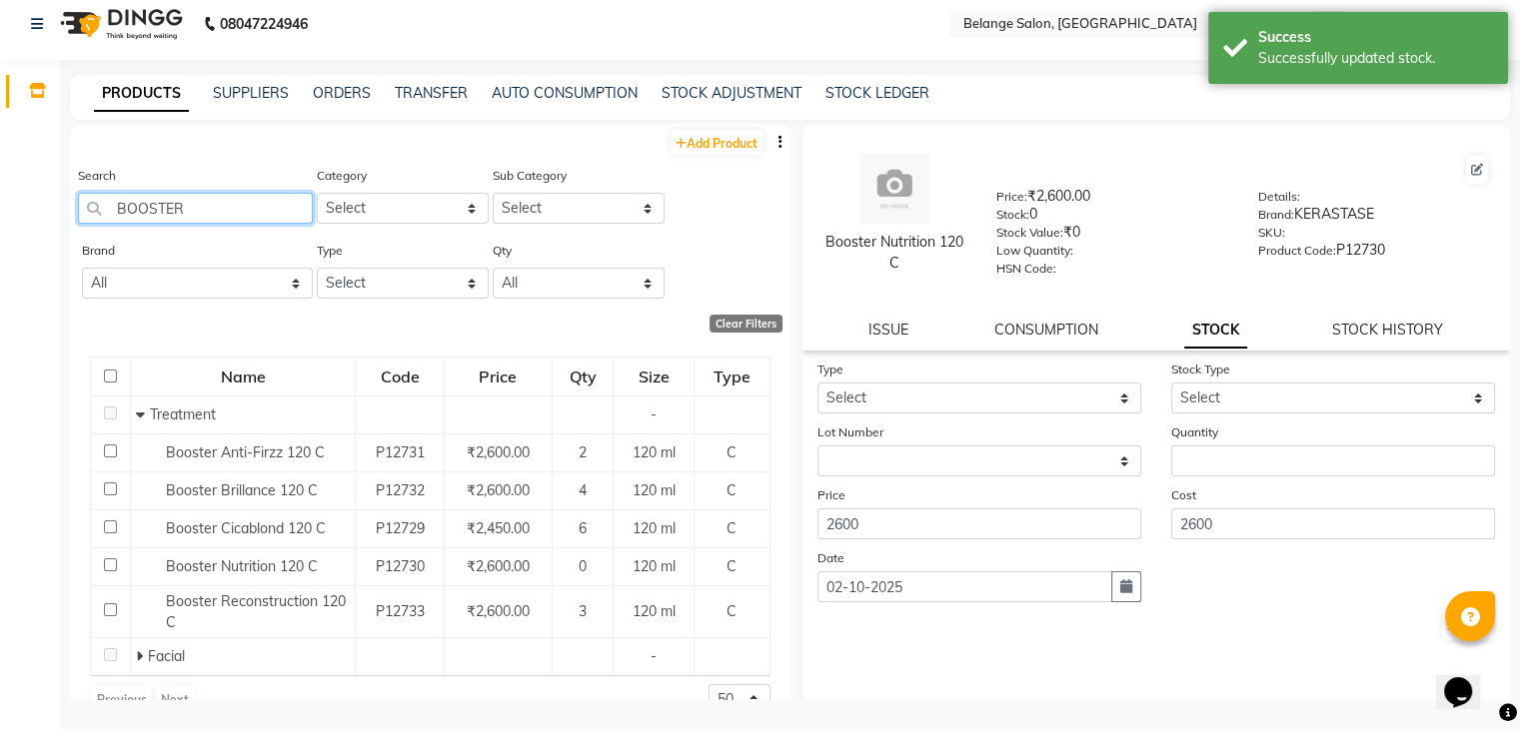
drag, startPoint x: 209, startPoint y: 212, endPoint x: 0, endPoint y: 268, distance: 216.2
click at [0, 268] on app-home "08047224946 Select Location × Belange Salon, Wadala East WhatsApp Status ✕ Stat…" at bounding box center [760, 359] width 1520 height 742
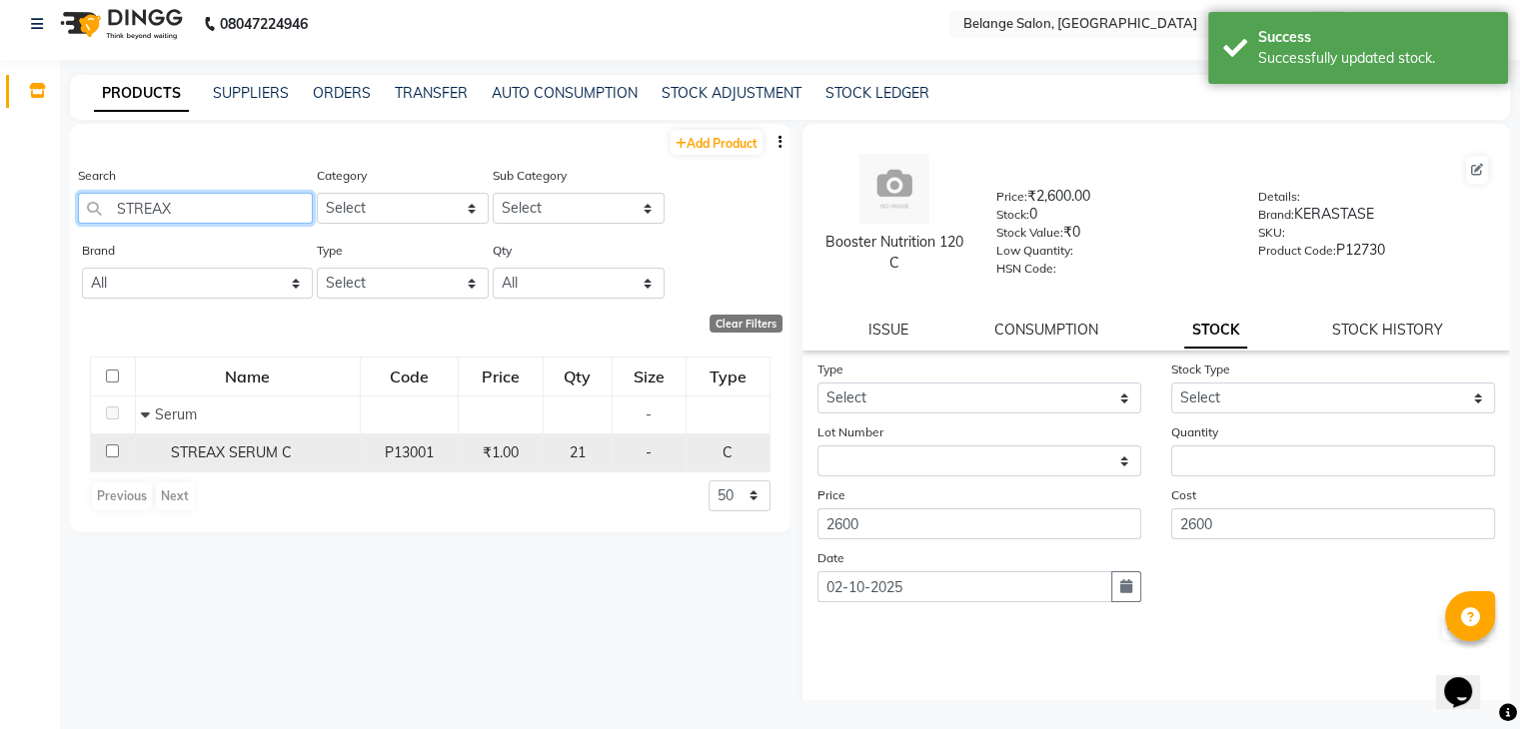
type input "STREAX"
click at [158, 445] on div "STREAX SERUM C" at bounding box center [248, 453] width 214 height 21
select select
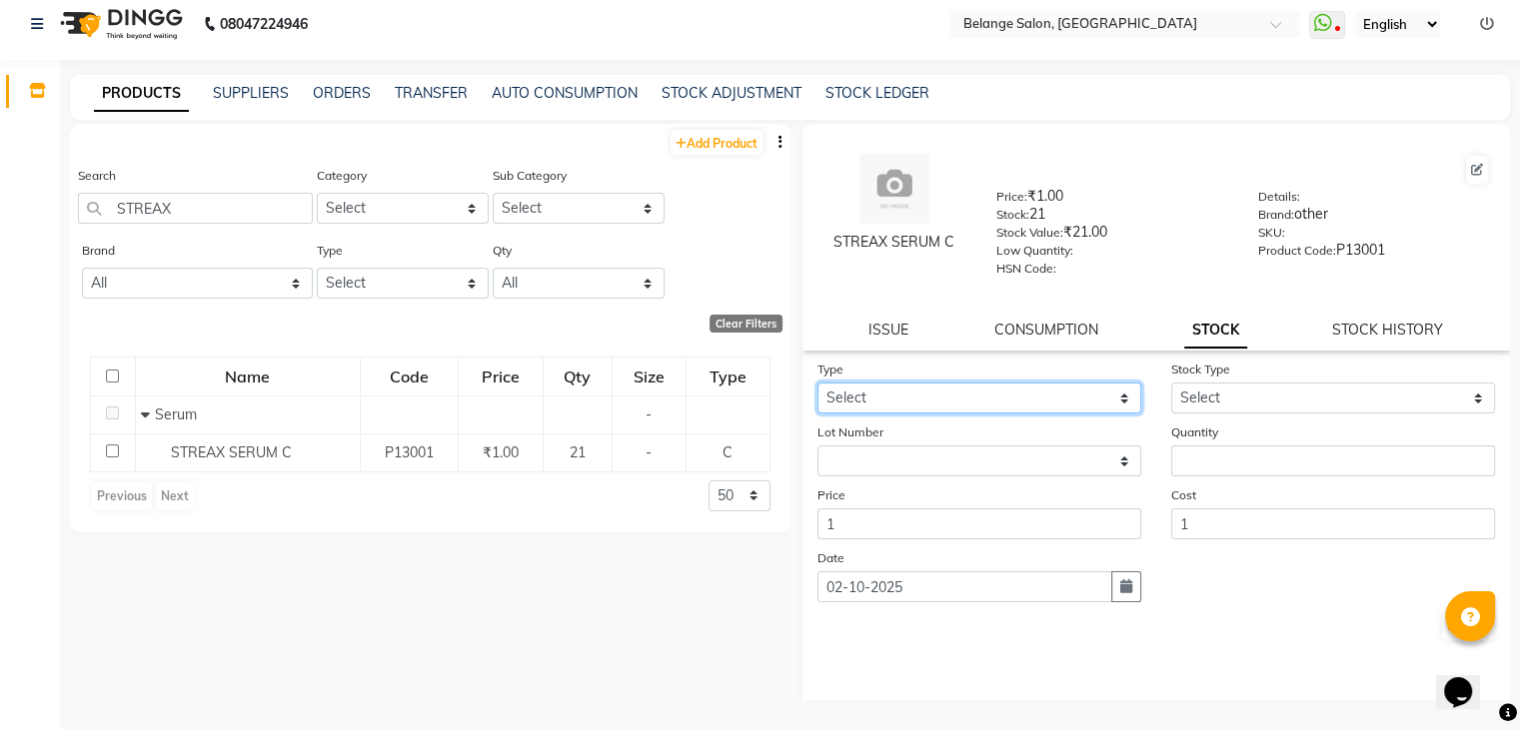
click at [998, 405] on select "Select In Out" at bounding box center [979, 398] width 324 height 31
select select "out"
click at [817, 390] on select "Select In Out" at bounding box center [979, 398] width 324 height 31
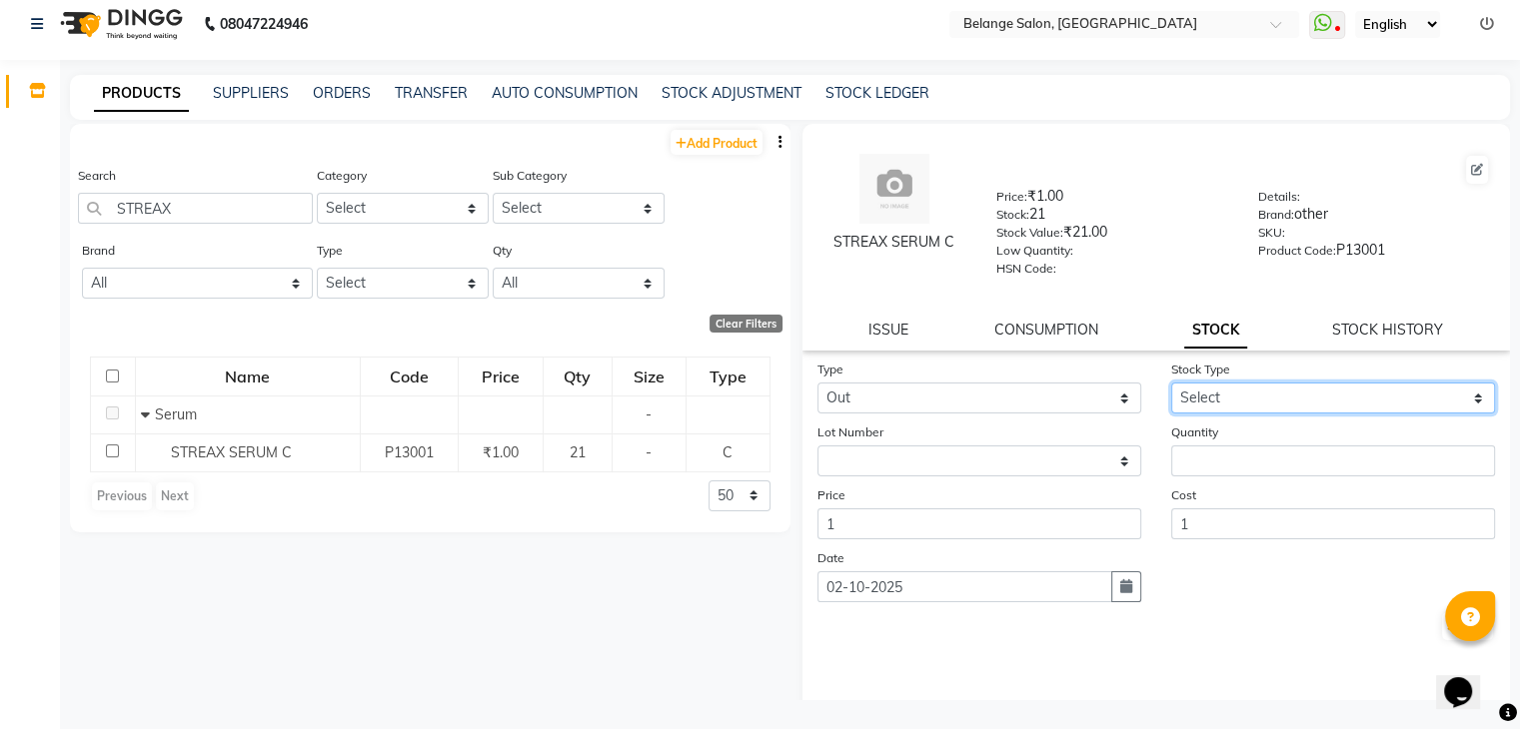
click at [1318, 397] on select "Select Internal Use Damaged Expired Adjustment Return Other" at bounding box center [1333, 398] width 324 height 31
select select "internal use"
click at [1171, 390] on select "Select Internal Use Damaged Expired Adjustment Return Other" at bounding box center [1333, 398] width 324 height 31
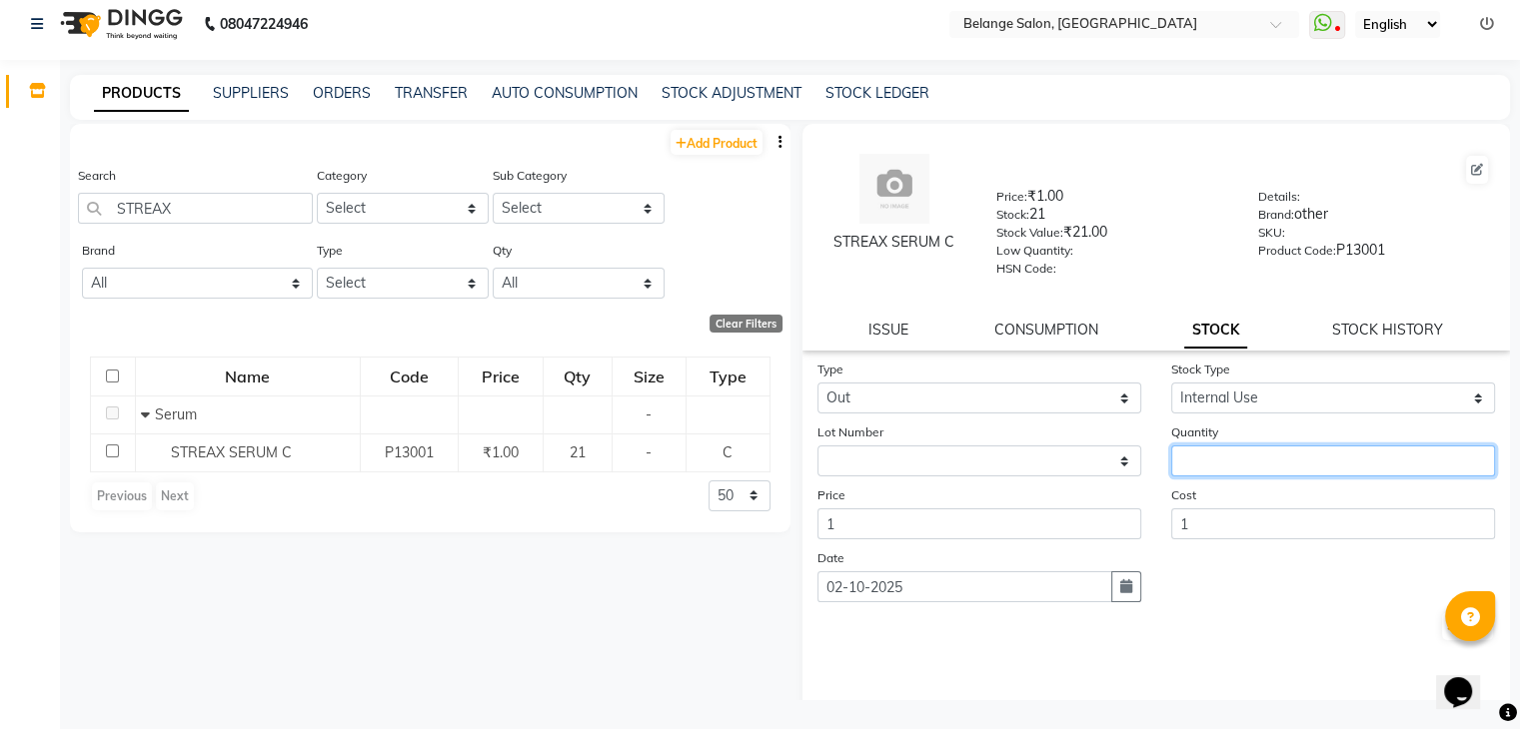
click at [1251, 476] on input "number" at bounding box center [1333, 461] width 324 height 31
type input "1"
click at [1442, 636] on button "Submit" at bounding box center [1467, 627] width 51 height 28
select select
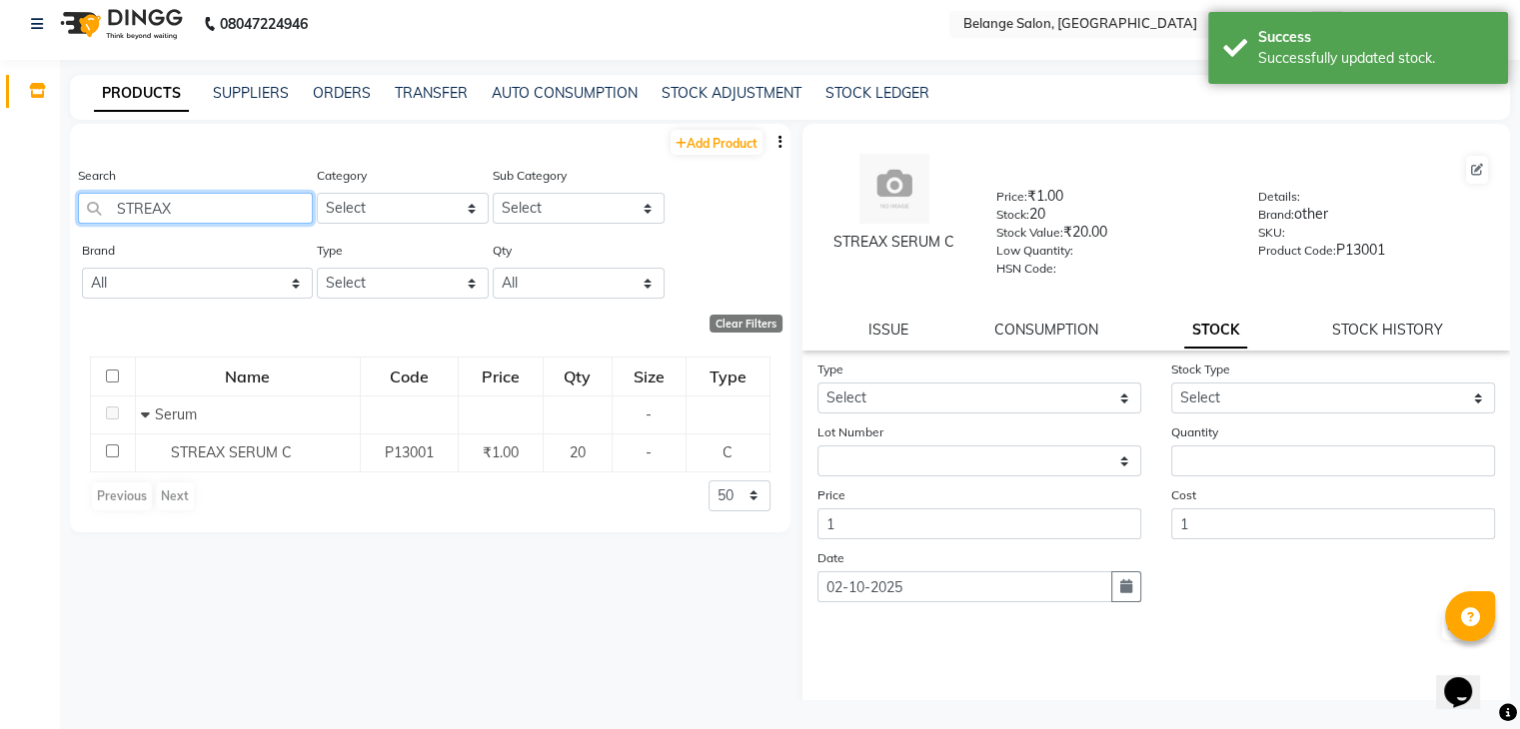
drag, startPoint x: 223, startPoint y: 213, endPoint x: 0, endPoint y: 318, distance: 246.3
click at [0, 318] on app-home "08047224946 Select Location × Belange Salon, Wadala East WhatsApp Status ✕ Stat…" at bounding box center [760, 359] width 1520 height 742
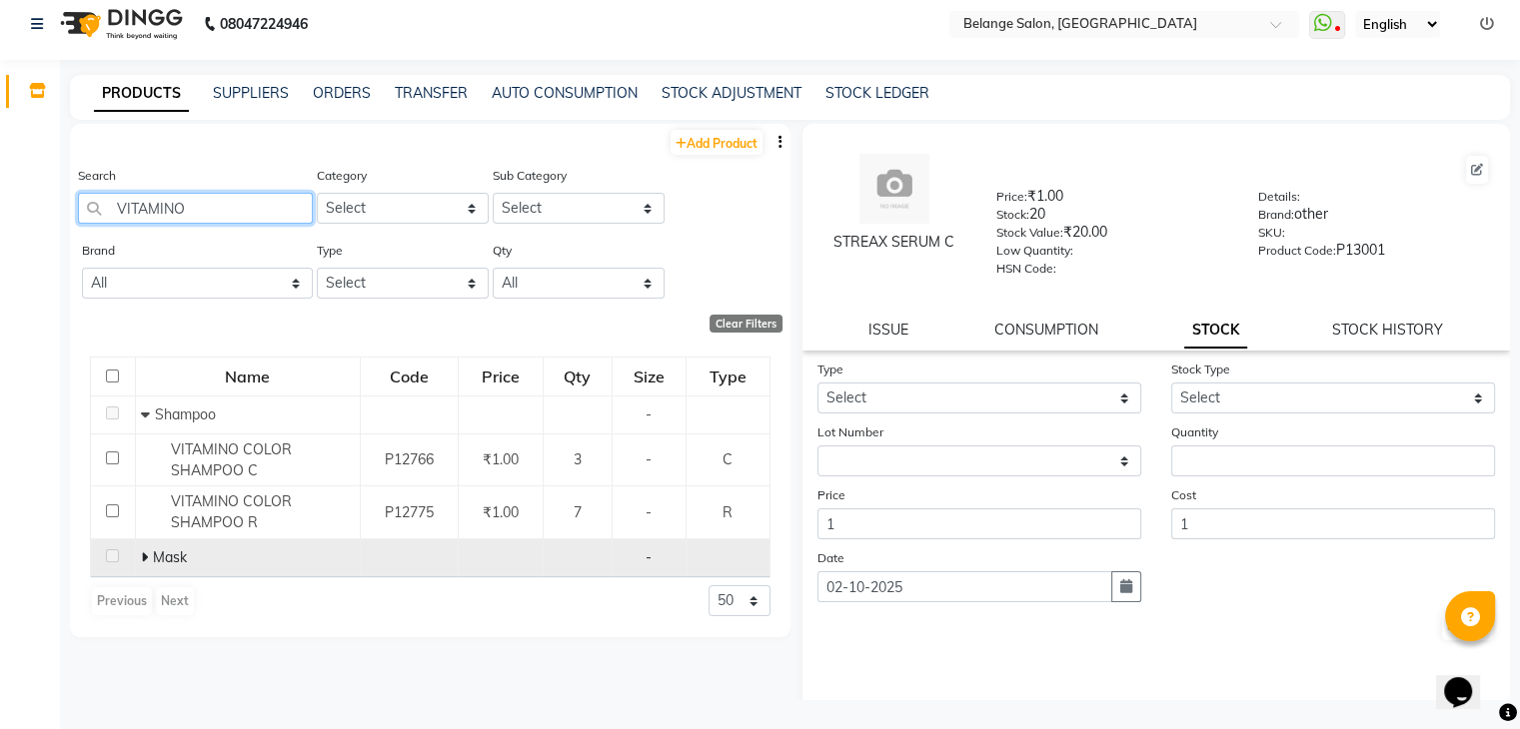
type input "VITAMINO"
click at [161, 555] on span "Mask" at bounding box center [170, 558] width 34 height 18
click at [141, 560] on icon at bounding box center [144, 558] width 7 height 14
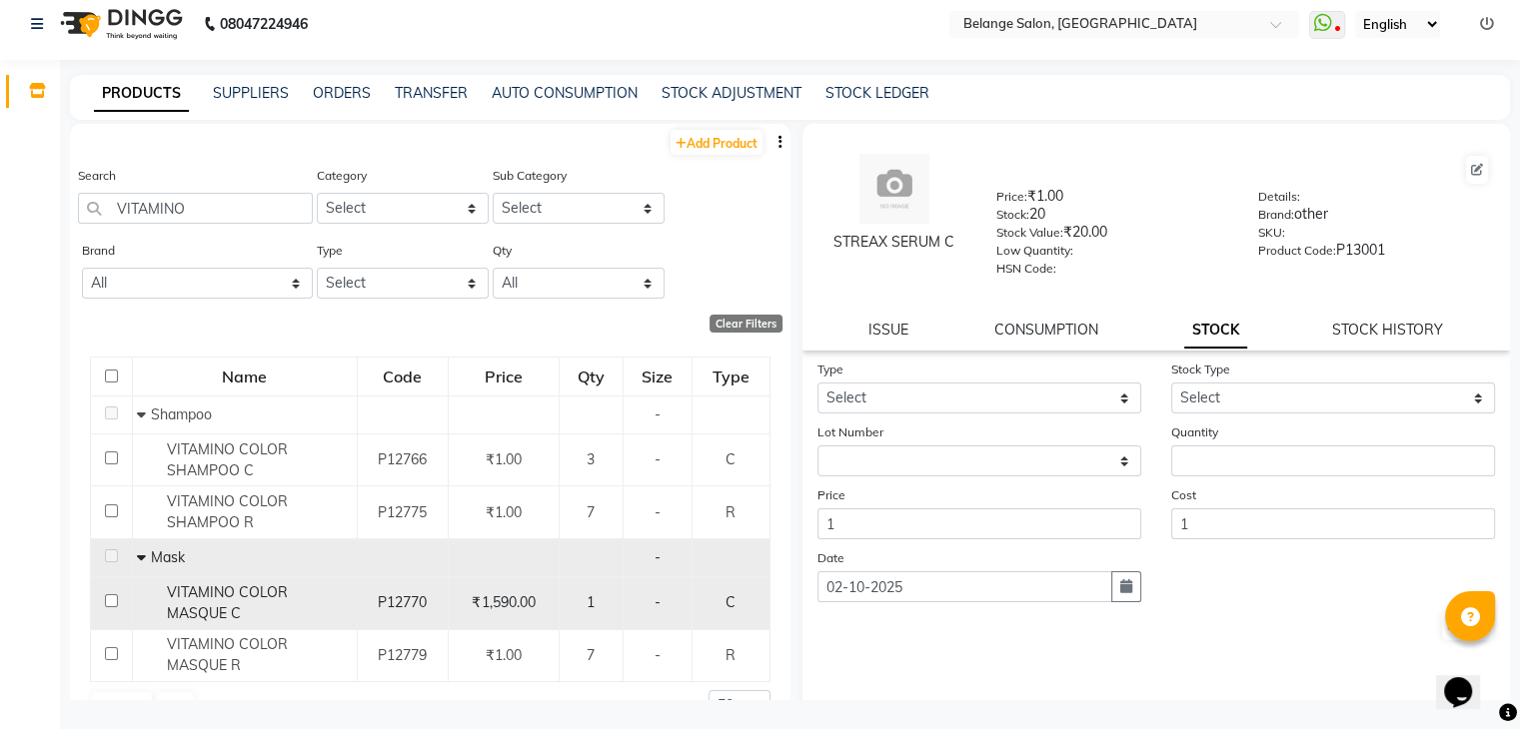
click at [290, 610] on div "VITAMINO COLOR MASQUE C" at bounding box center [244, 604] width 214 height 42
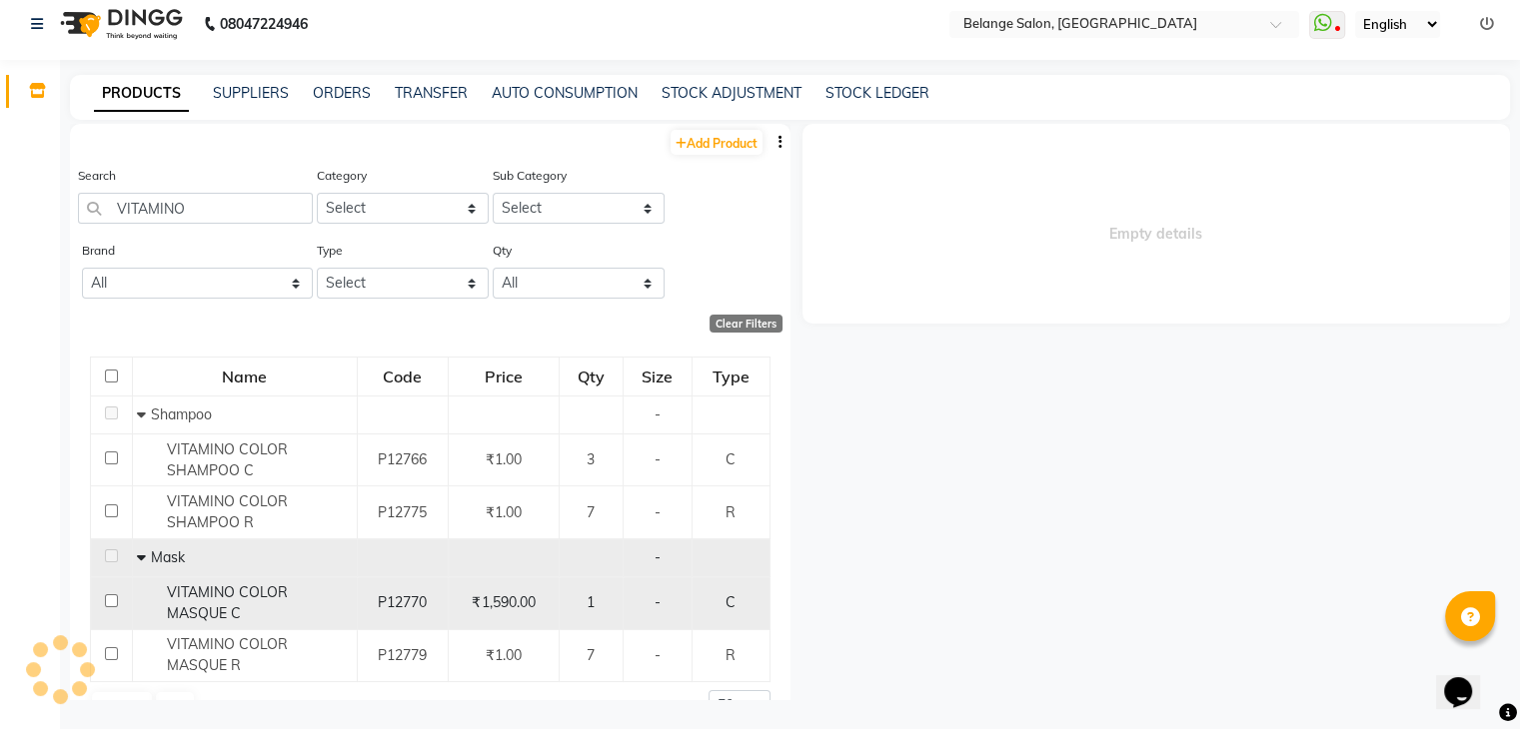
select select
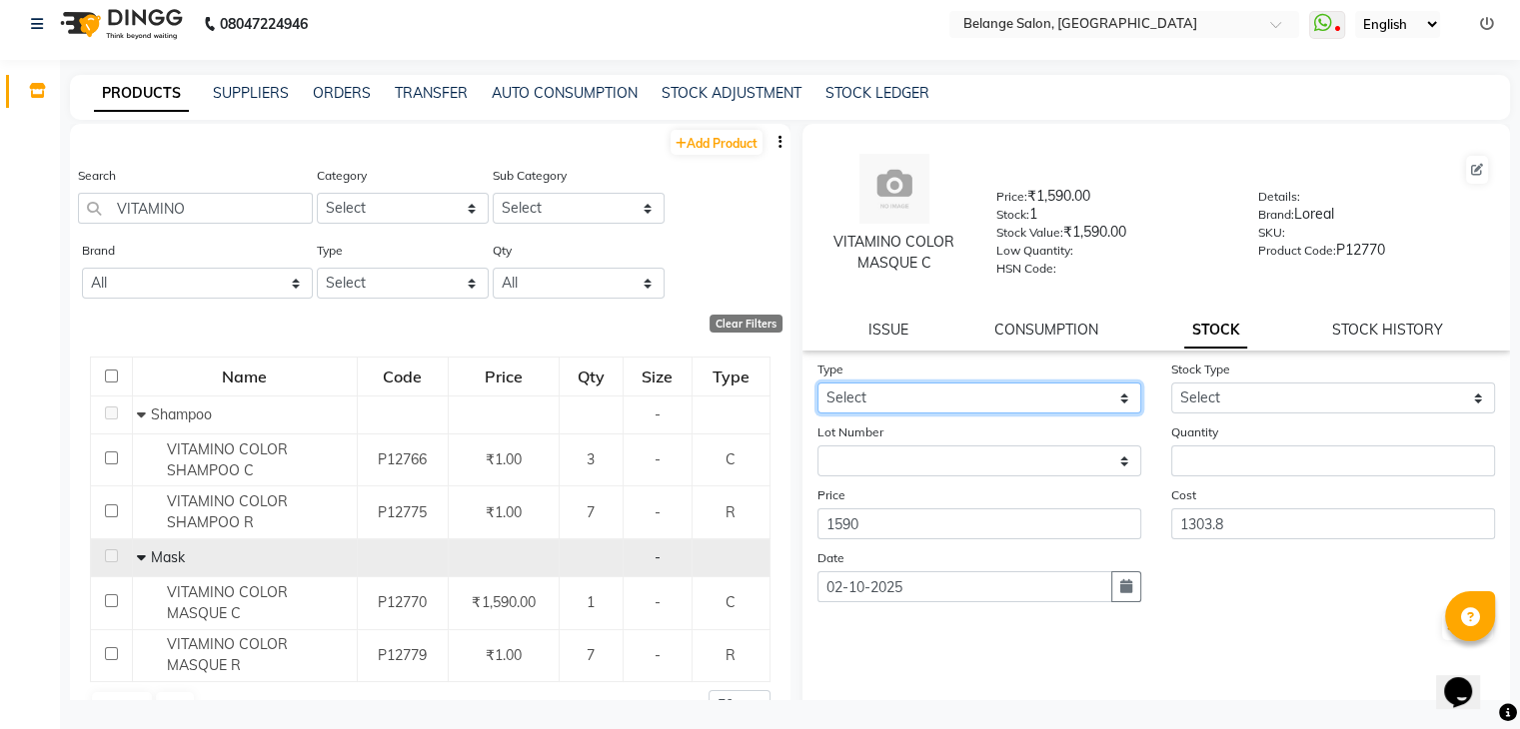
drag, startPoint x: 933, startPoint y: 412, endPoint x: 906, endPoint y: 485, distance: 77.8
click at [906, 485] on form "Type Select In Out Stock Type Select Internal Use Damaged Expired Adjustment Re…" at bounding box center [1156, 501] width 679 height 284
select select "out"
click at [817, 390] on select "Select In Out" at bounding box center [979, 398] width 324 height 31
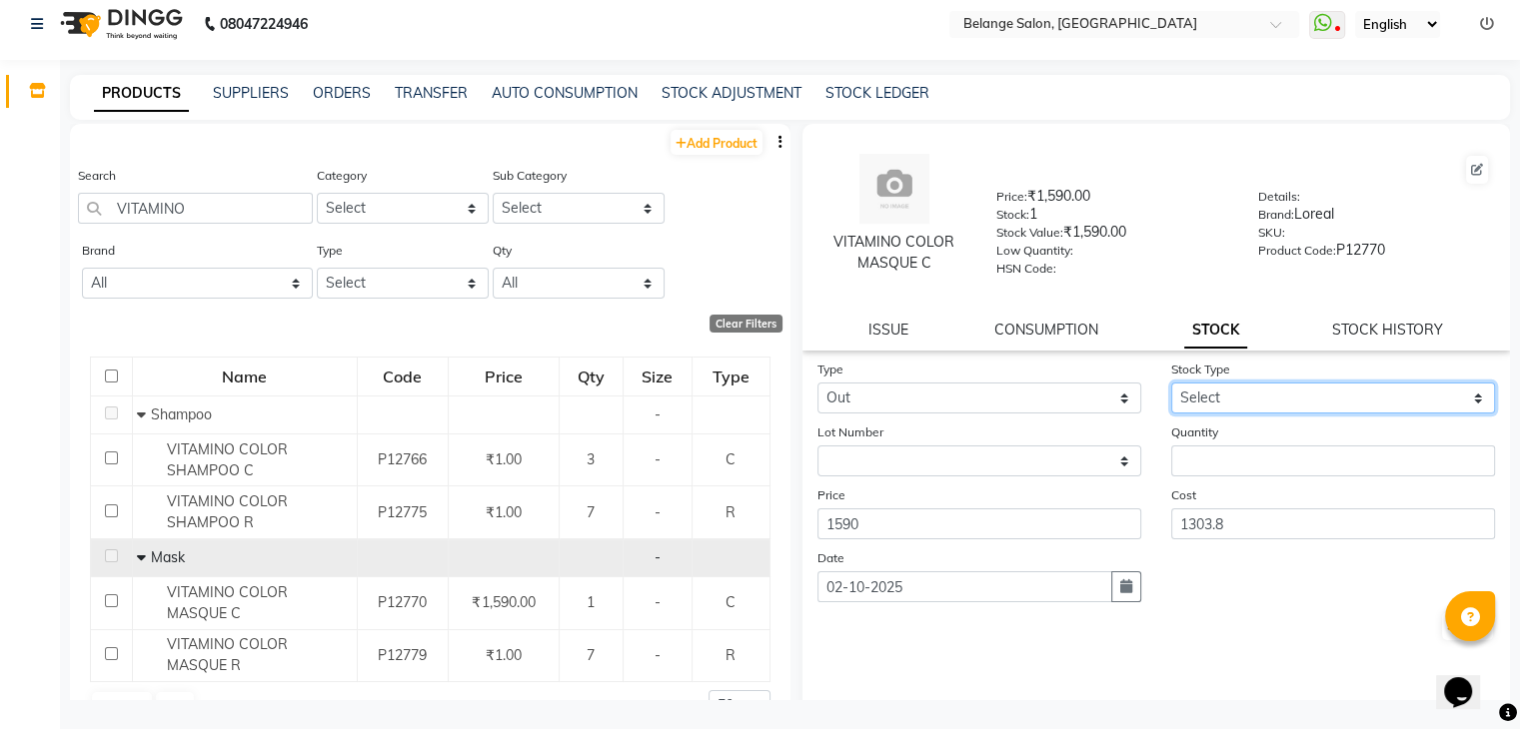
drag, startPoint x: 1238, startPoint y: 413, endPoint x: 1223, endPoint y: 465, distance: 54.1
click at [1223, 465] on form "Type Select In Out Stock Type Select Internal Use Damaged Expired Adjustment Re…" at bounding box center [1156, 501] width 679 height 284
select select "internal use"
click at [1171, 390] on select "Select Internal Use Damaged Expired Adjustment Return Other" at bounding box center [1333, 398] width 324 height 31
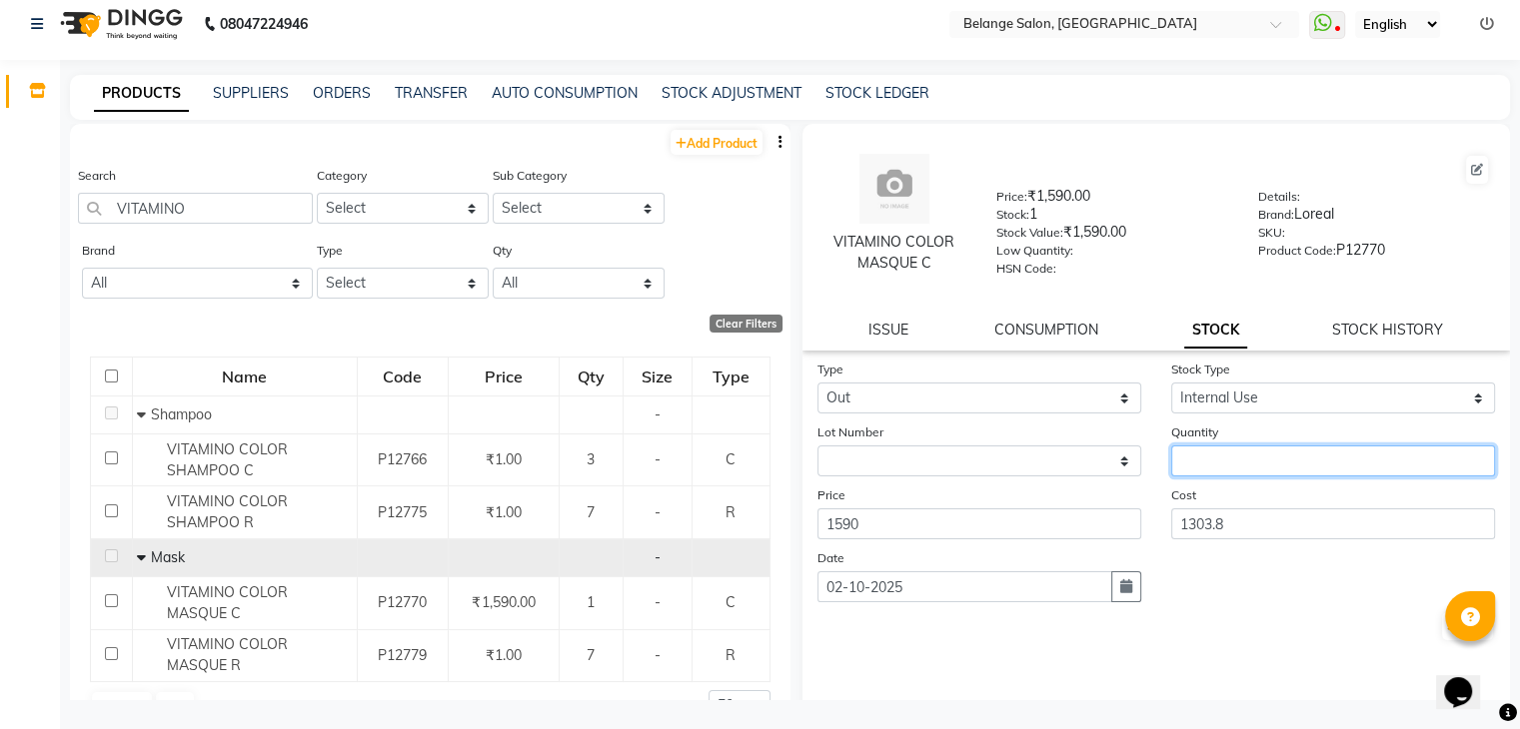
click at [1218, 467] on input "number" at bounding box center [1333, 461] width 324 height 31
type input "1"
click at [1442, 637] on button "Submit" at bounding box center [1467, 627] width 51 height 28
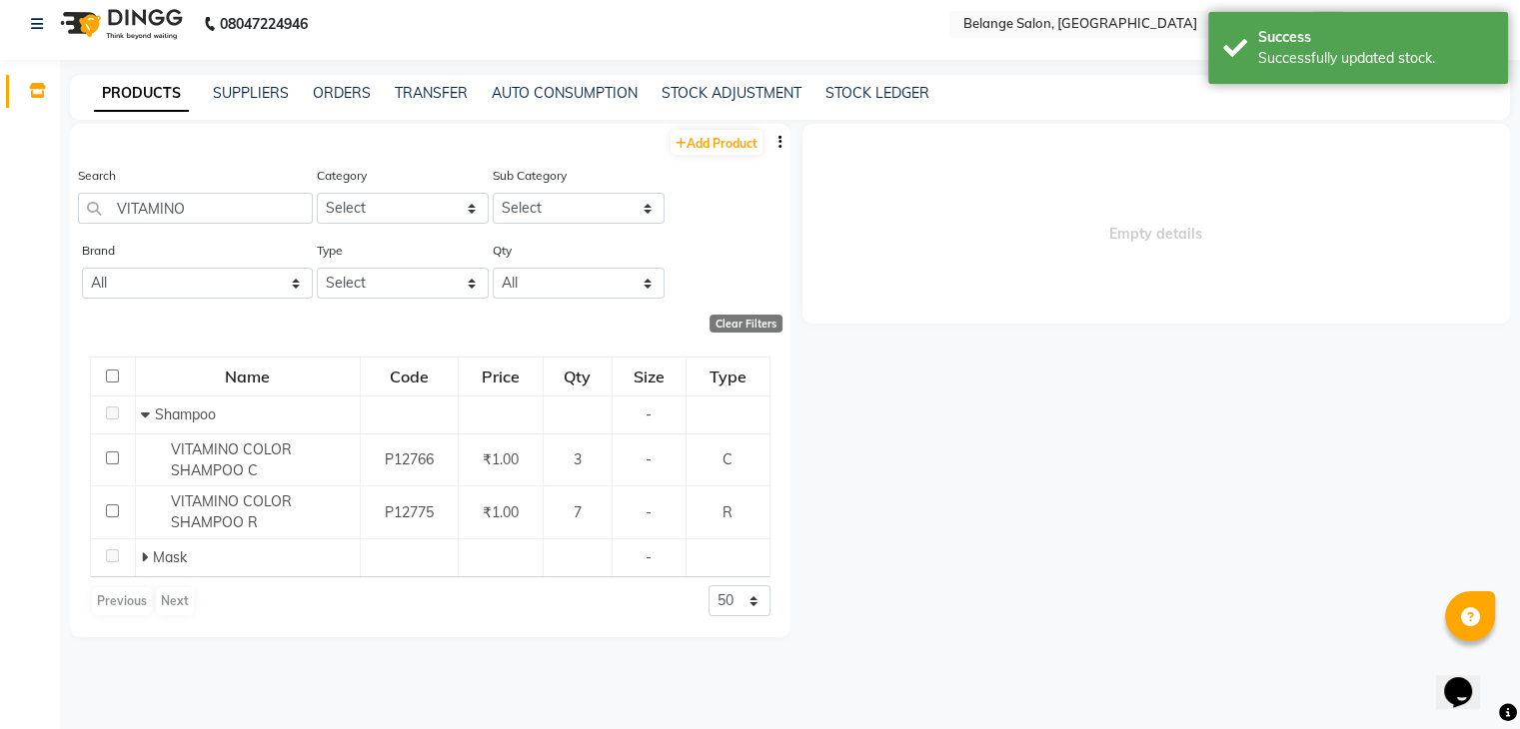
select select
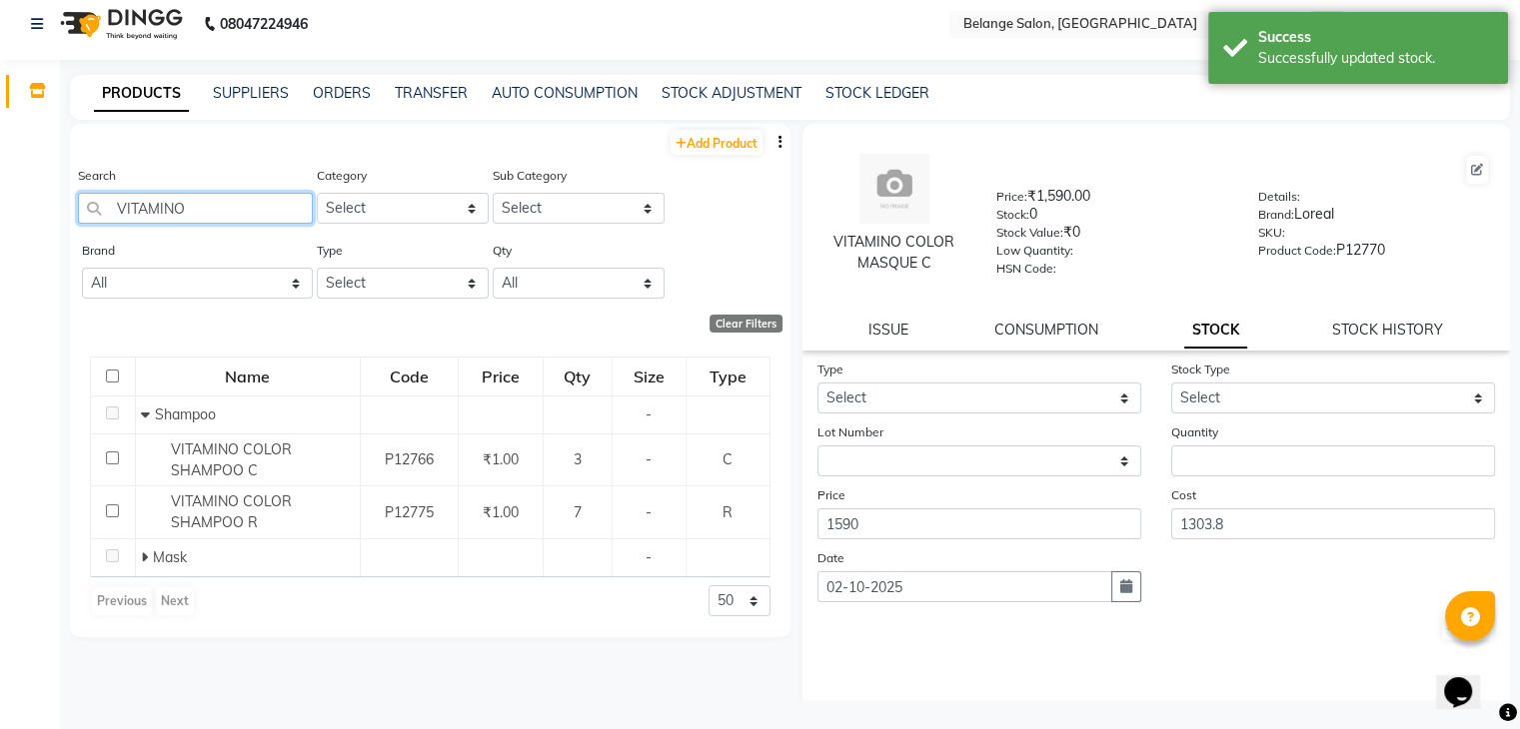
drag, startPoint x: 228, startPoint y: 202, endPoint x: 0, endPoint y: 365, distance: 280.1
click at [0, 365] on app-home "08047224946 Select Location × Belange Salon, Wadala East WhatsApp Status ✕ Stat…" at bounding box center [760, 359] width 1520 height 742
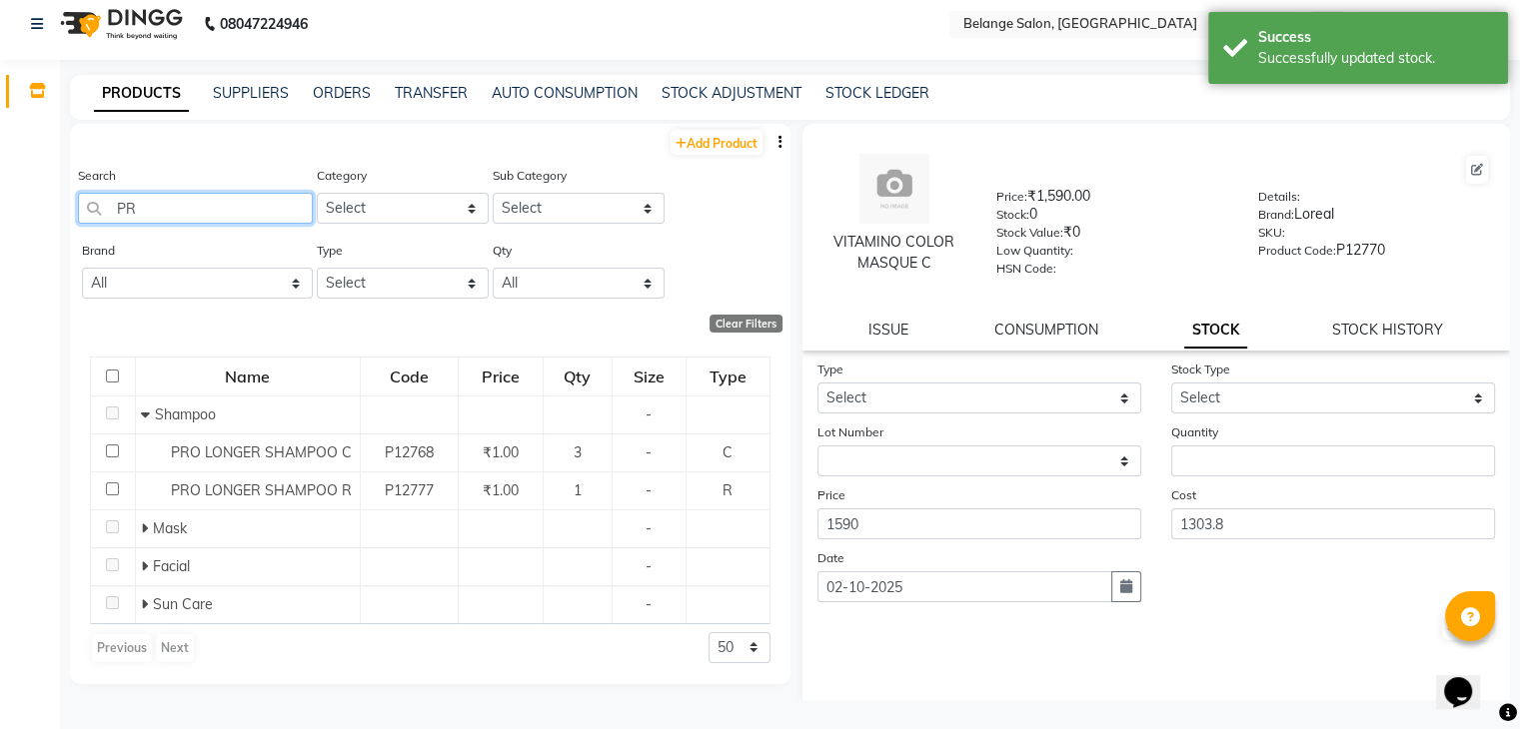
type input "P"
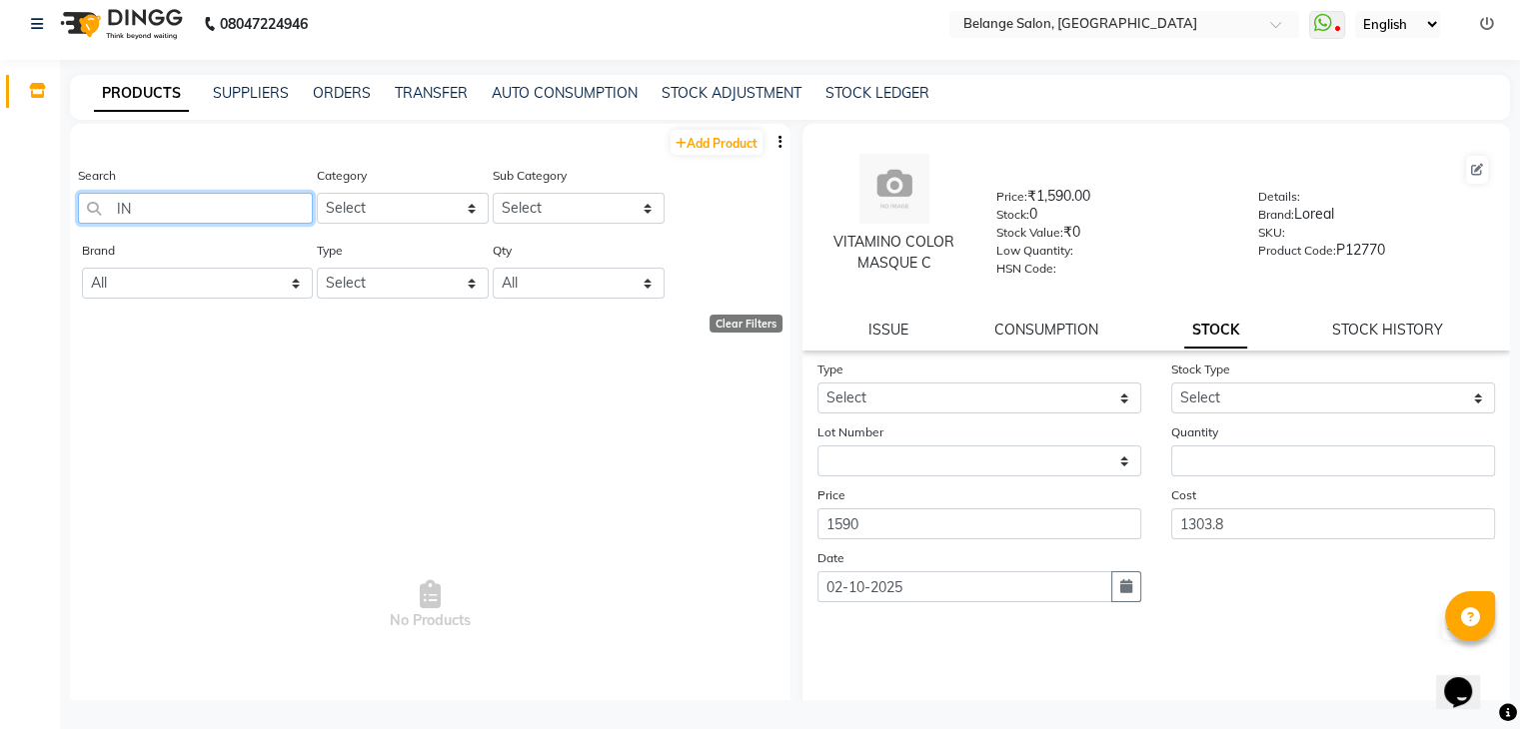
type input "I"
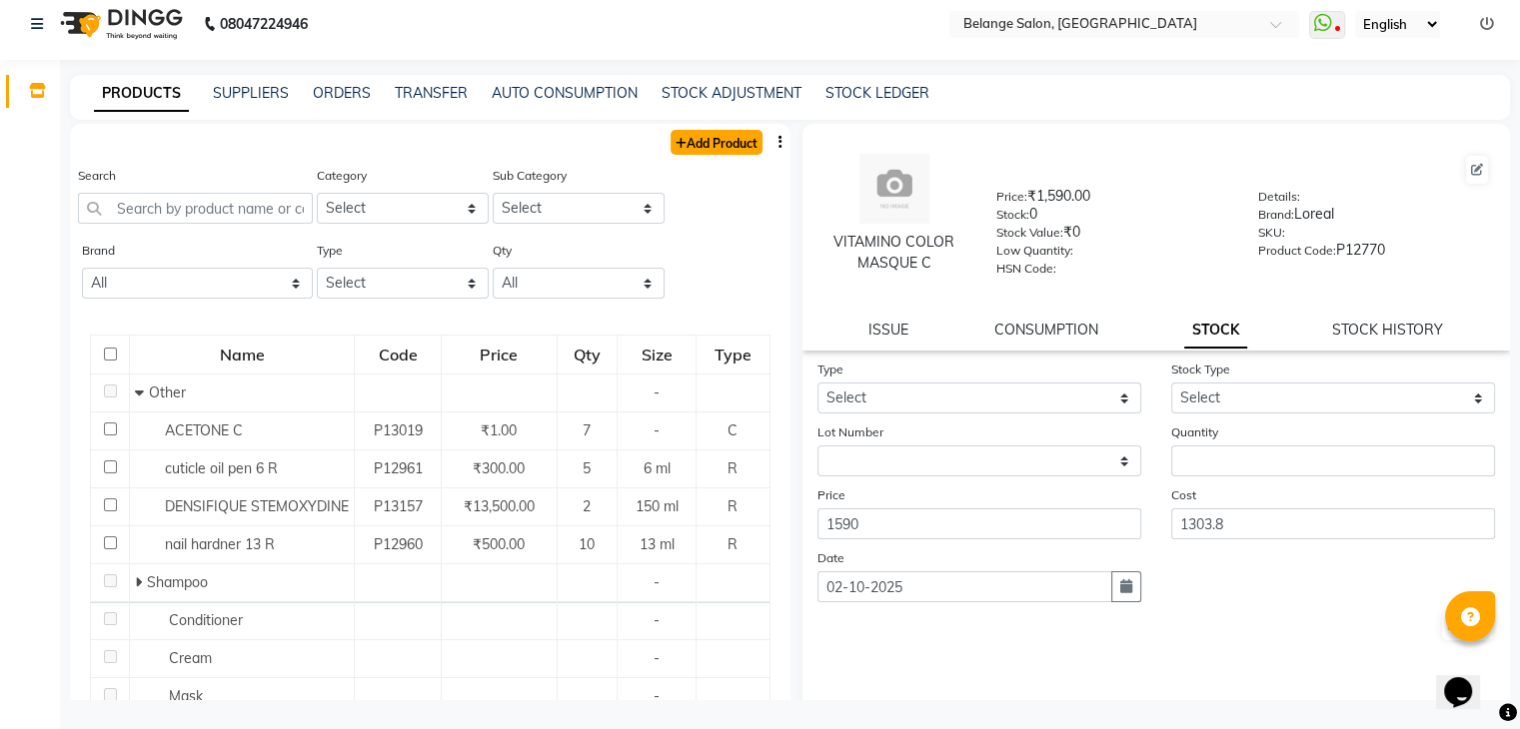
click at [671, 149] on link "Add Product" at bounding box center [717, 142] width 92 height 25
select select "true"
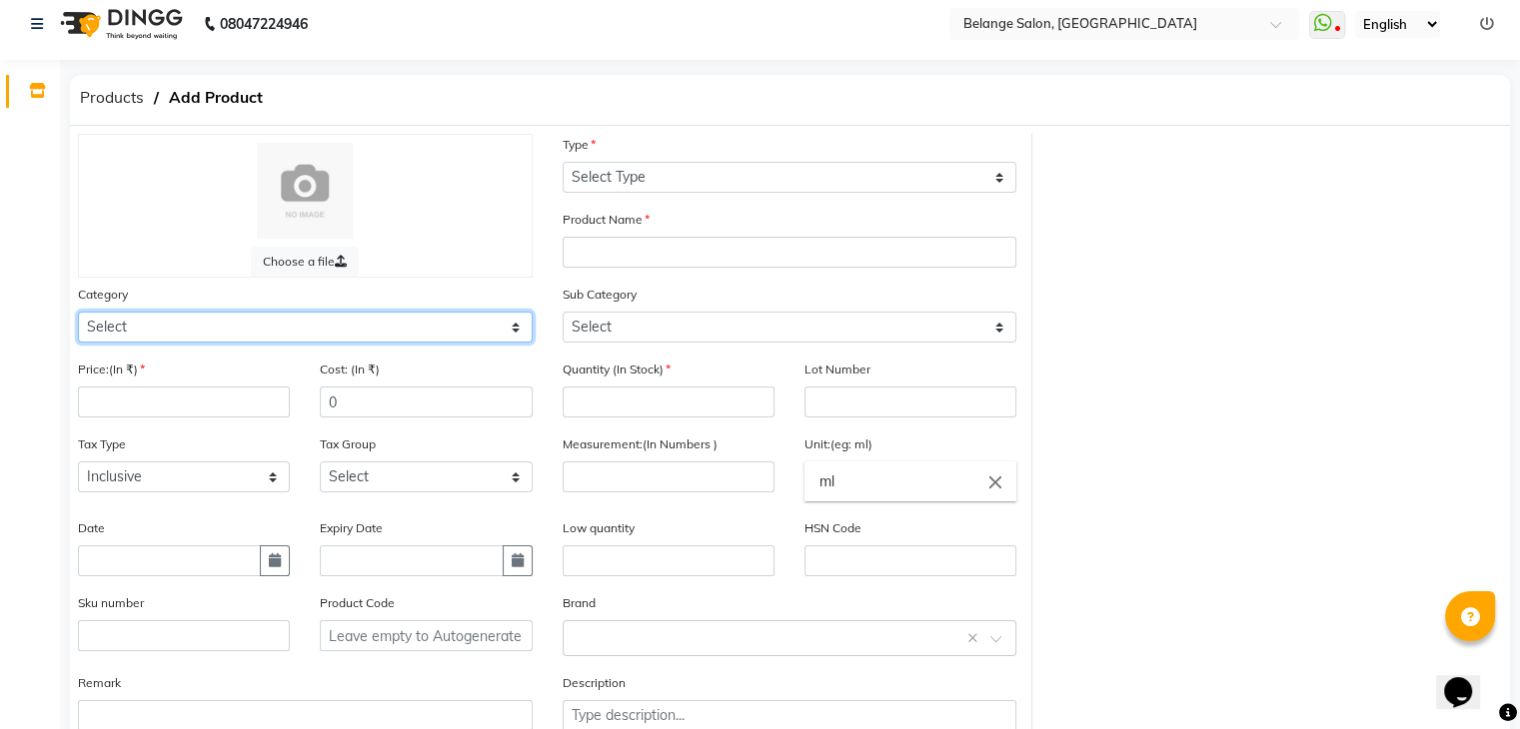
click at [252, 335] on select "Select Hair Skin Makeup Personal Care Appliances Beard Waxing Disposable Thread…" at bounding box center [305, 327] width 455 height 31
select select "335501100"
click at [78, 315] on select "Select Hair Skin Makeup Personal Care Appliances Beard Waxing Disposable Thread…" at bounding box center [305, 327] width 455 height 31
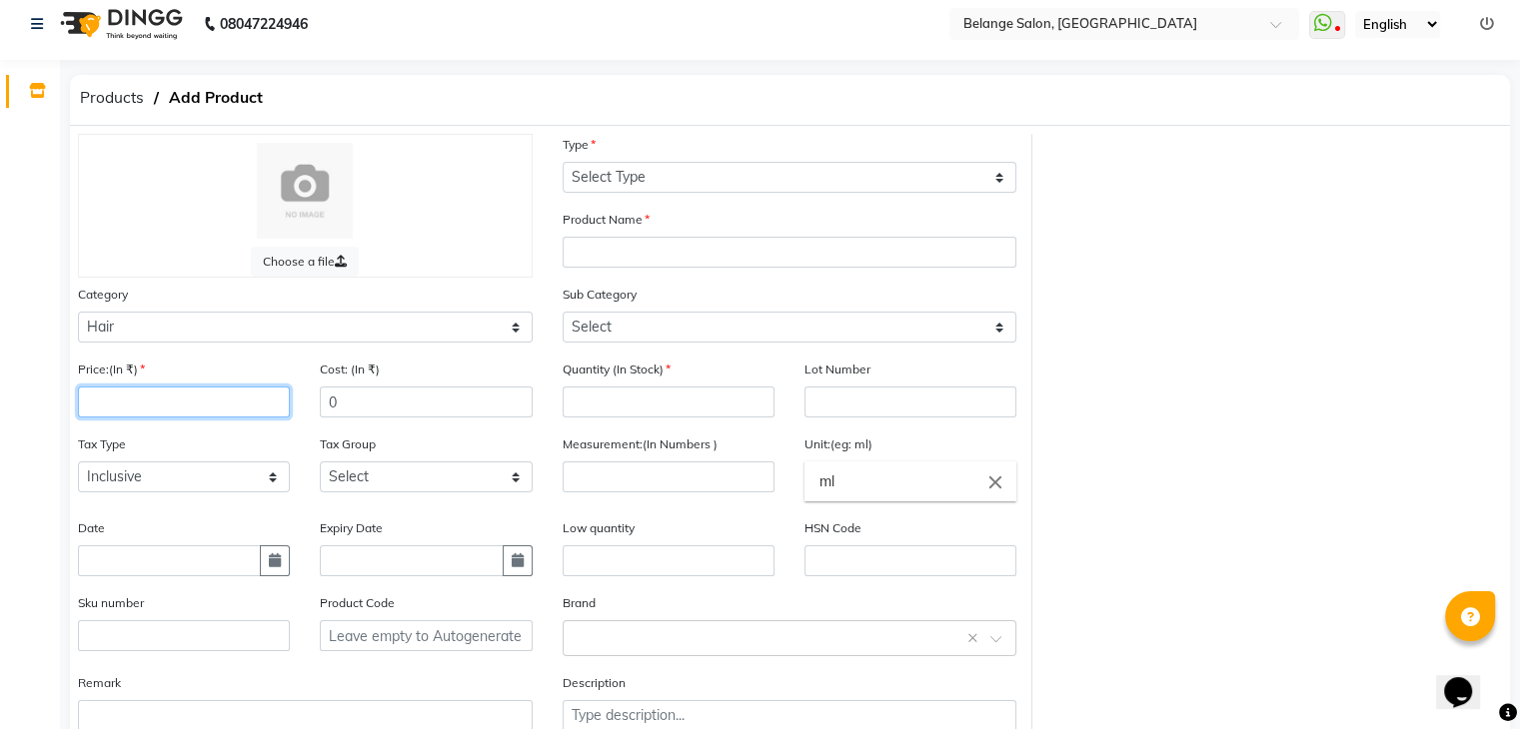
click at [160, 418] on input "number" at bounding box center [184, 402] width 212 height 31
type input "1500"
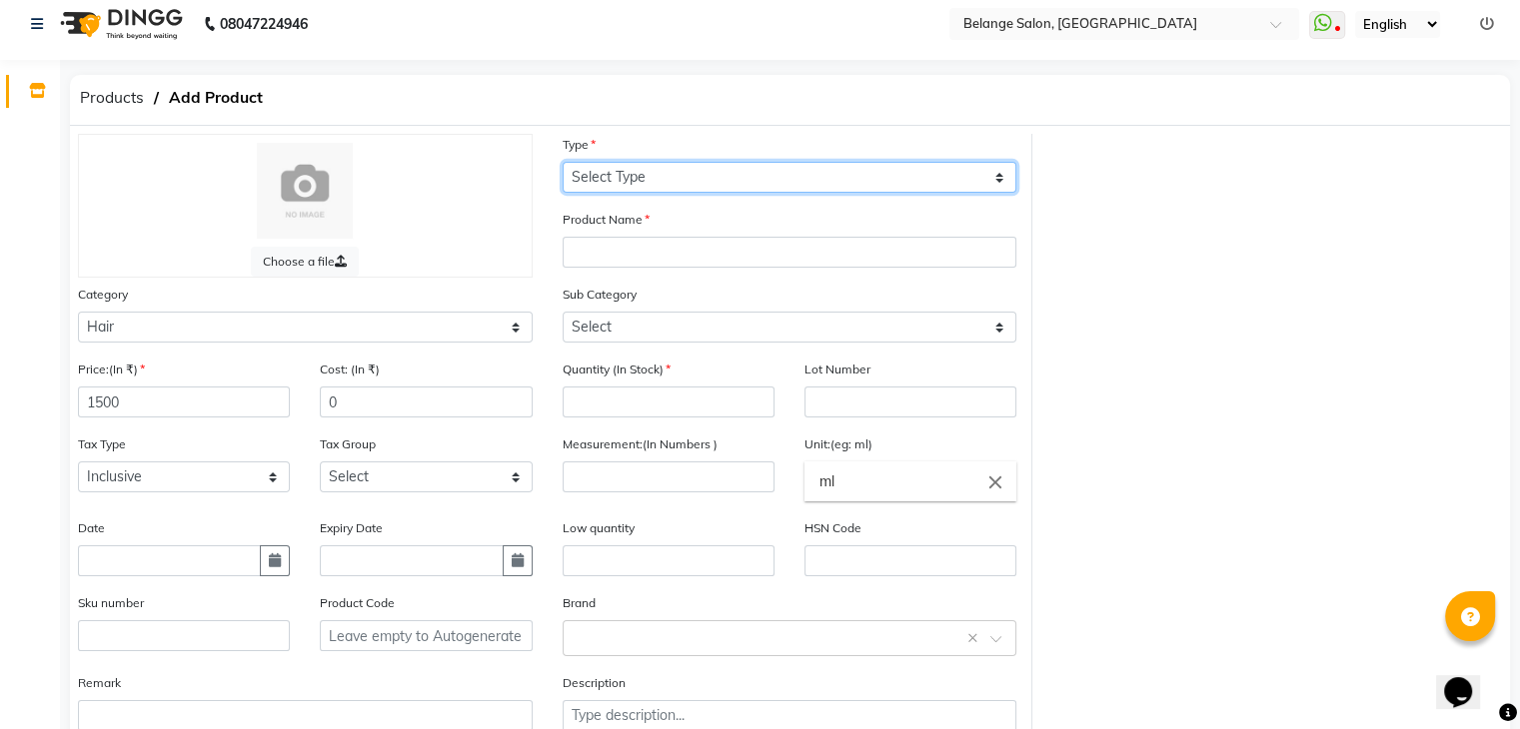
click at [625, 185] on select "Select Type Both Retail Consumable" at bounding box center [790, 177] width 455 height 31
select select "C"
click at [563, 163] on select "Select Type Both Retail Consumable" at bounding box center [790, 177] width 455 height 31
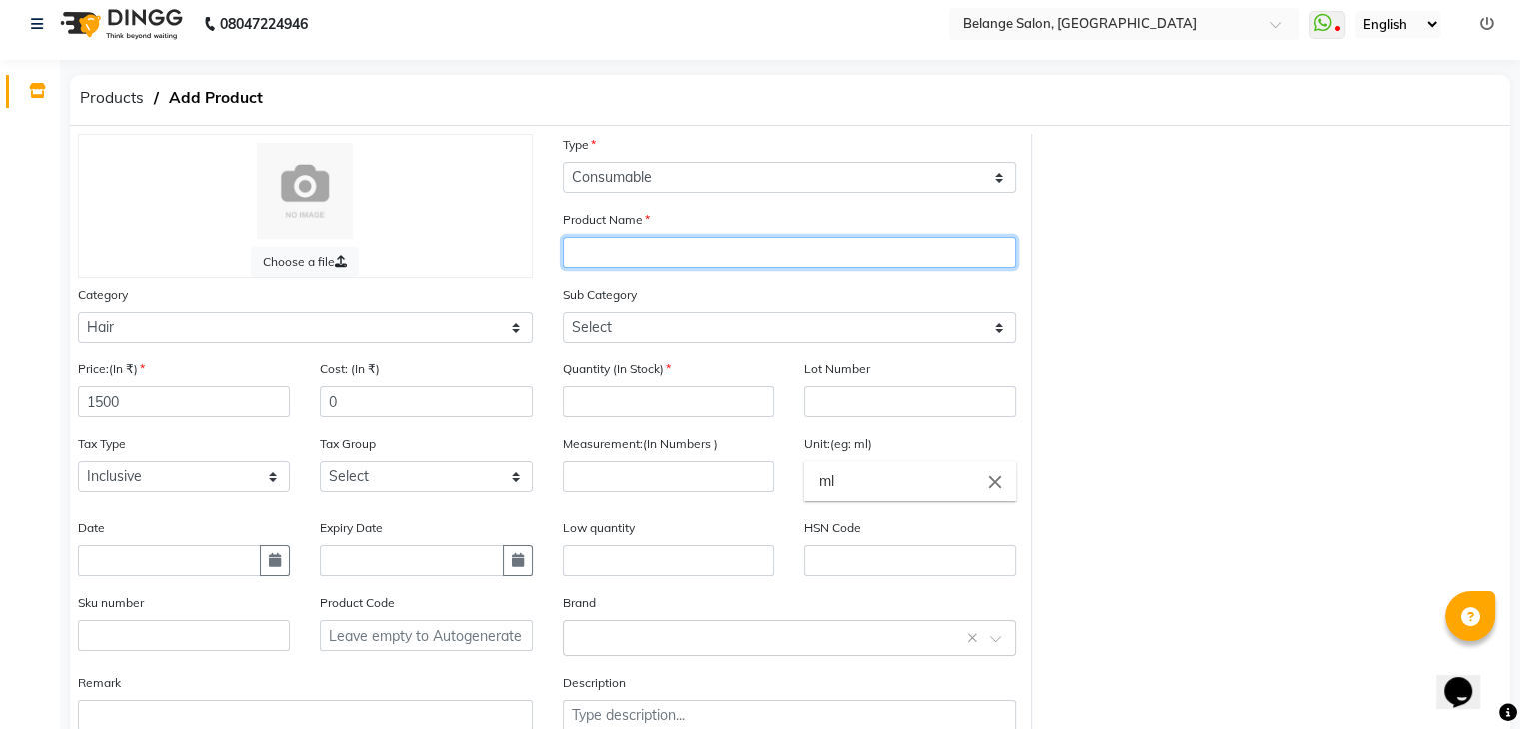
click at [603, 249] on input "text" at bounding box center [790, 252] width 455 height 31
type input "INFORCER MASQUE"
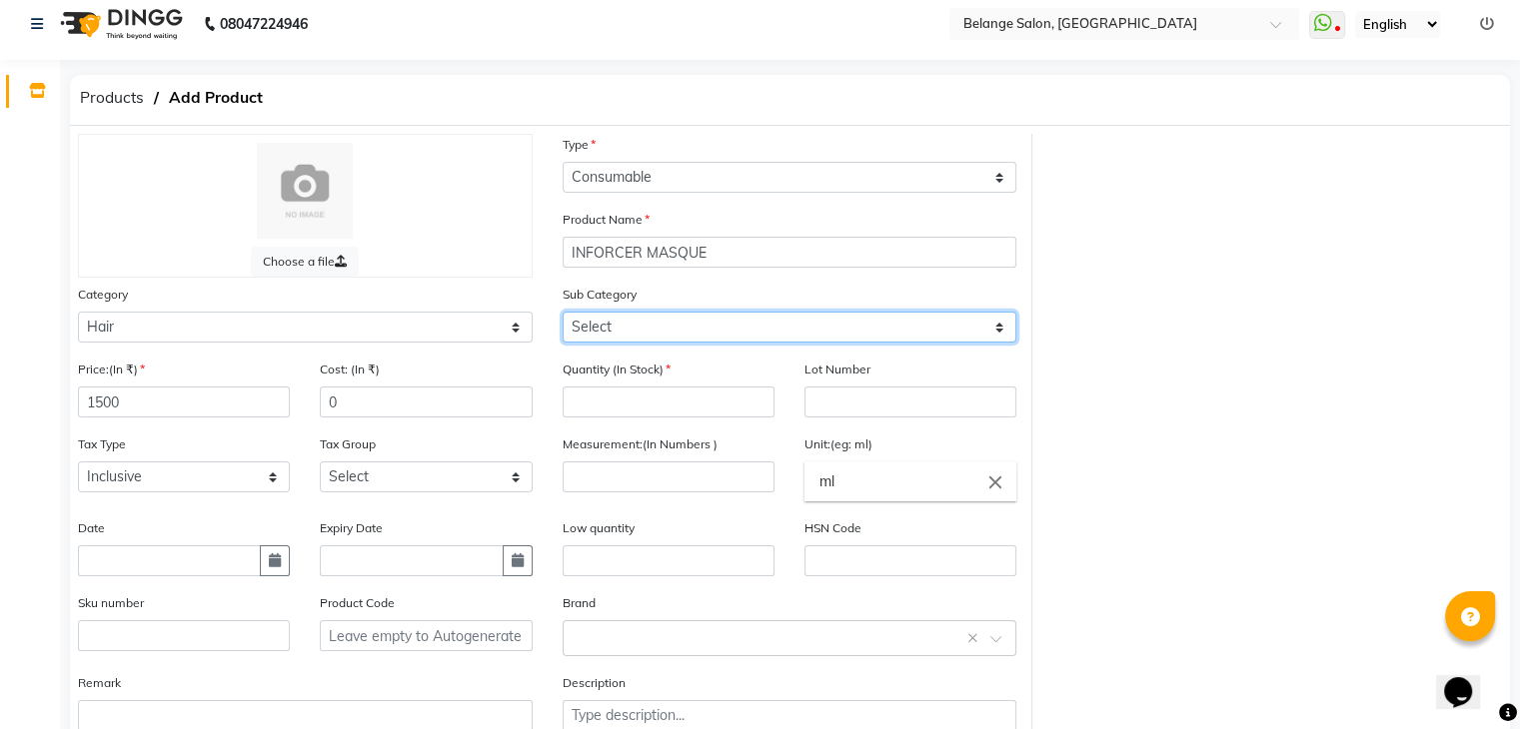
click at [629, 329] on select "Select Shampoo Conditioner Cream Mask Oil Serum Color Appliances Treatment Styl…" at bounding box center [790, 327] width 455 height 31
select select "335501104"
click at [563, 315] on select "Select Shampoo Conditioner Cream Mask Oil Serum Color Appliances Treatment Styl…" at bounding box center [790, 327] width 455 height 31
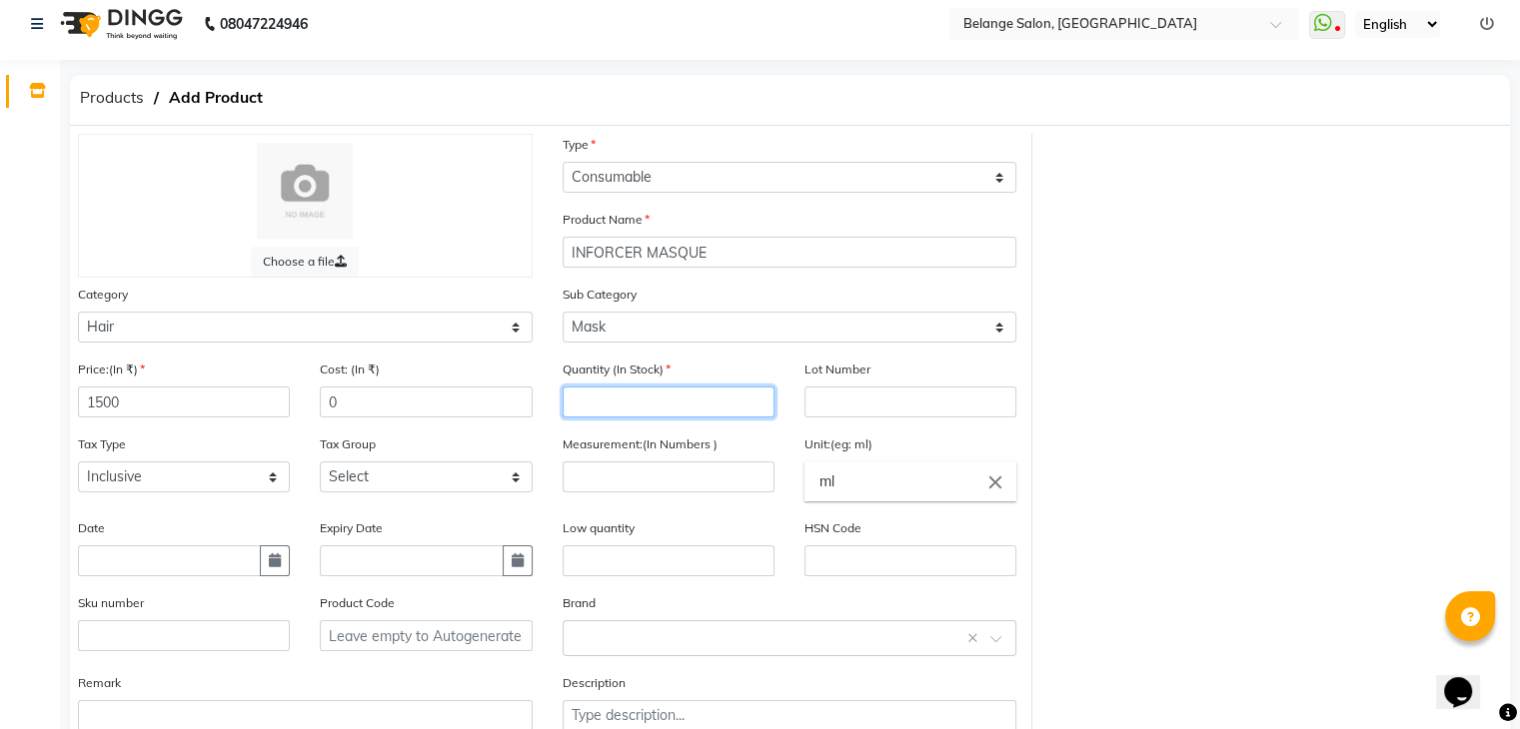
click at [663, 394] on input "number" at bounding box center [669, 402] width 212 height 31
type input "1"
click at [735, 486] on input "number" at bounding box center [669, 477] width 212 height 31
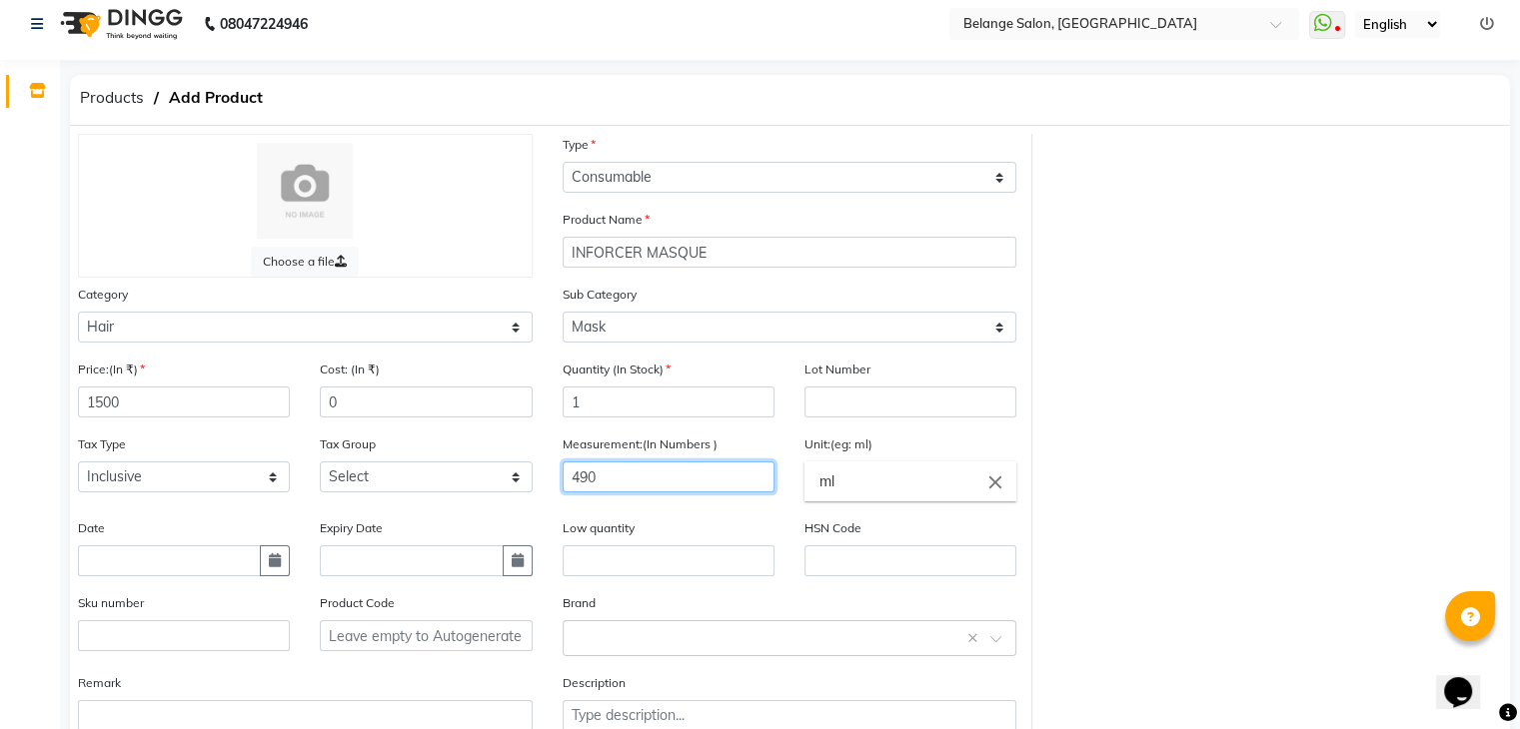
type input "490"
click at [948, 494] on input "ml" at bounding box center [910, 482] width 212 height 40
drag, startPoint x: 873, startPoint y: 488, endPoint x: 650, endPoint y: 549, distance: 232.0
click at [804, 502] on ng-autocomplete "mlG close Not found" at bounding box center [910, 482] width 212 height 40
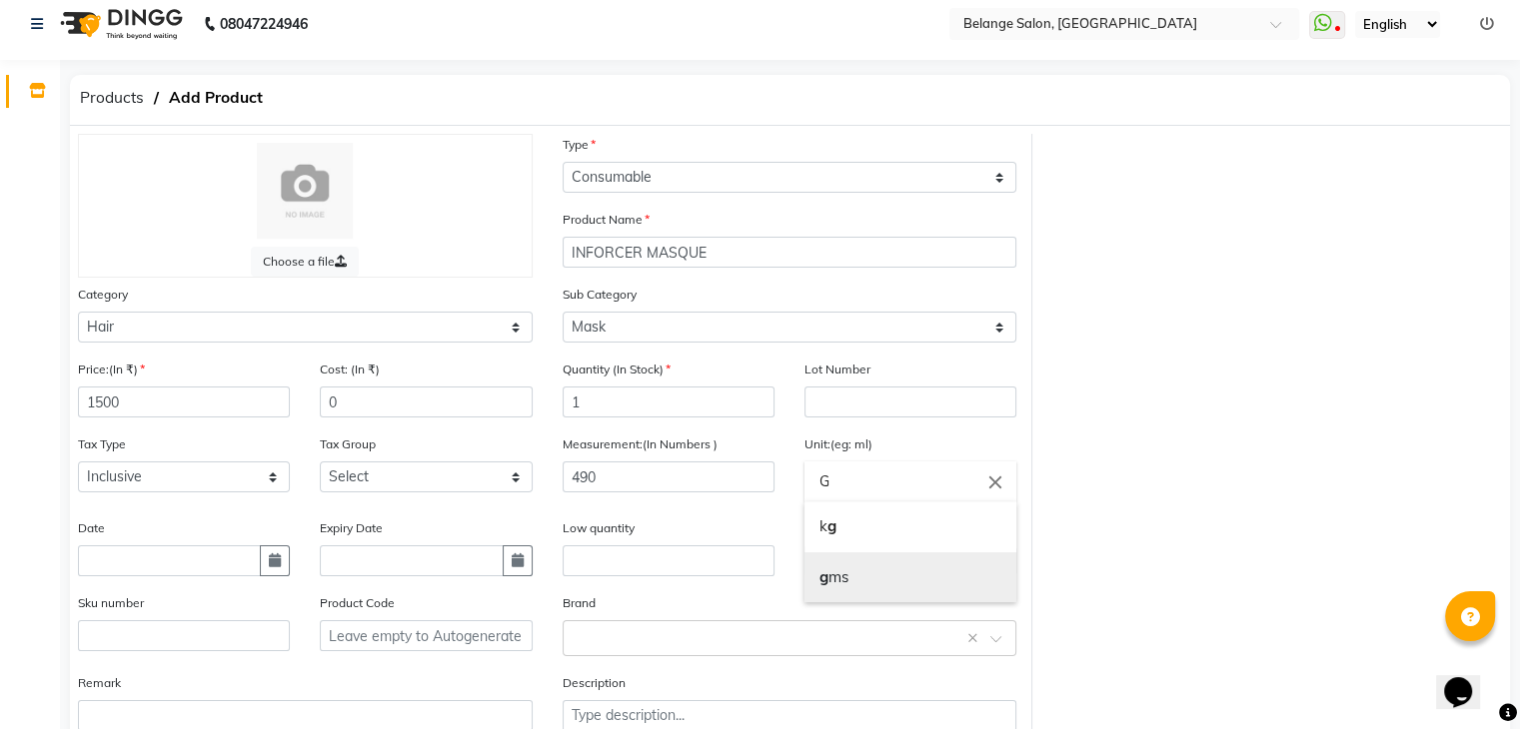
click at [835, 574] on link "g ms" at bounding box center [910, 578] width 212 height 51
type input "gms"
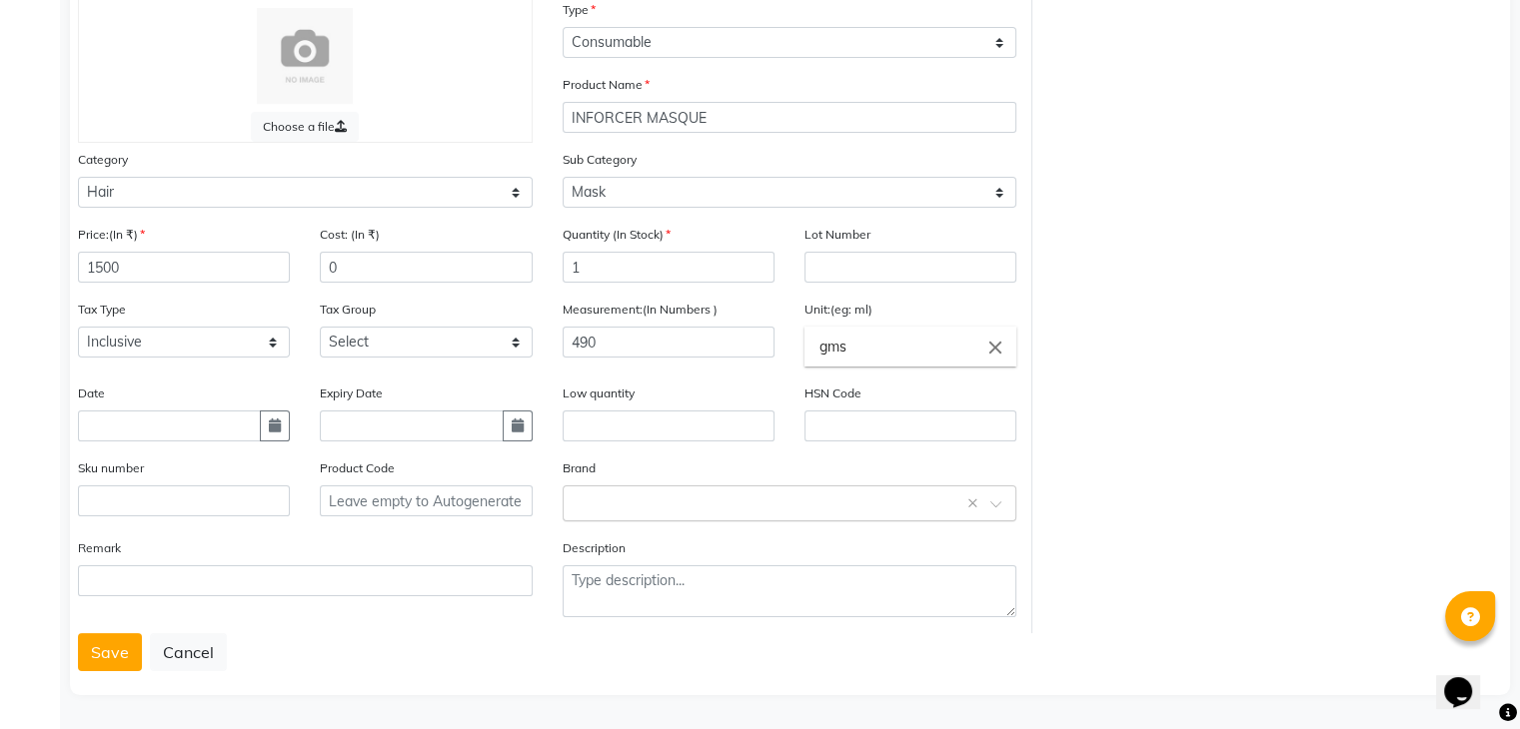
scroll to position [155, 0]
click at [707, 522] on div "Brand Select brand or add custom brand ×" at bounding box center [790, 498] width 485 height 80
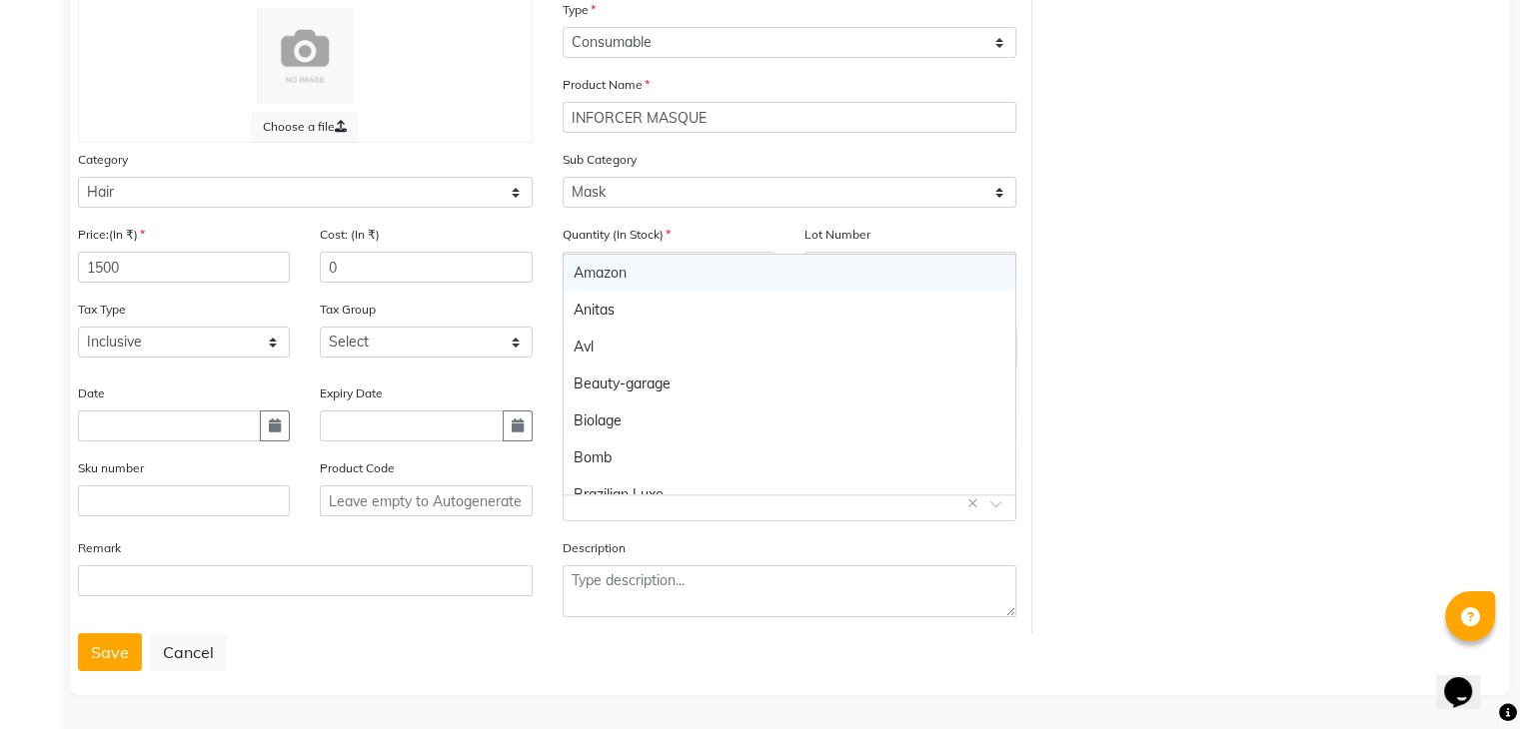
click at [708, 514] on div "Select brand or add custom brand ×" at bounding box center [790, 504] width 455 height 36
type input "LO"
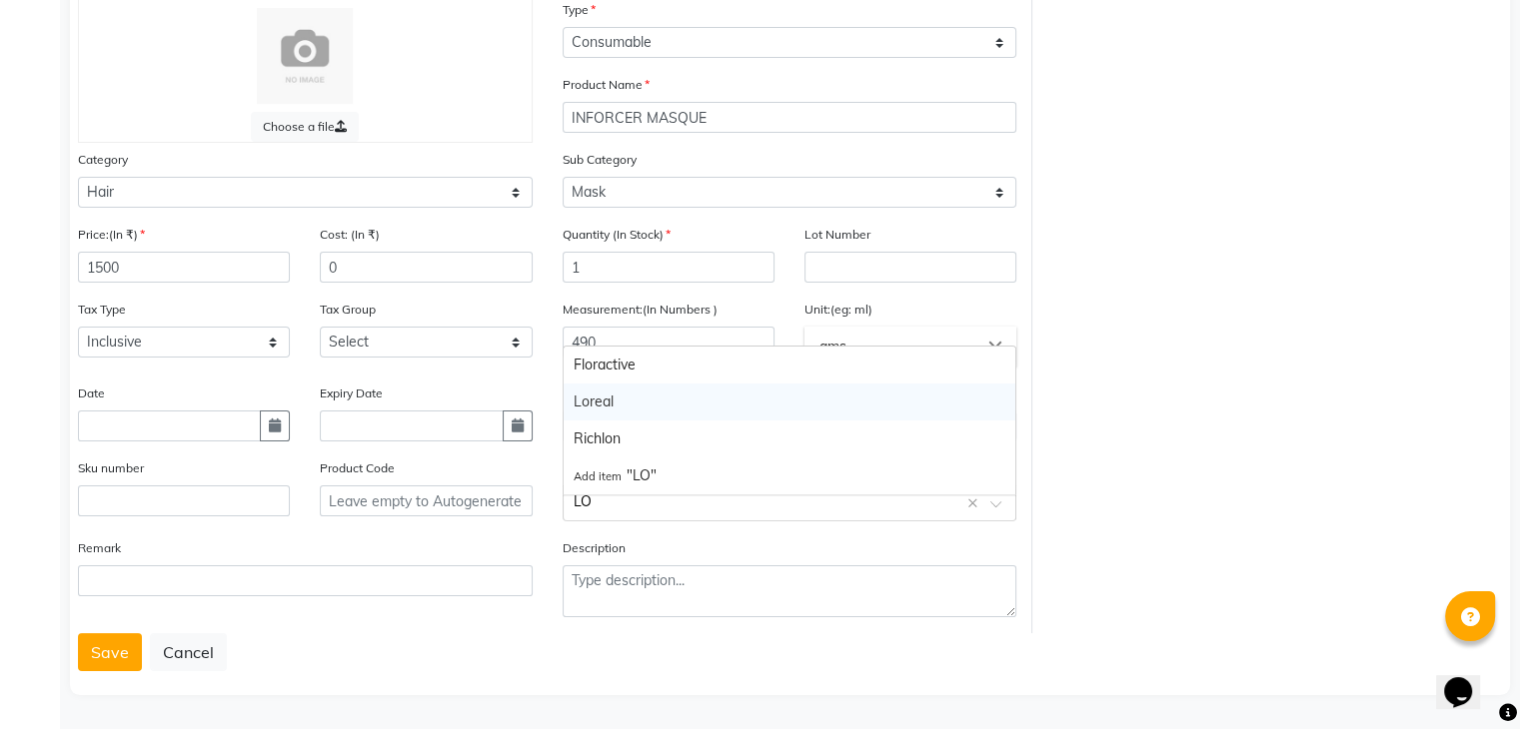
click at [736, 396] on div "Loreal" at bounding box center [790, 402] width 453 height 37
click at [135, 656] on button "Save" at bounding box center [110, 653] width 64 height 38
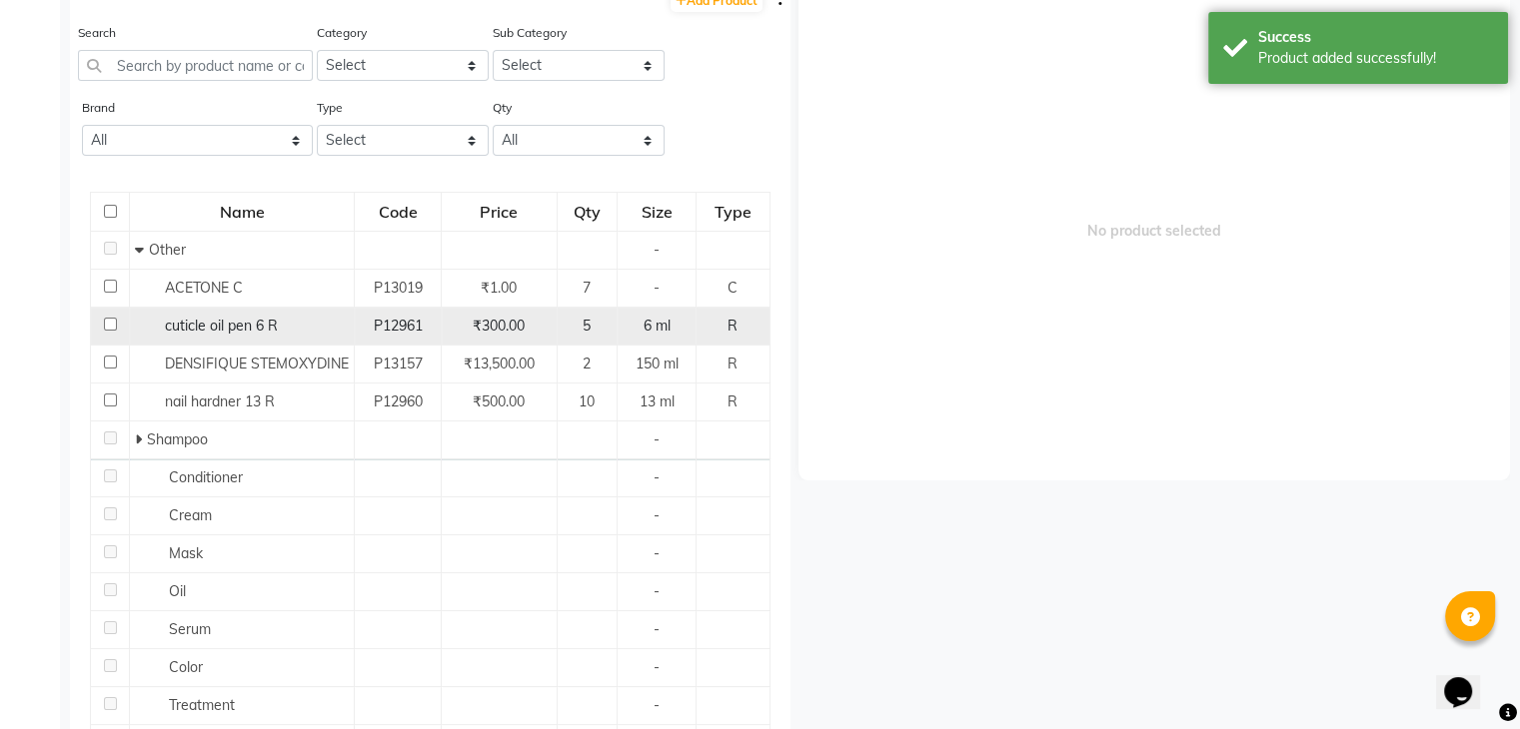
scroll to position [13, 0]
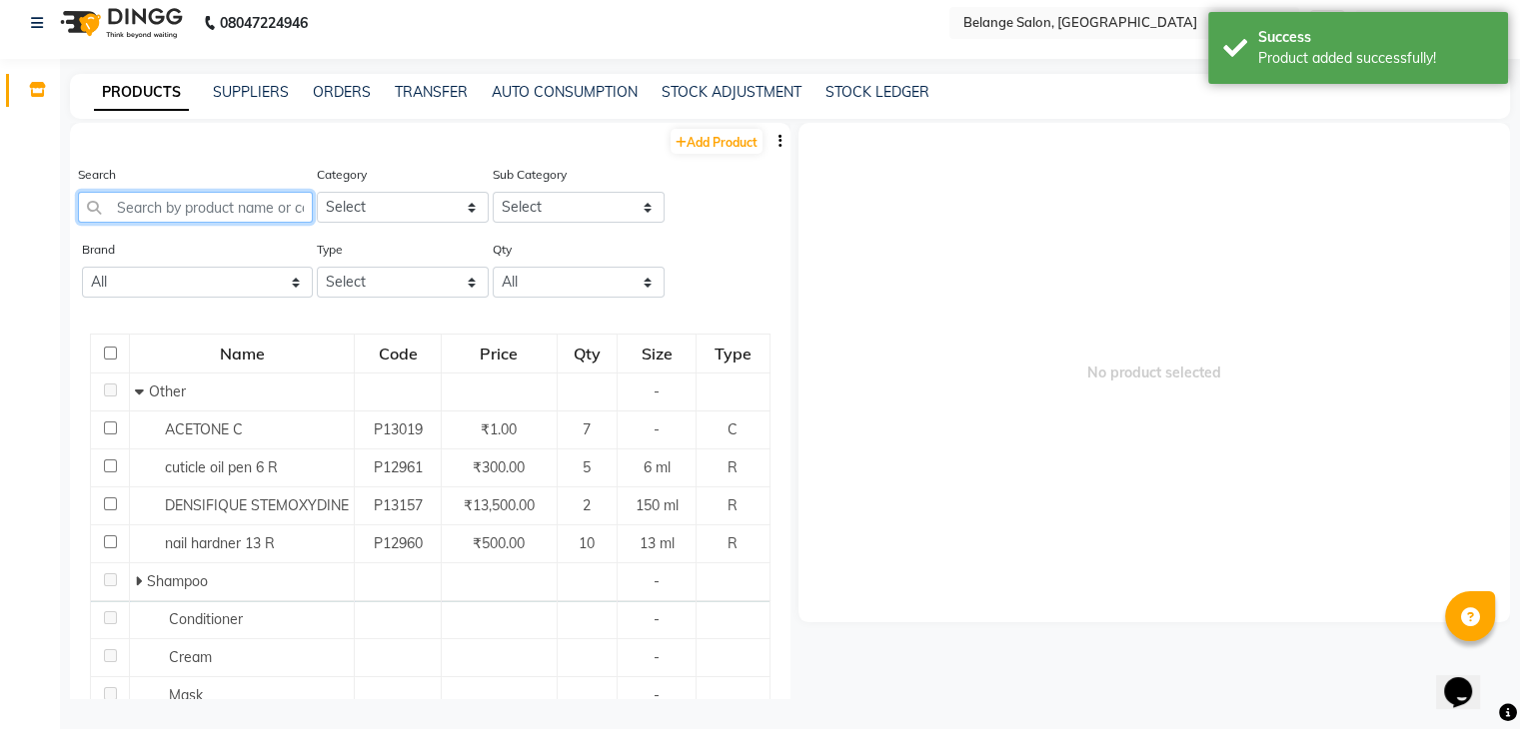
click at [240, 201] on input "text" at bounding box center [195, 207] width 235 height 31
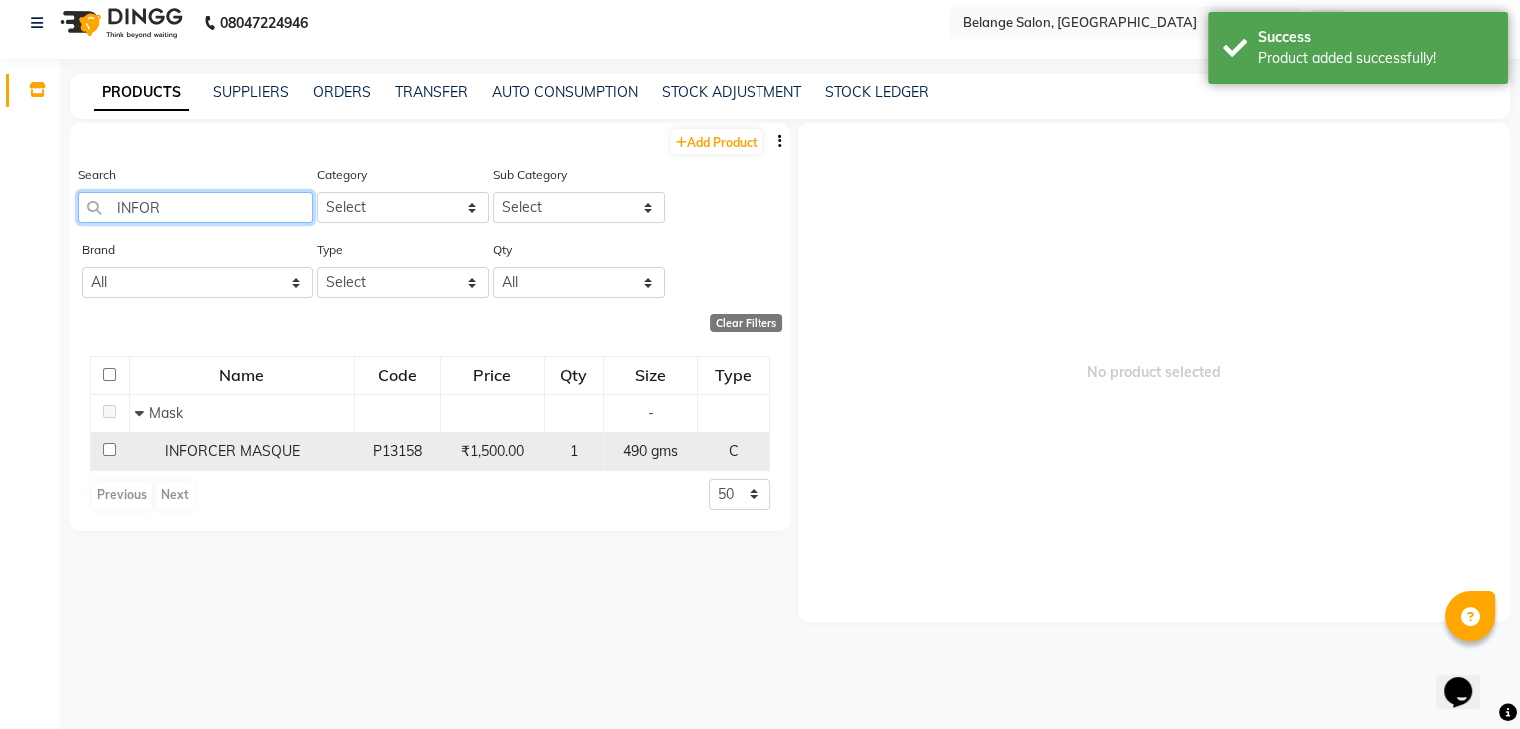
type input "INFOR"
click at [201, 451] on span "INFORCER MASQUE" at bounding box center [232, 452] width 135 height 18
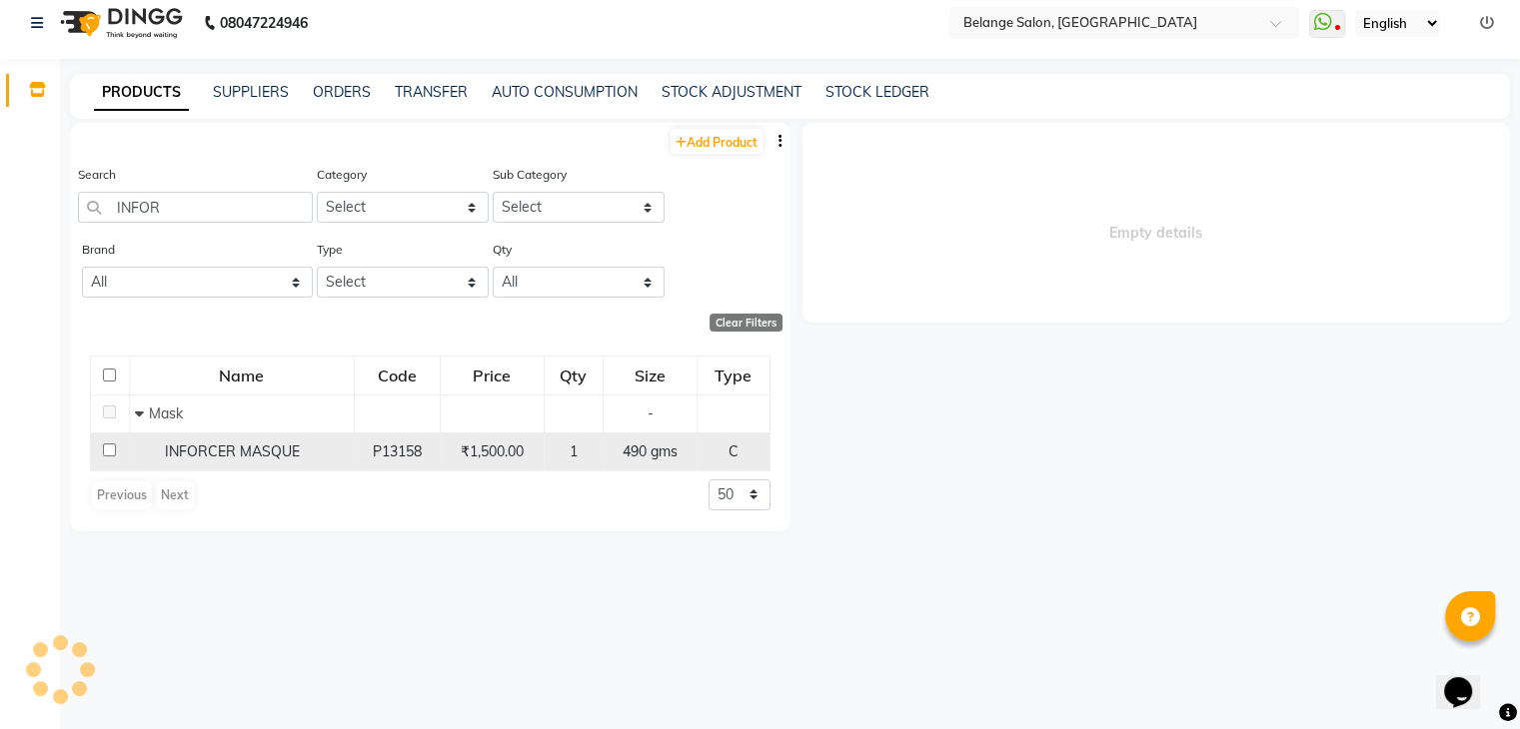
select select
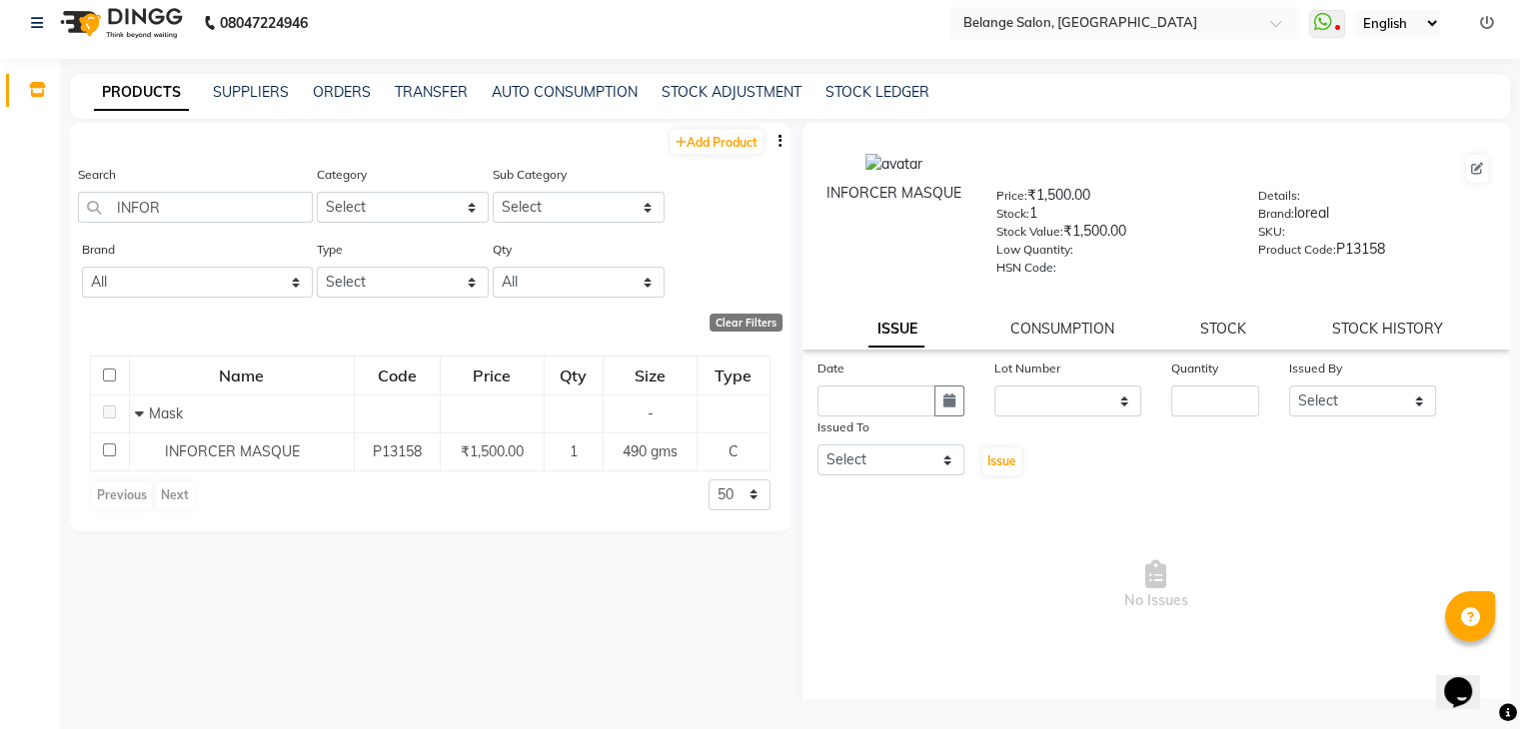
click at [1191, 333] on div "ISSUE CONSUMPTION STOCK STOCK HISTORY" at bounding box center [1156, 329] width 661 height 21
click at [1231, 338] on link "STOCK" at bounding box center [1223, 329] width 46 height 18
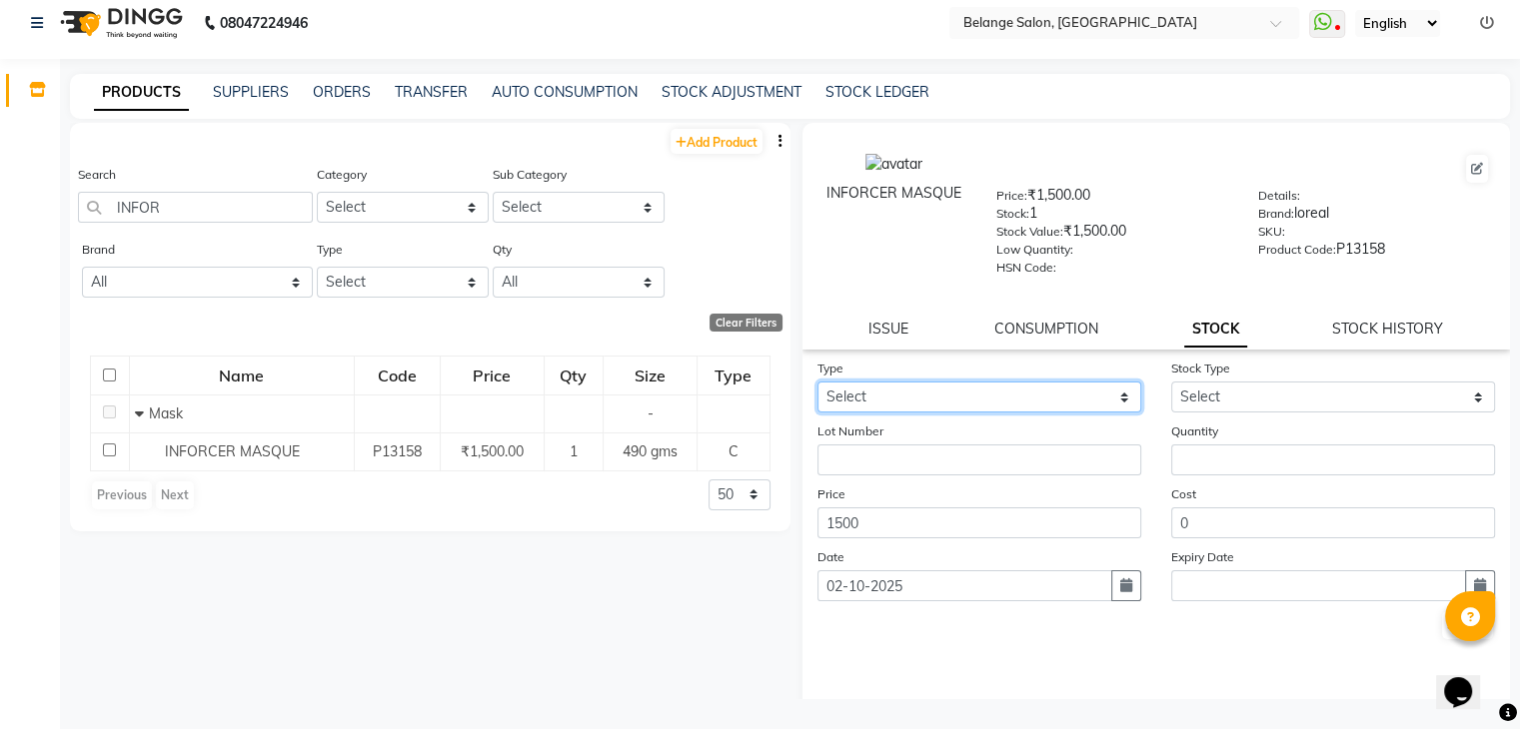
drag, startPoint x: 1029, startPoint y: 412, endPoint x: 980, endPoint y: 481, distance: 84.6
click at [980, 481] on form "Type Select In Out Stock Type Select Lot Number Quantity Price 1500 Cost 0 Date…" at bounding box center [1156, 500] width 679 height 284
select select "out"
click at [817, 388] on select "Select In Out" at bounding box center [979, 397] width 324 height 31
select select
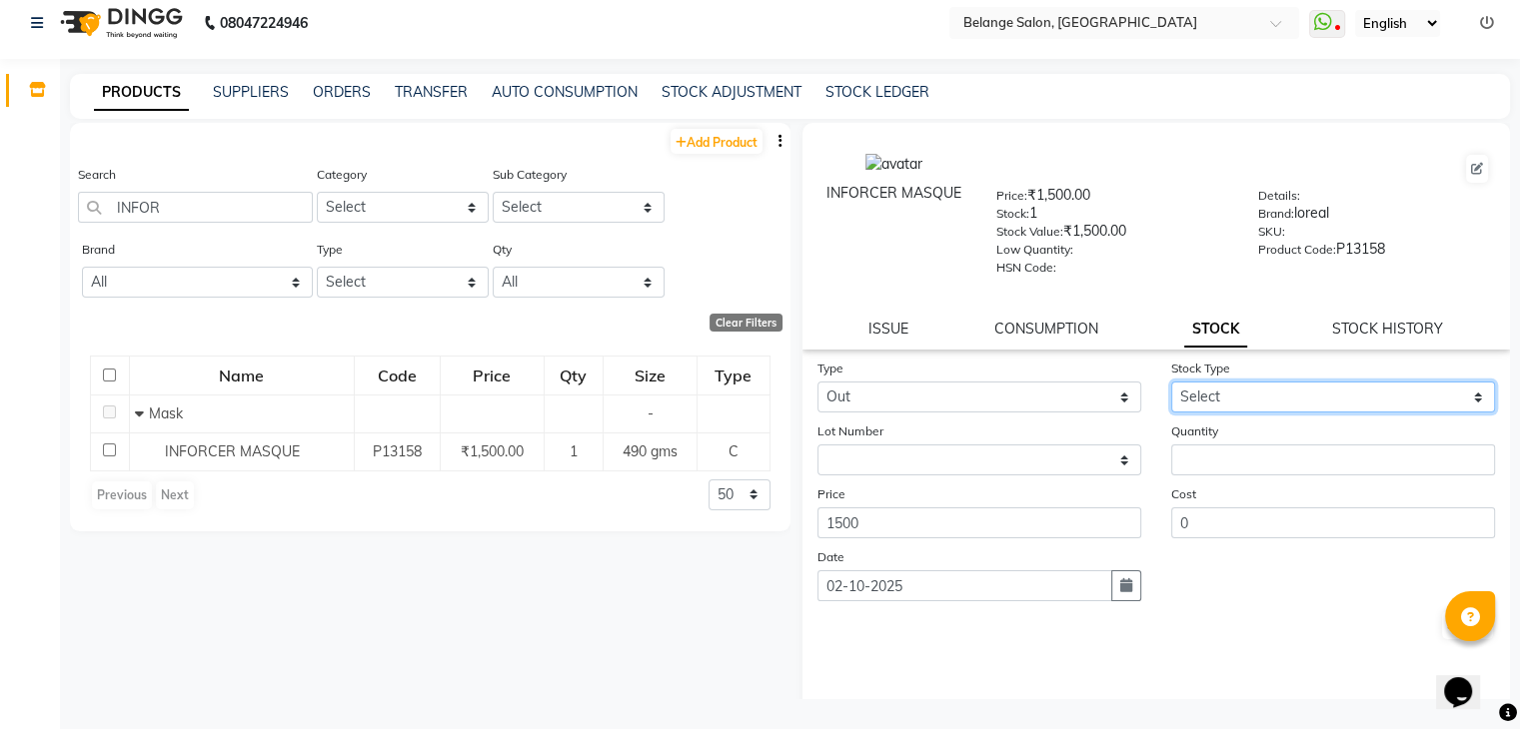
drag, startPoint x: 1249, startPoint y: 397, endPoint x: 1228, endPoint y: 462, distance: 68.3
click at [1228, 462] on form "Type Select In Out Stock Type Select Internal Use Damaged Expired Adjustment Re…" at bounding box center [1156, 500] width 679 height 284
select select "internal use"
click at [1171, 388] on select "Select Internal Use Damaged Expired Adjustment Return Other" at bounding box center [1333, 397] width 324 height 31
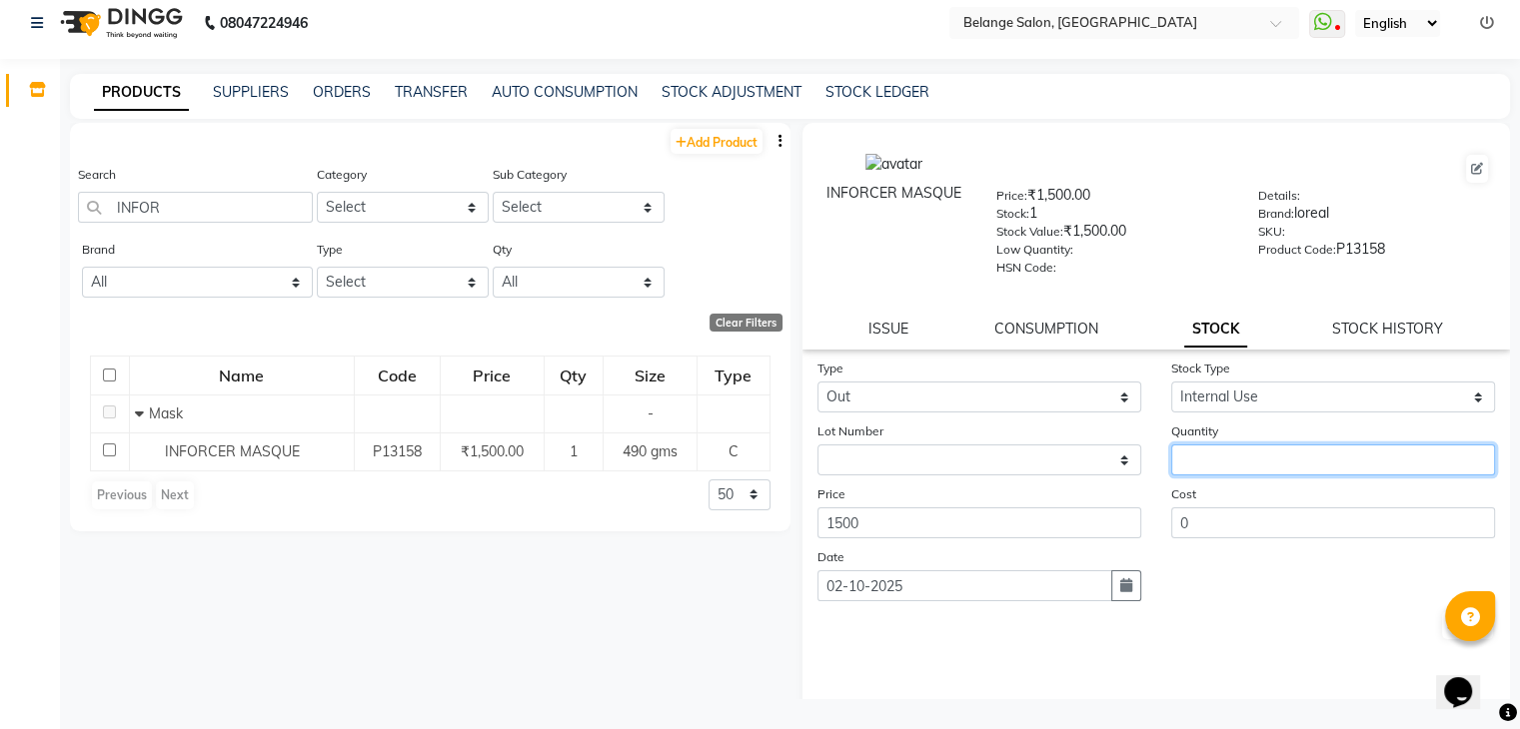
click at [1207, 476] on input "number" at bounding box center [1333, 460] width 324 height 31
type input "1"
click at [1442, 629] on button "Submit" at bounding box center [1467, 626] width 51 height 28
select select
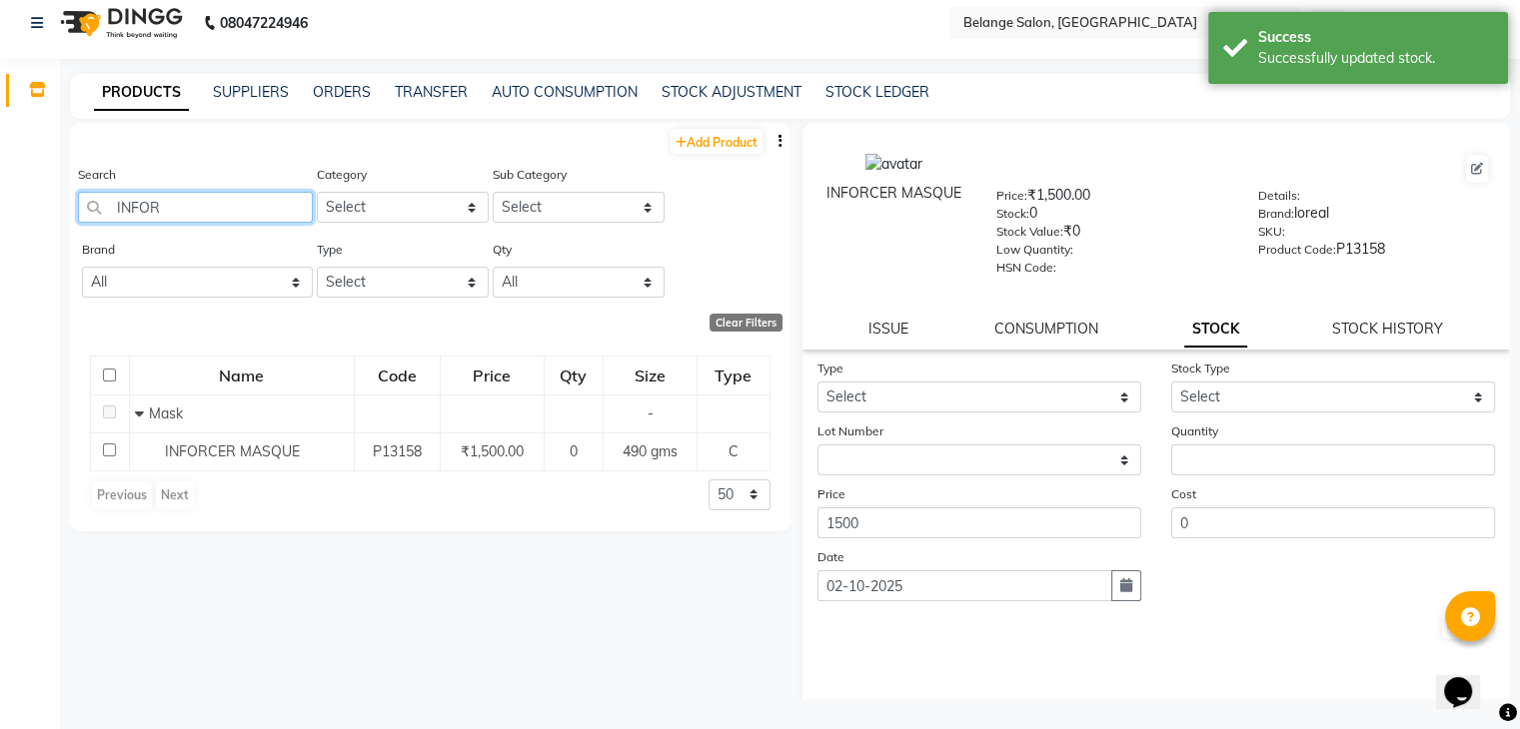
drag, startPoint x: 248, startPoint y: 208, endPoint x: 0, endPoint y: 292, distance: 261.7
click at [0, 292] on app-home "08047224946 Select Location × Belange Salon, Wadala East WhatsApp Status ✕ Stat…" at bounding box center [760, 358] width 1520 height 742
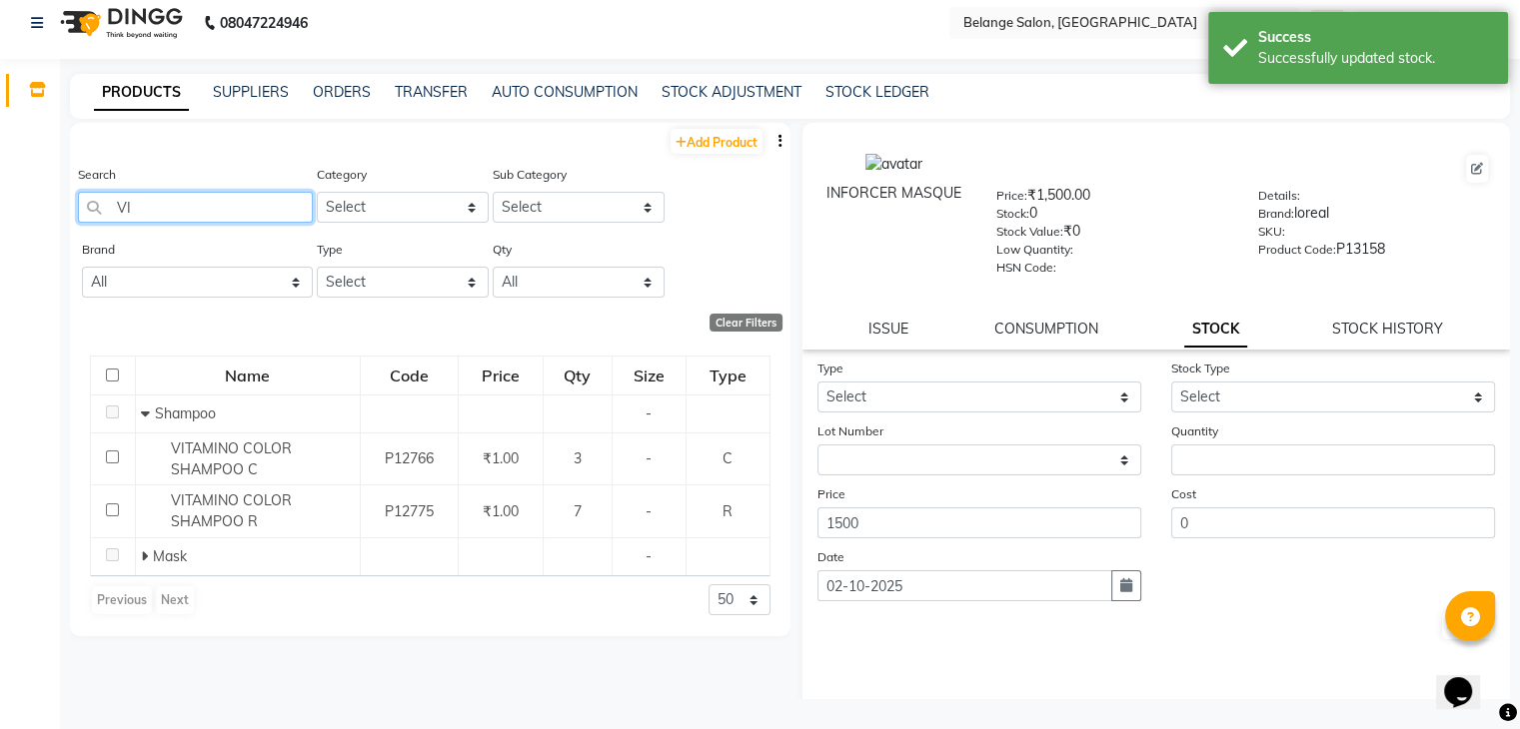
type input "V"
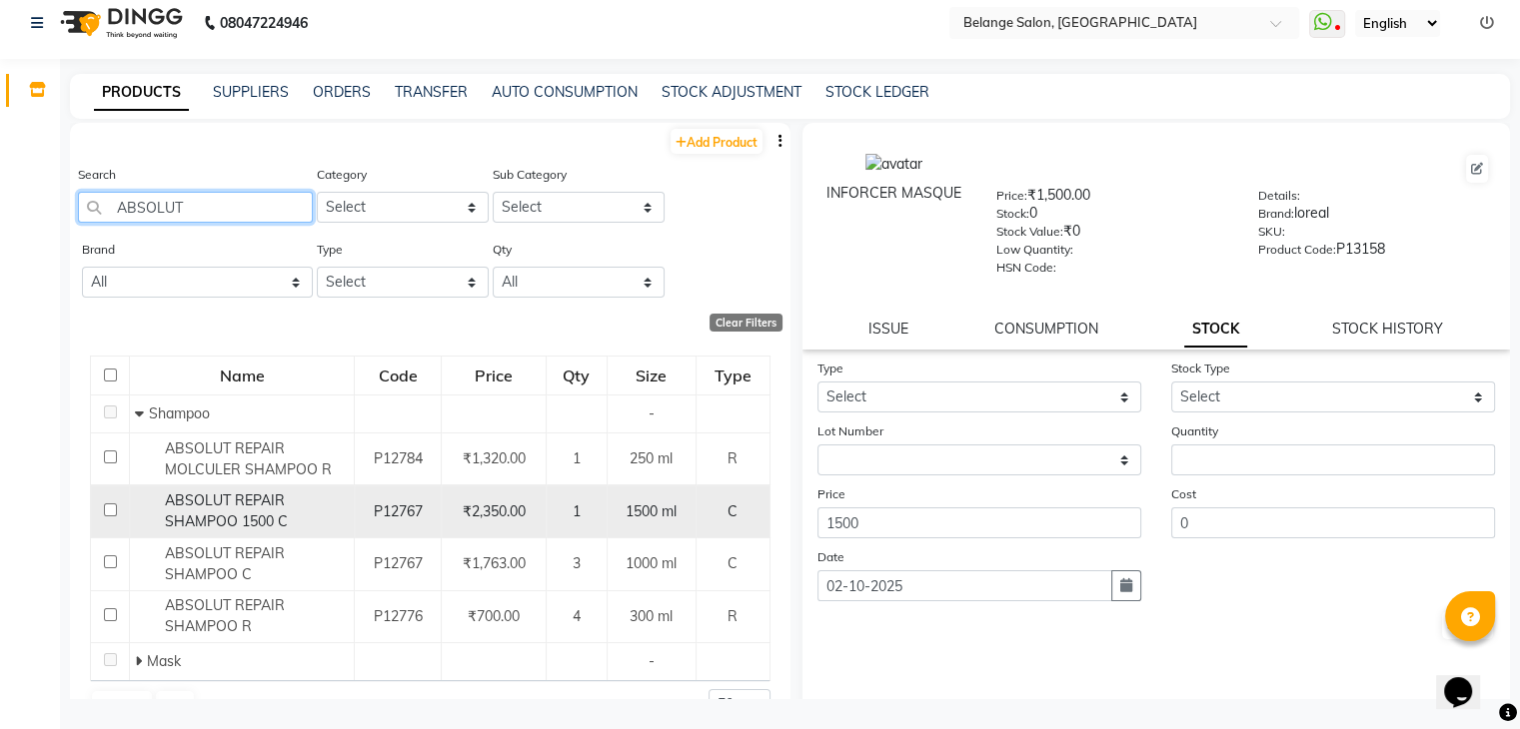
type input "ABSOLUT"
click at [313, 520] on div "ABSOLUT REPAIR SHAMPOO 1500 C" at bounding box center [242, 512] width 214 height 42
select select
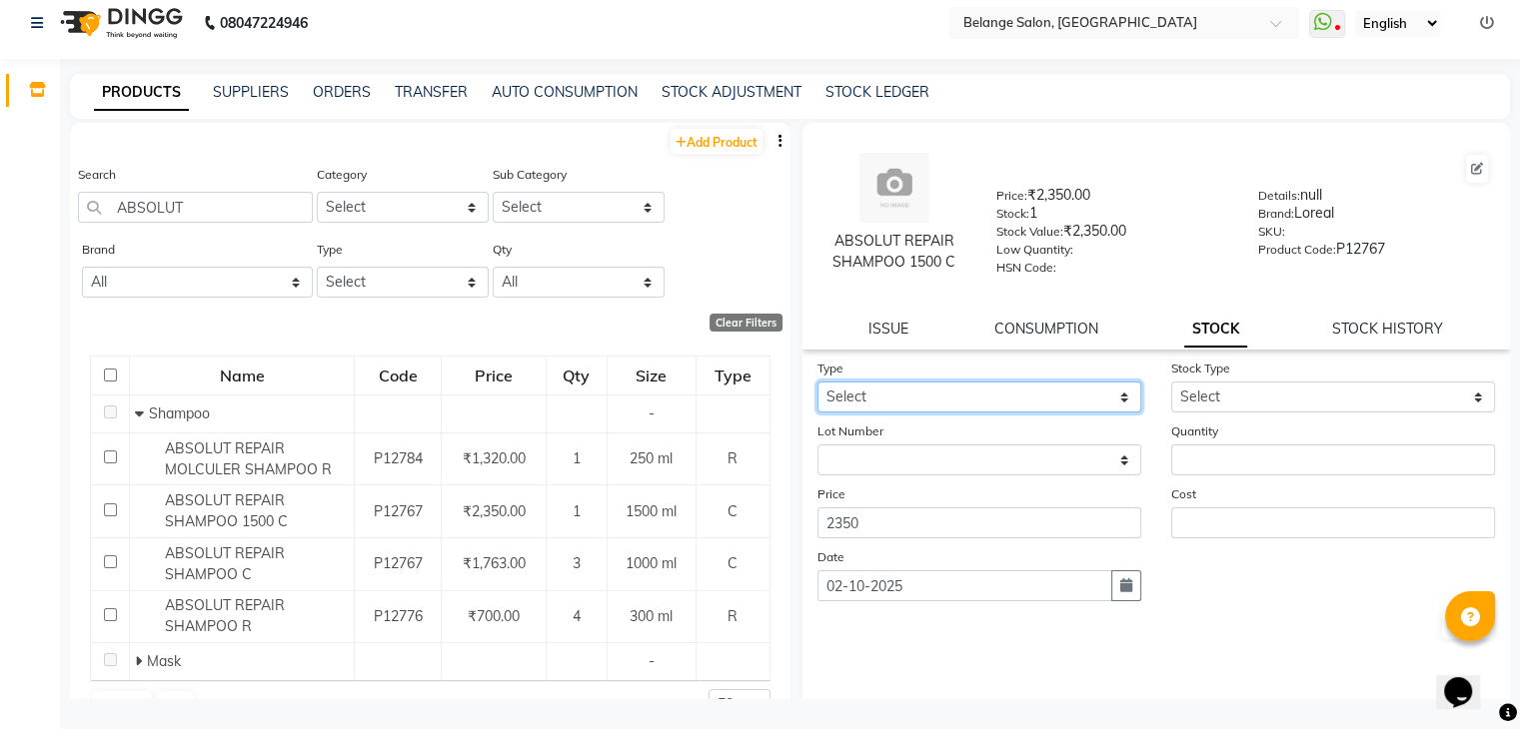
click at [914, 410] on select "Select In Out" at bounding box center [979, 397] width 324 height 31
select select "out"
click at [817, 388] on select "Select In Out" at bounding box center [979, 397] width 324 height 31
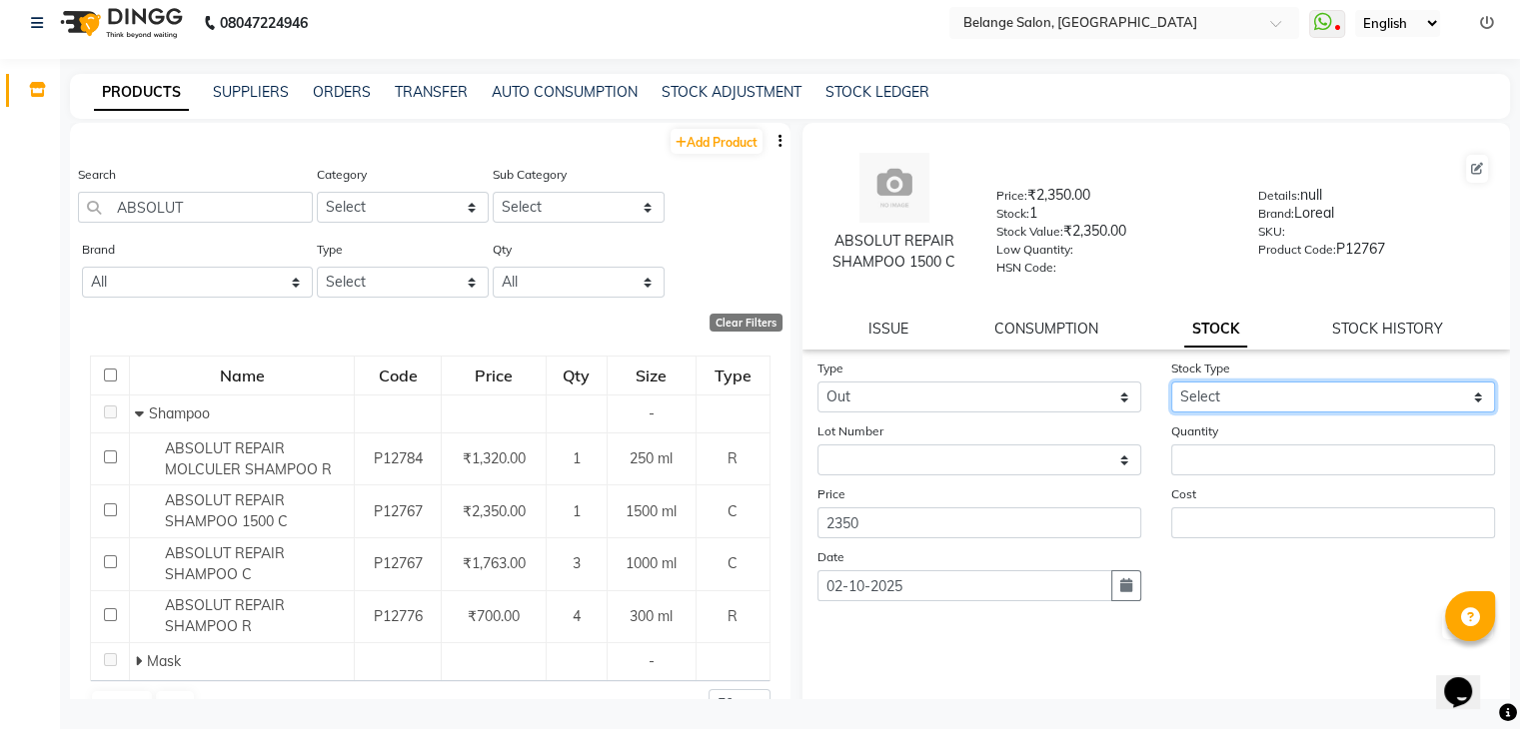
drag, startPoint x: 1179, startPoint y: 395, endPoint x: 1187, endPoint y: 460, distance: 65.4
click at [1187, 460] on form "Type Select In Out Stock Type Select Internal Use Damaged Expired Adjustment Re…" at bounding box center [1156, 500] width 679 height 284
select select "internal use"
click at [1171, 388] on select "Select Internal Use Damaged Expired Adjustment Return Other" at bounding box center [1333, 397] width 324 height 31
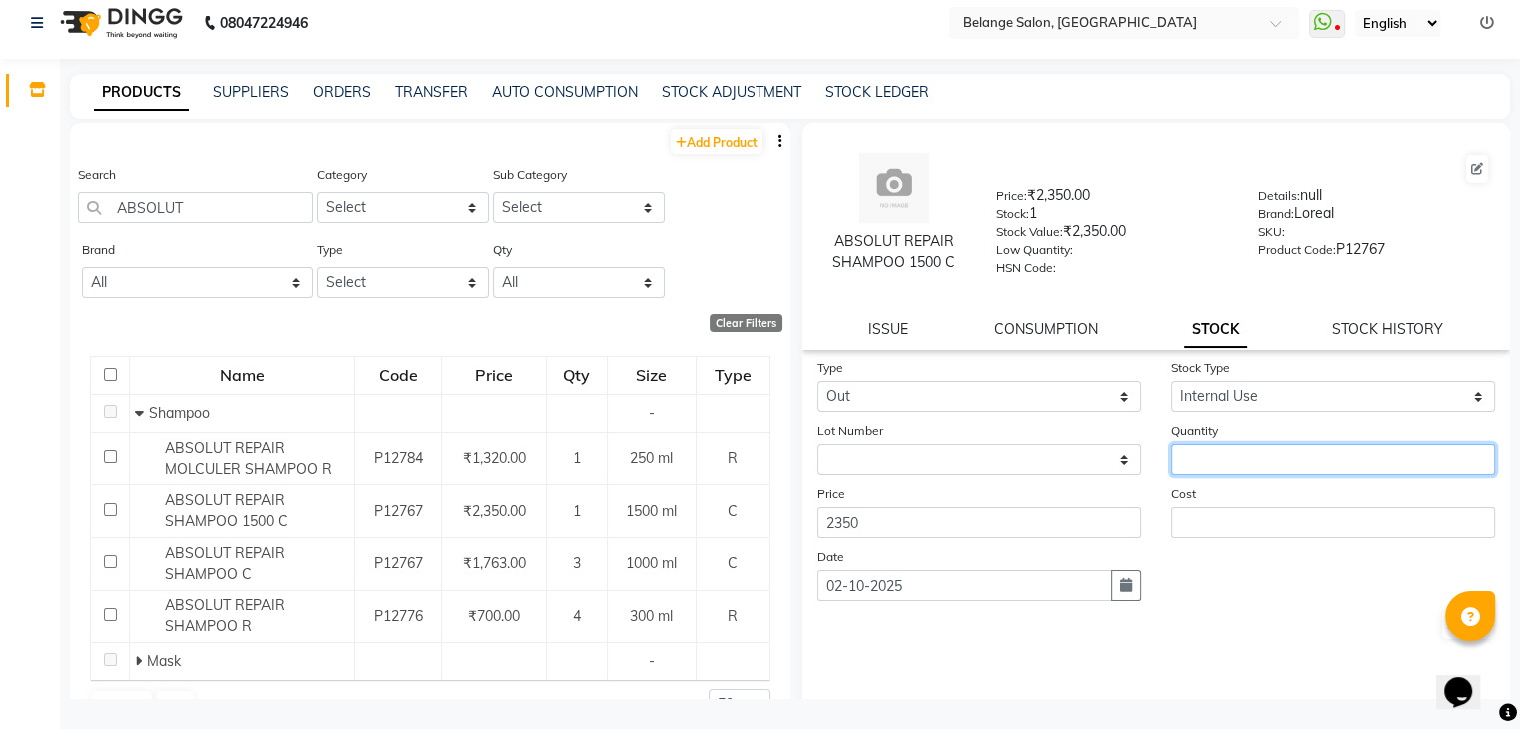
click at [1201, 472] on input "number" at bounding box center [1333, 460] width 324 height 31
type input "1"
click at [1442, 638] on button "Submit" at bounding box center [1467, 626] width 51 height 28
select select
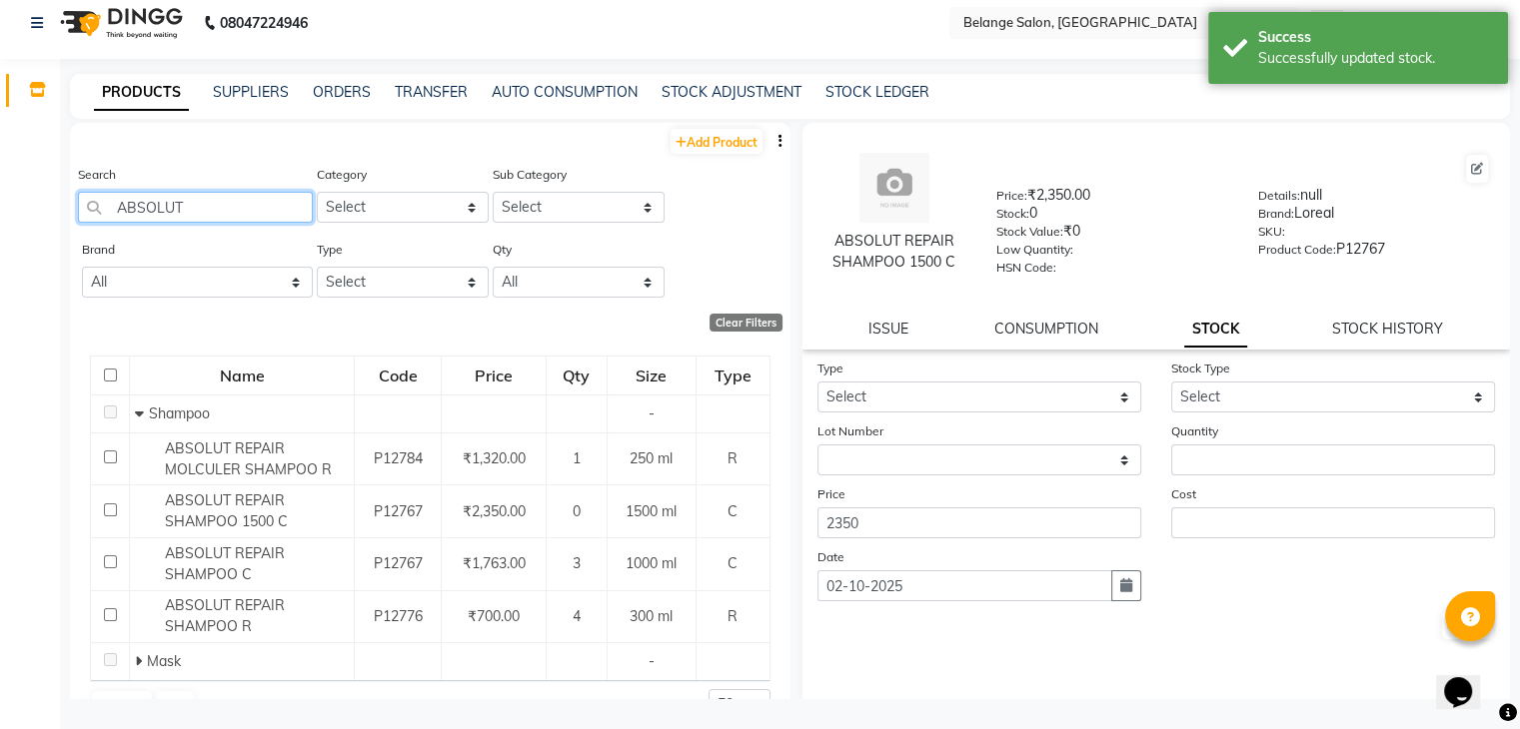
drag, startPoint x: 214, startPoint y: 213, endPoint x: 0, endPoint y: 227, distance: 214.3
click at [0, 227] on app-home "08047224946 Select Location × Belange Salon, Wadala East WhatsApp Status ✕ Stat…" at bounding box center [760, 358] width 1520 height 742
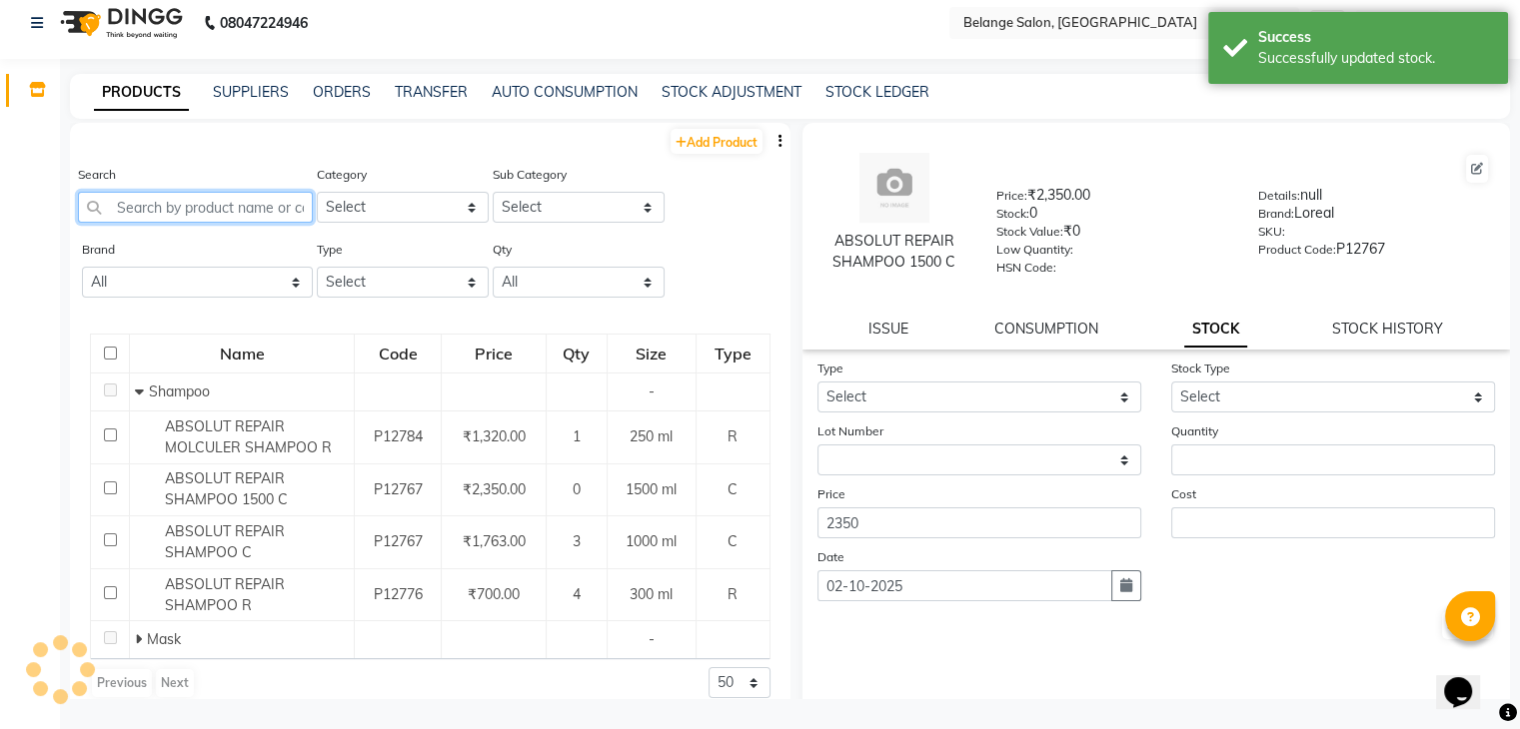
type input "K"
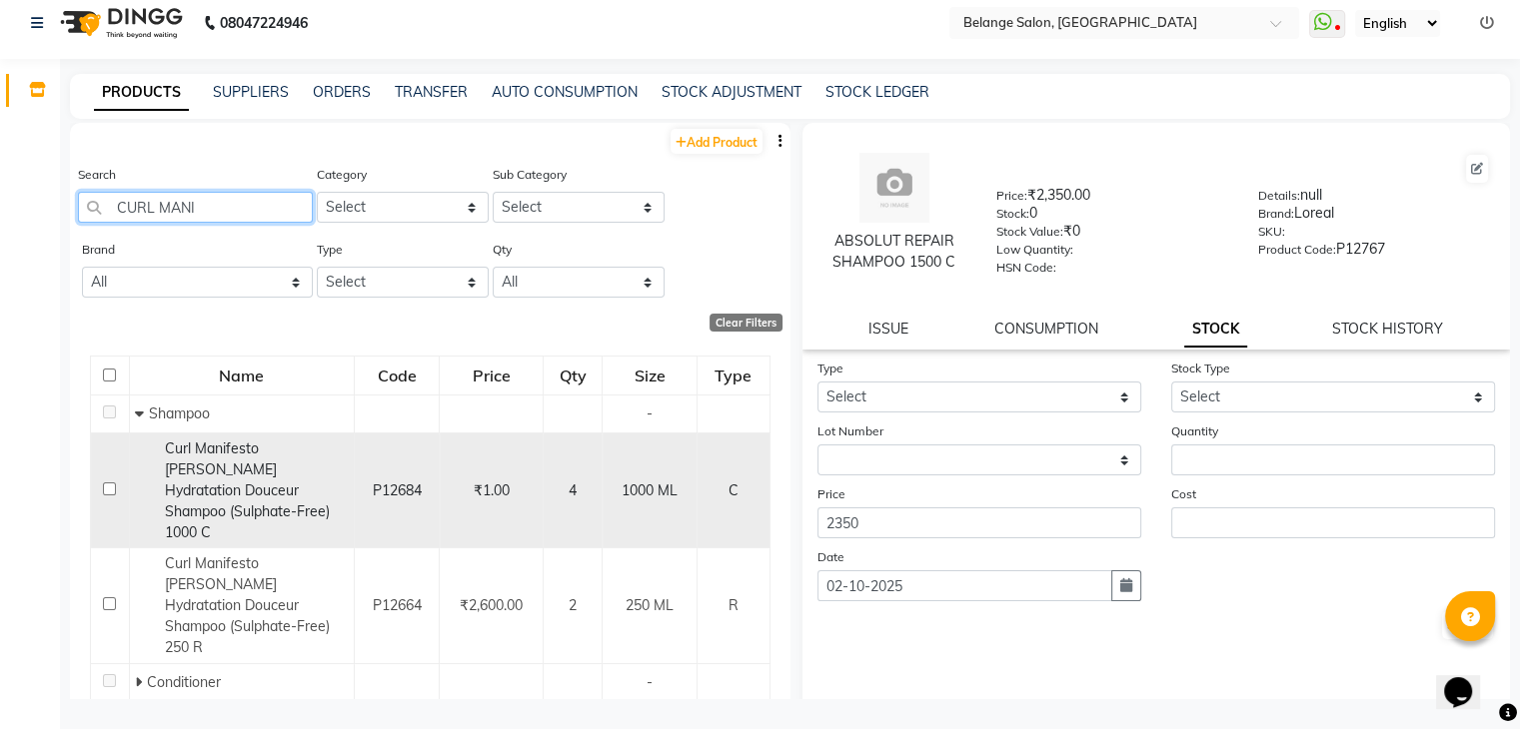
type input "CURL MANI"
click at [240, 509] on div "Curl Manifesto Bain Hydratation Douceur Shampoo (Sulphate-Free) 1000 C" at bounding box center [242, 491] width 214 height 105
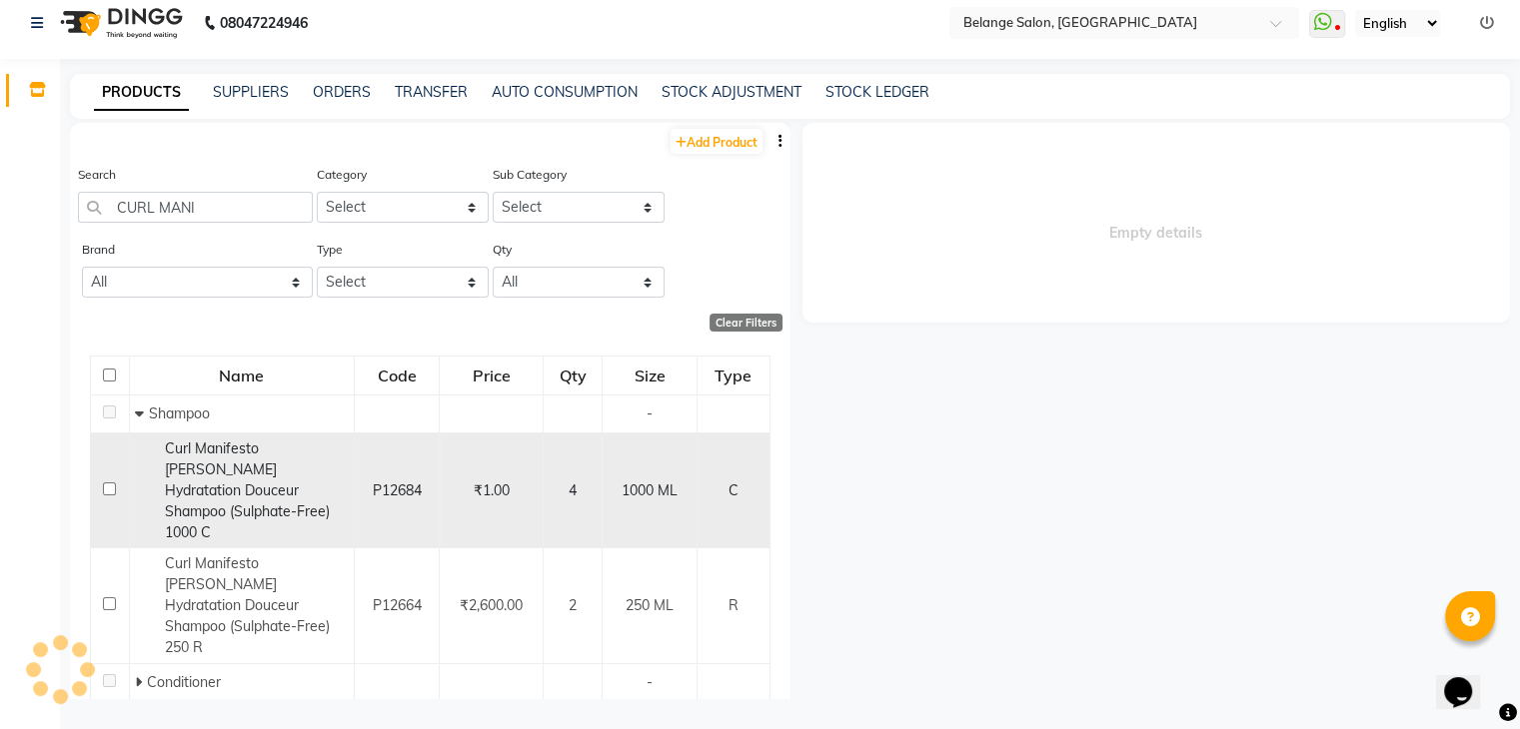
select select
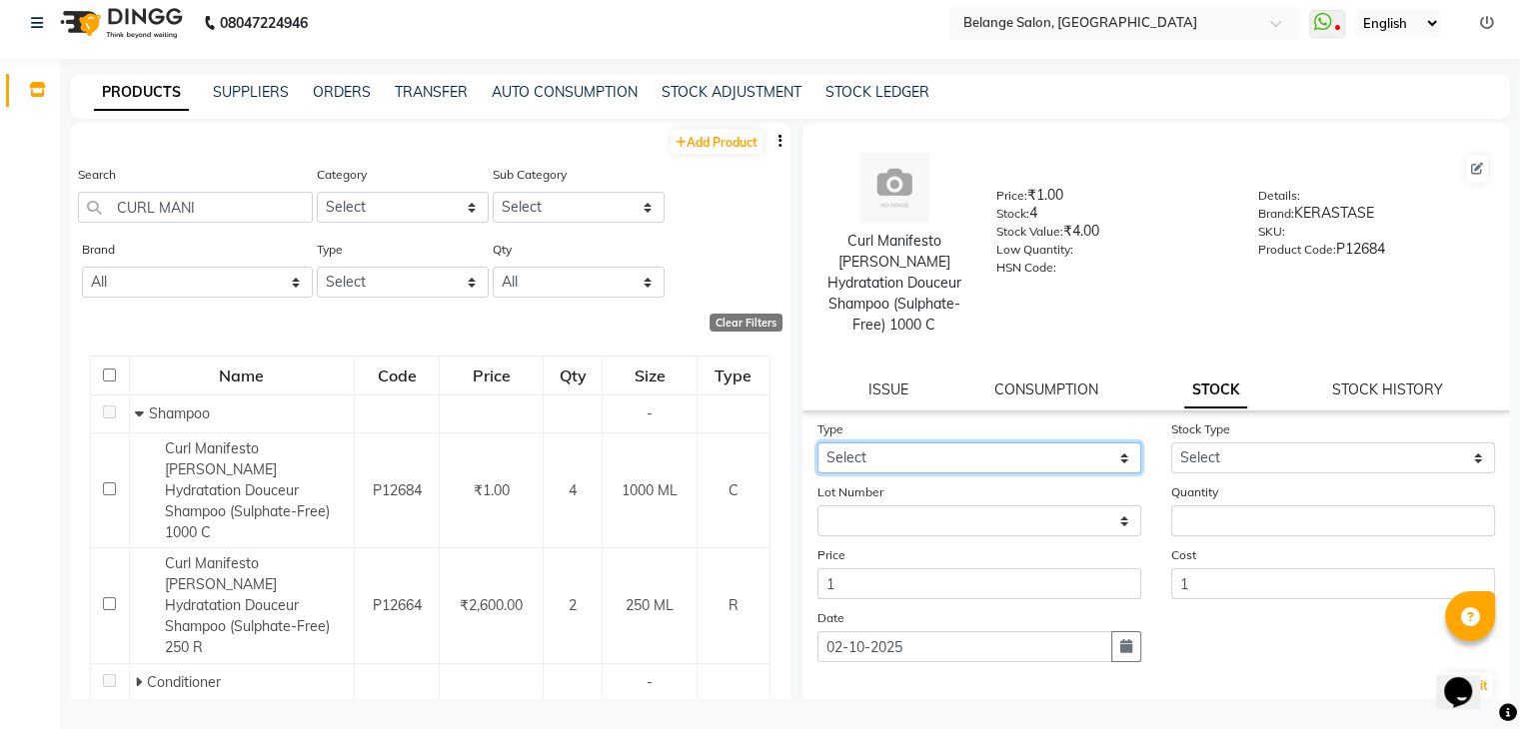
click at [934, 443] on select "Select In Out" at bounding box center [979, 458] width 324 height 31
select select "out"
click at [817, 443] on select "Select In Out" at bounding box center [979, 458] width 324 height 31
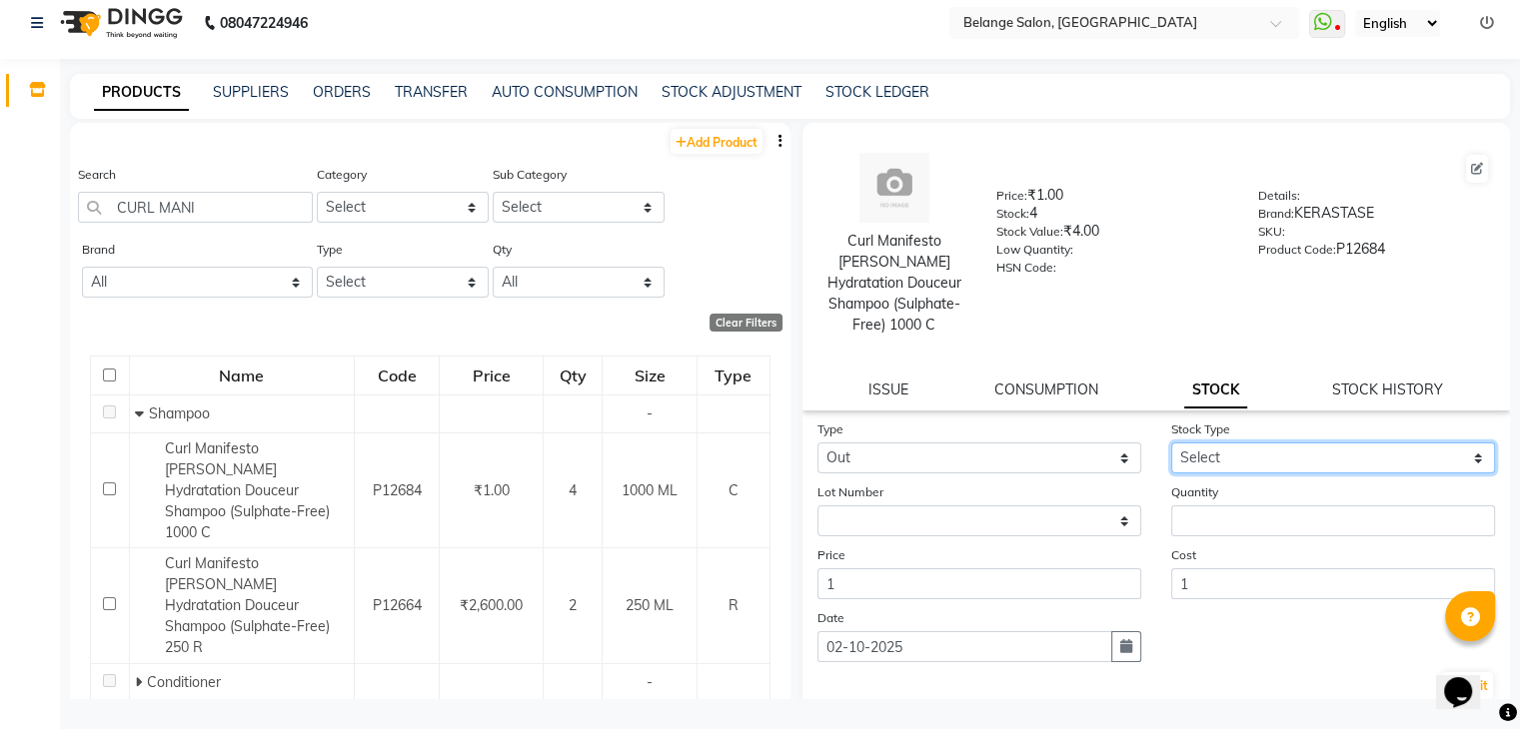
drag, startPoint x: 1239, startPoint y: 429, endPoint x: 1229, endPoint y: 493, distance: 64.7
click at [1229, 493] on form "Type Select In Out Stock Type Select Internal Use Damaged Expired Adjustment Re…" at bounding box center [1156, 561] width 679 height 284
select select "internal use"
click at [1171, 443] on select "Select Internal Use Damaged Expired Adjustment Return Other" at bounding box center [1333, 458] width 324 height 31
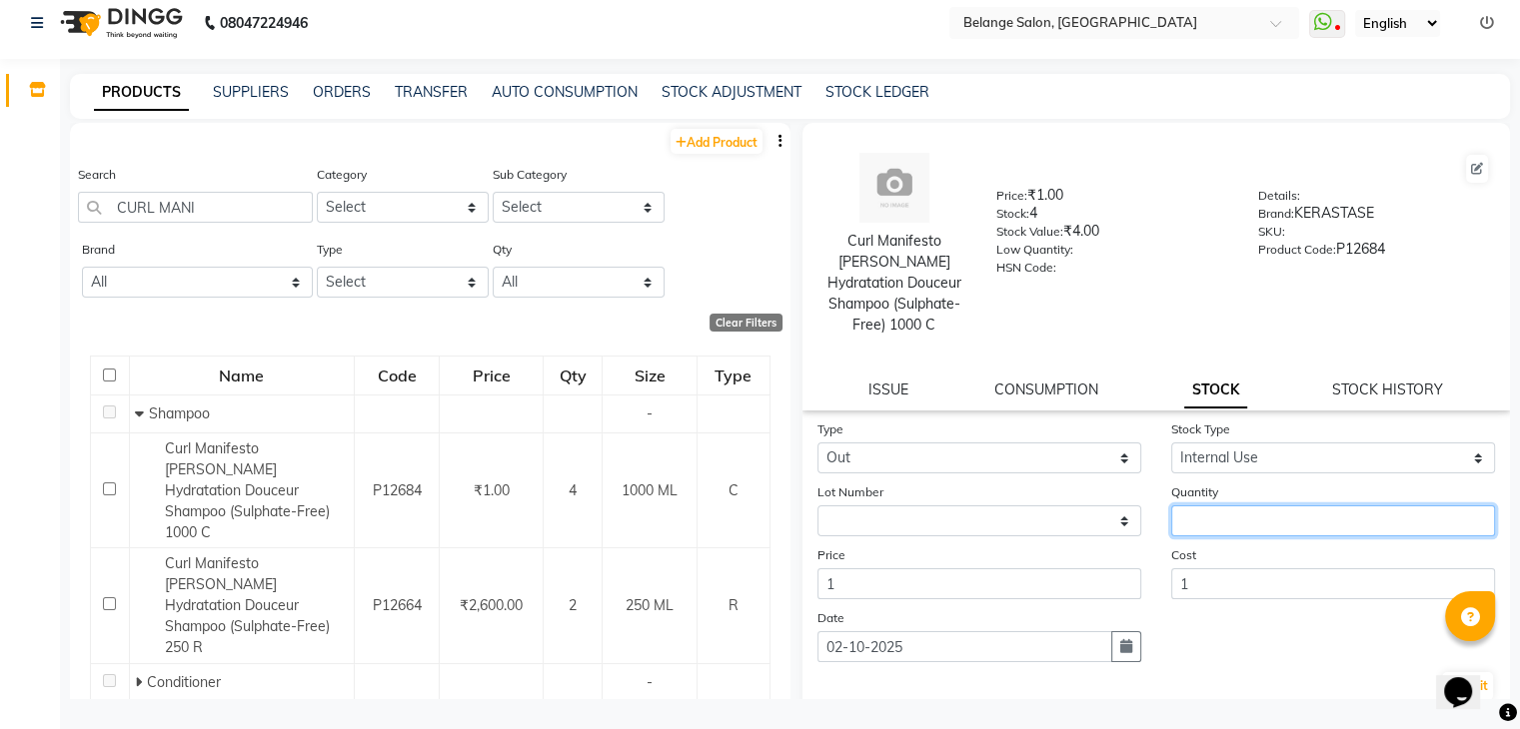
click at [1220, 506] on input "number" at bounding box center [1333, 521] width 324 height 31
type input "1"
click at [1442, 673] on button "Submit" at bounding box center [1467, 687] width 51 height 28
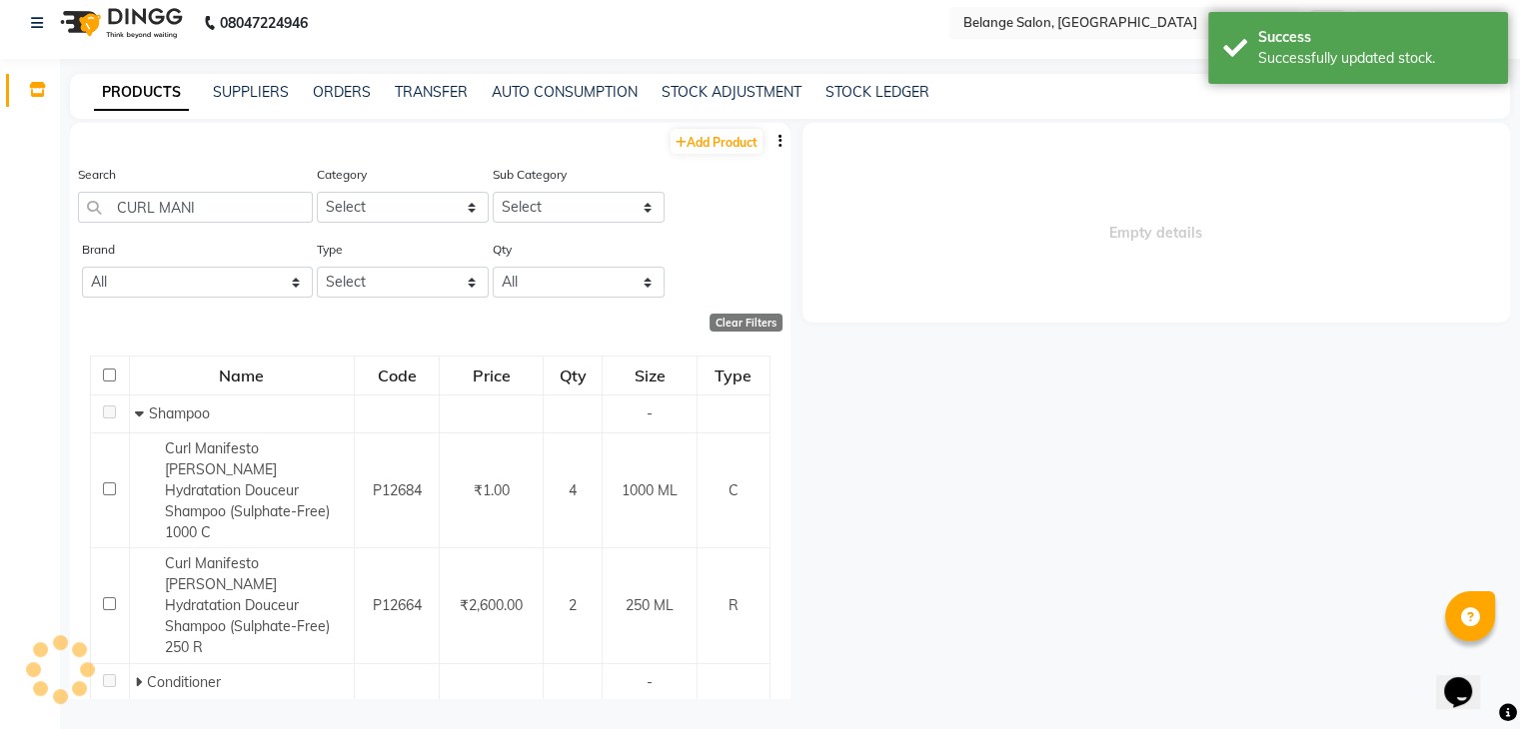
select select
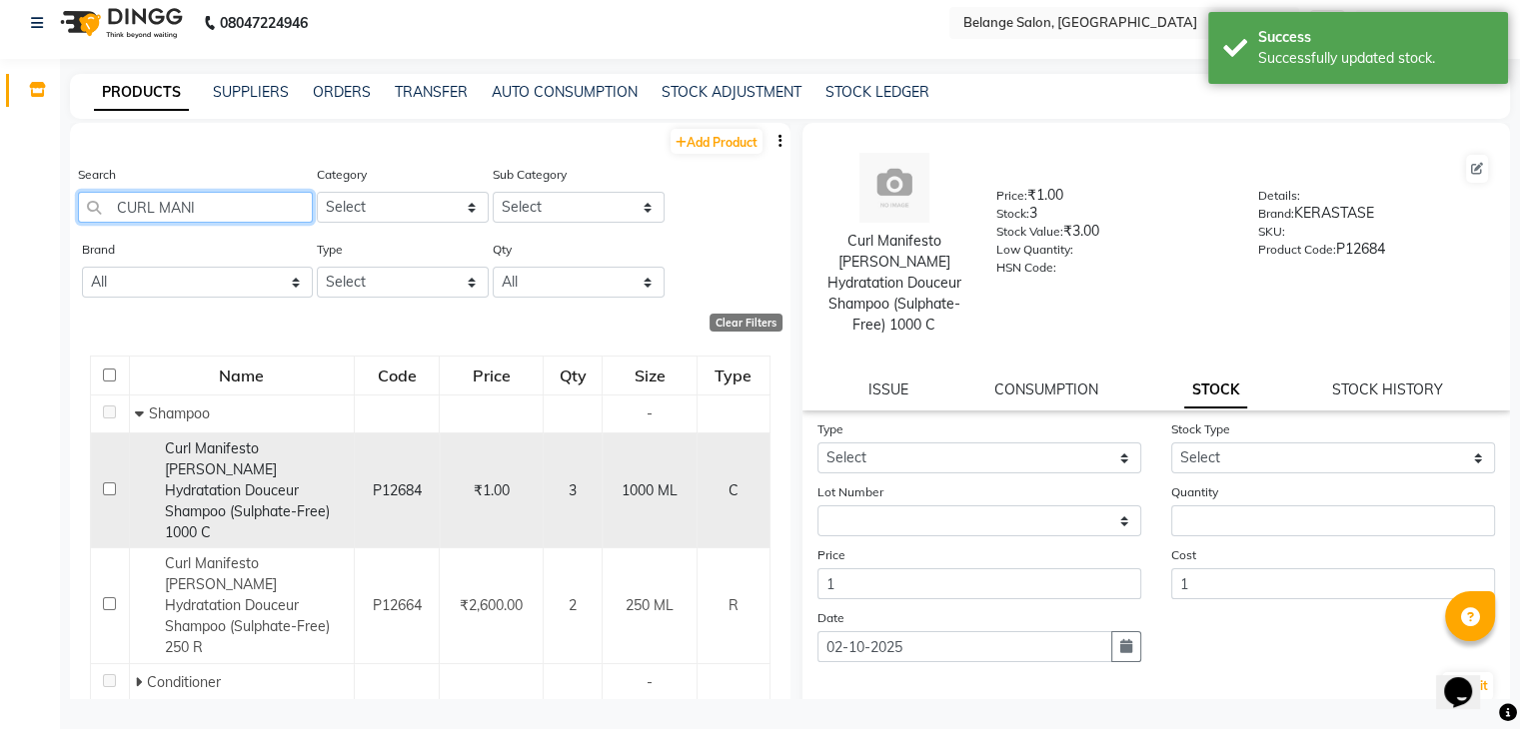
drag, startPoint x: 260, startPoint y: 206, endPoint x: 295, endPoint y: 456, distance: 252.3
click at [295, 456] on div "Add Product Search CURL MANI Category Select Hair Skin Makeup Personal Care App…" at bounding box center [430, 462] width 720 height 678
click at [295, 456] on div "Curl Manifesto Bain Hydratation Douceur Shampoo (Sulphate-Free) 1000 C" at bounding box center [242, 491] width 214 height 105
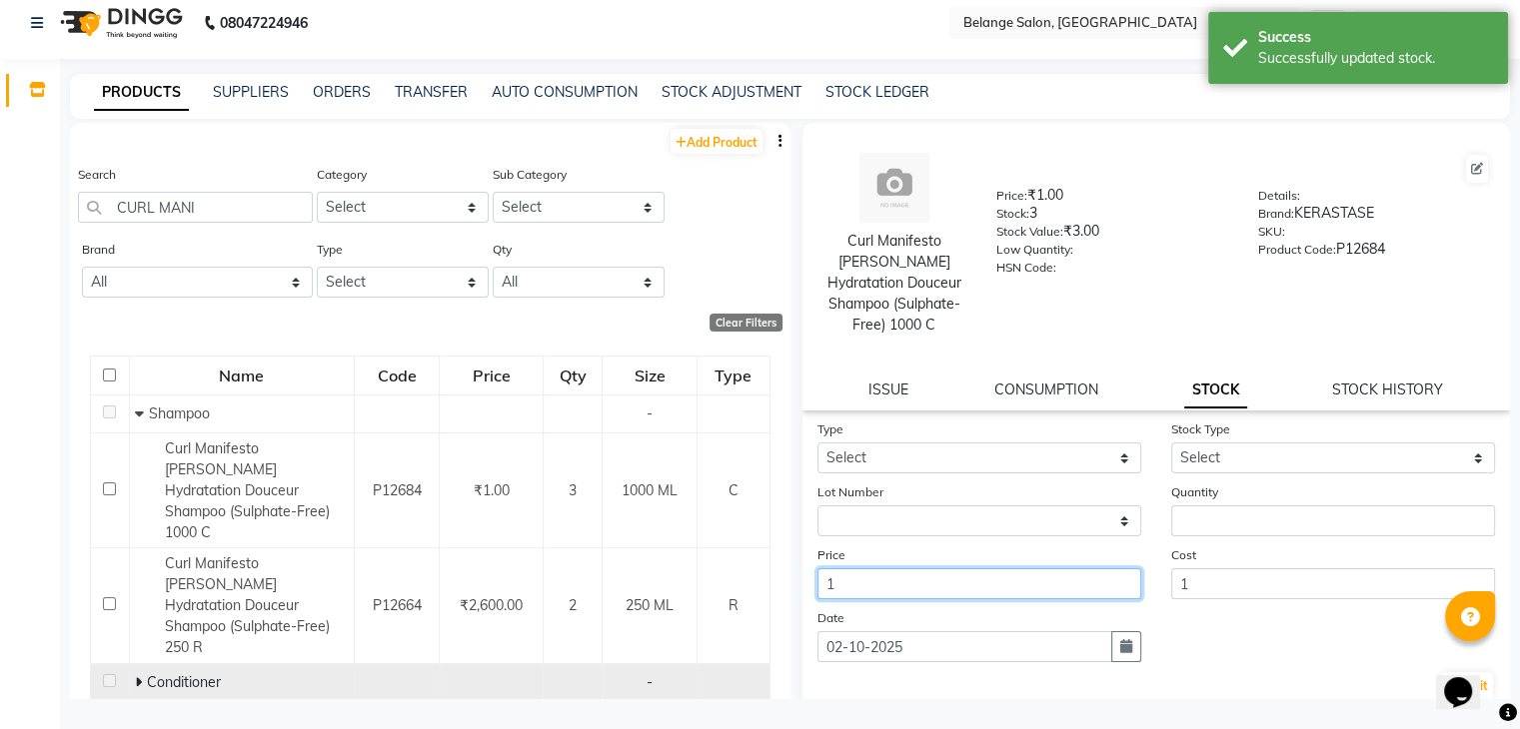
drag, startPoint x: 910, startPoint y: 577, endPoint x: 708, endPoint y: 626, distance: 207.7
click at [708, 626] on div "Add Product Search CURL MANI Category Select Hair Skin Makeup Personal Care App…" at bounding box center [790, 411] width 1440 height 577
click at [708, 665] on td at bounding box center [732, 684] width 73 height 38
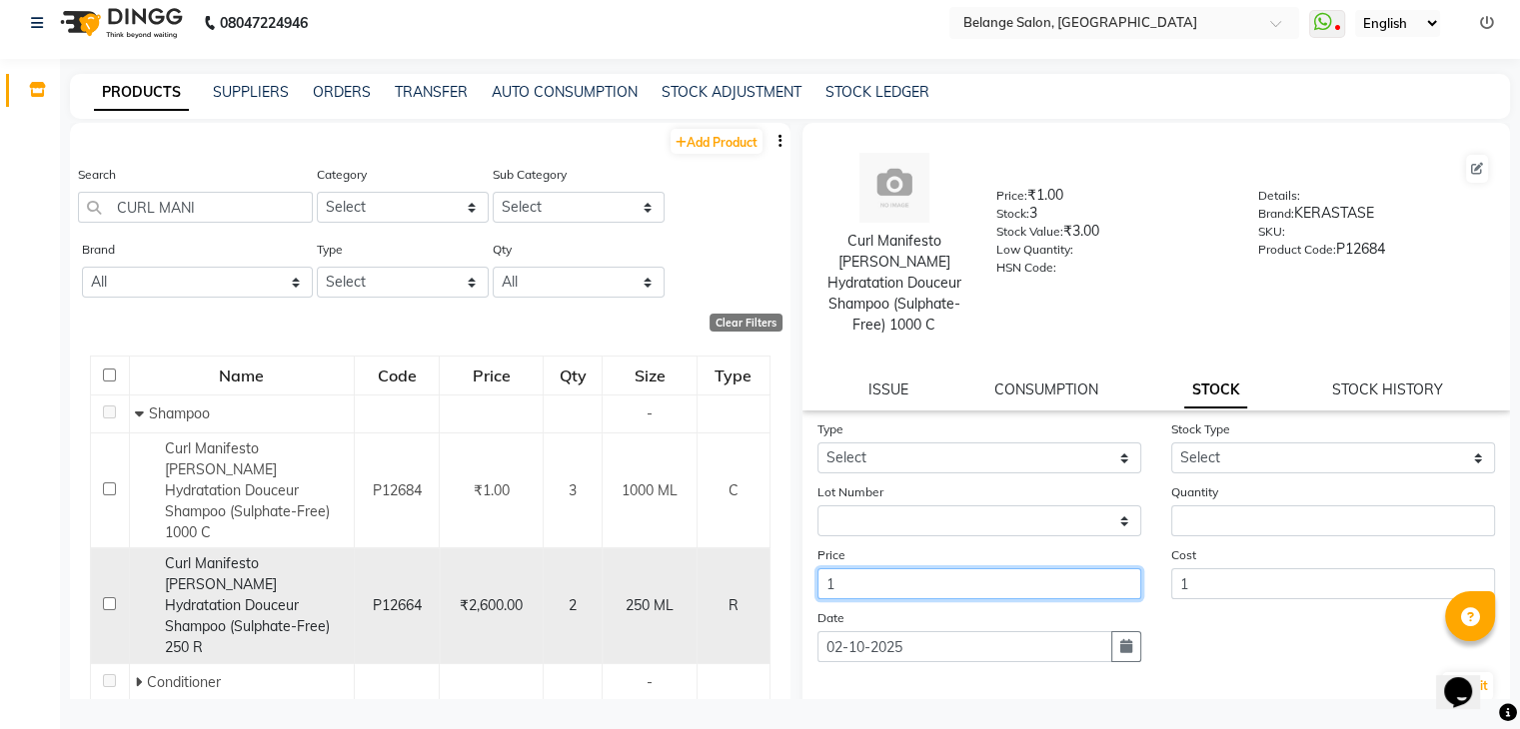
drag, startPoint x: 861, startPoint y: 574, endPoint x: 724, endPoint y: 602, distance: 139.7
click at [724, 602] on div "Add Product Search CURL MANI Category Select Hair Skin Makeup Personal Care App…" at bounding box center [790, 411] width 1440 height 577
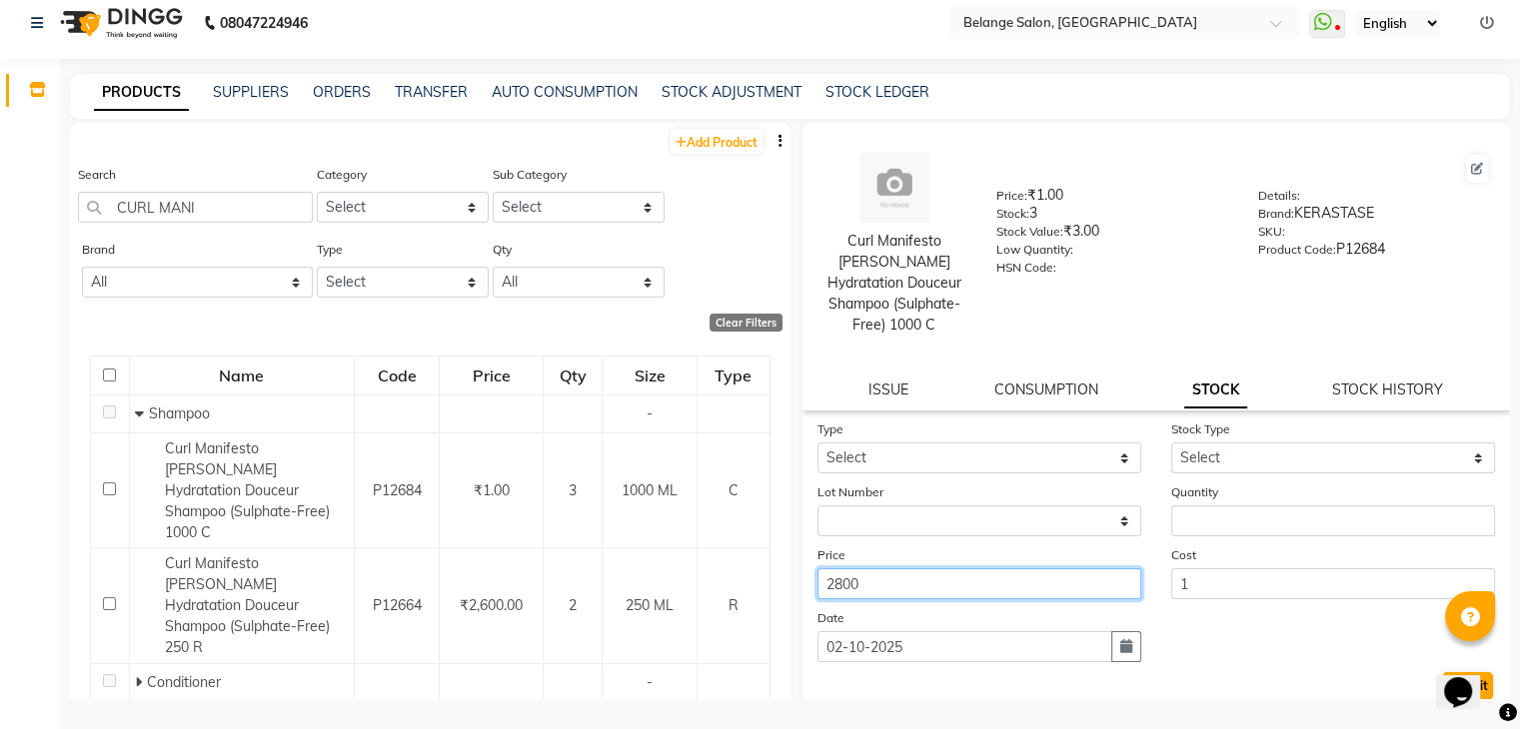
type input "2800"
click at [1442, 673] on button "Submit" at bounding box center [1467, 687] width 51 height 28
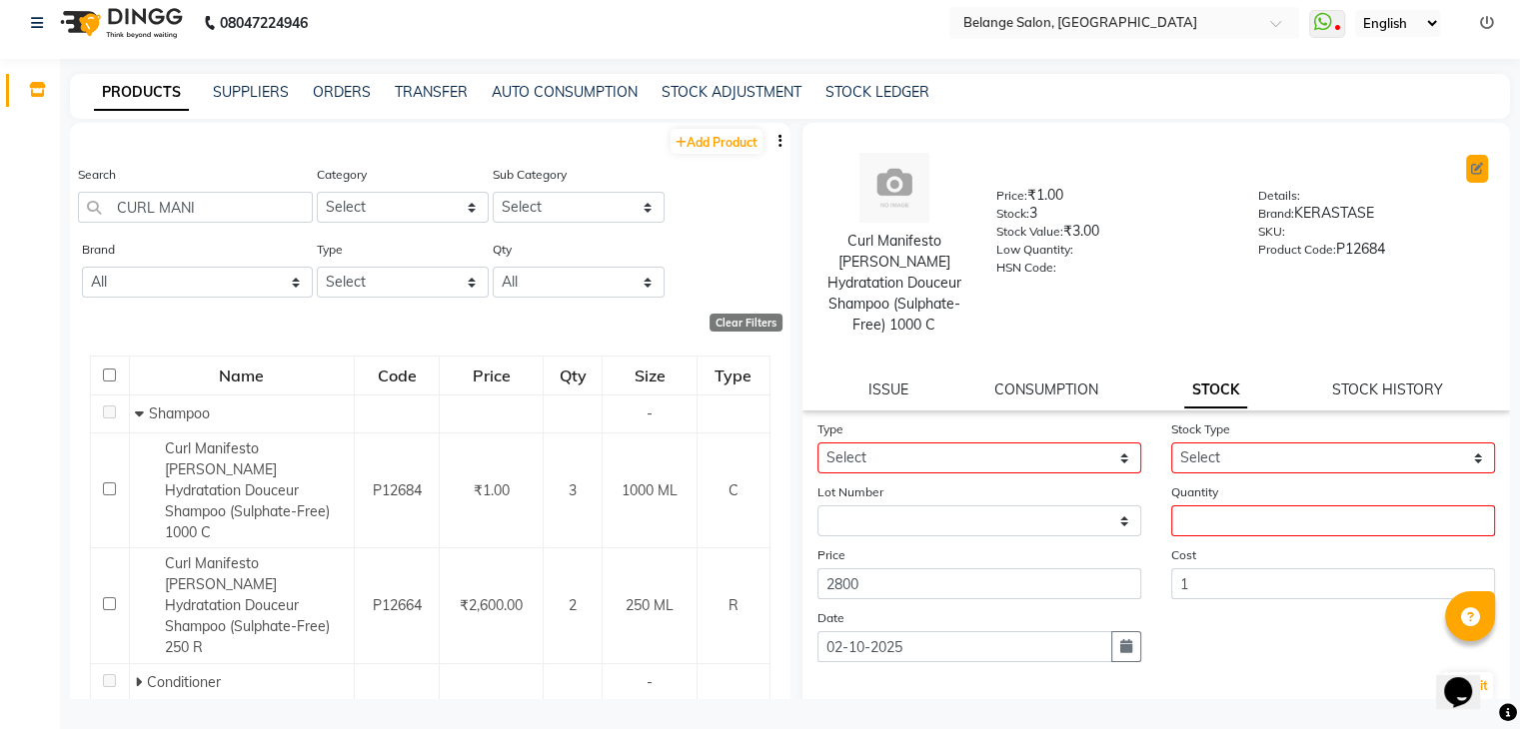
click at [1467, 174] on button at bounding box center [1477, 169] width 22 height 28
select select "true"
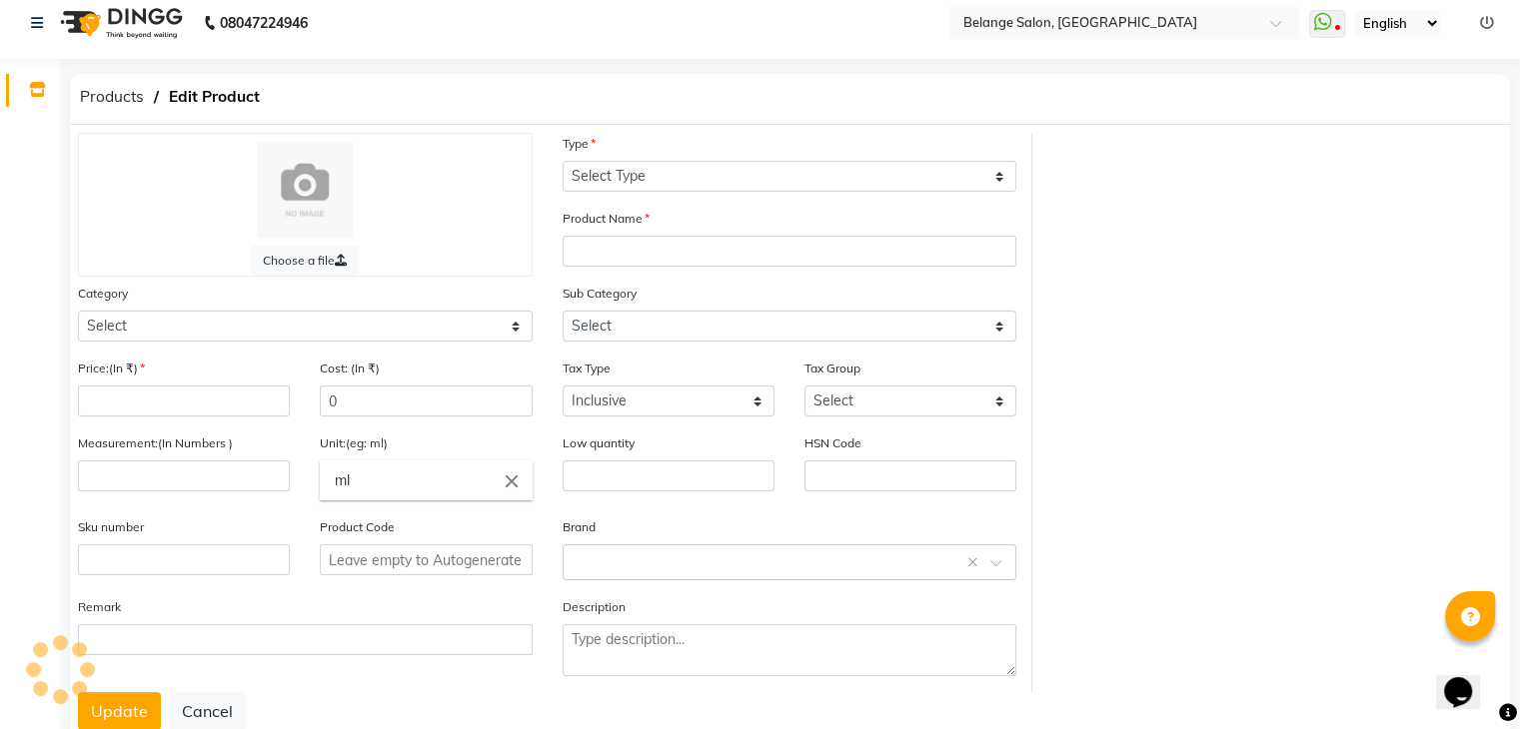
select select "C"
type input "Curl Manifesto Bain Hydratation Douceur Shampoo (Sulphate-Free) 1000 C"
select select "335501100"
select select
type input "1"
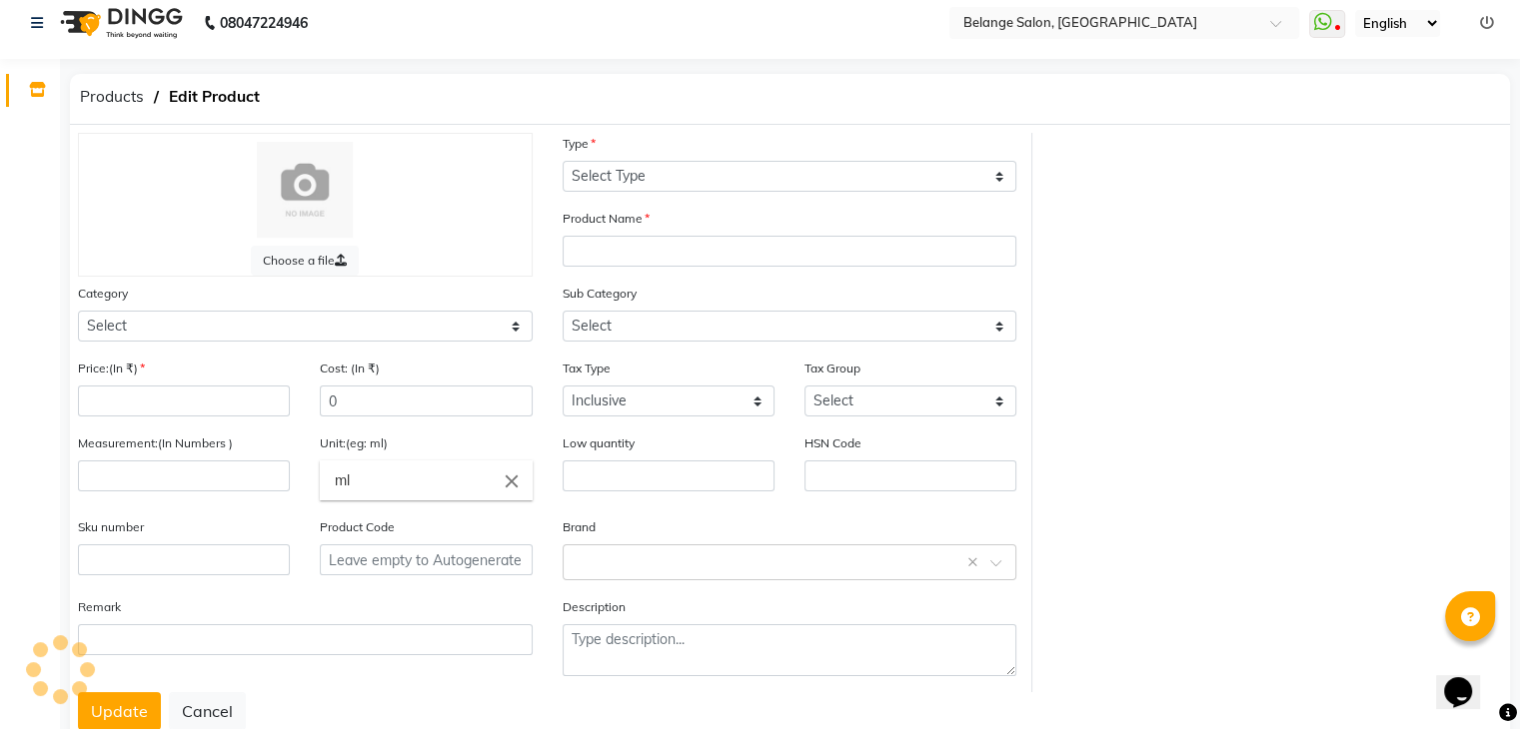
type input "1"
select select "2014"
type input "1000"
type input "ML"
type input "P12684"
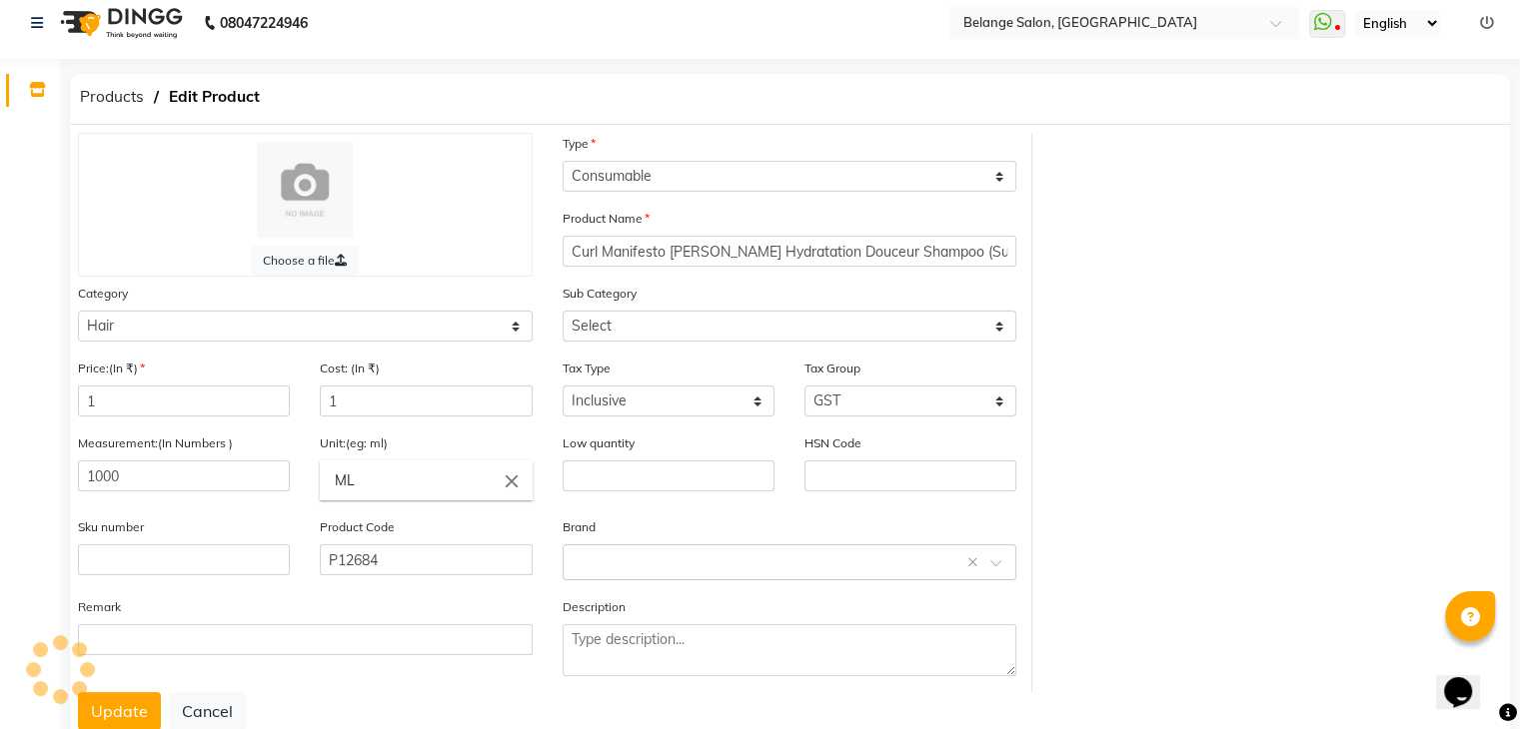
select select "335501101"
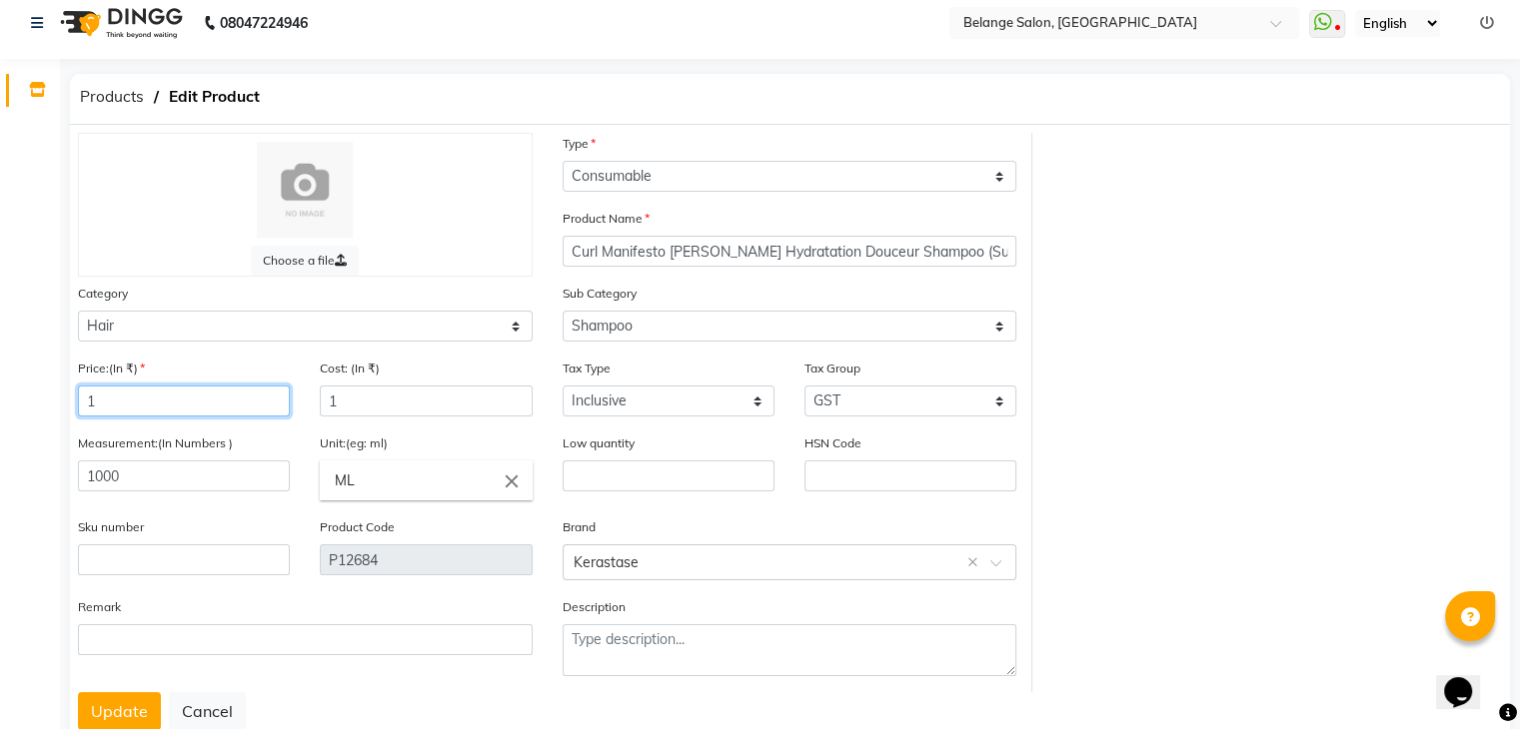
drag, startPoint x: 160, startPoint y: 409, endPoint x: 19, endPoint y: 434, distance: 143.1
click at [19, 434] on app-home "08047224946 Select Location × Belange Salon, Wadala East WhatsApp Status ✕ Stat…" at bounding box center [760, 387] width 1520 height 801
type input "2800"
click at [90, 712] on button "Update" at bounding box center [119, 711] width 83 height 38
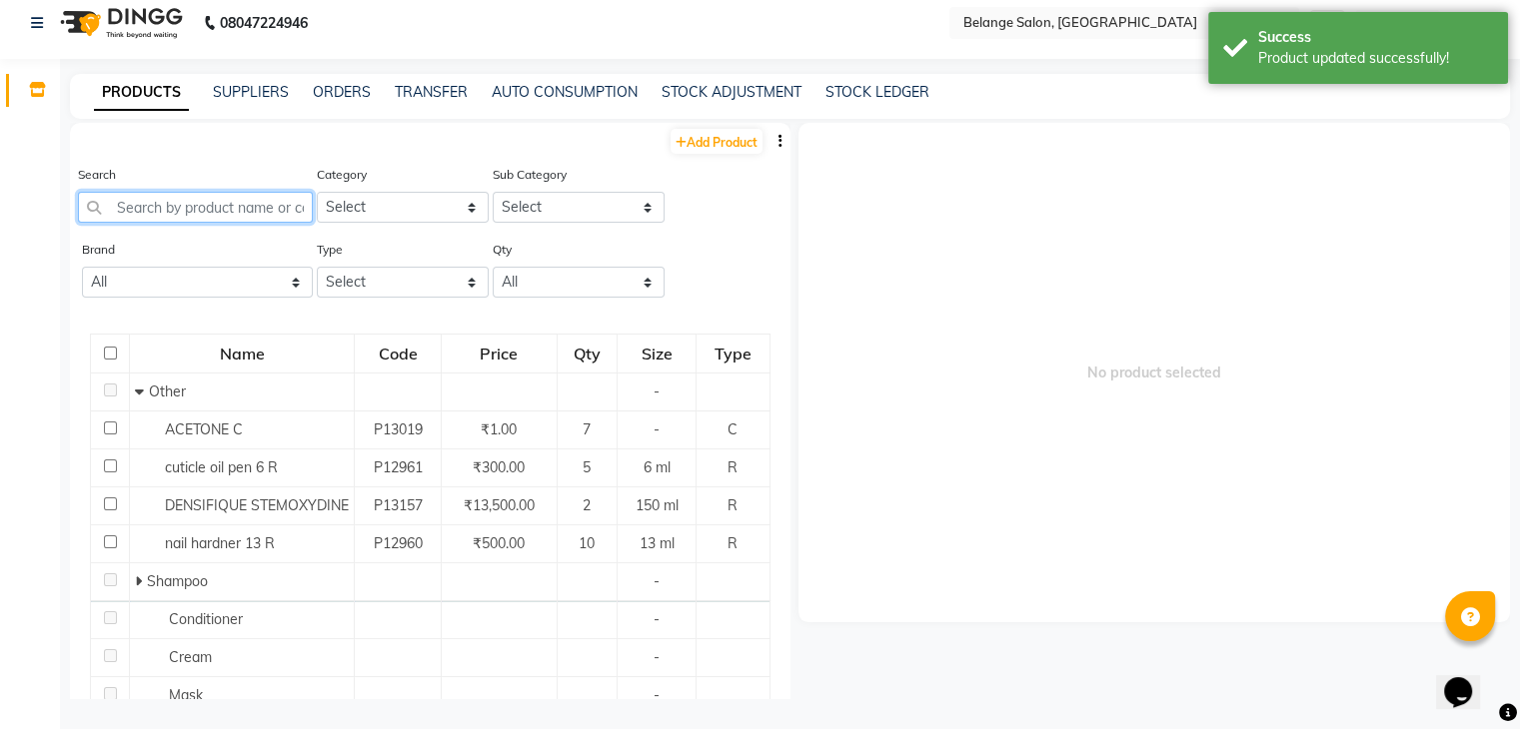
click at [222, 216] on input "text" at bounding box center [195, 207] width 235 height 31
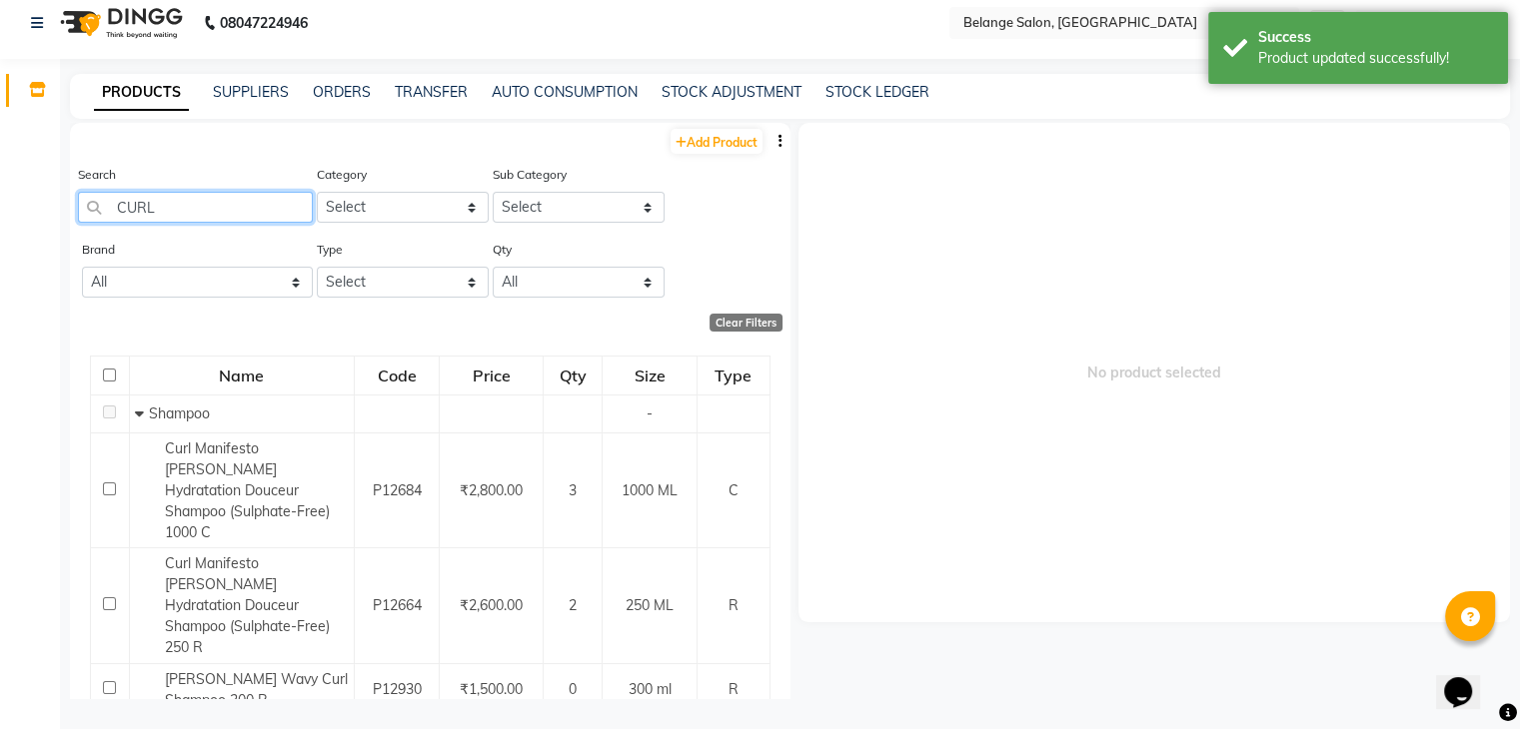
drag, startPoint x: 212, startPoint y: 220, endPoint x: 0, endPoint y: 329, distance: 238.2
click at [0, 329] on app-home "08047224946 Select Location × Belange Salon, Wadala East WhatsApp Status ✕ Stat…" at bounding box center [760, 358] width 1520 height 742
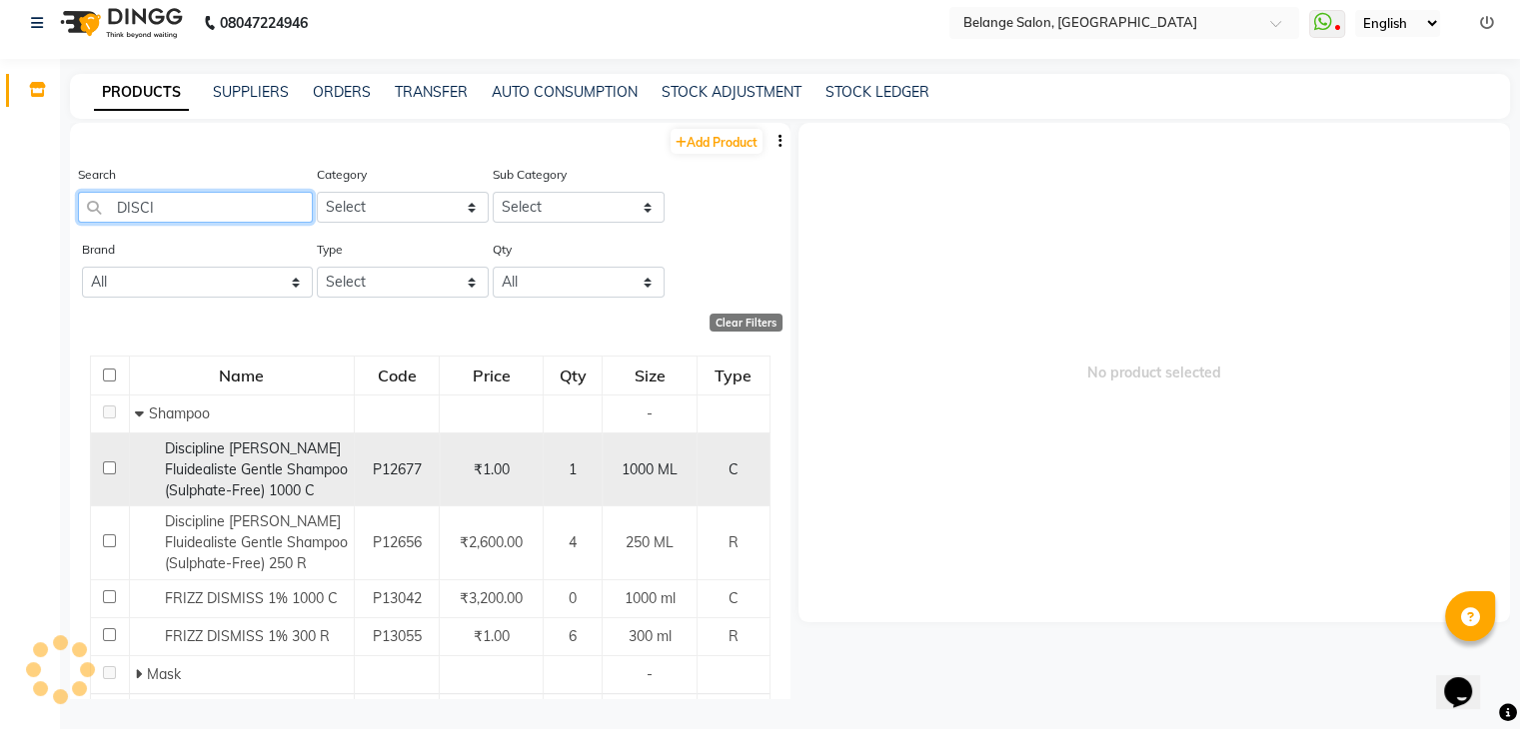
type input "DISCI"
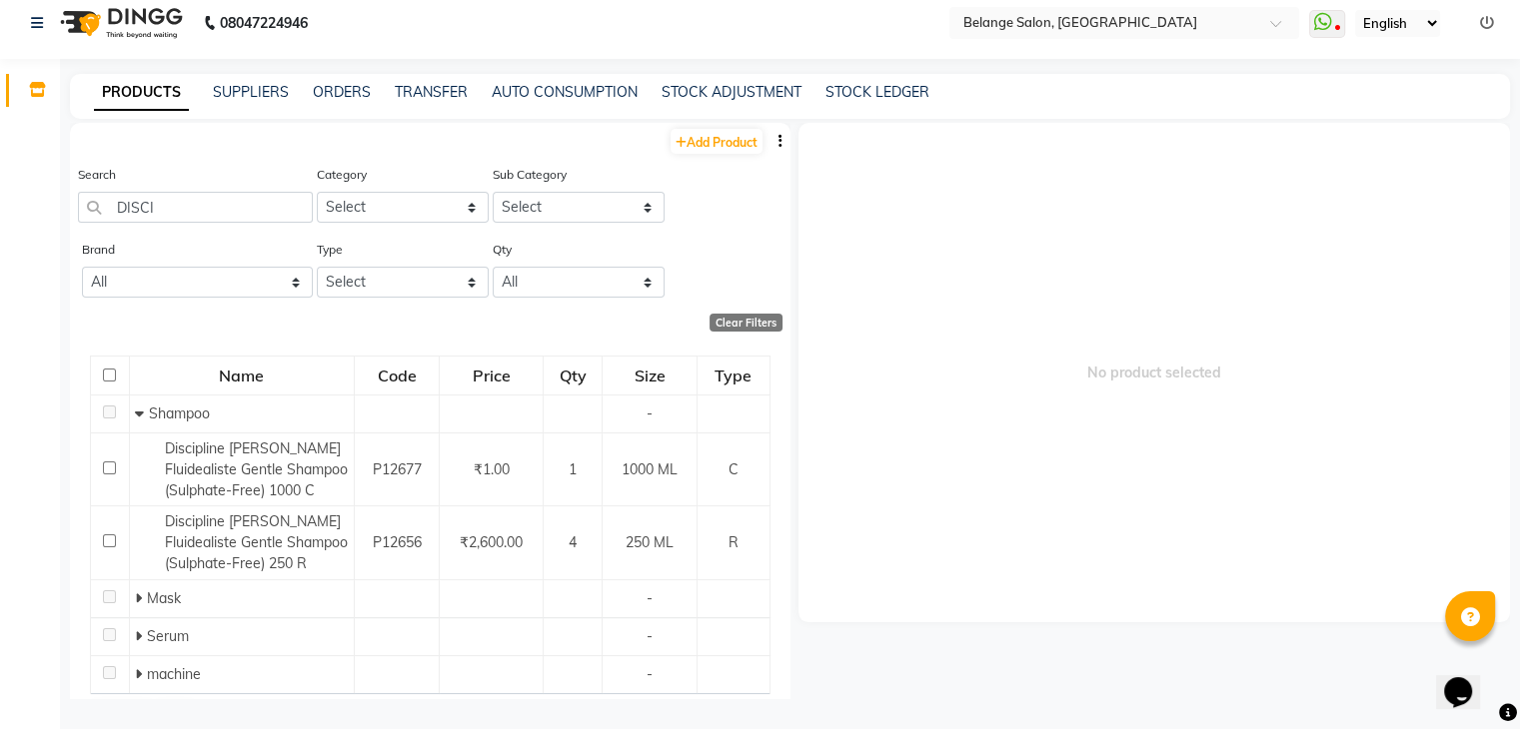
click at [152, 472] on div "Discipline Bain Fluidealiste Gentle Shampoo (Sulphate-Free) 1000 C" at bounding box center [242, 470] width 214 height 63
select select
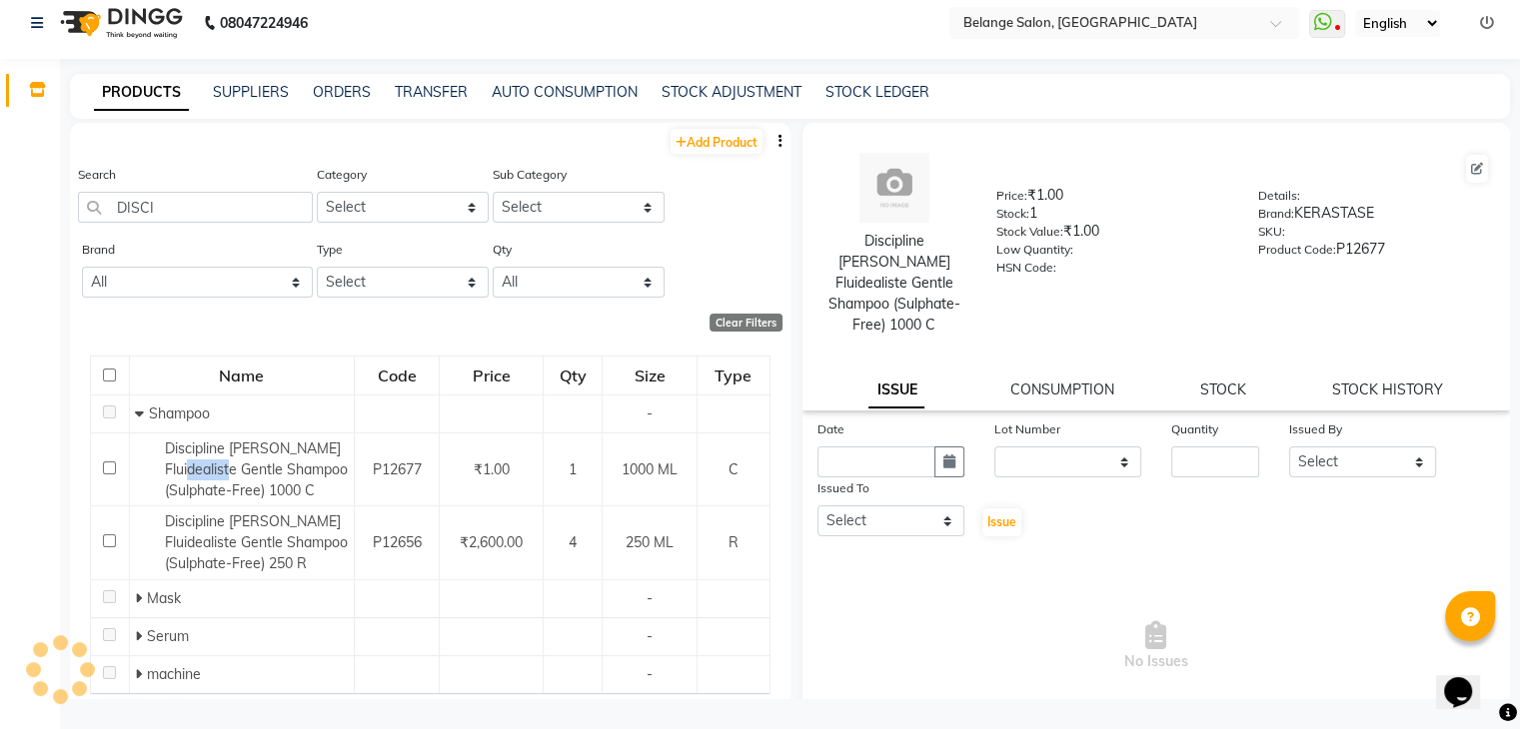
click at [152, 472] on div "Discipline Bain Fluidealiste Gentle Shampoo (Sulphate-Free) 1000 C" at bounding box center [242, 470] width 214 height 63
click at [1200, 381] on link "STOCK" at bounding box center [1223, 390] width 46 height 18
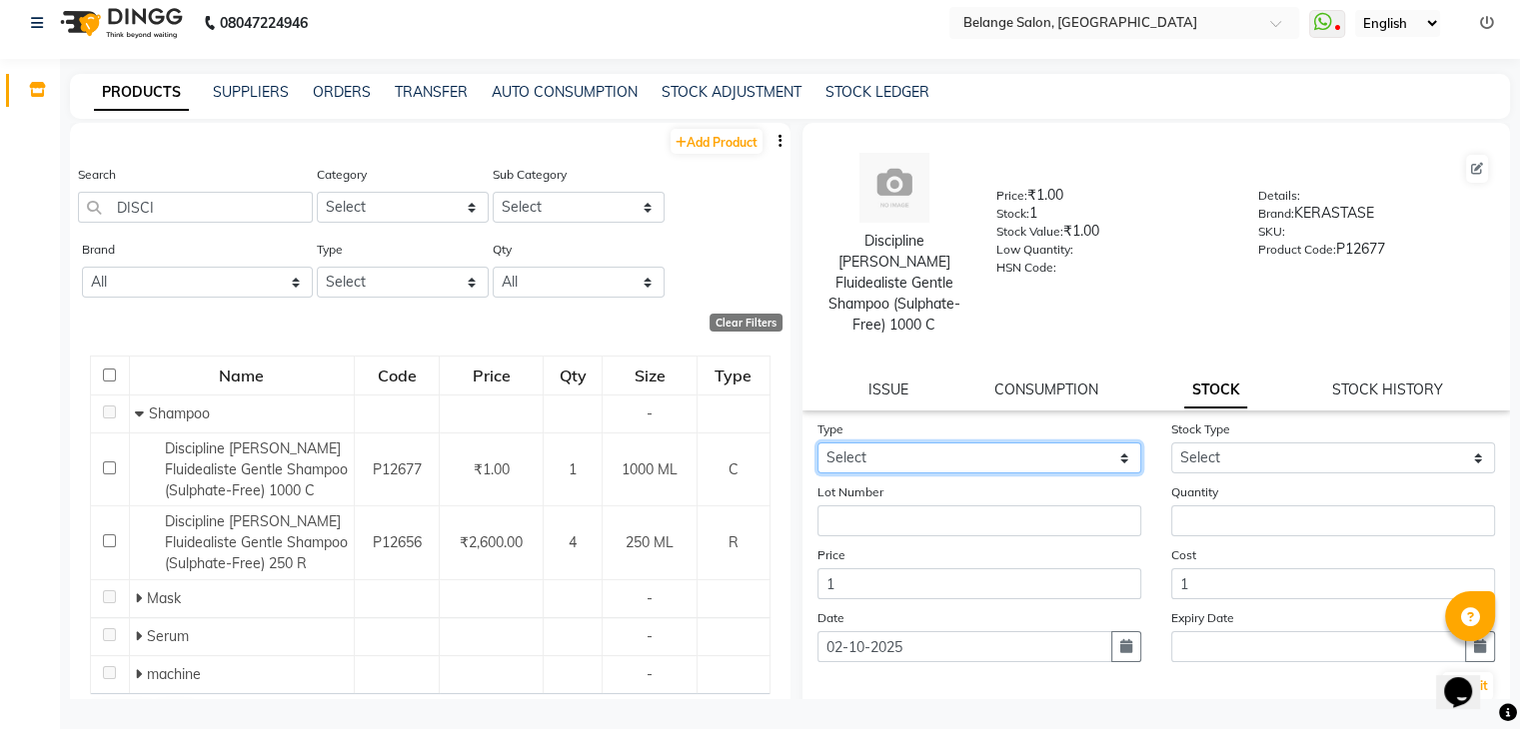
drag, startPoint x: 987, startPoint y: 441, endPoint x: 948, endPoint y: 517, distance: 85.4
click at [948, 517] on form "Type Select In Out Stock Type Select Lot Number Quantity Price 1 Cost 1 Date 02…" at bounding box center [1156, 561] width 679 height 284
select select "out"
click at [817, 443] on select "Select In Out" at bounding box center [979, 458] width 324 height 31
select select
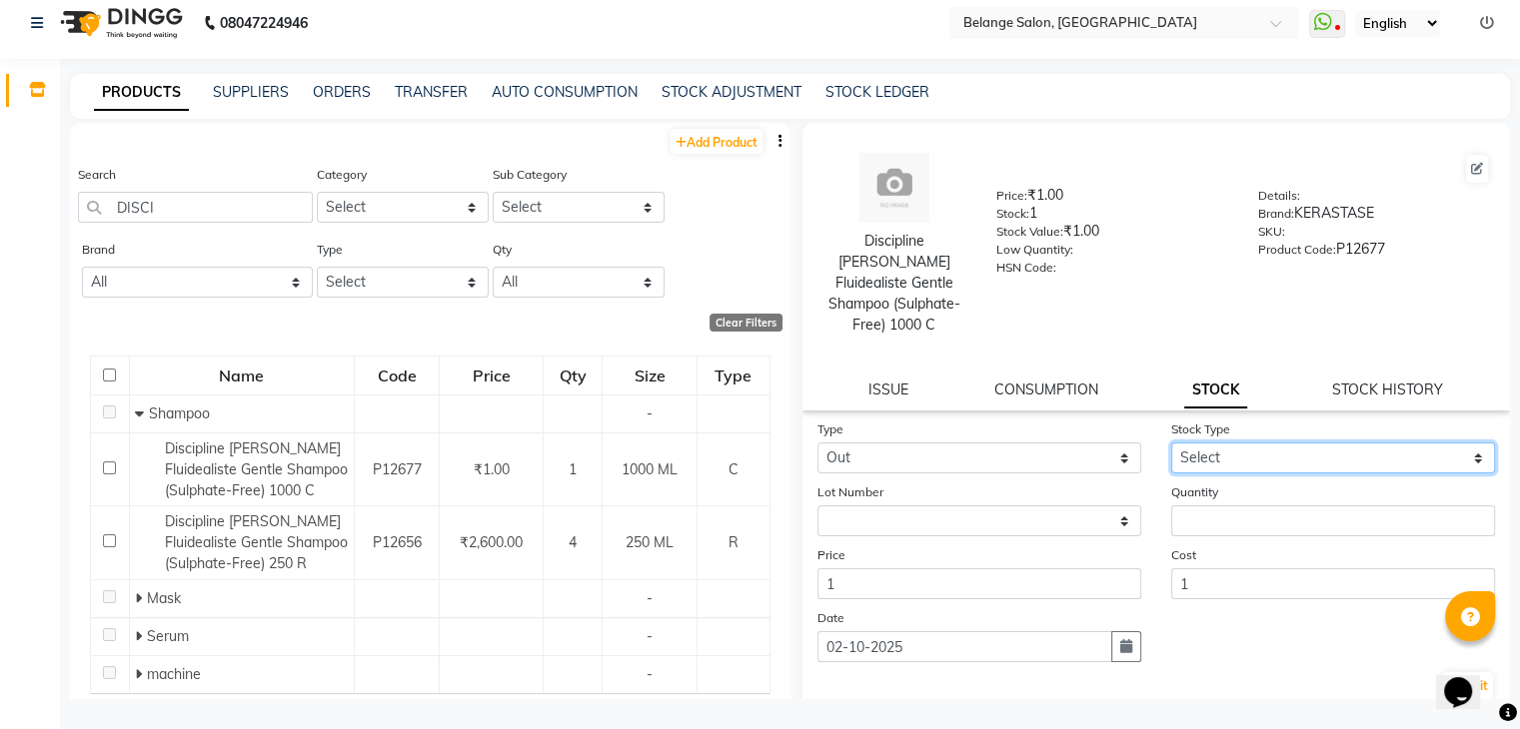
drag, startPoint x: 1259, startPoint y: 432, endPoint x: 1234, endPoint y: 493, distance: 65.9
click at [1234, 493] on form "Type Select In Out Stock Type Select Internal Use Damaged Expired Adjustment Re…" at bounding box center [1156, 561] width 679 height 284
select select "internal use"
click at [1171, 443] on select "Select Internal Use Damaged Expired Adjustment Return Other" at bounding box center [1333, 458] width 324 height 31
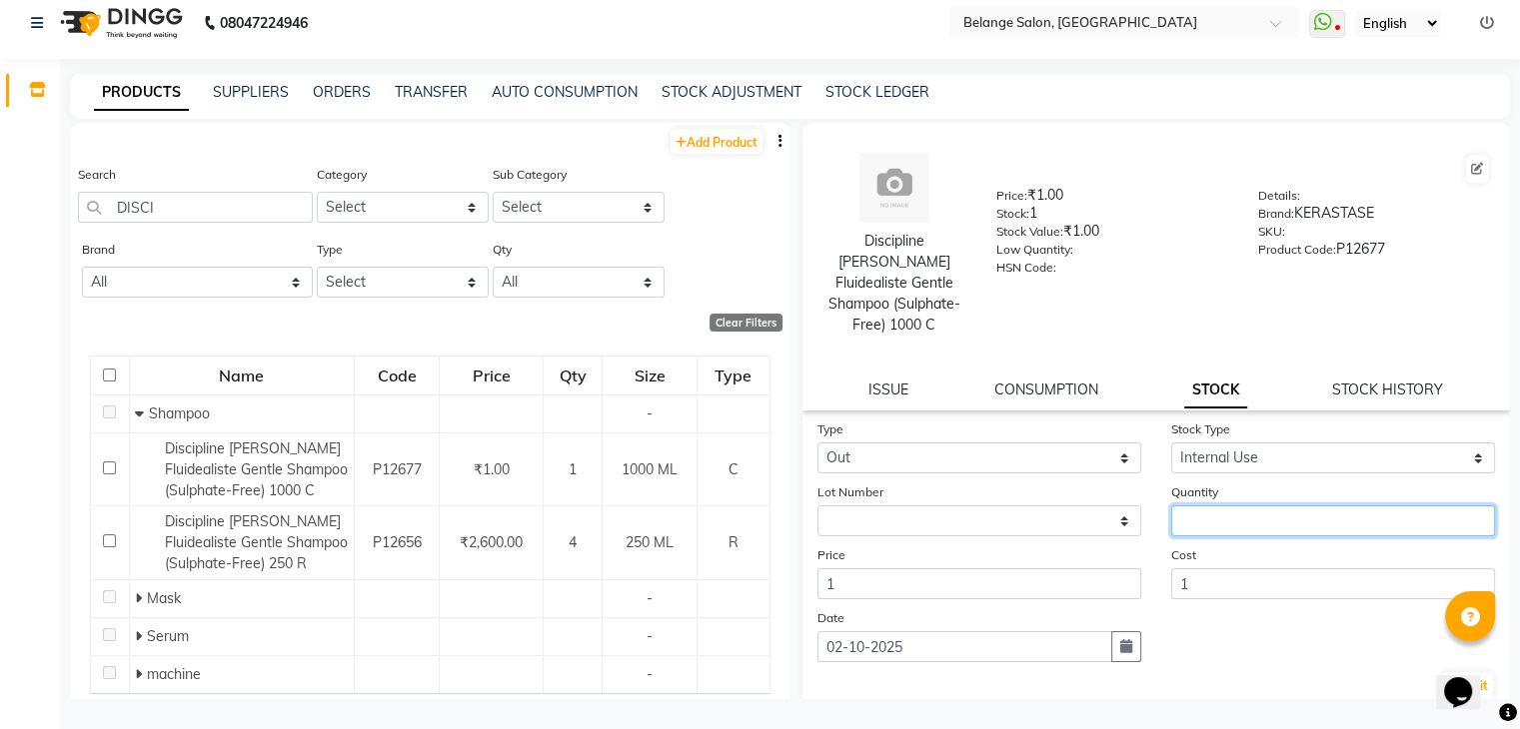
click at [1231, 506] on input "number" at bounding box center [1333, 521] width 324 height 31
type input "1"
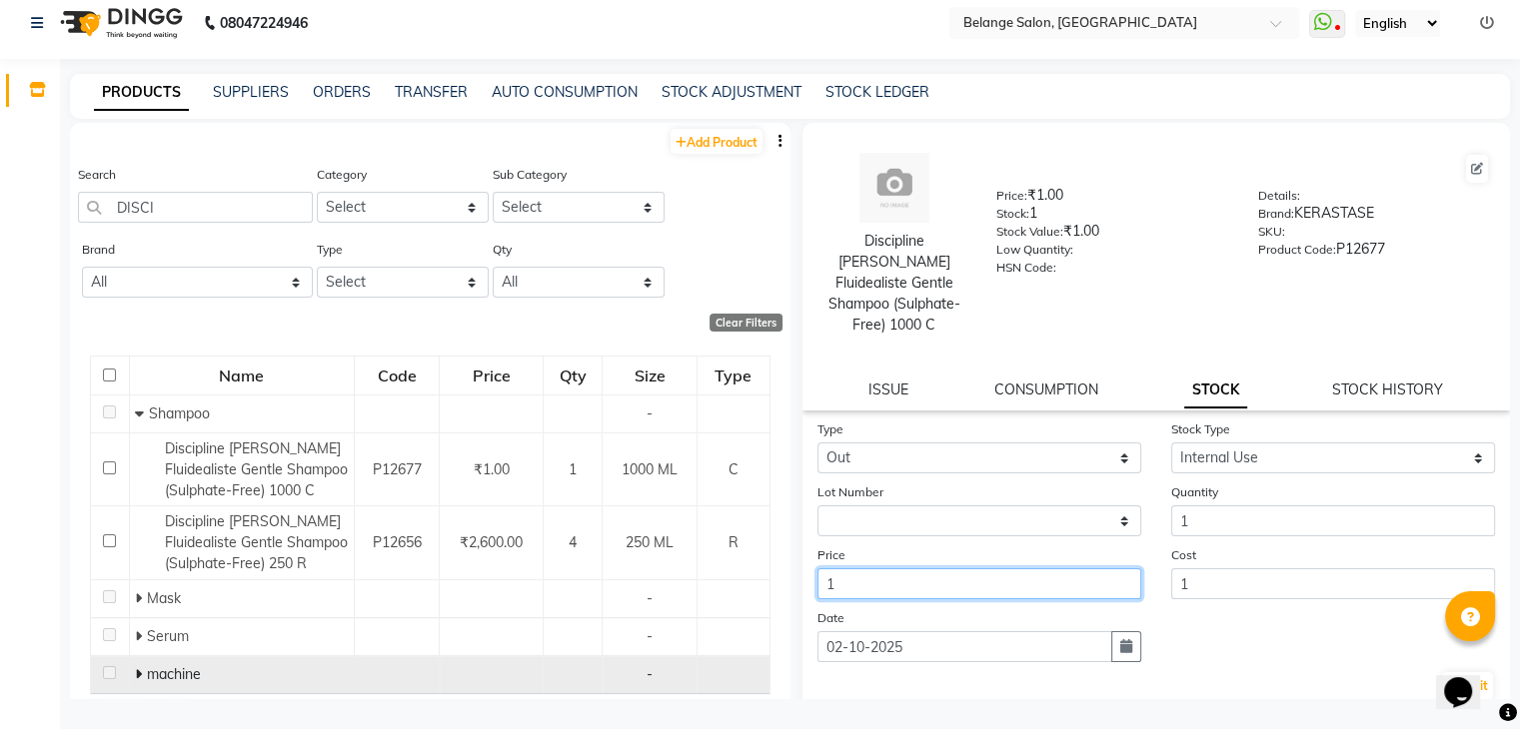
drag, startPoint x: 850, startPoint y: 575, endPoint x: 660, endPoint y: 665, distance: 211.0
click at [660, 665] on div "Add Product Search DISCI Category Select Hair Skin Makeup Personal Care Applian…" at bounding box center [790, 411] width 1440 height 577
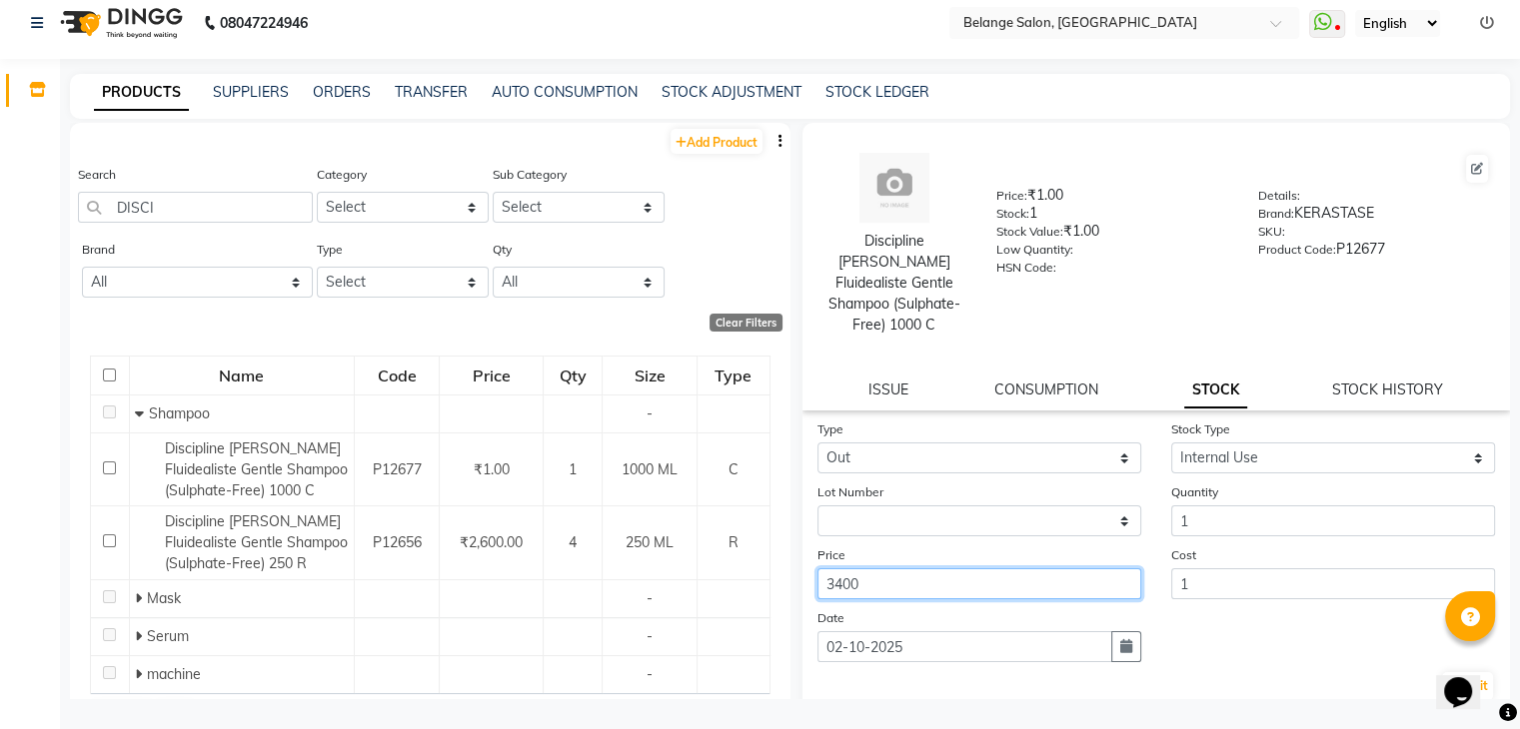
type input "3400"
click at [1027, 678] on div "Submit" at bounding box center [1156, 687] width 679 height 32
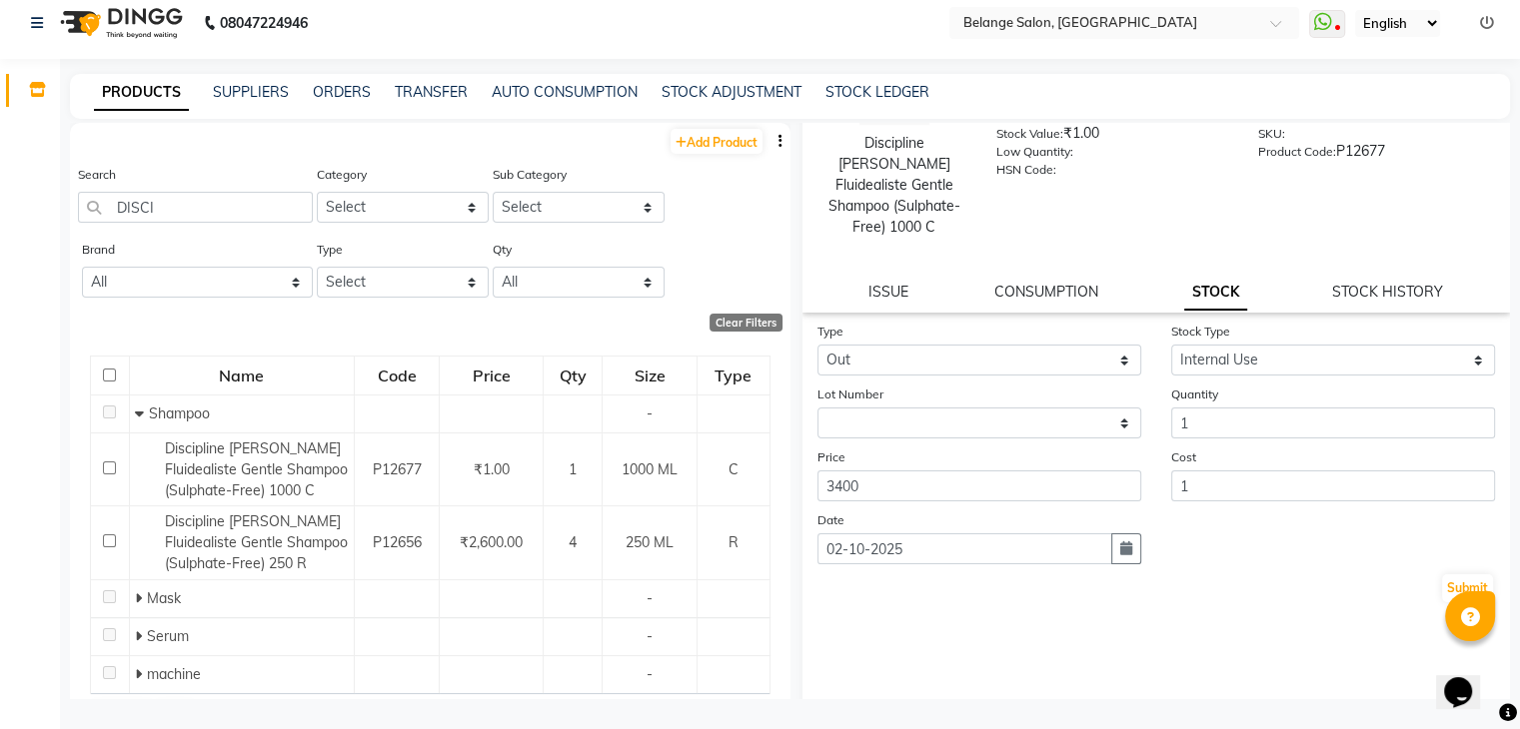
scroll to position [97, 0]
click at [1442, 576] on button "Submit" at bounding box center [1467, 590] width 51 height 28
select select
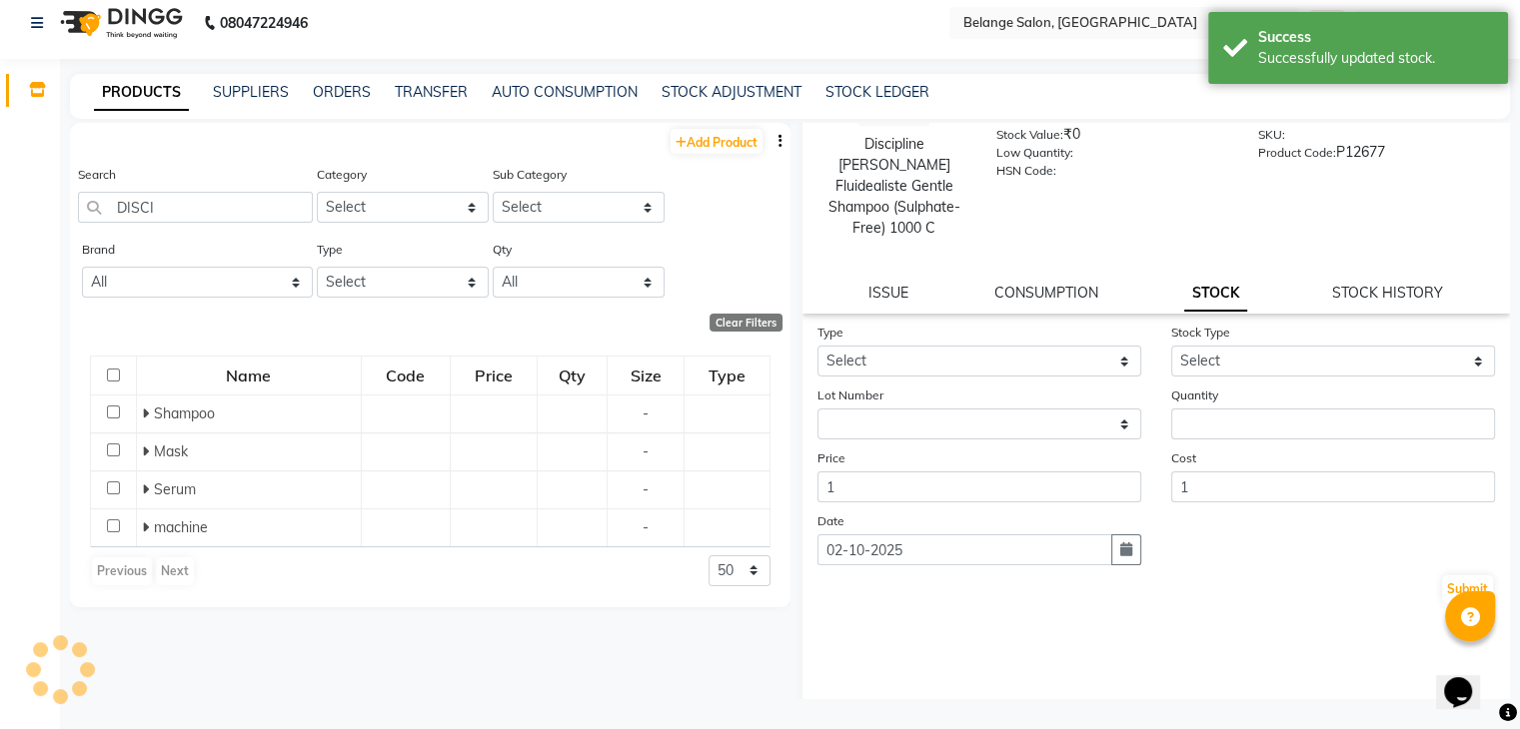
scroll to position [0, 0]
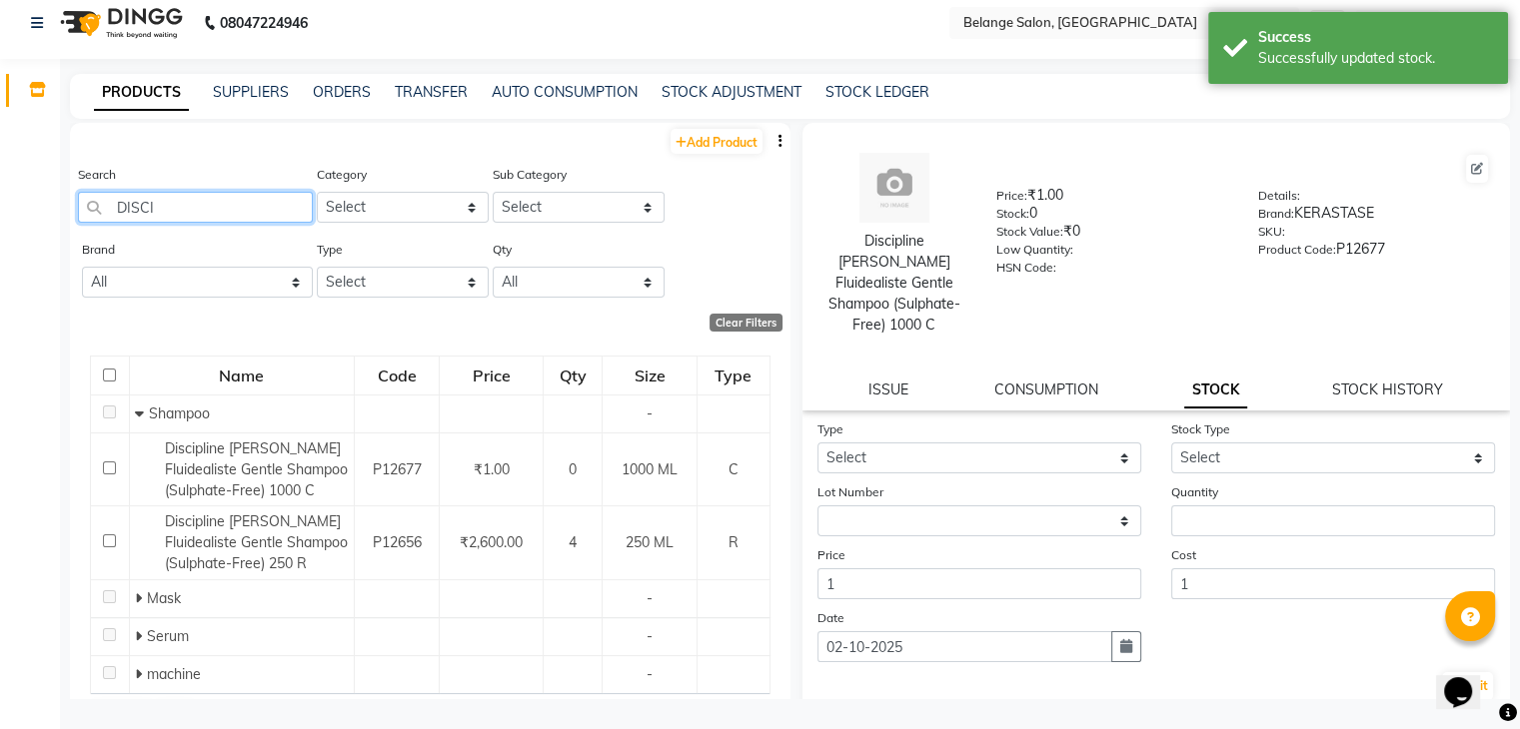
drag, startPoint x: 217, startPoint y: 213, endPoint x: 0, endPoint y: 456, distance: 325.6
click at [0, 456] on app-home "08047224946 Select Location × Belange Salon, Wadala East WhatsApp Status ✕ Stat…" at bounding box center [760, 358] width 1520 height 742
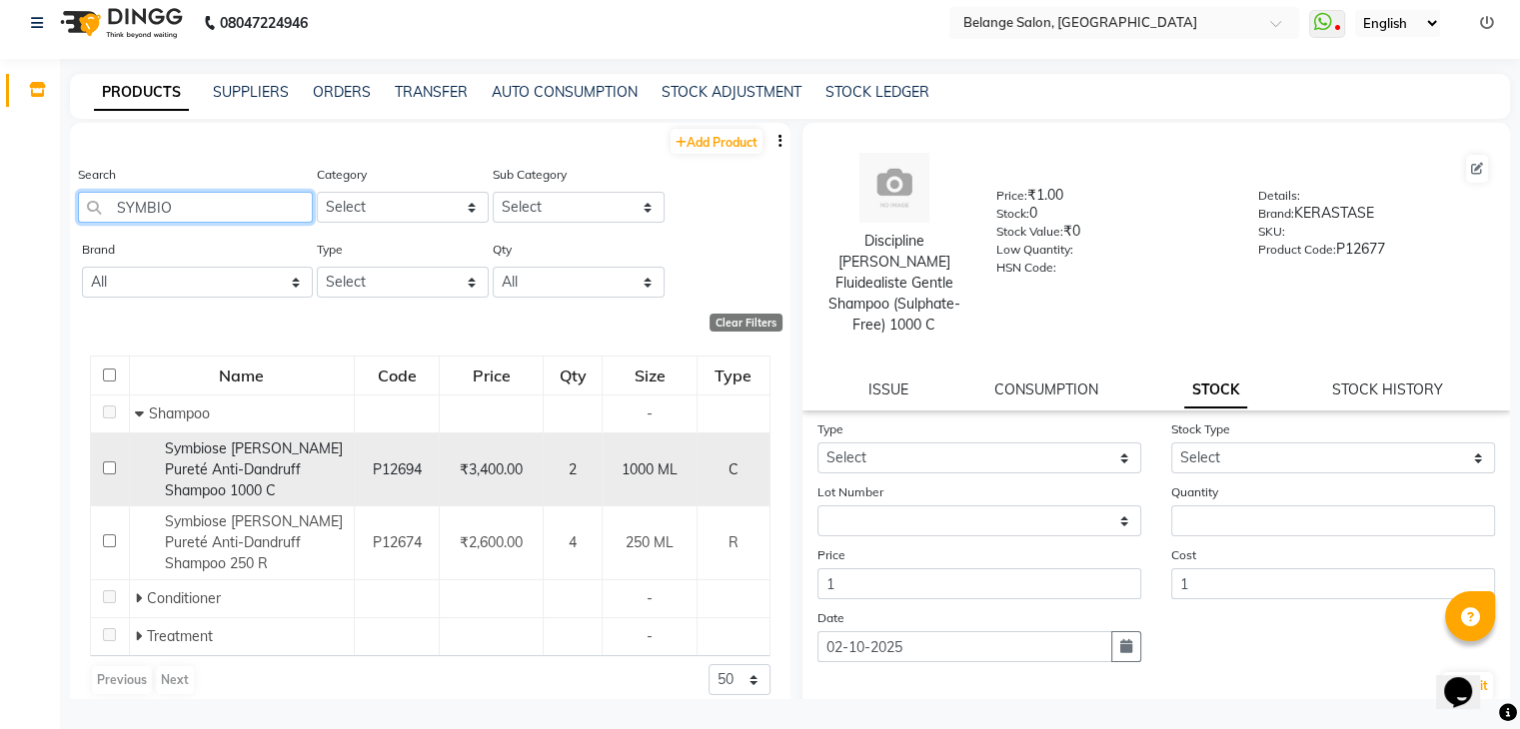
type input "SYMBIO"
click at [212, 454] on span "Symbiose Bain Pureté Anti-Dandruff Shampoo 1000 C" at bounding box center [254, 470] width 178 height 60
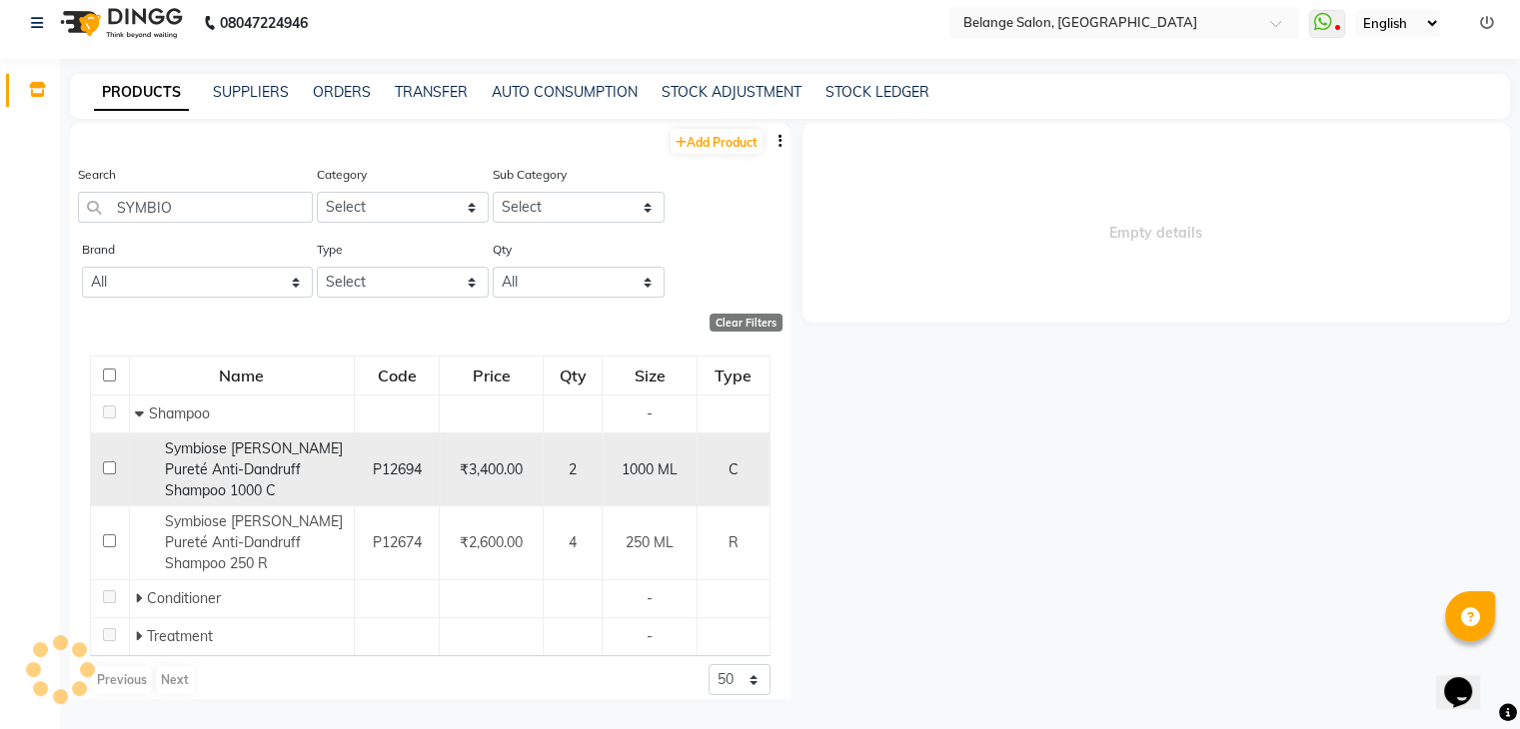
select select
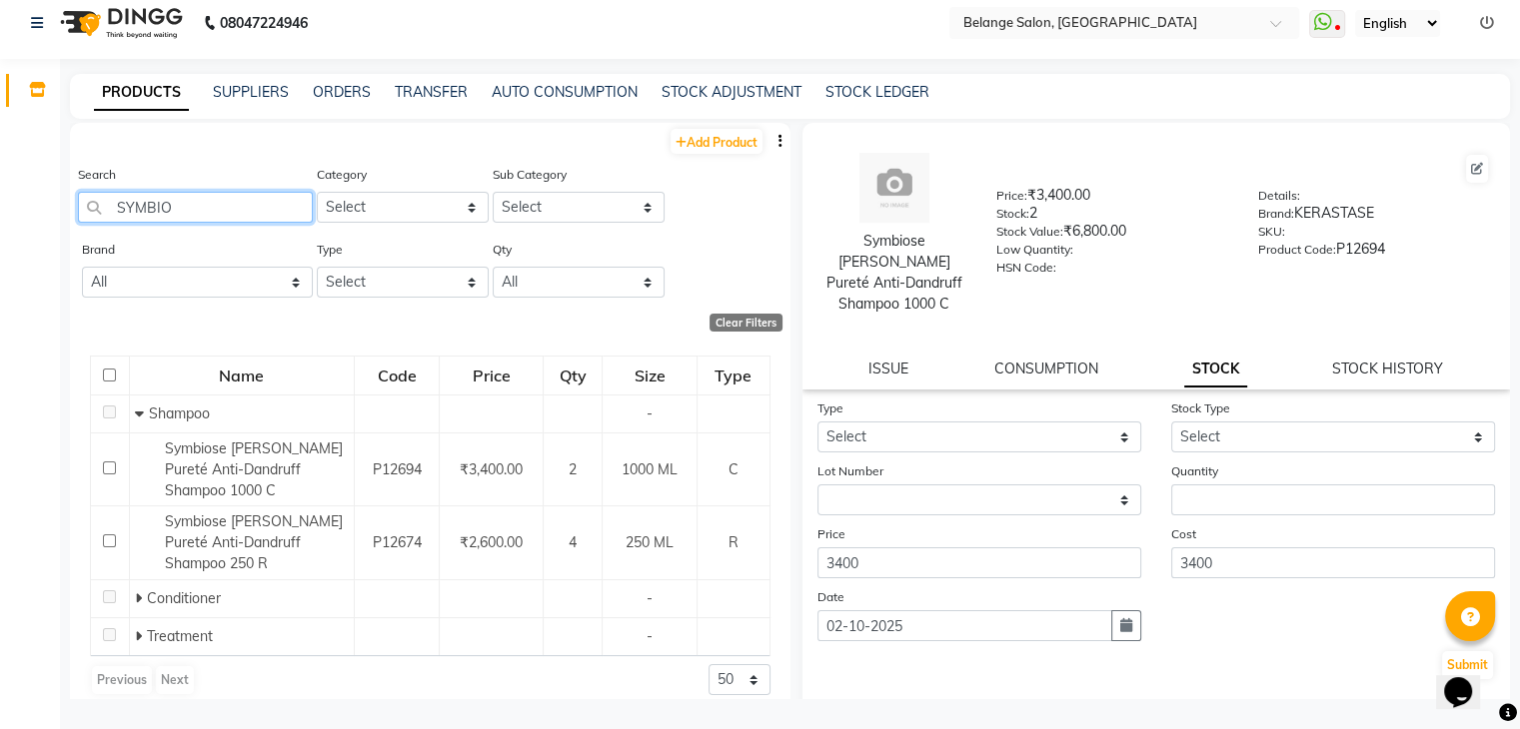
click at [225, 209] on input "SYMBIO" at bounding box center [195, 207] width 235 height 31
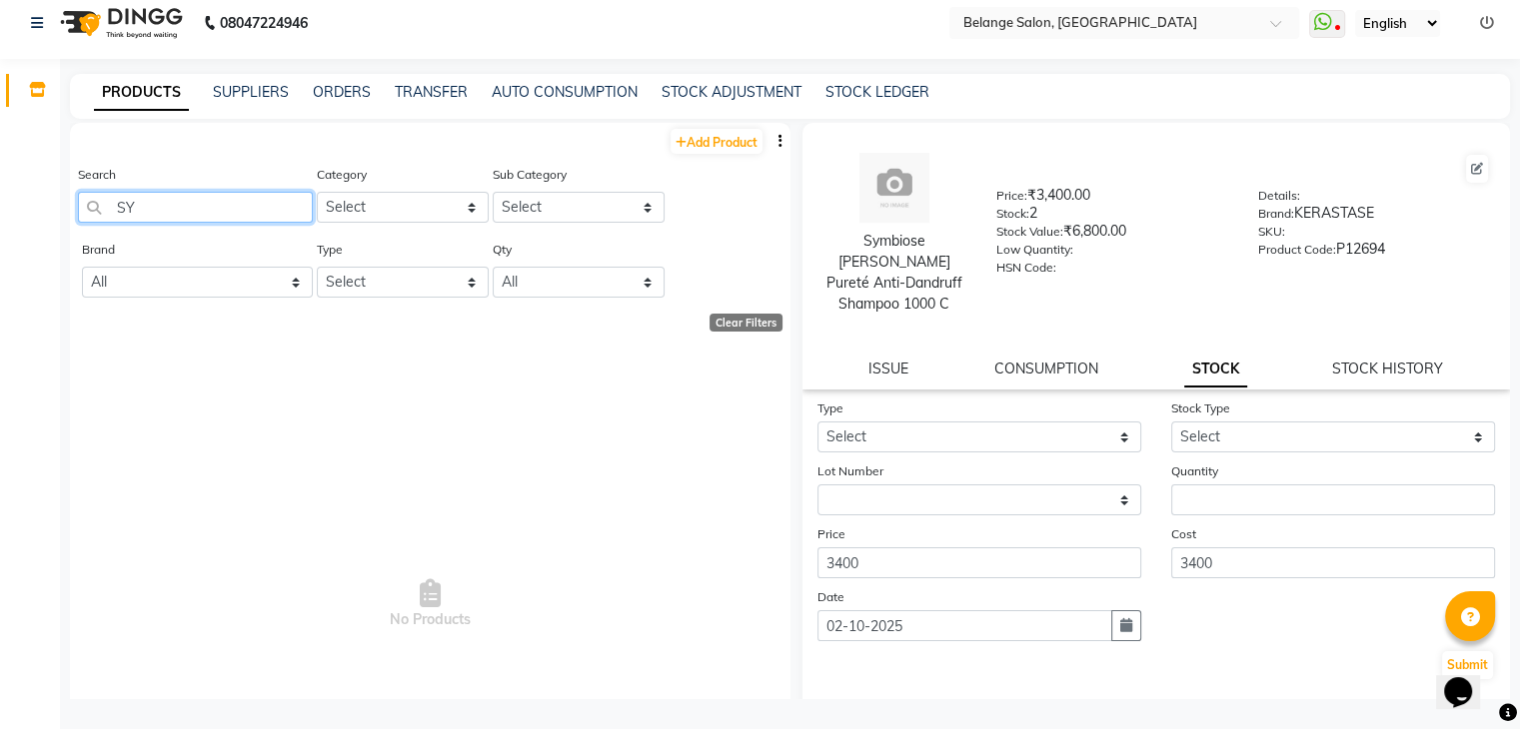
type input "S"
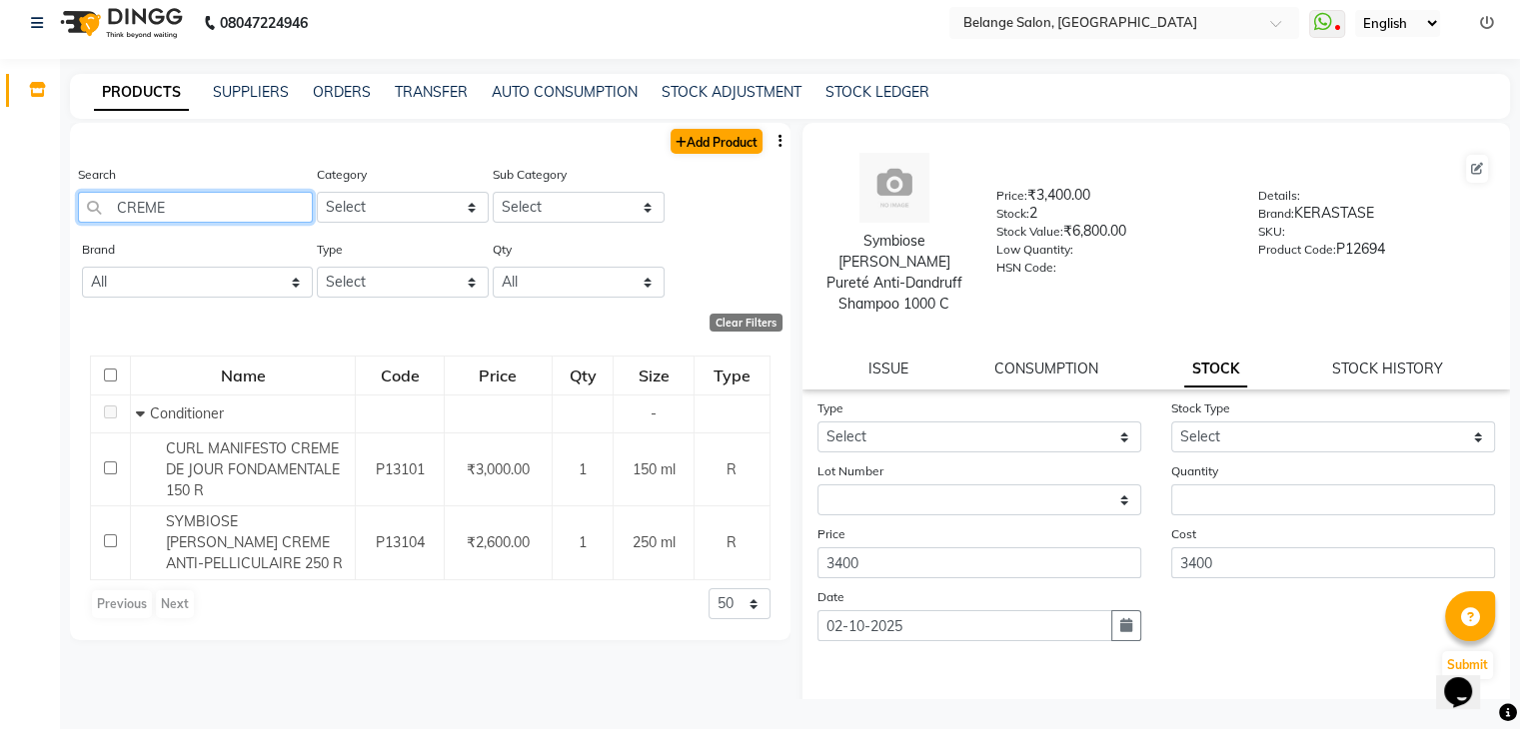
type input "CREME"
click at [705, 149] on link "Add Product" at bounding box center [717, 141] width 92 height 25
select select "true"
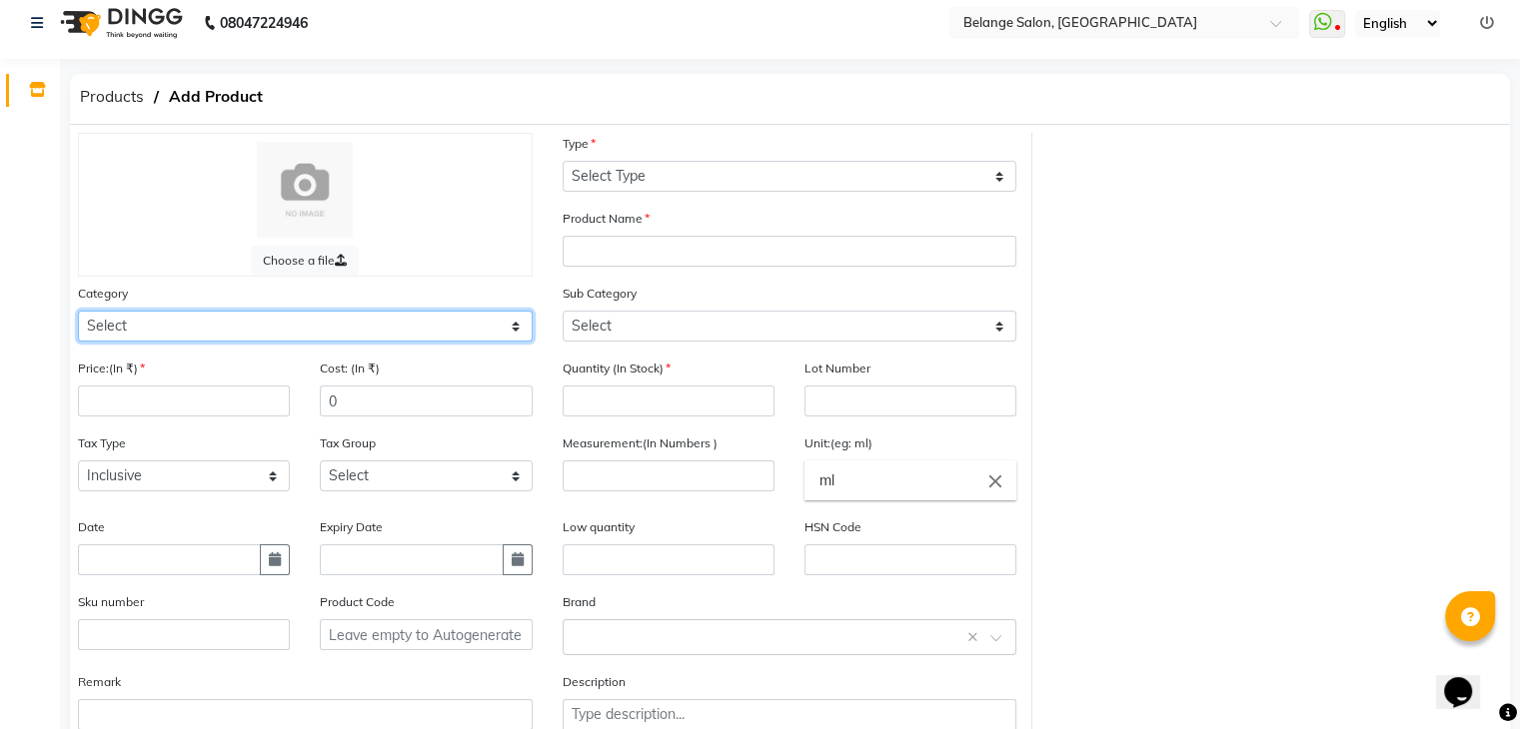
click at [240, 327] on select "Select Hair Skin Makeup Personal Care Appliances Beard Waxing Disposable Thread…" at bounding box center [305, 326] width 455 height 31
select select "335501100"
click at [78, 314] on select "Select Hair Skin Makeup Personal Care Appliances Beard Waxing Disposable Thread…" at bounding box center [305, 326] width 455 height 31
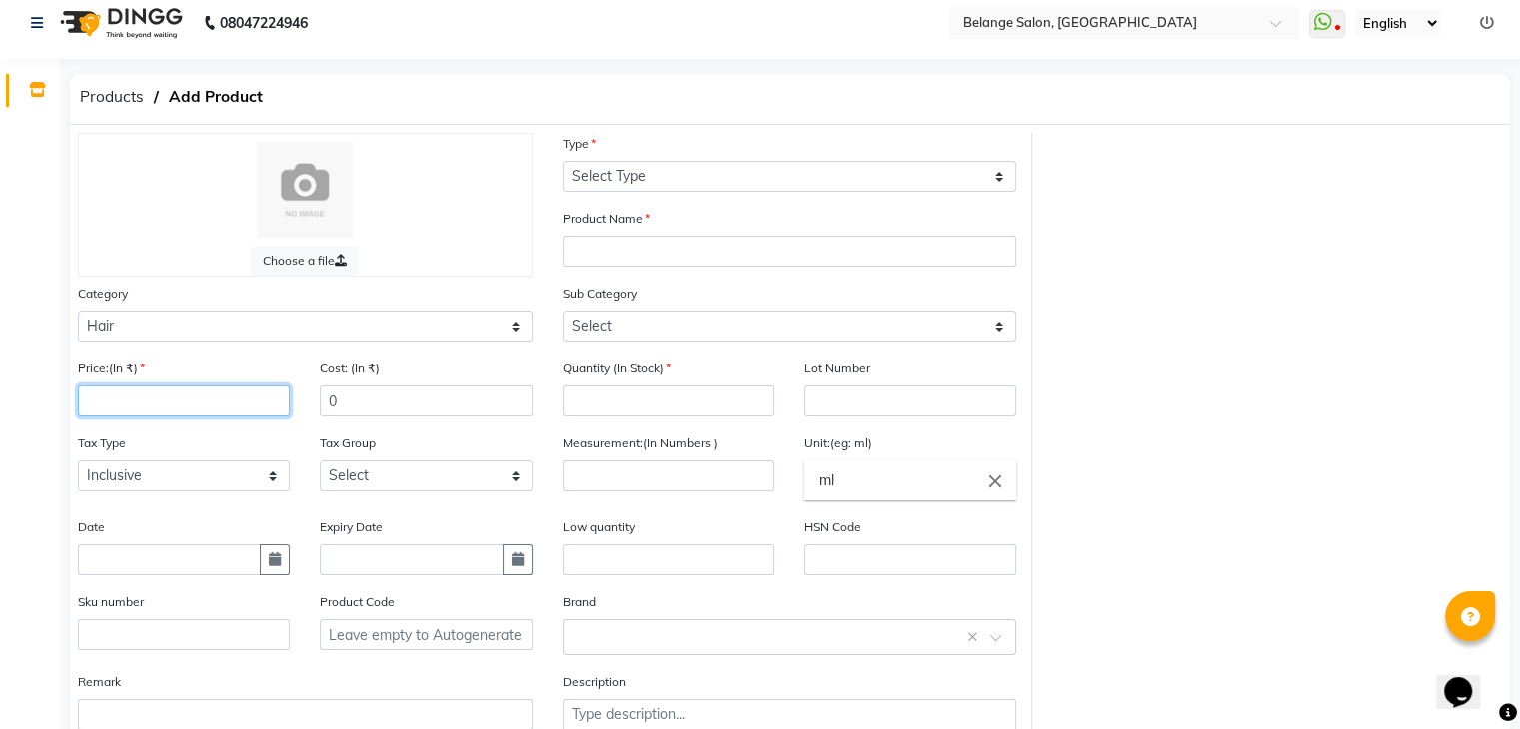
click at [189, 413] on input "number" at bounding box center [184, 401] width 212 height 31
type input "3300"
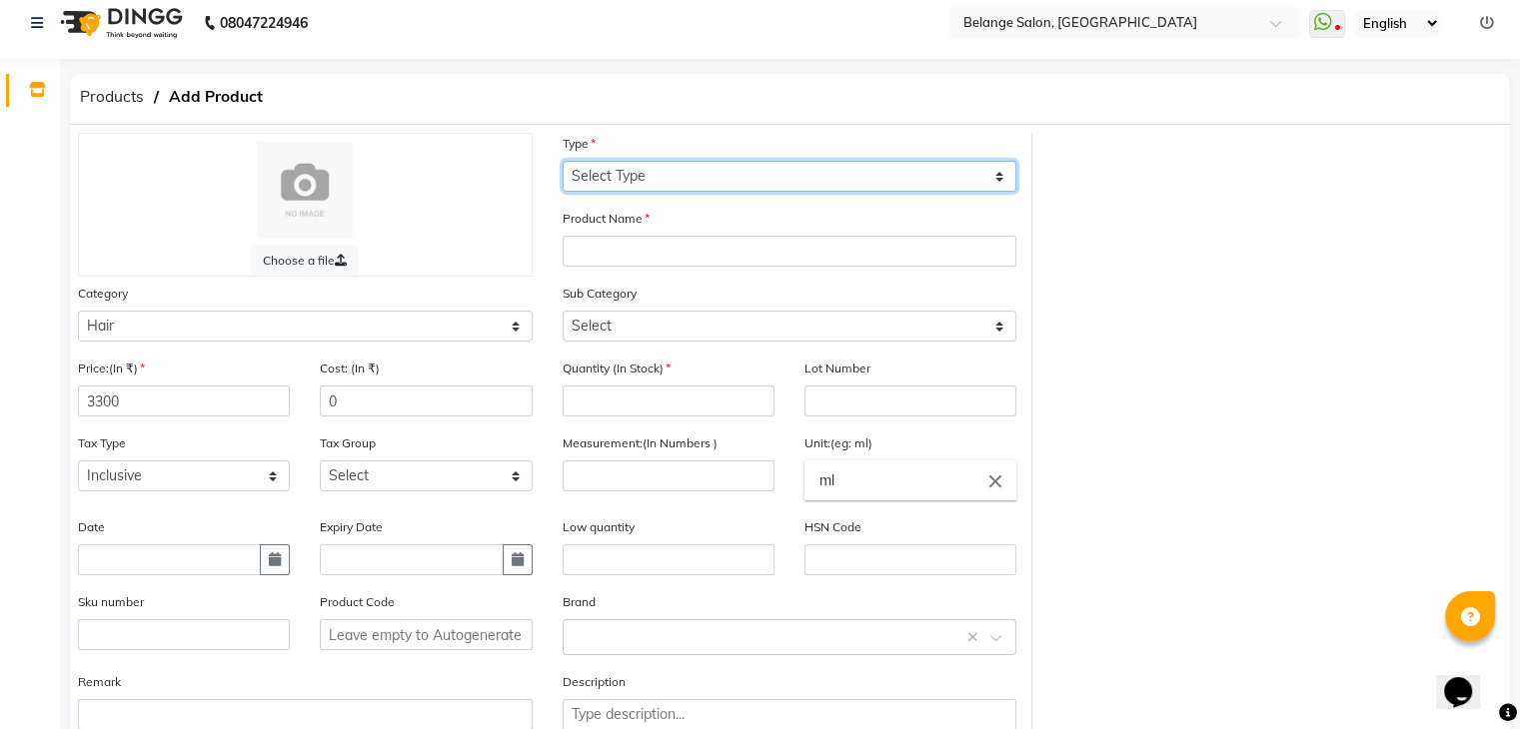
click at [641, 188] on select "Select Type Both Retail Consumable" at bounding box center [790, 176] width 455 height 31
select select "C"
click at [563, 161] on select "Select Type Both Retail Consumable" at bounding box center [790, 176] width 455 height 31
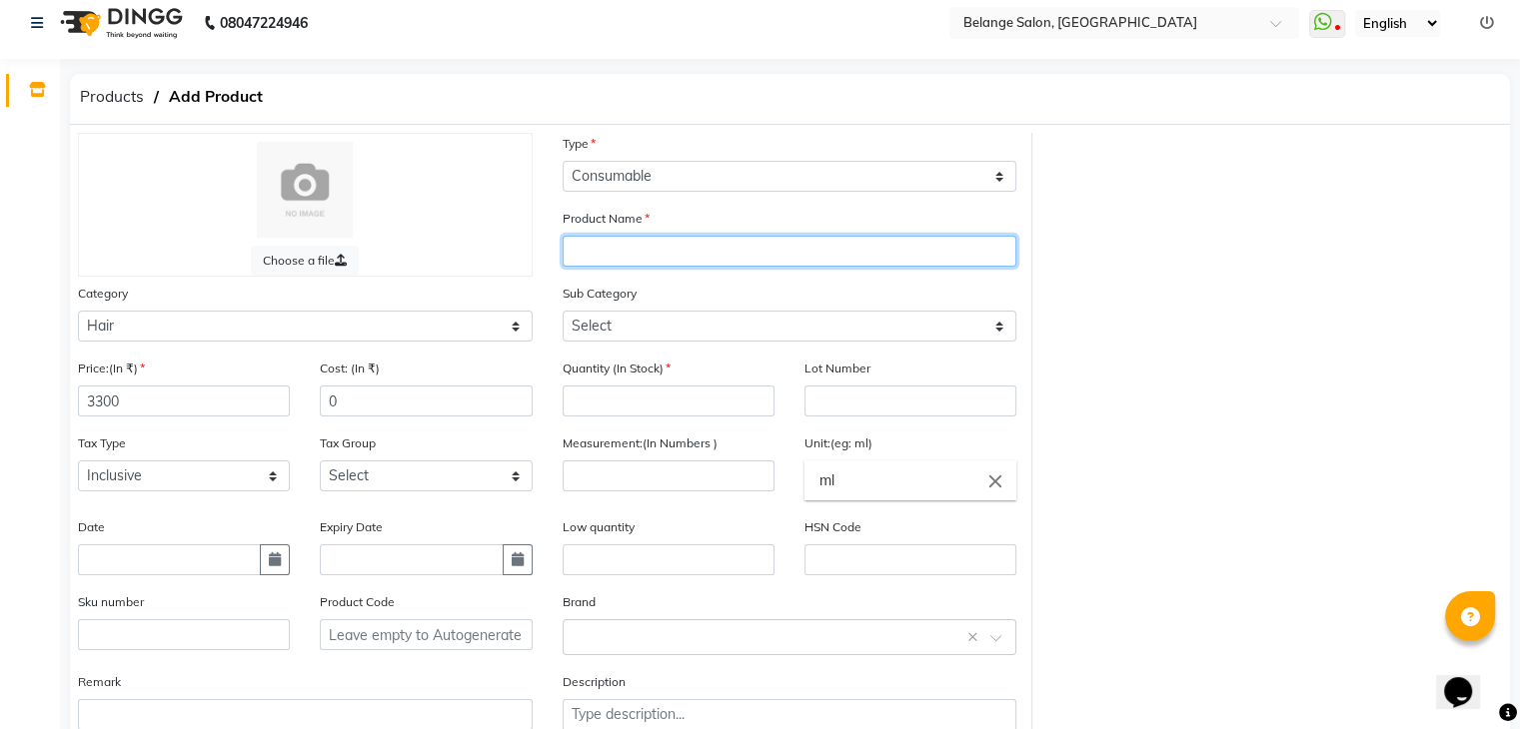
click at [620, 257] on input "text" at bounding box center [790, 251] width 455 height 31
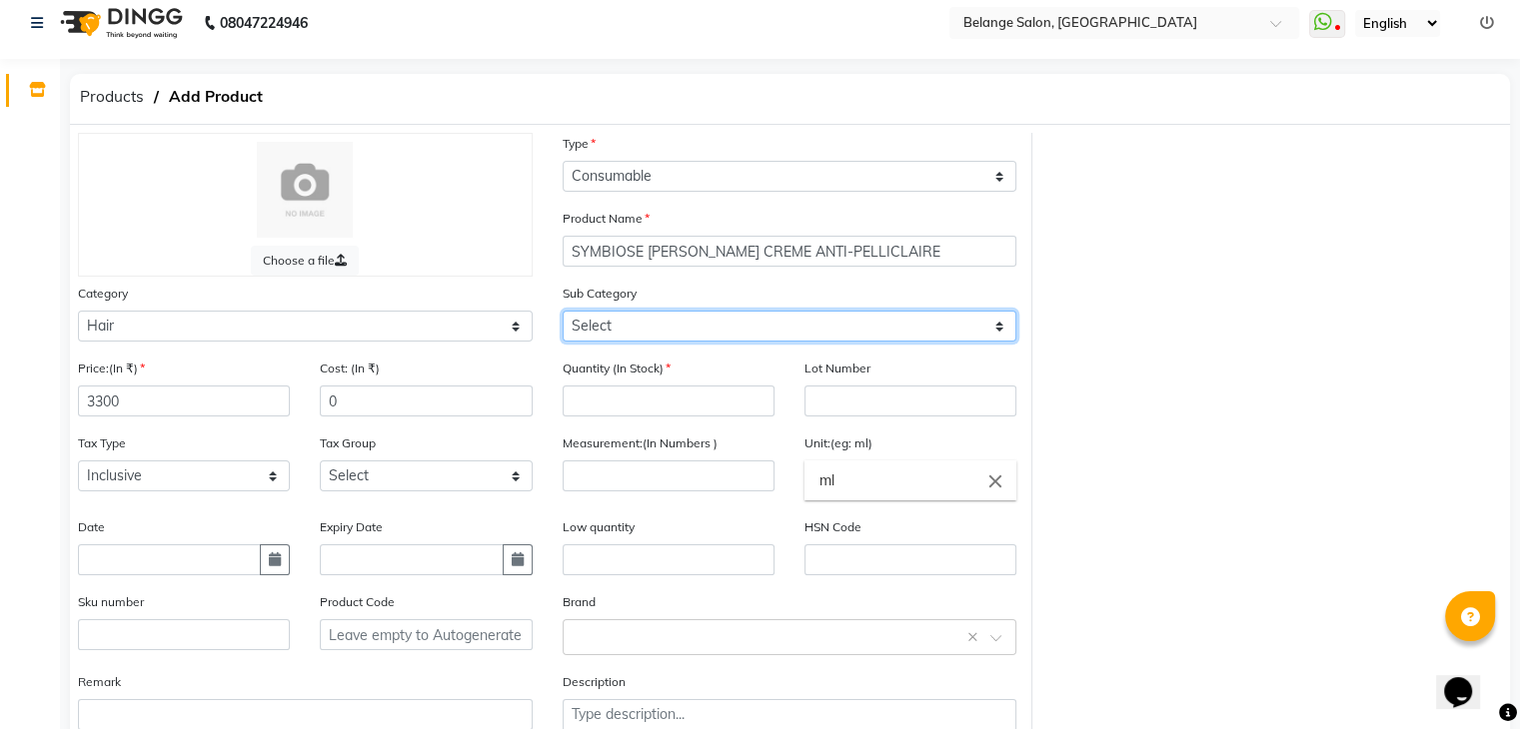
click at [654, 335] on select "Select Shampoo Conditioner Cream Mask Oil Serum Color Appliances Treatment Styl…" at bounding box center [790, 326] width 455 height 31
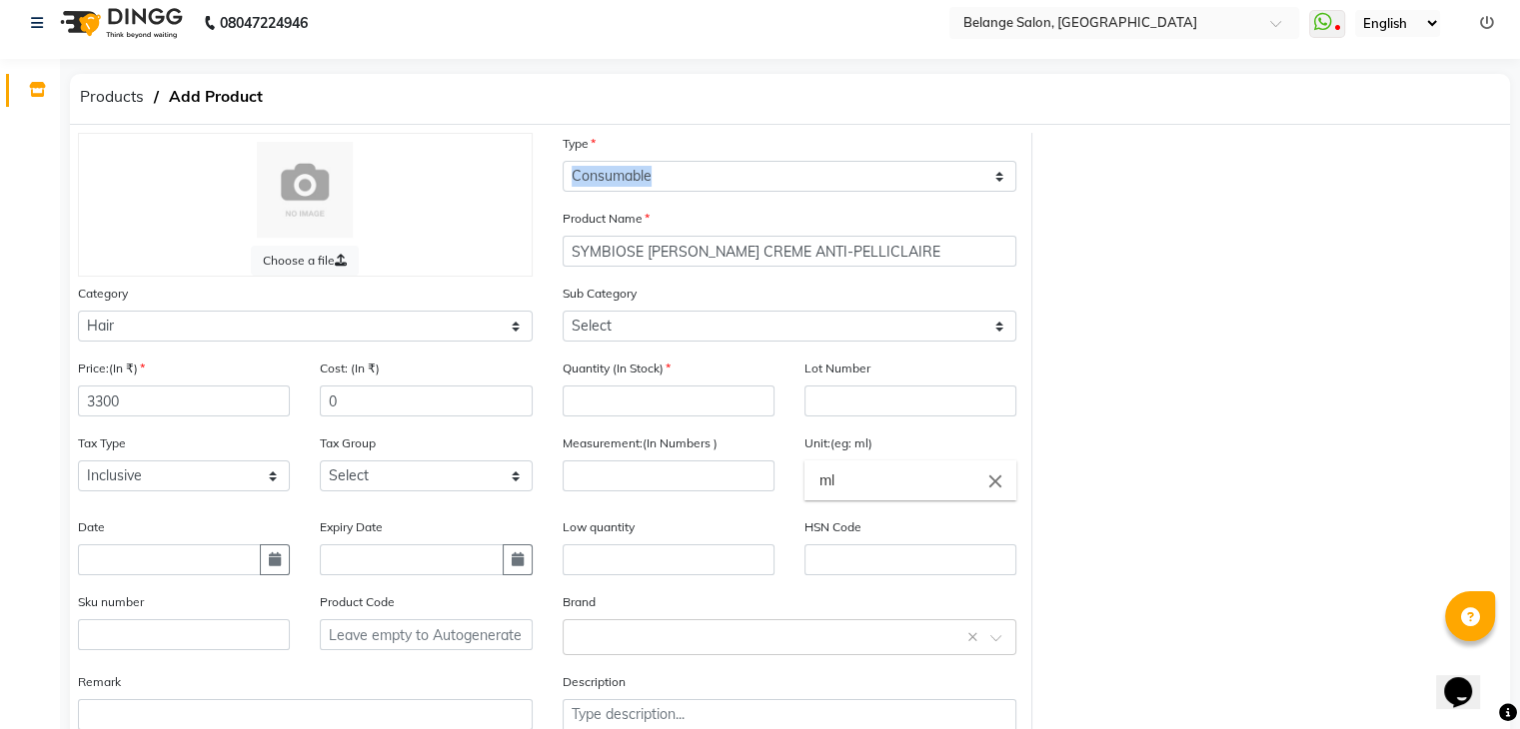
drag, startPoint x: 1094, startPoint y: 200, endPoint x: 876, endPoint y: 249, distance: 223.3
click at [876, 249] on div "Choose a file Type Select Type Both Retail Consumable Product Name SYMBIOSE BAI…" at bounding box center [790, 450] width 1454 height 635
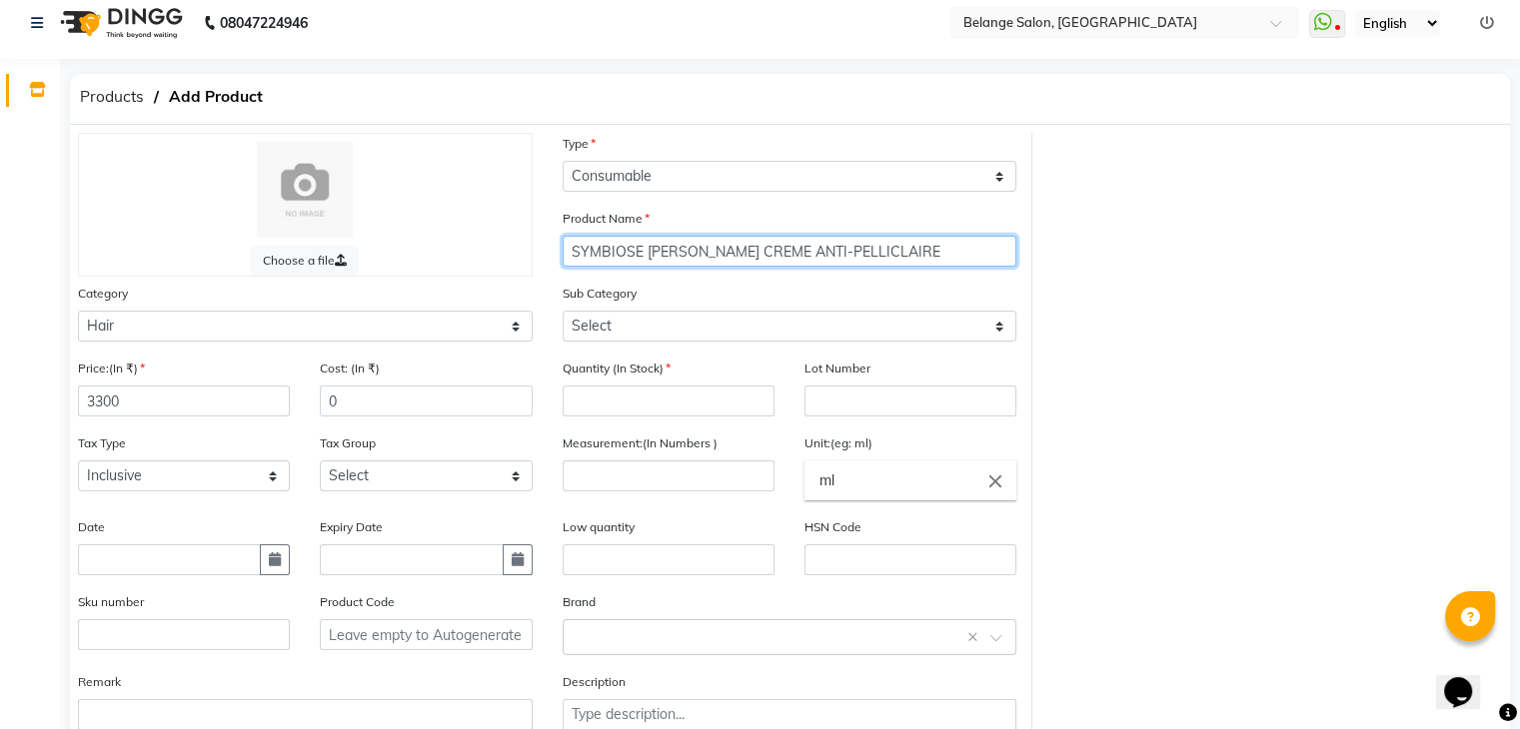
click at [876, 249] on input "SYMBIOSE BAIN CREME ANTI-PELLICLAIRE" at bounding box center [790, 251] width 455 height 31
type input "SYMBIOSE BAIN CREME ANTI-PELLICLAIRE 1000 C"
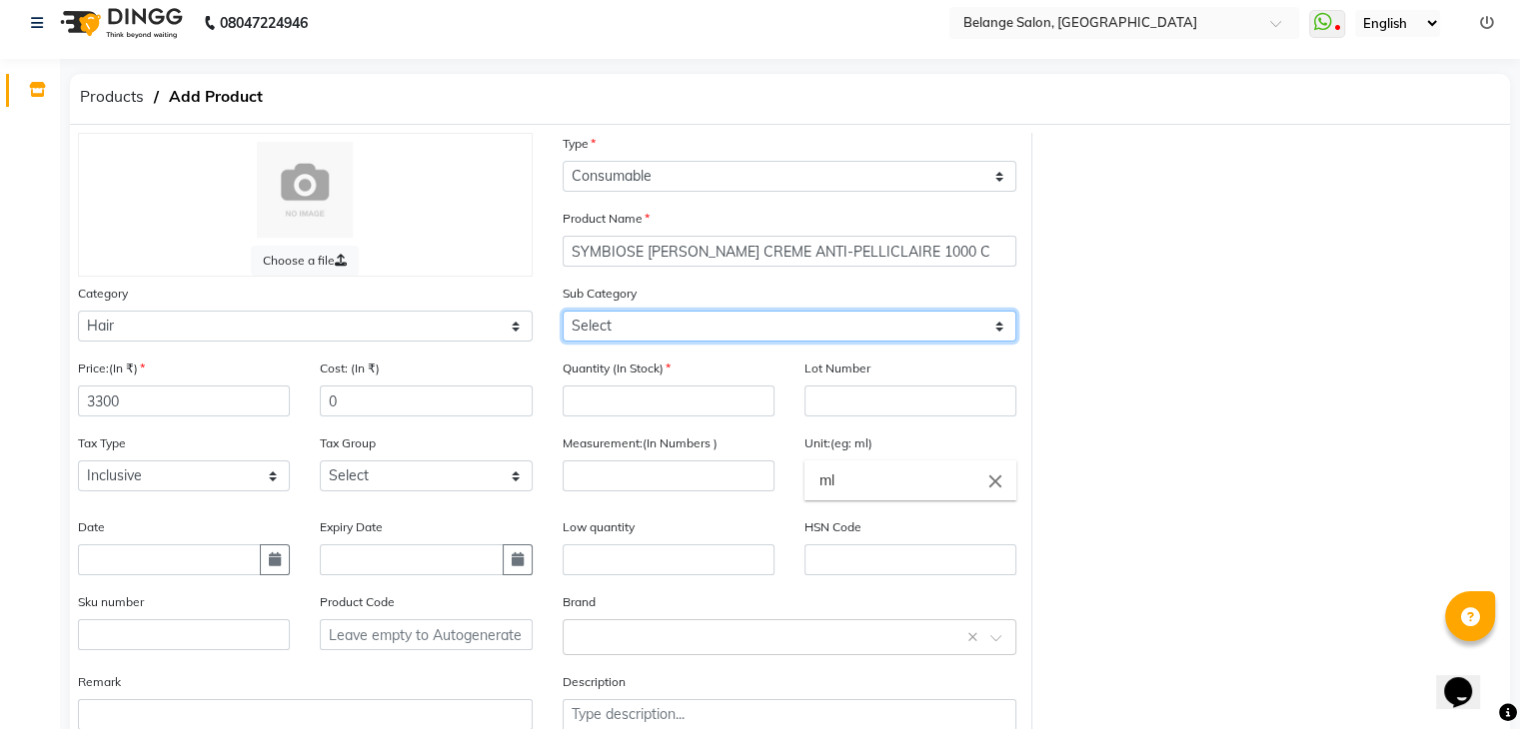
click at [814, 331] on select "Select Shampoo Conditioner Cream Mask Oil Serum Color Appliances Treatment Styl…" at bounding box center [790, 326] width 455 height 31
select select "335501101"
click at [563, 314] on select "Select Shampoo Conditioner Cream Mask Oil Serum Color Appliances Treatment Styl…" at bounding box center [790, 326] width 455 height 31
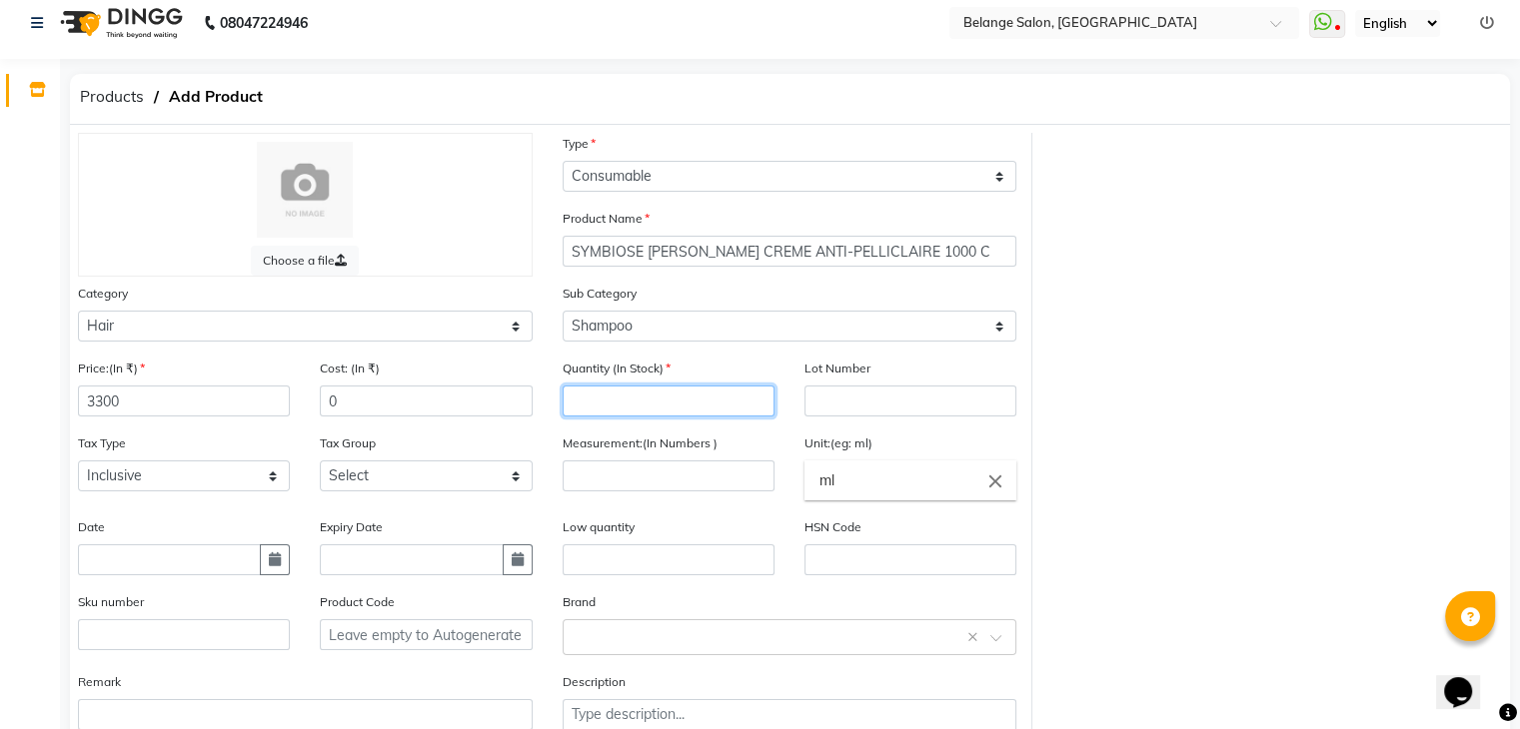
click at [655, 413] on input "number" at bounding box center [669, 401] width 212 height 31
type input "1"
click at [735, 474] on input "number" at bounding box center [669, 476] width 212 height 31
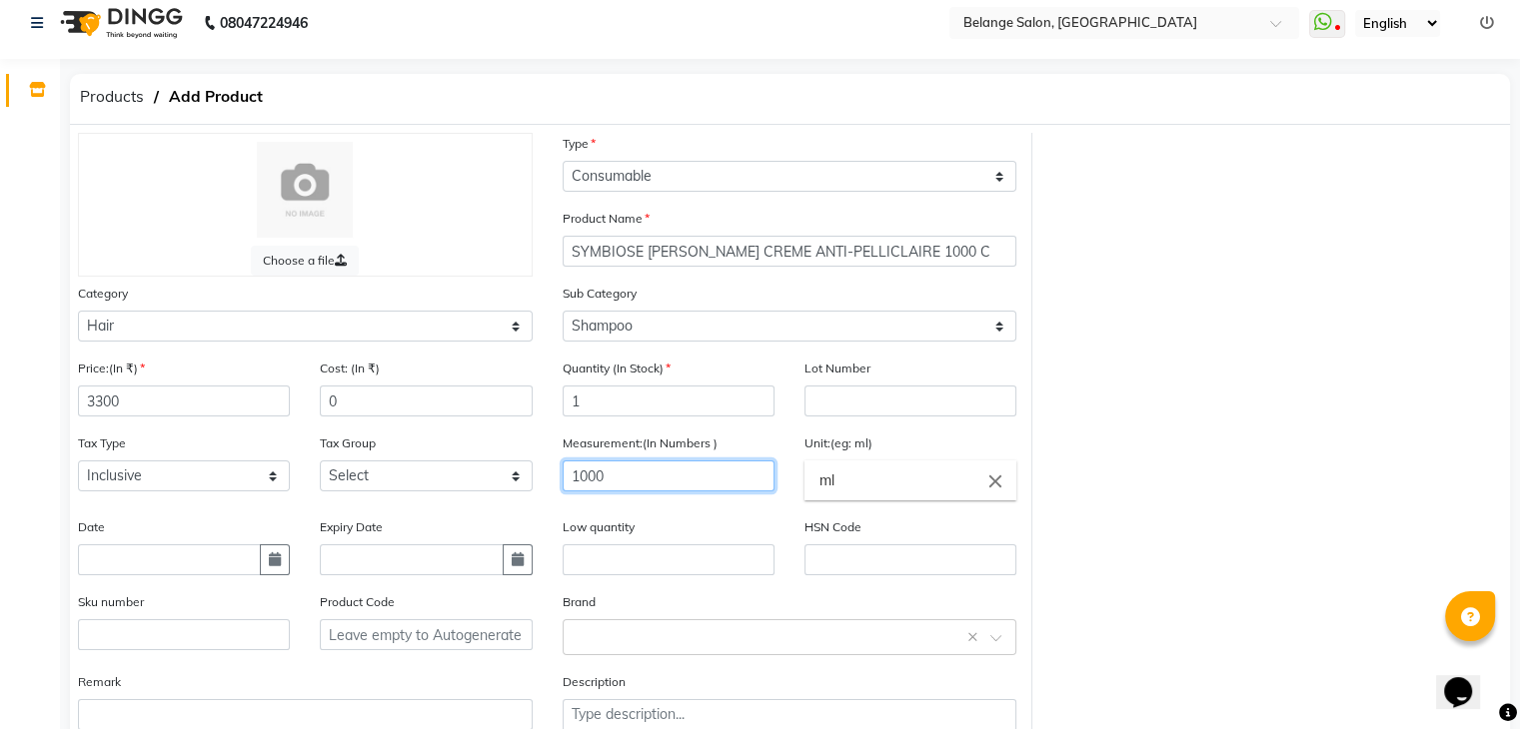
scroll to position [156, 0]
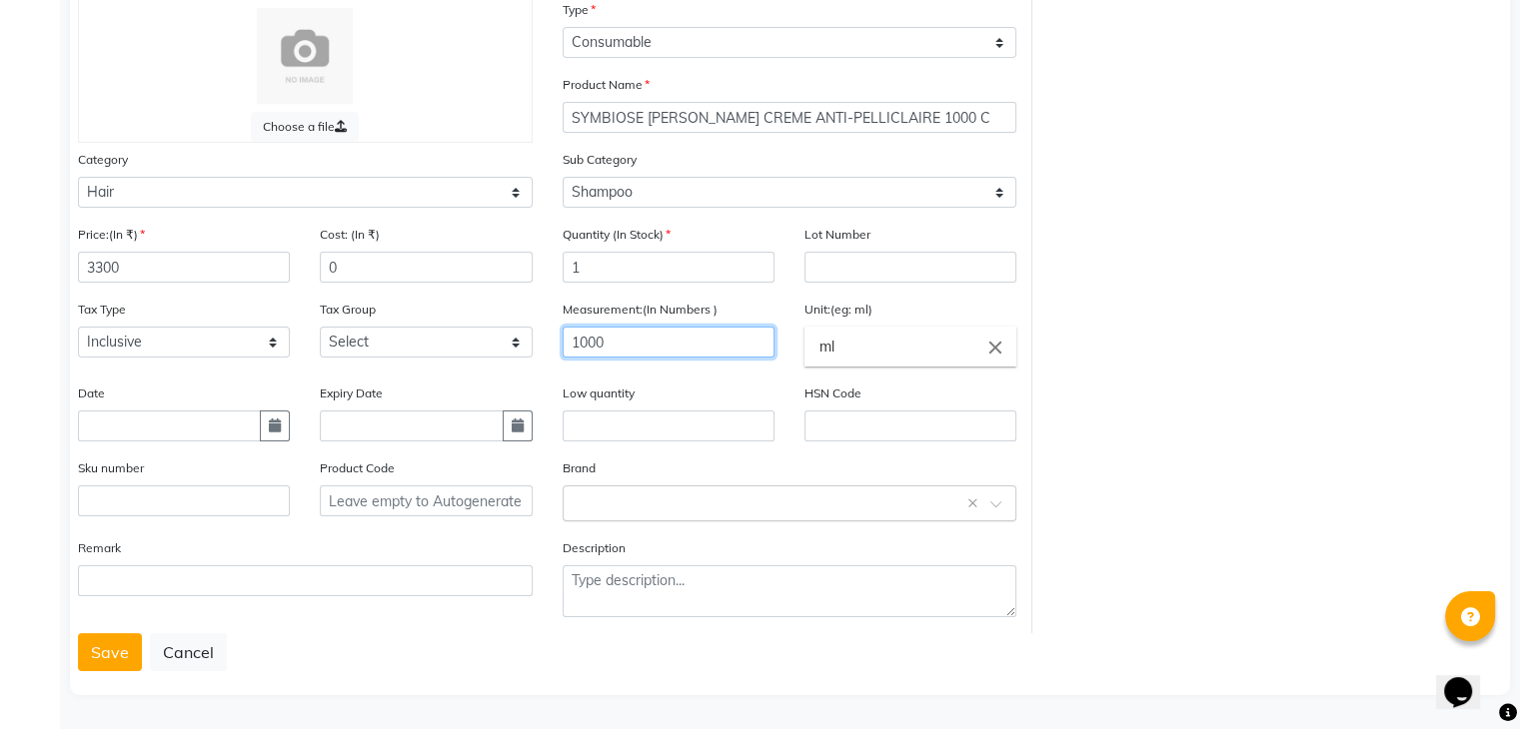
type input "1000"
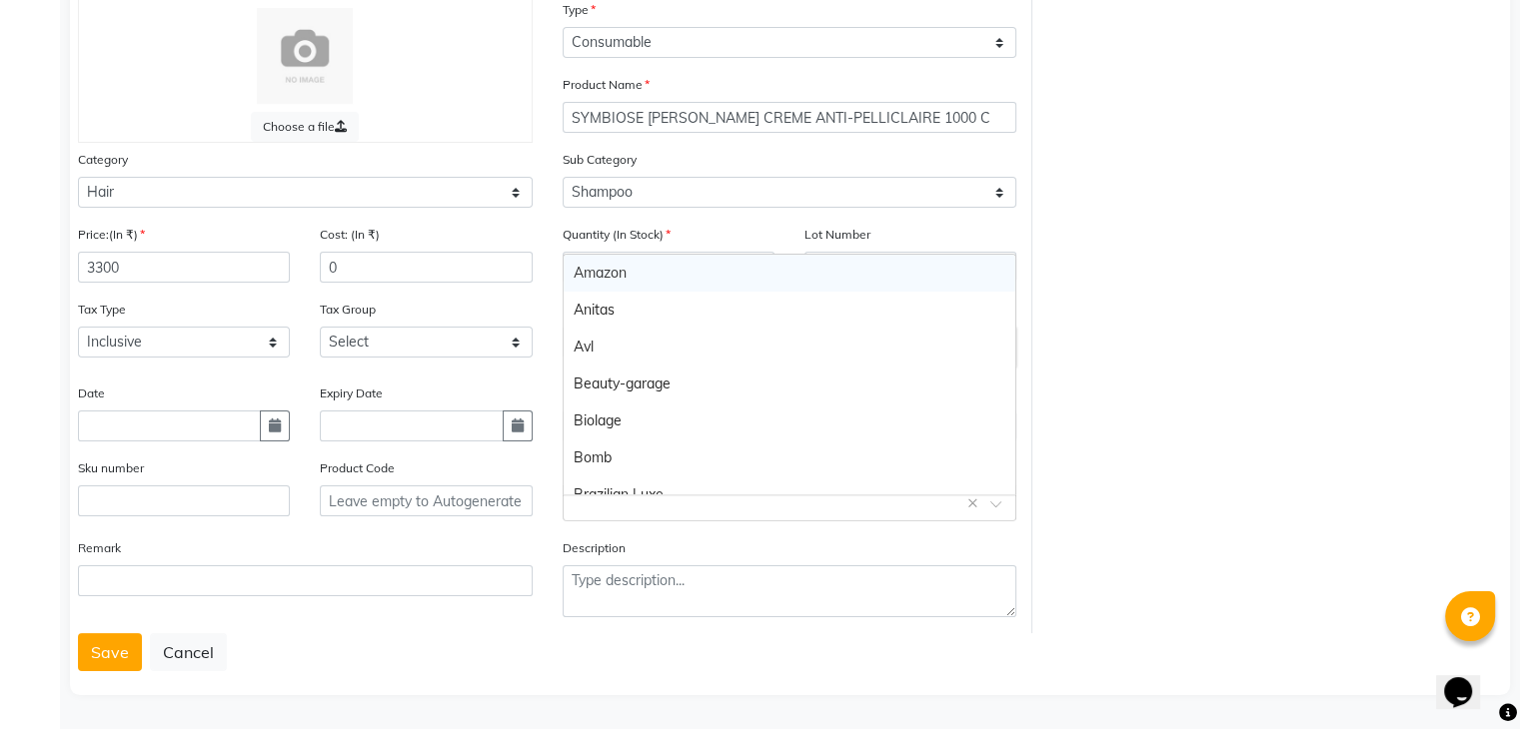
click at [767, 514] on div "Select brand or add custom brand ×" at bounding box center [790, 504] width 455 height 36
type input "L"
type input "KE"
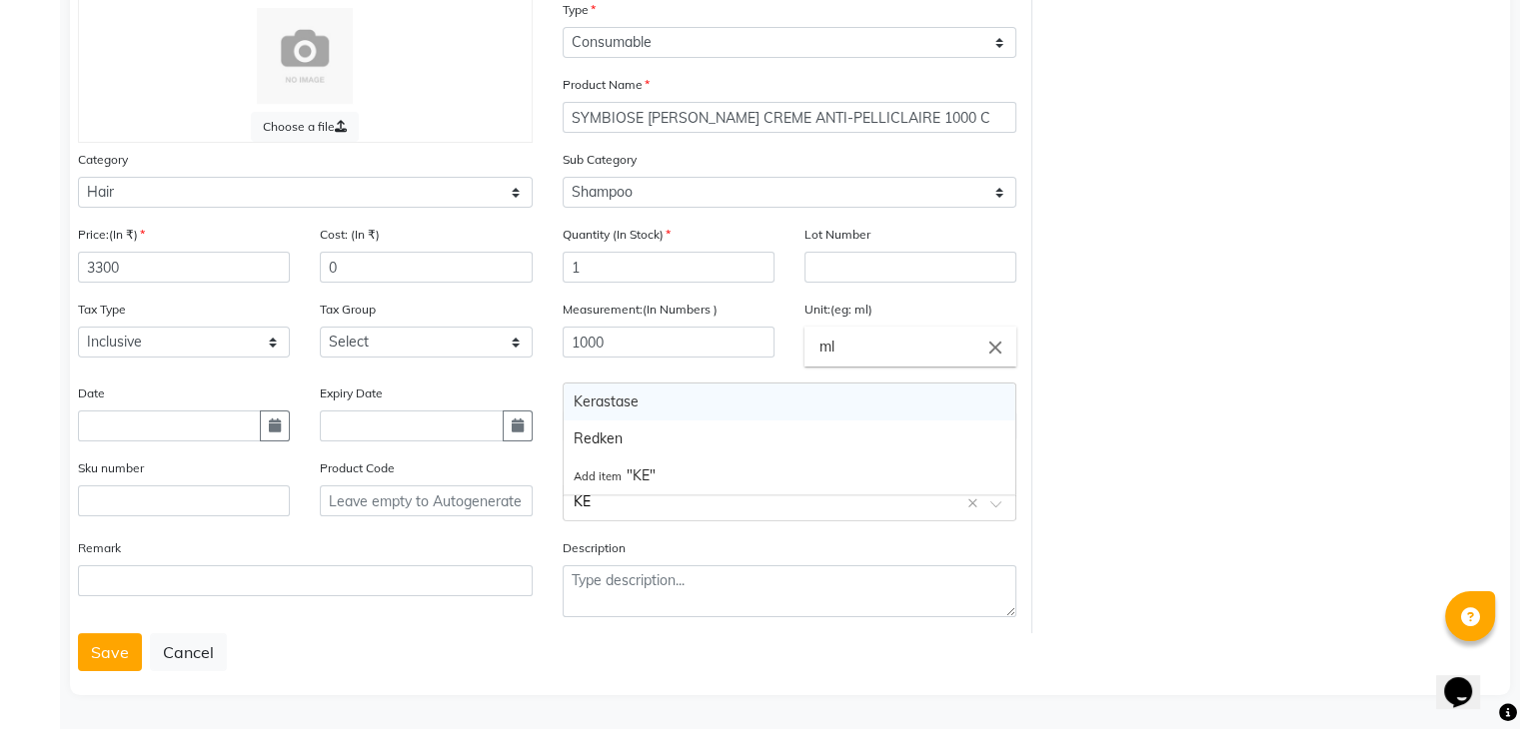
click at [766, 401] on div "Kerastase" at bounding box center [790, 402] width 453 height 37
click at [88, 652] on button "Save" at bounding box center [110, 653] width 64 height 38
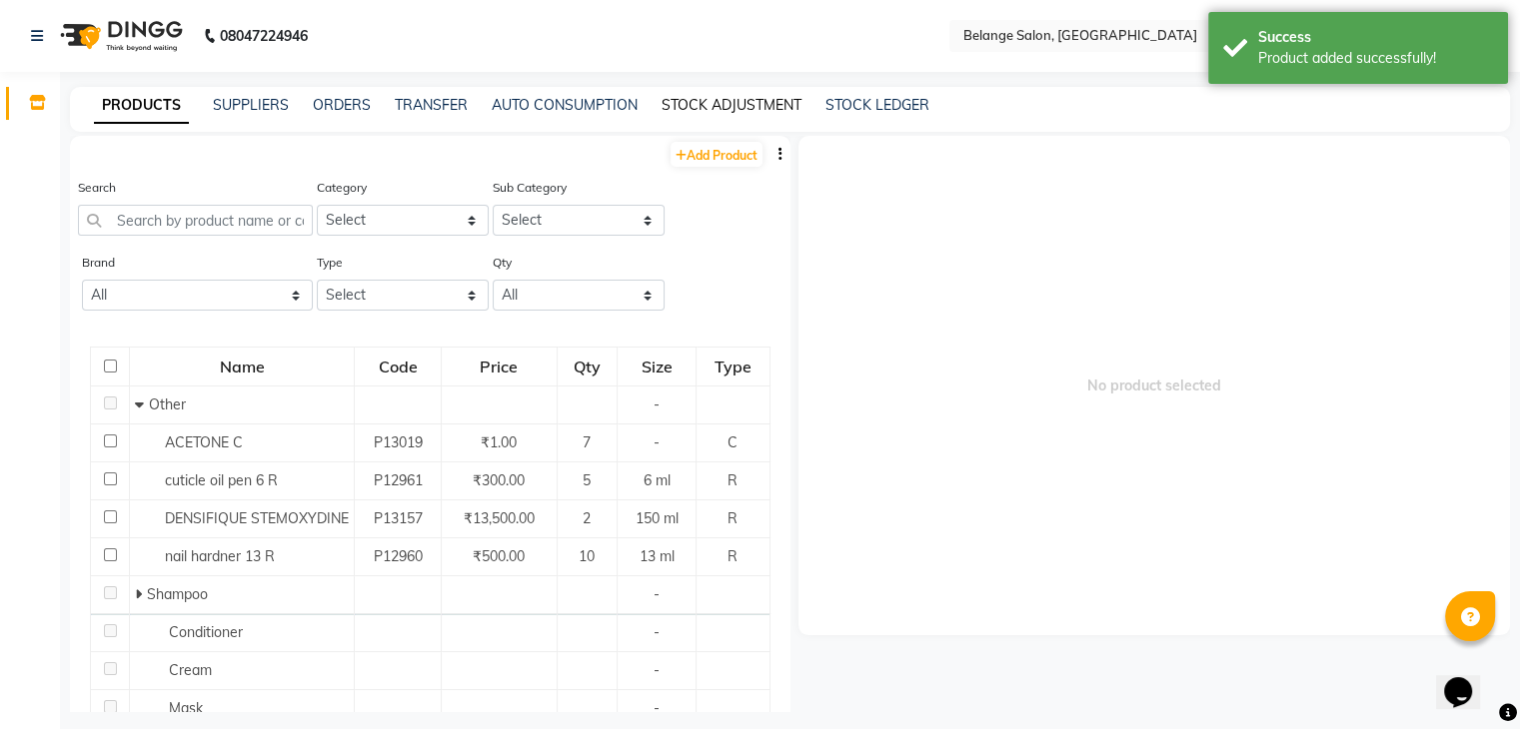
click at [695, 105] on link "STOCK ADJUSTMENT" at bounding box center [732, 105] width 140 height 18
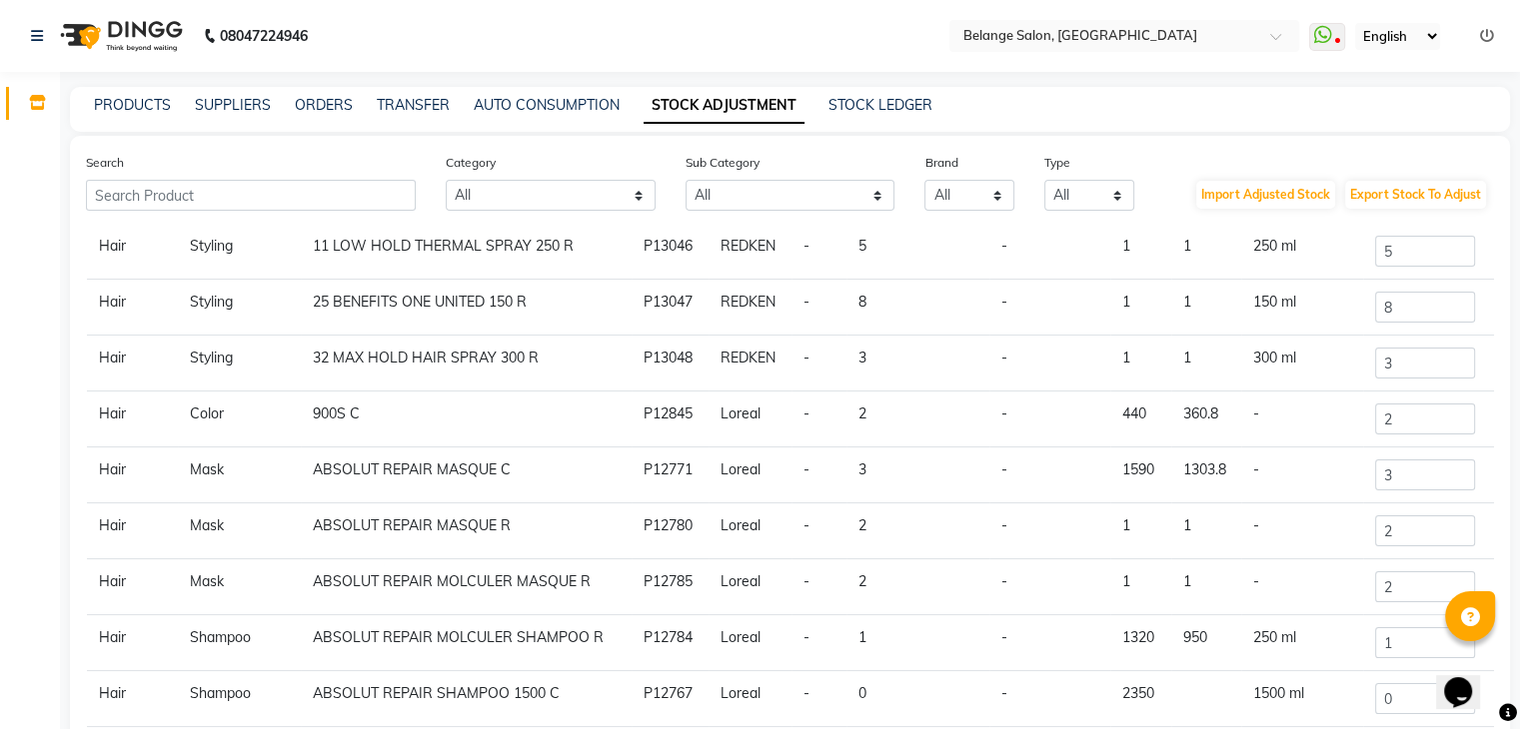
scroll to position [56, 0]
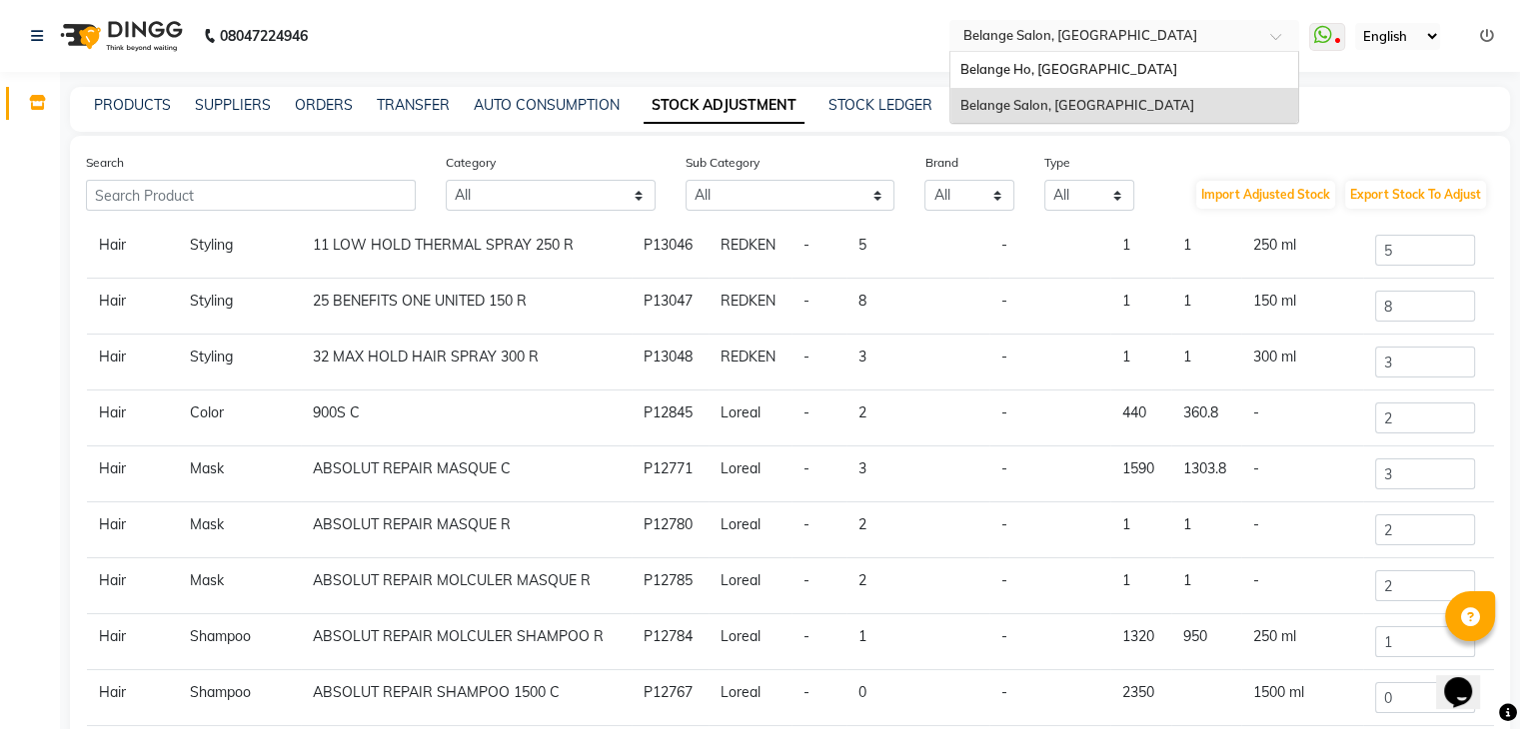
click at [983, 37] on input "text" at bounding box center [1104, 35] width 290 height 20
click at [980, 65] on span "Belange Ho, [GEOGRAPHIC_DATA]" at bounding box center [1068, 69] width 217 height 16
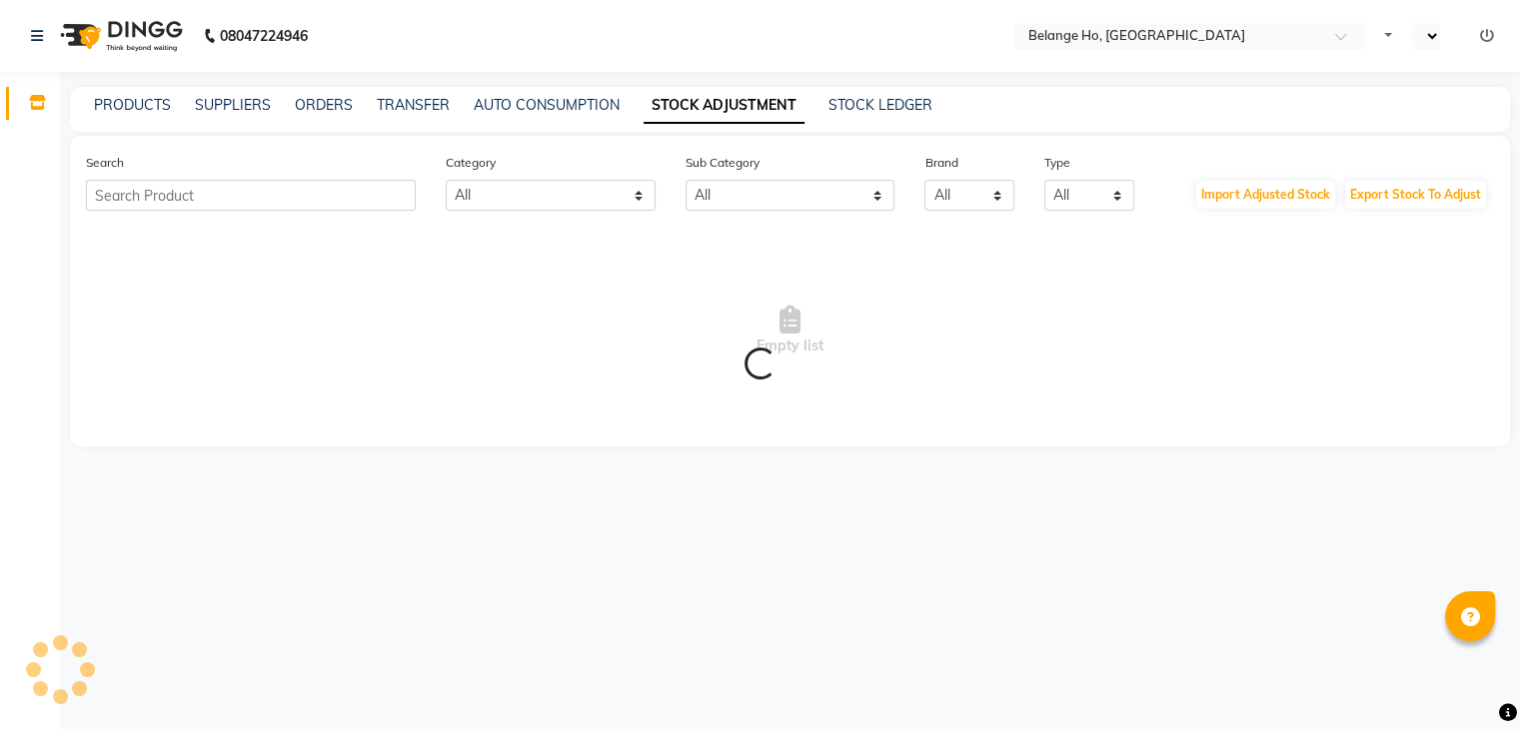
select select "en"
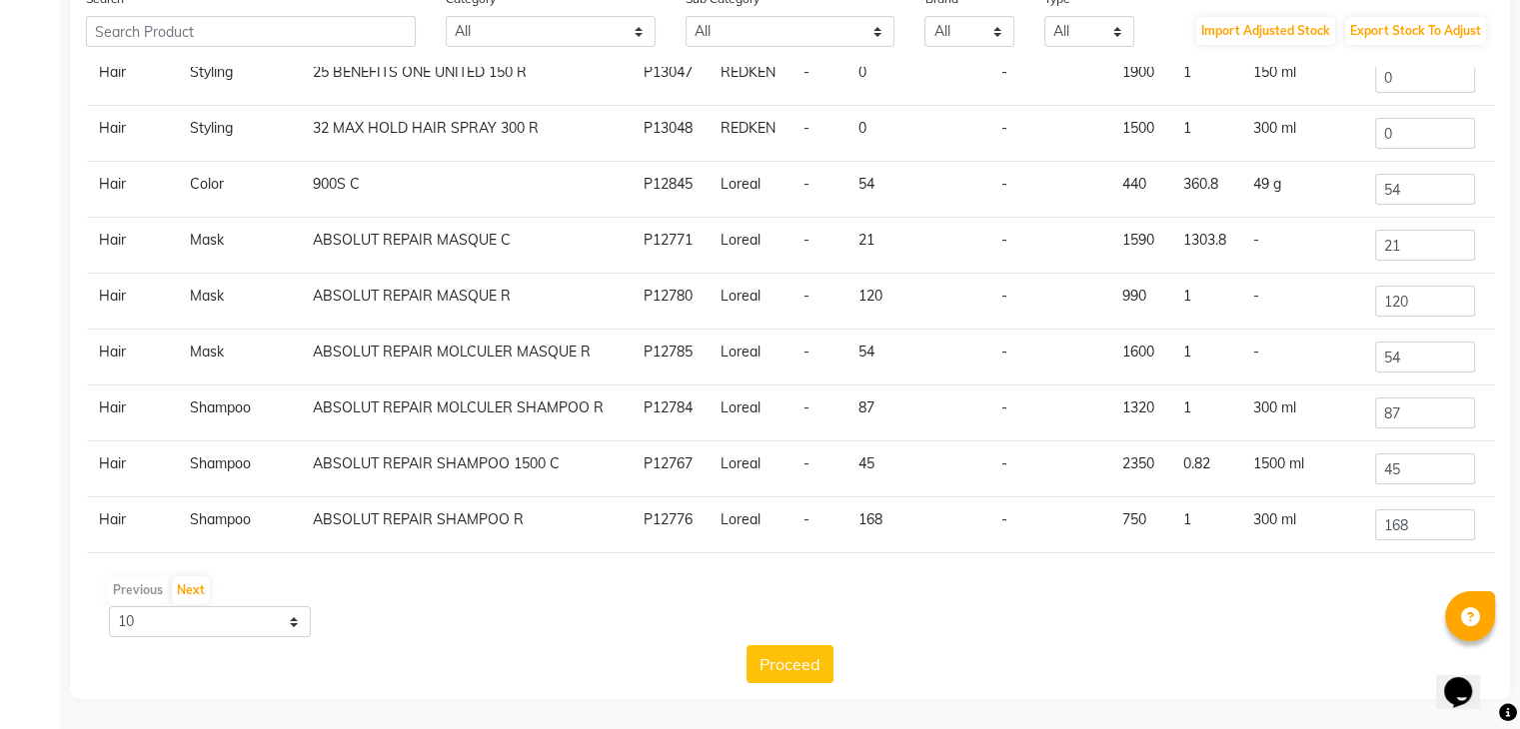
scroll to position [164, 0]
click at [199, 590] on button "Next" at bounding box center [191, 591] width 38 height 28
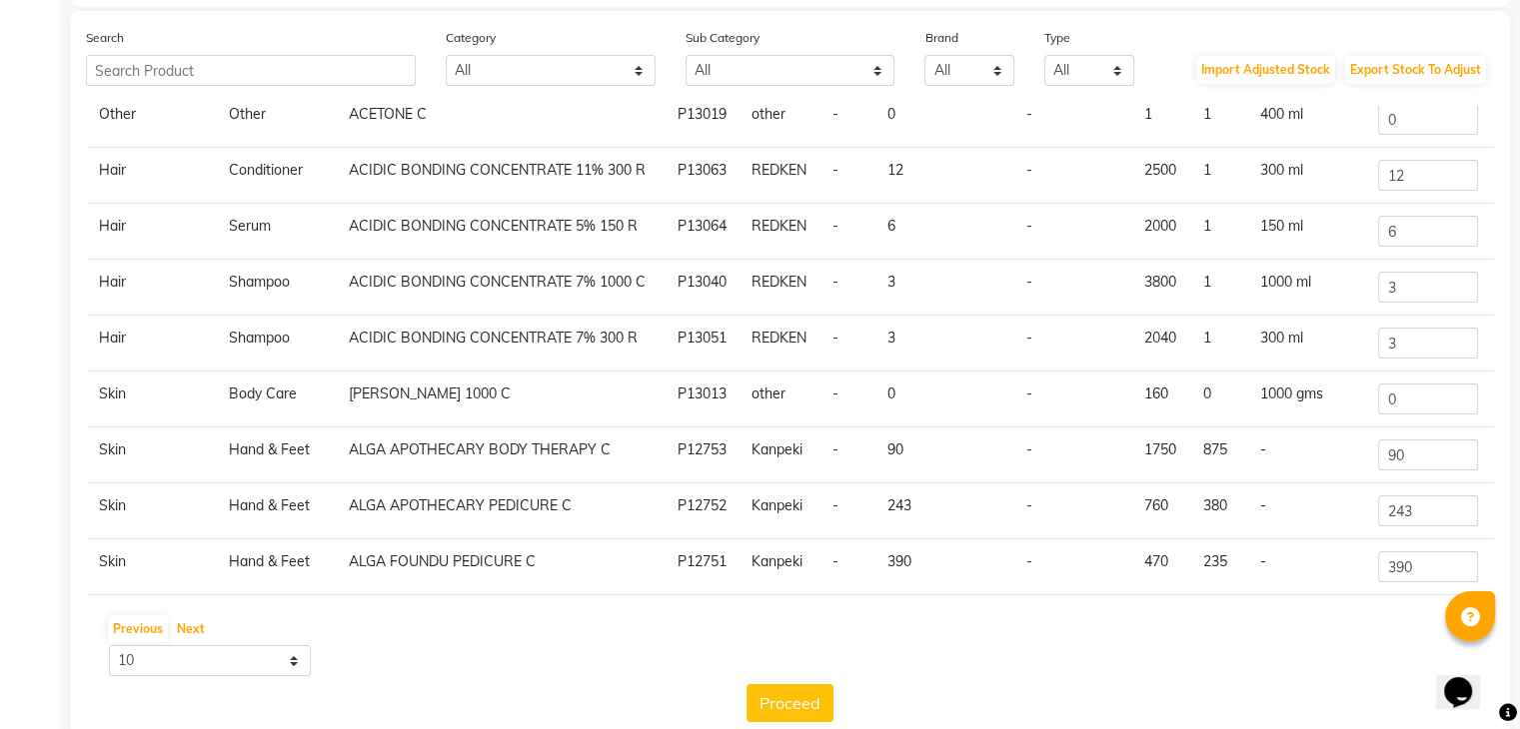
scroll to position [121, 0]
click at [186, 623] on button "Next" at bounding box center [191, 630] width 38 height 28
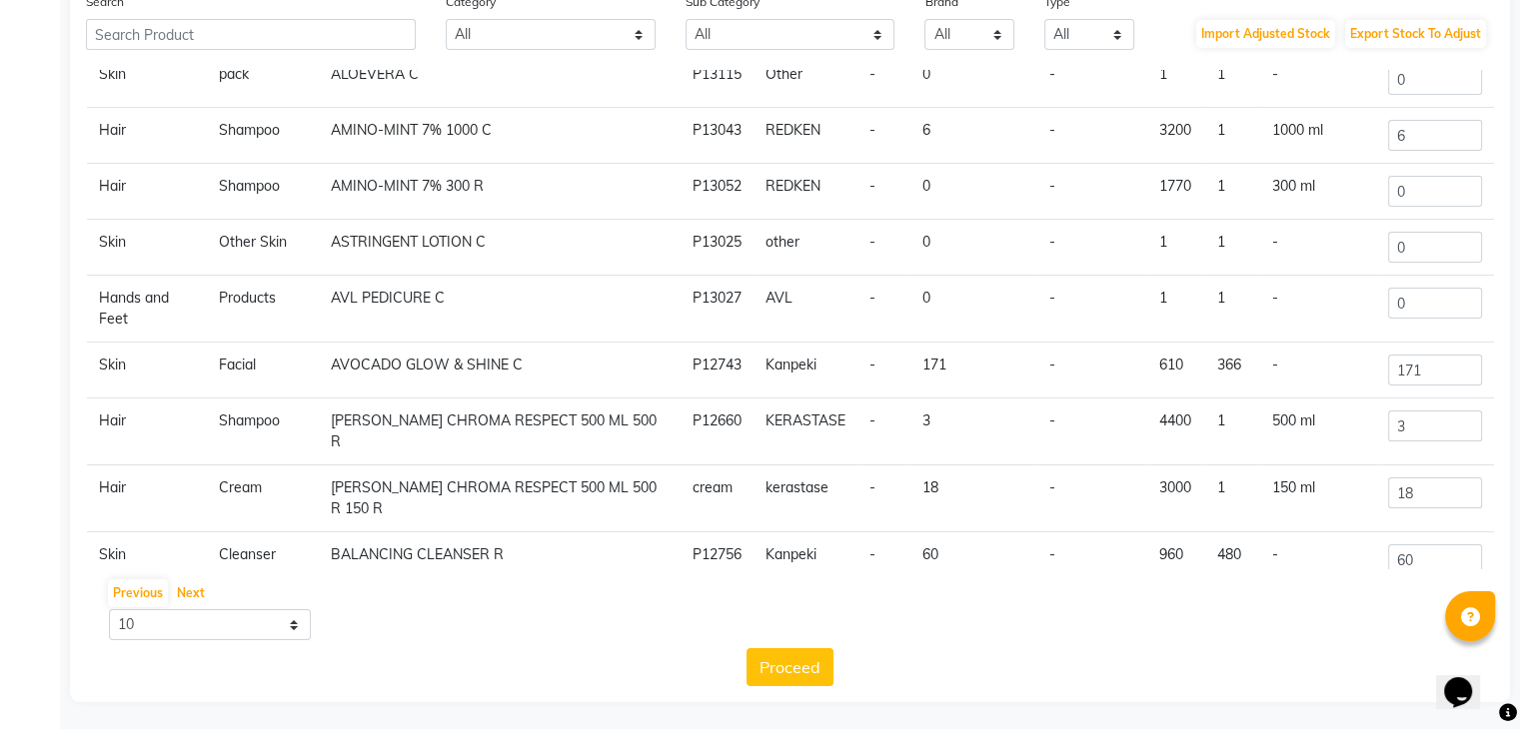
scroll to position [165, 0]
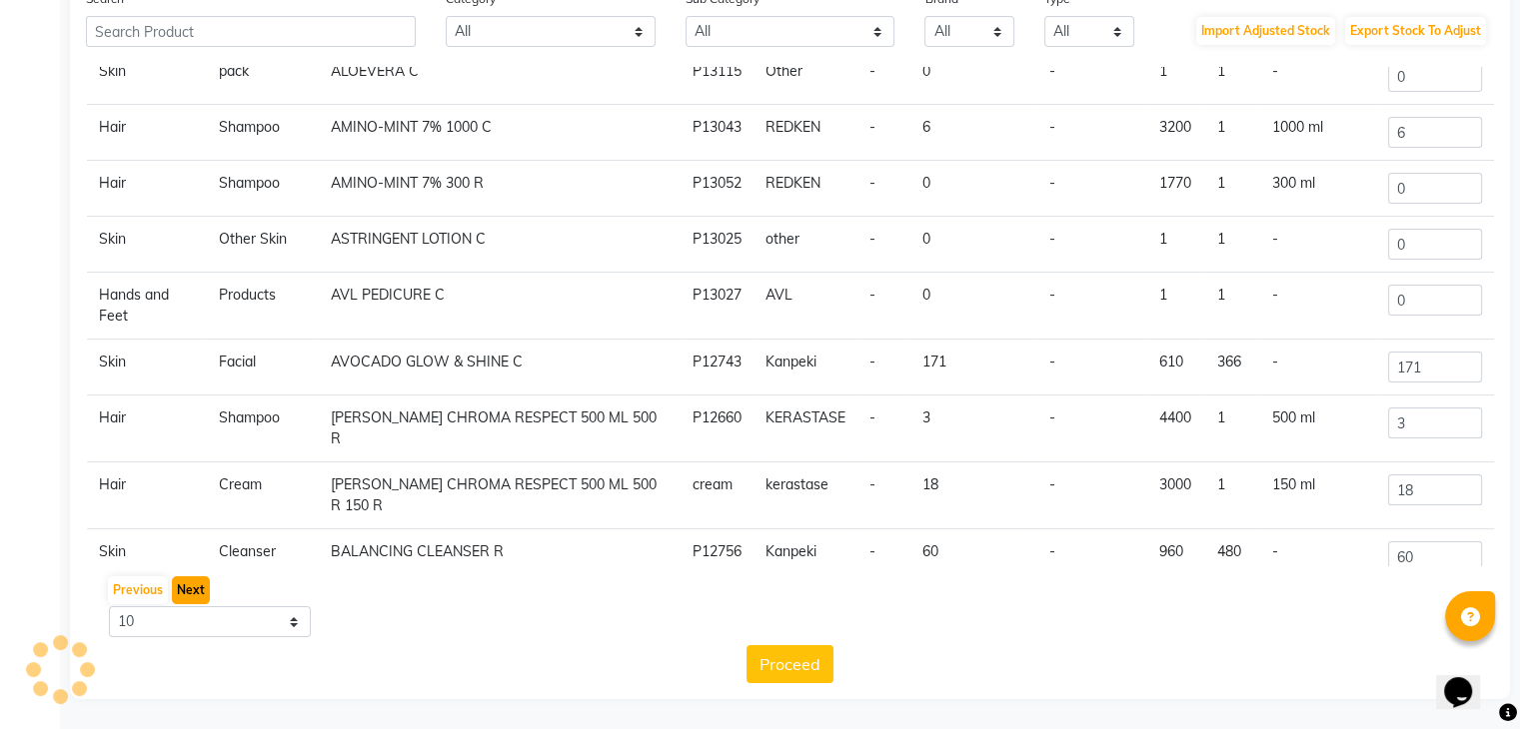
click at [187, 601] on button "Next" at bounding box center [191, 591] width 38 height 28
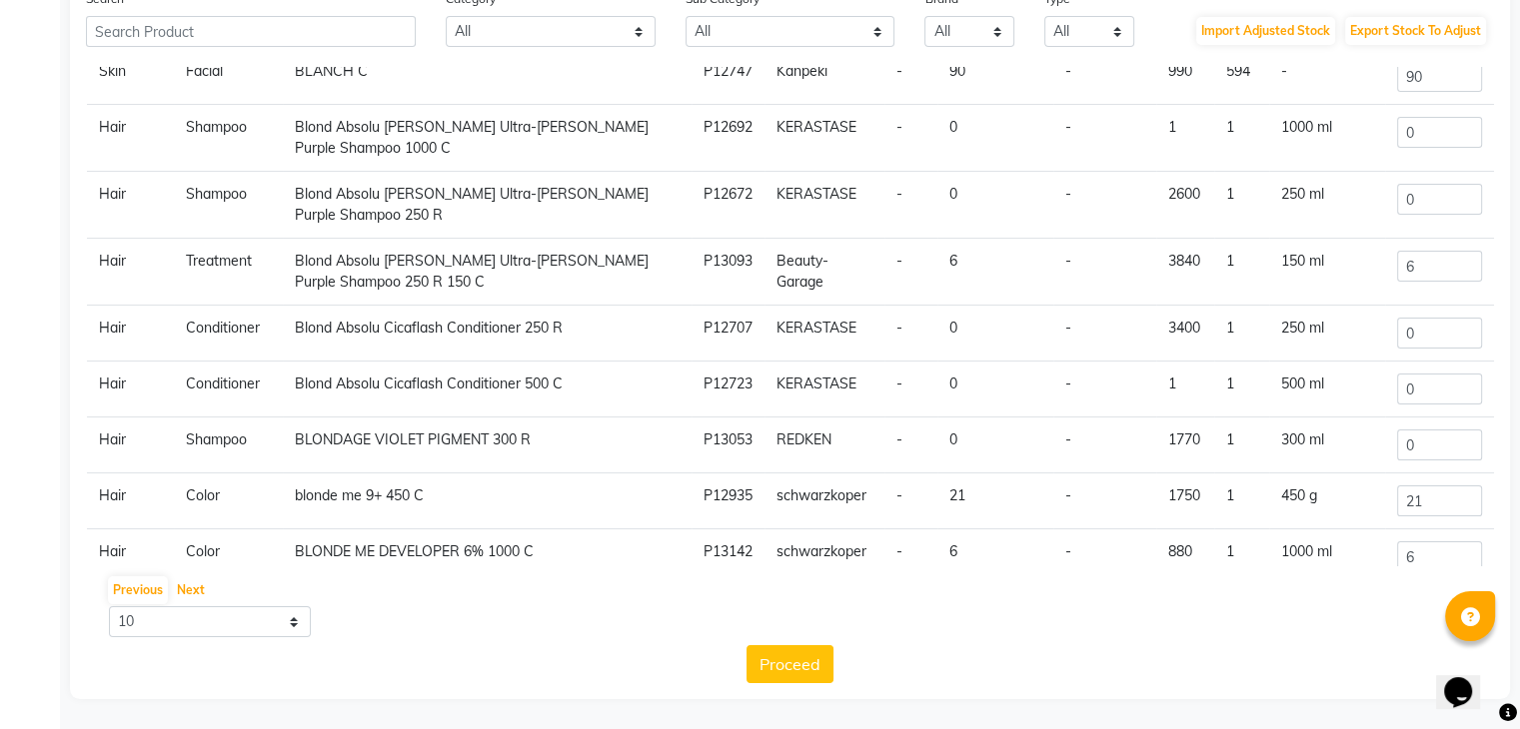
scroll to position [175, 0]
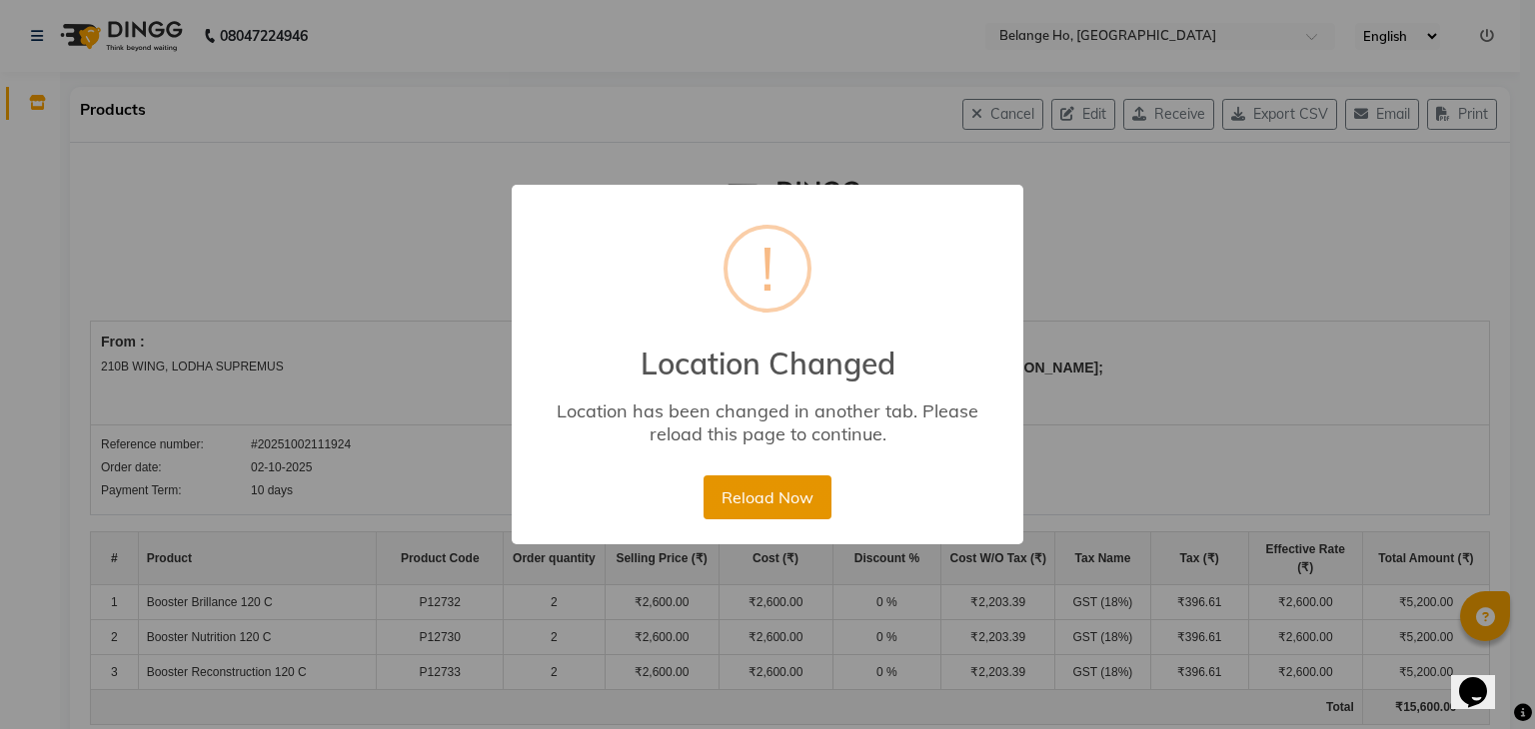
click at [773, 502] on button "Reload Now" at bounding box center [766, 498] width 127 height 44
